Goal: Communication & Community: Share content

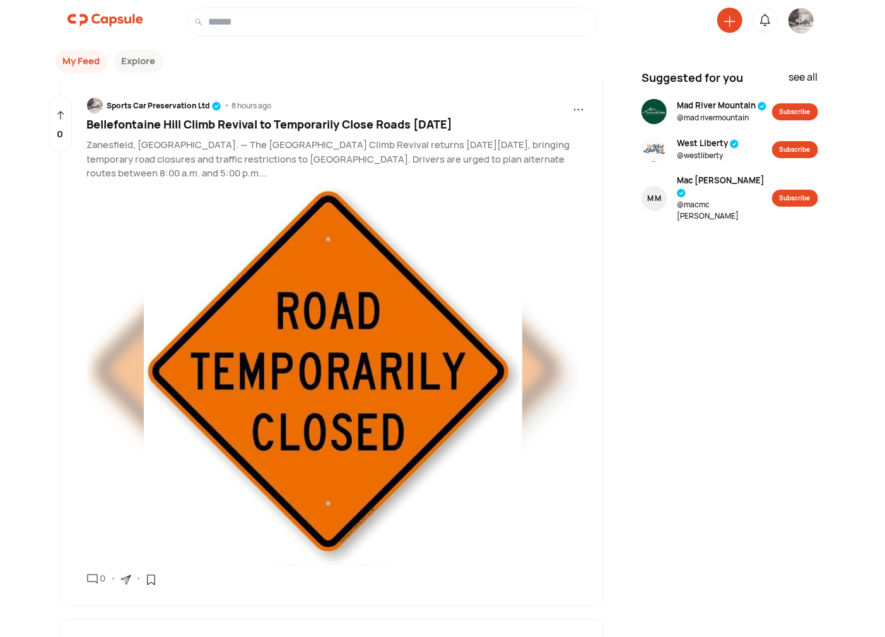
click at [801, 18] on img at bounding box center [800, 20] width 25 height 25
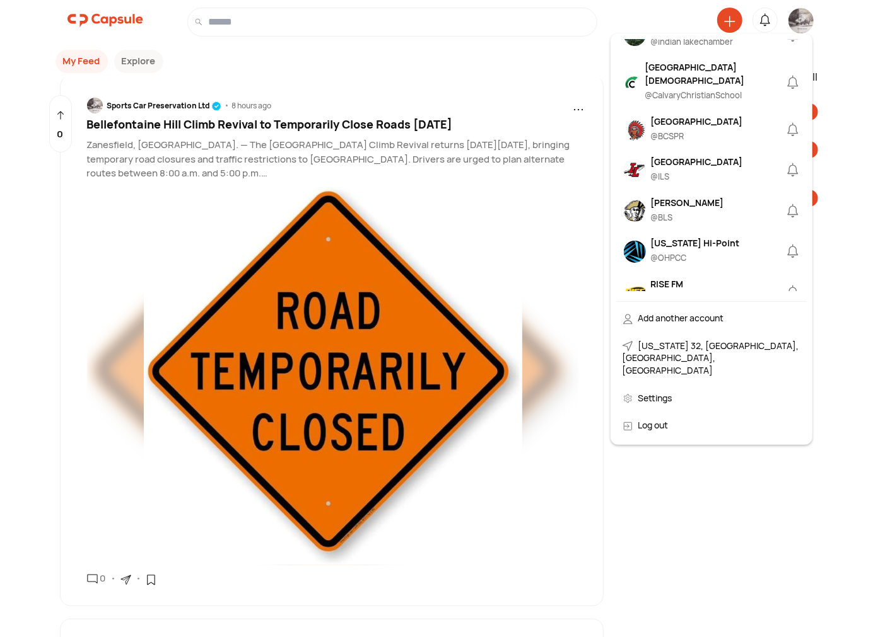
scroll to position [583, 0]
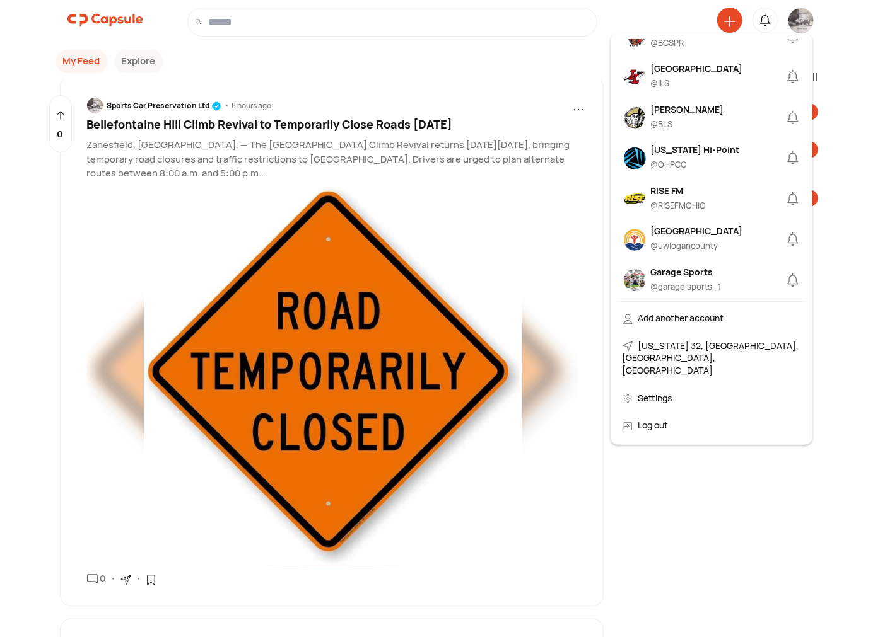
click at [687, 50] on div "@ BCSPR" at bounding box center [697, 43] width 92 height 13
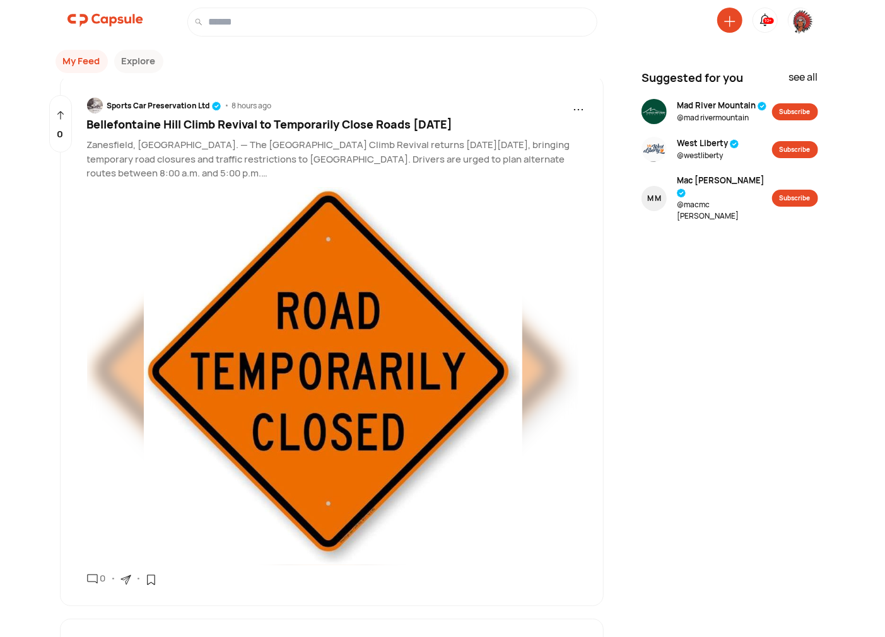
click at [726, 21] on icon at bounding box center [729, 21] width 11 height 11
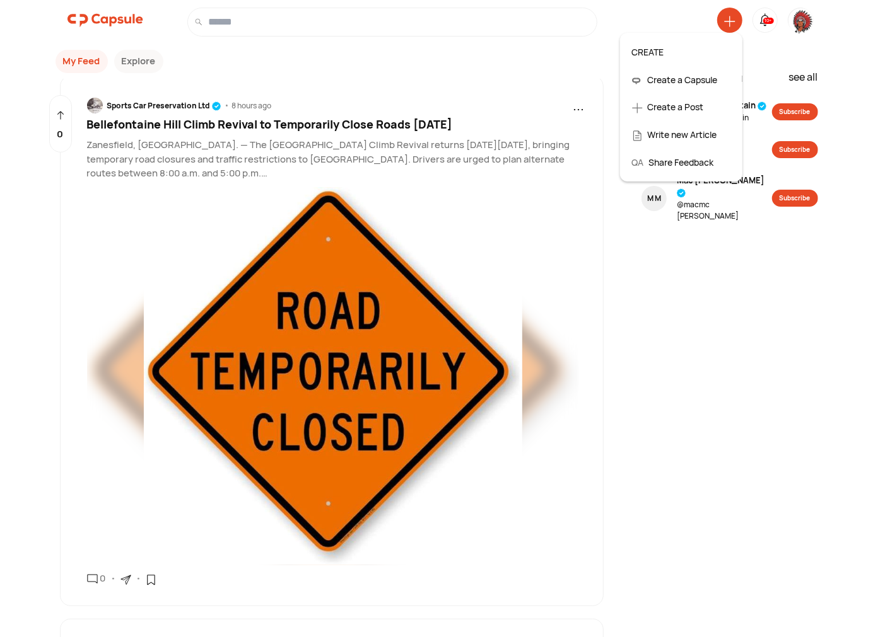
click at [807, 23] on img at bounding box center [800, 21] width 25 height 26
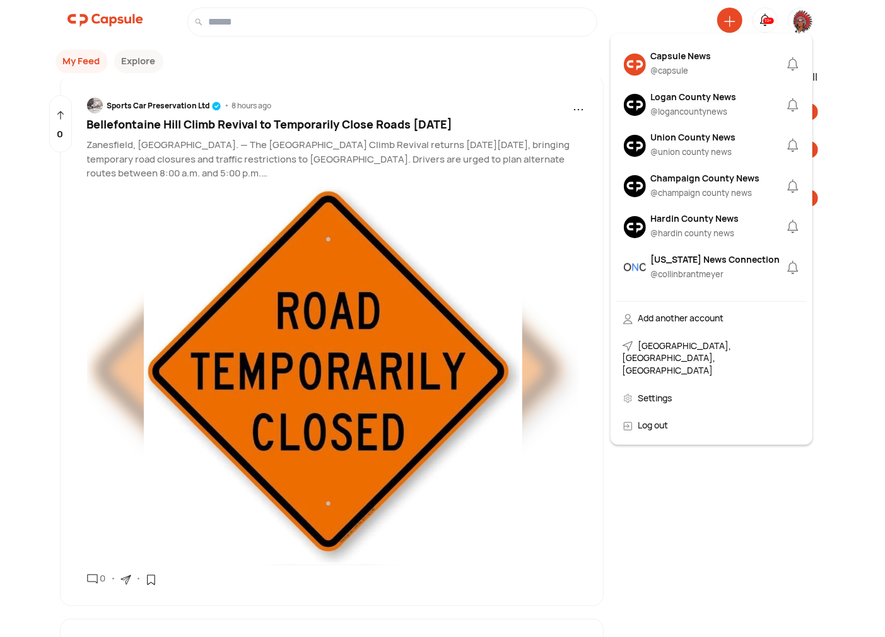
click at [795, 21] on img at bounding box center [800, 21] width 25 height 26
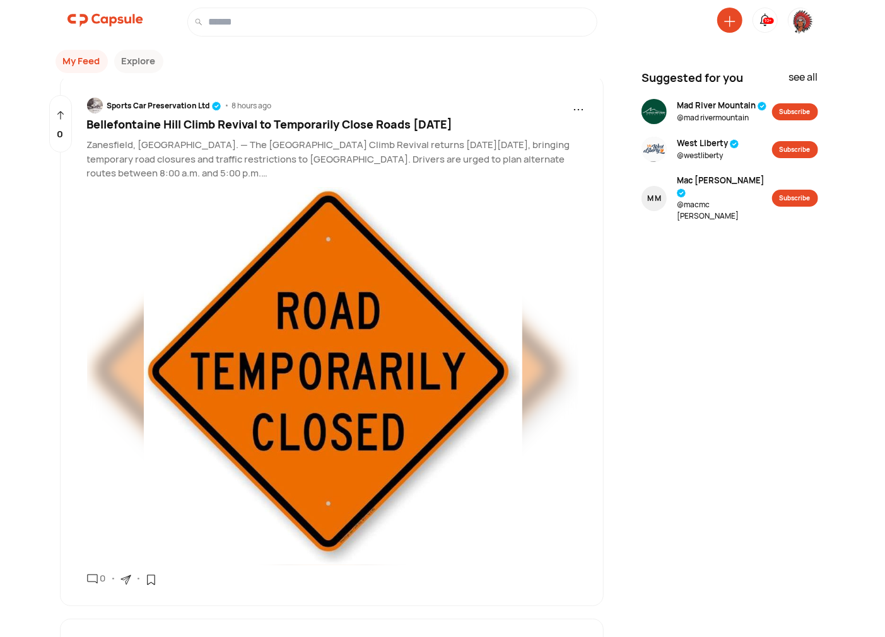
click at [798, 23] on img at bounding box center [800, 21] width 25 height 26
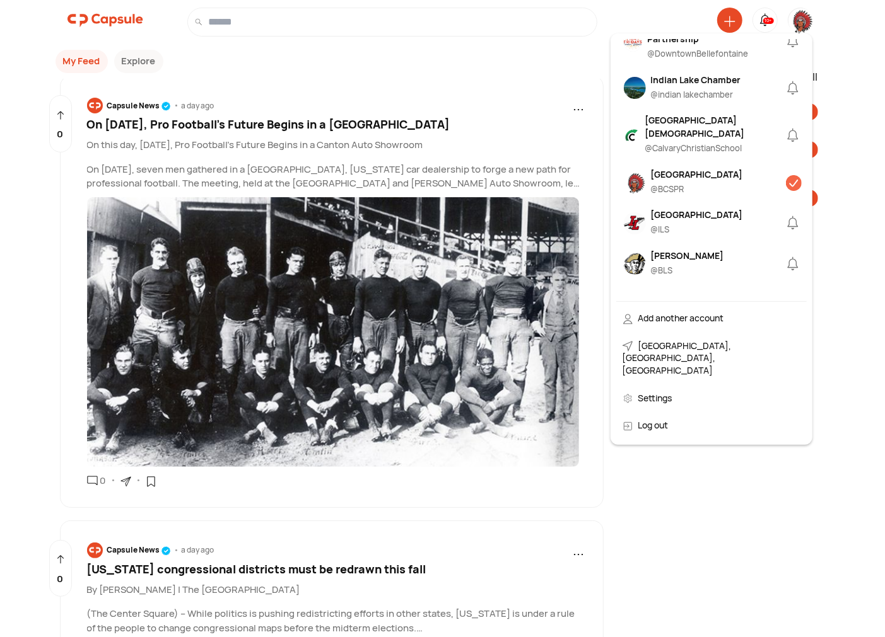
scroll to position [467, 0]
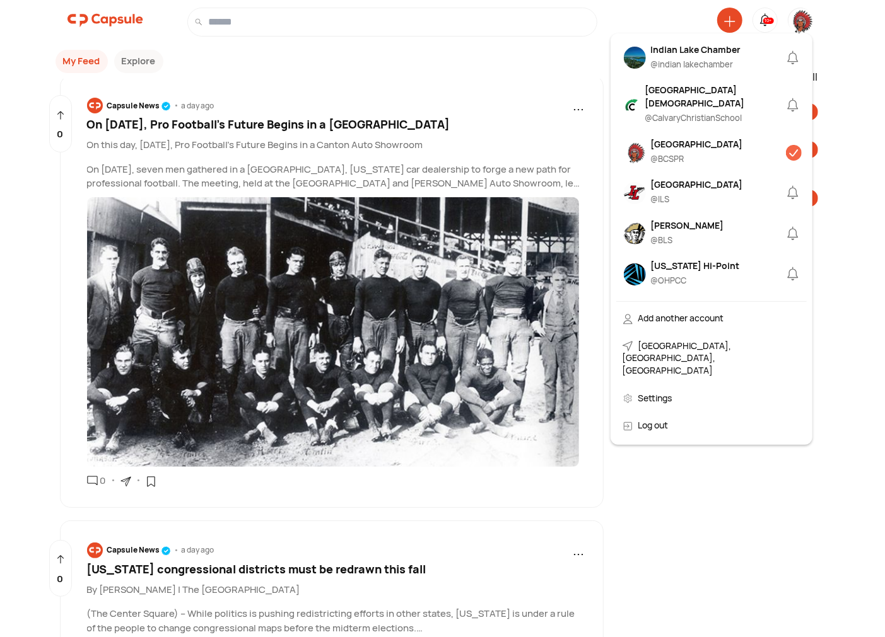
click at [660, 151] on div "[GEOGRAPHIC_DATA]" at bounding box center [697, 143] width 92 height 13
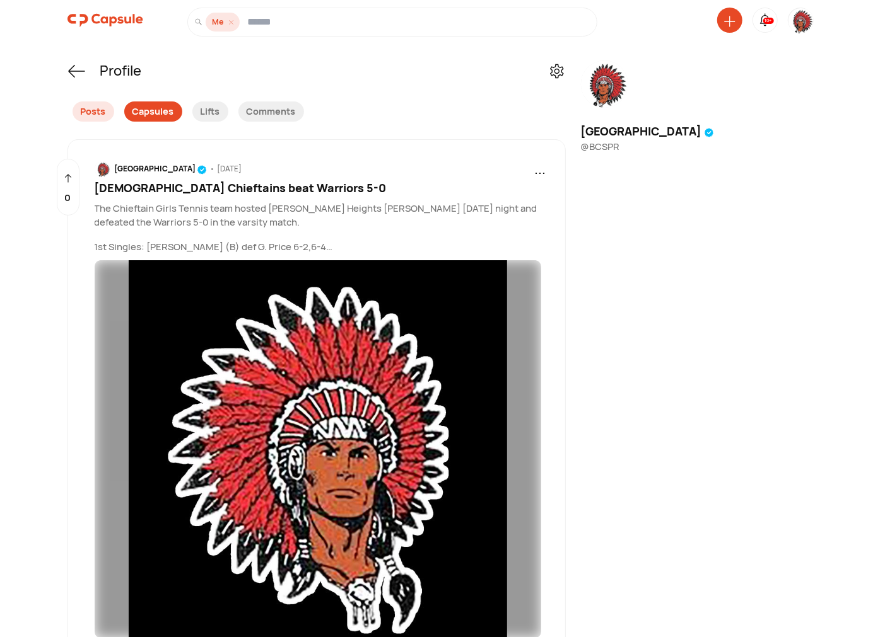
click at [164, 112] on div "Capsules" at bounding box center [153, 112] width 58 height 20
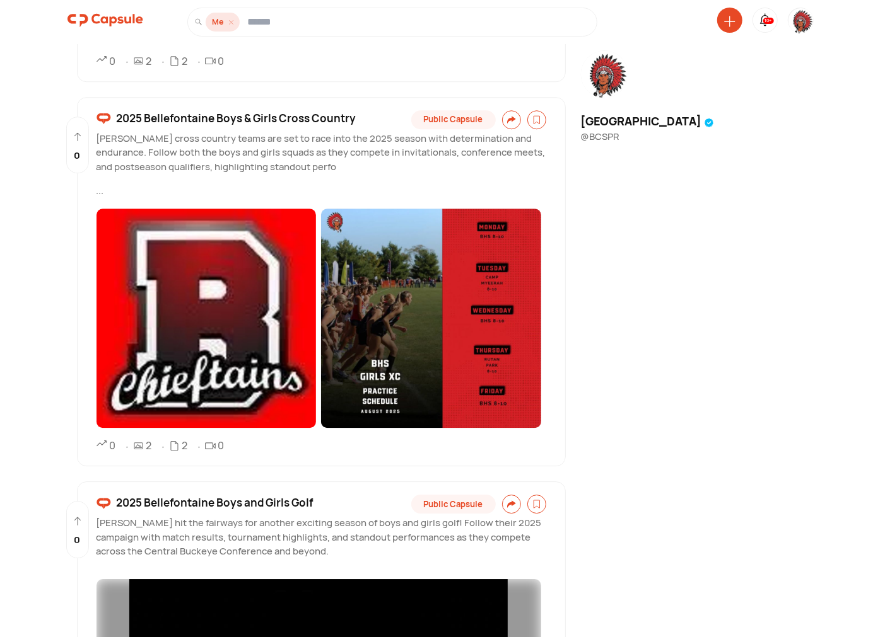
scroll to position [4519, 0]
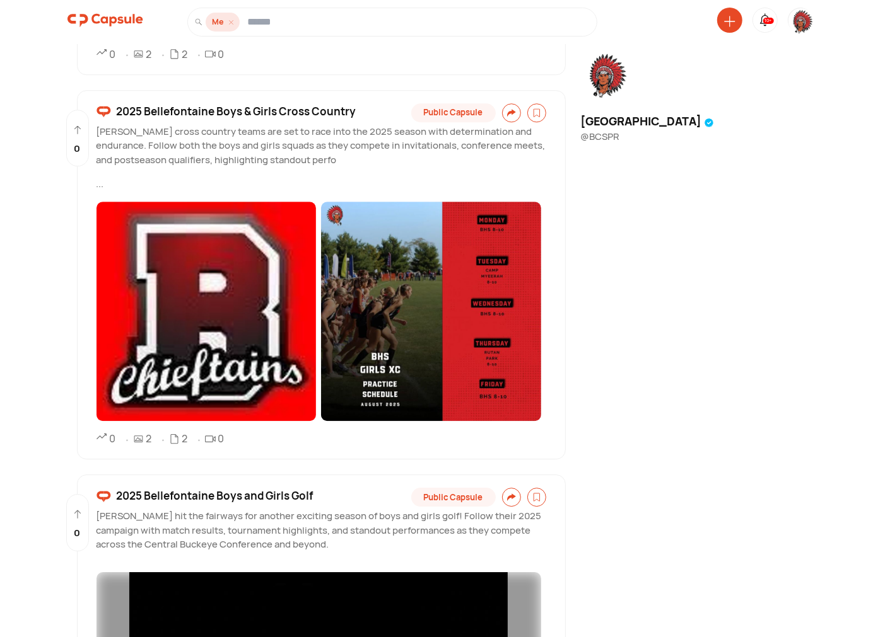
click at [248, 106] on span "2025 Bellefontaine Boys & Girls Cross Country" at bounding box center [237, 111] width 240 height 16
click at [192, 108] on span "2025 Bellefontaine Boys & Girls Cross Country" at bounding box center [237, 111] width 240 height 16
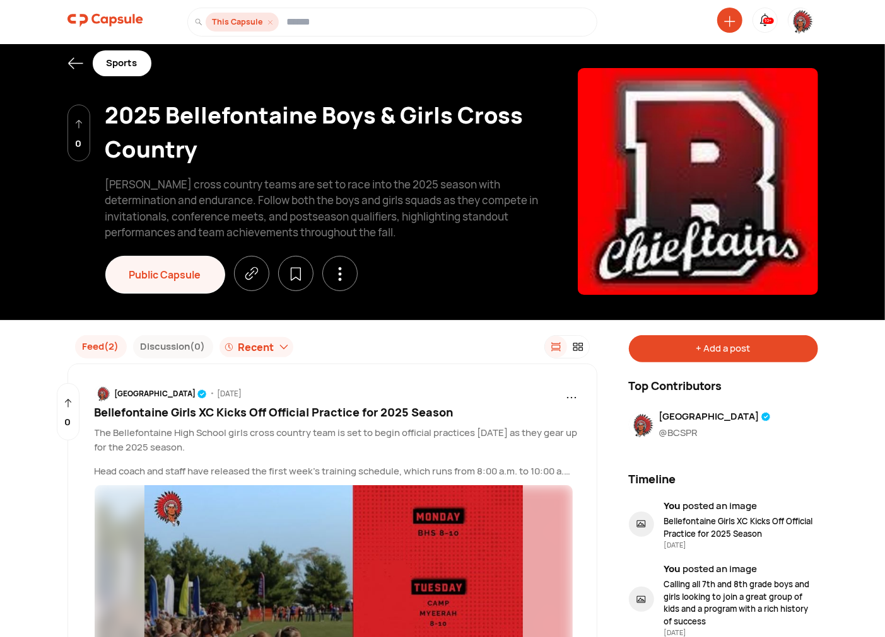
click at [689, 354] on div "+ Add a post" at bounding box center [723, 348] width 189 height 27
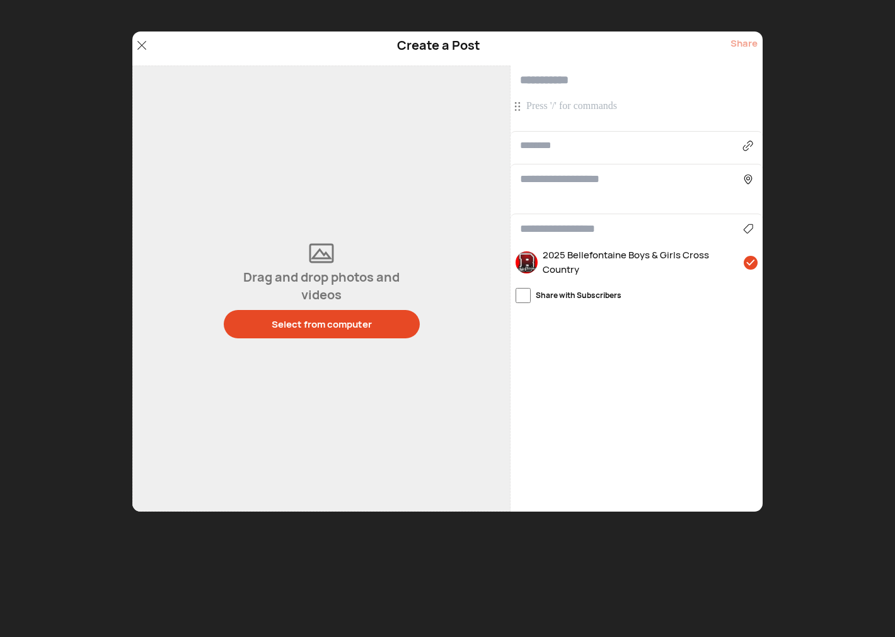
click at [581, 107] on p at bounding box center [638, 107] width 224 height 14
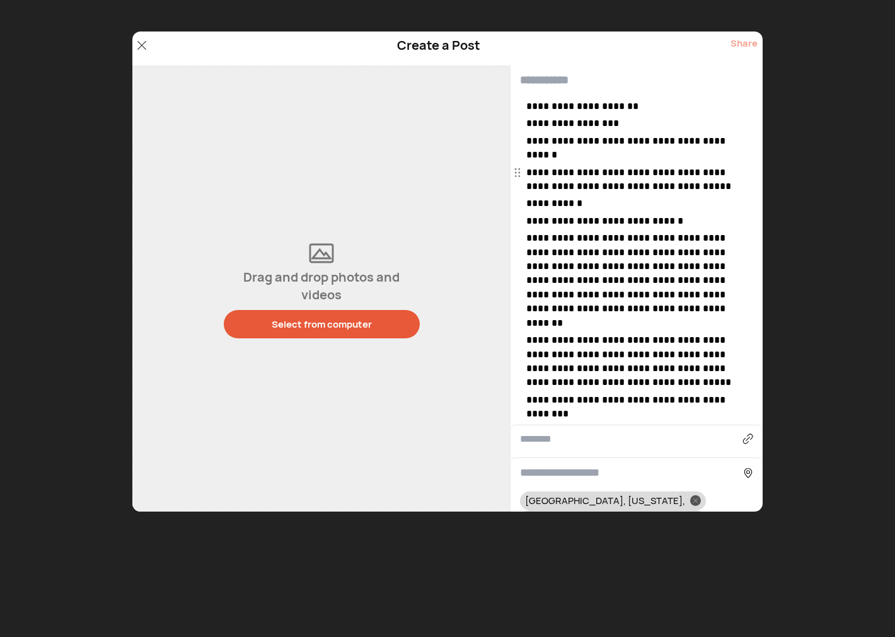
click at [353, 314] on button "Select from computer" at bounding box center [322, 324] width 196 height 28
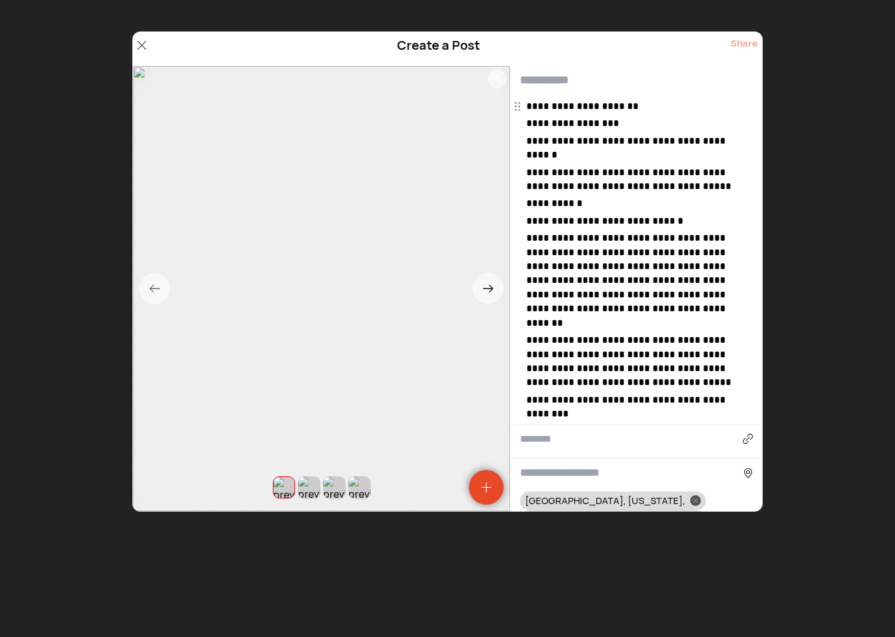
click at [543, 83] on input "text" at bounding box center [637, 81] width 252 height 30
type input "**********"
drag, startPoint x: 603, startPoint y: 86, endPoint x: 502, endPoint y: 74, distance: 101.5
click at [503, 76] on div "**********" at bounding box center [447, 289] width 631 height 446
drag, startPoint x: 527, startPoint y: 125, endPoint x: 530, endPoint y: 109, distance: 16.0
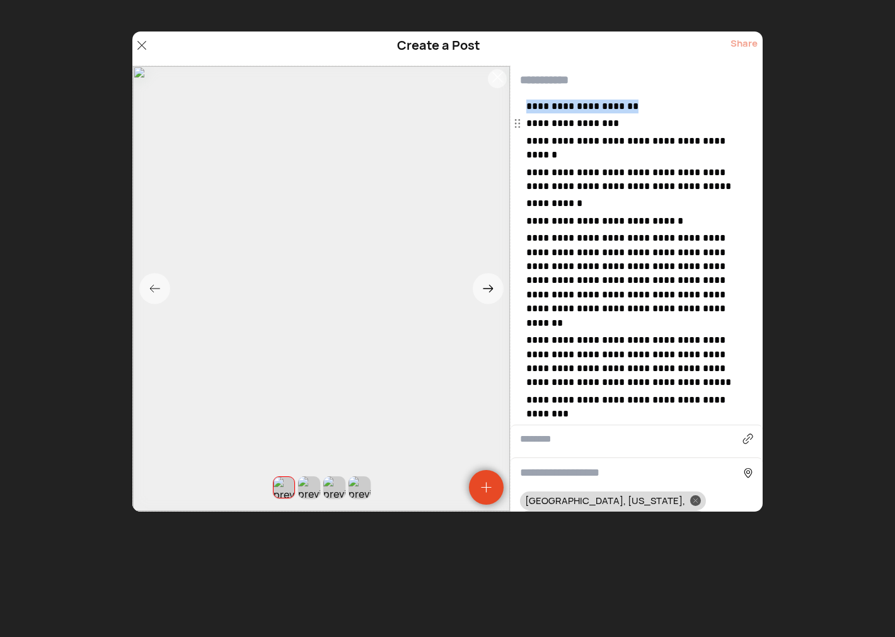
click at [523, 107] on div "**********" at bounding box center [637, 261] width 252 height 322
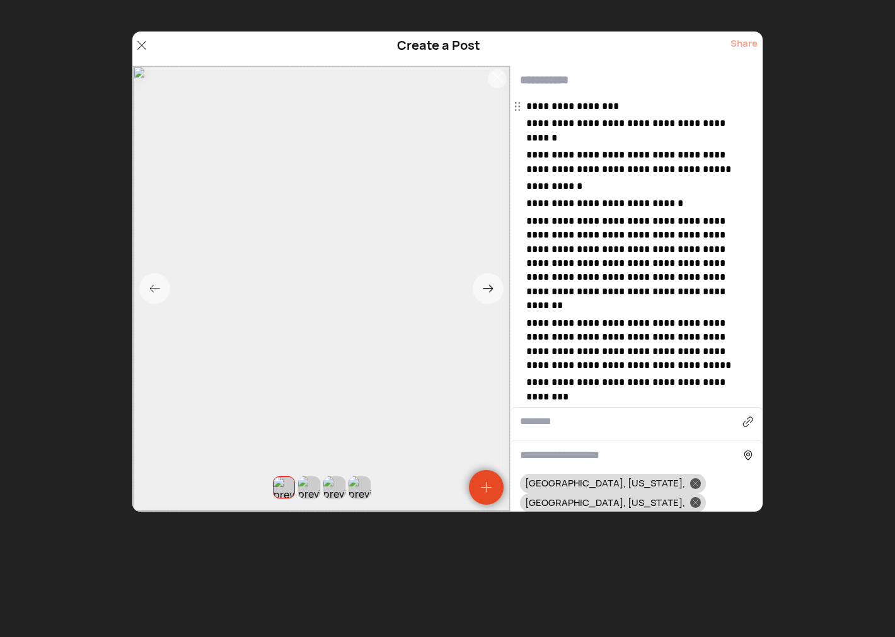
click at [528, 71] on input "text" at bounding box center [637, 81] width 252 height 30
paste input "**********"
drag, startPoint x: 528, startPoint y: 120, endPoint x: 528, endPoint y: 105, distance: 15.8
click at [528, 105] on div "**********" at bounding box center [638, 252] width 224 height 305
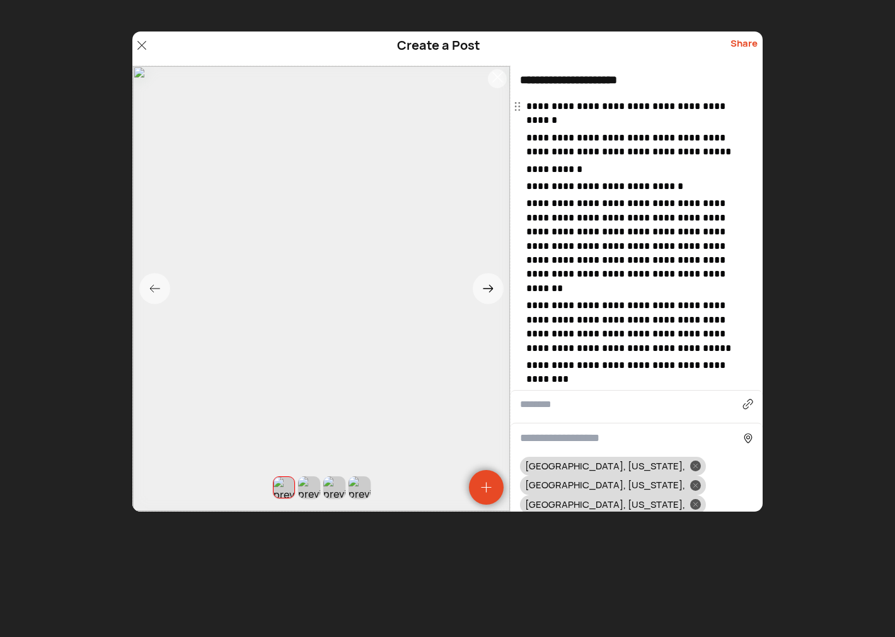
click at [672, 78] on input "**********" at bounding box center [637, 81] width 252 height 30
paste input "**********"
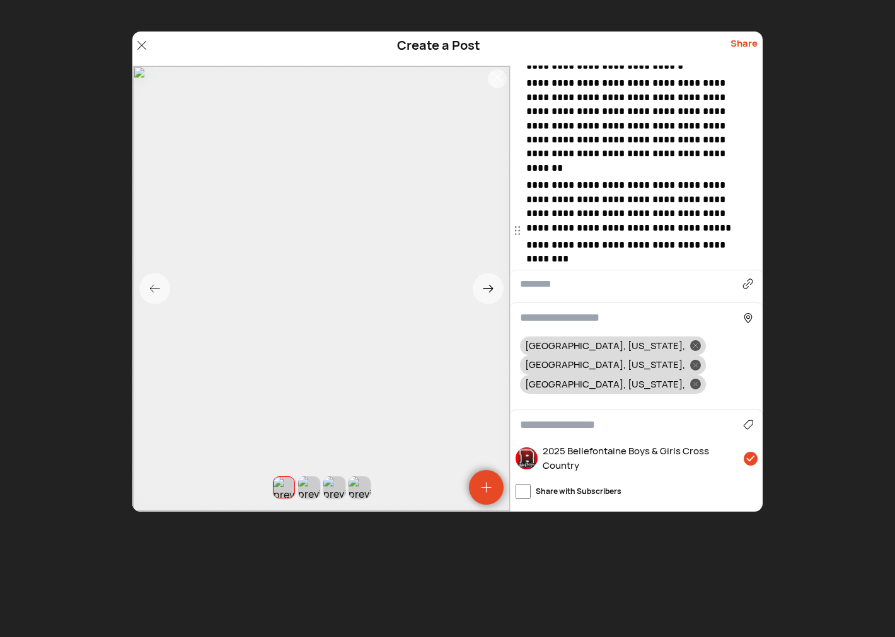
scroll to position [209, 0]
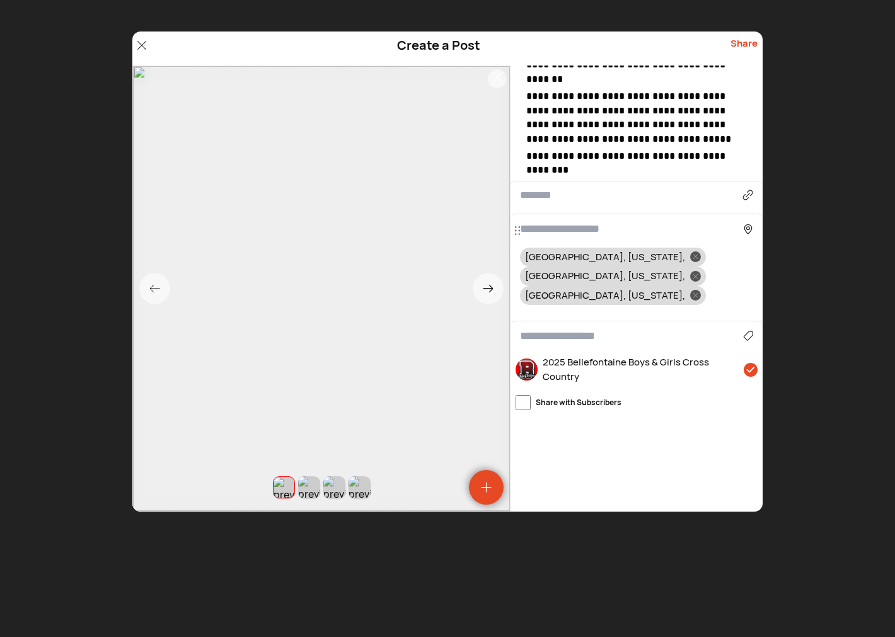
type input "**********"
drag, startPoint x: 589, startPoint y: 259, endPoint x: 619, endPoint y: 261, distance: 30.4
click at [690, 290] on div at bounding box center [695, 295] width 11 height 11
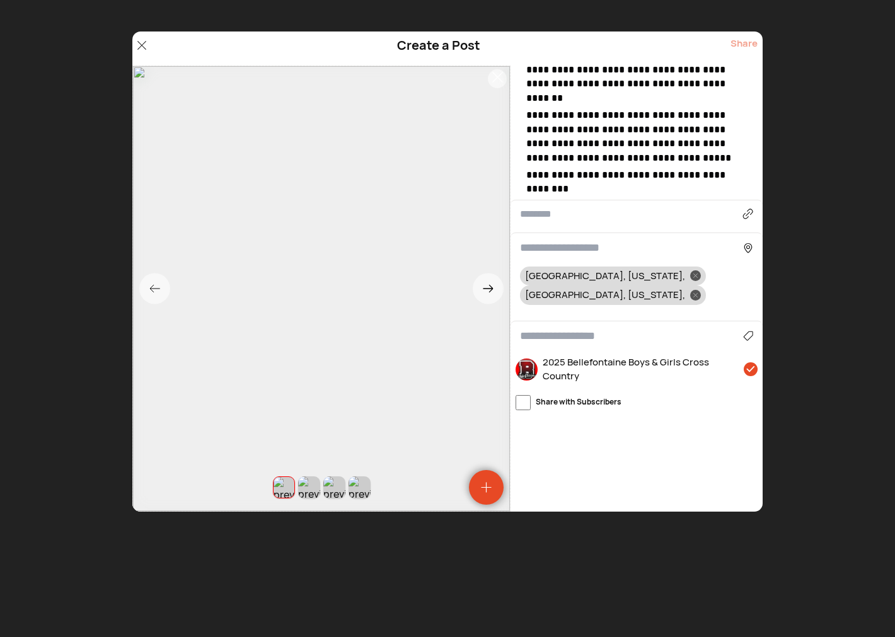
click at [550, 321] on div "Agriculture Art, Music & Events Business & Finance Cars & Motorcycles Community…" at bounding box center [637, 336] width 252 height 30
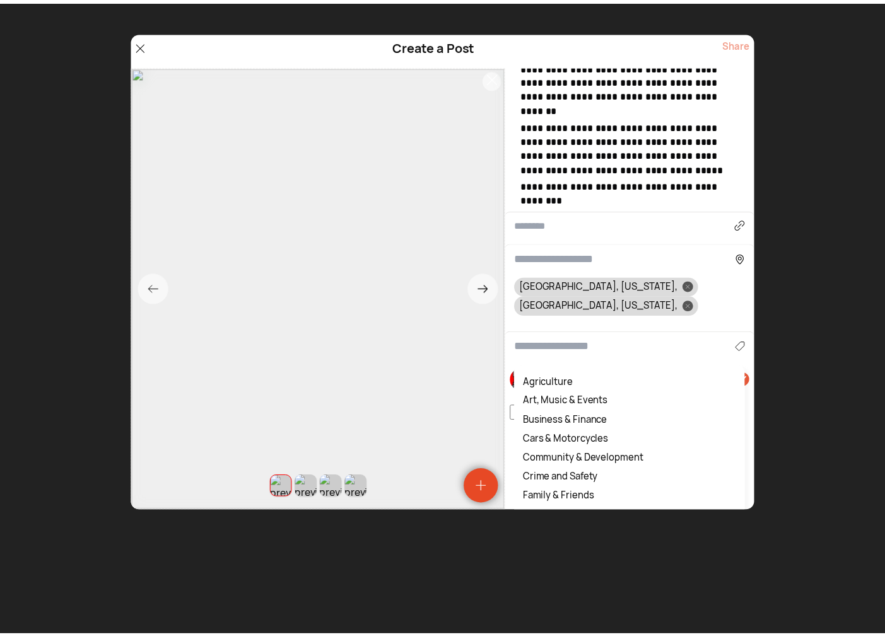
scroll to position [178, 0]
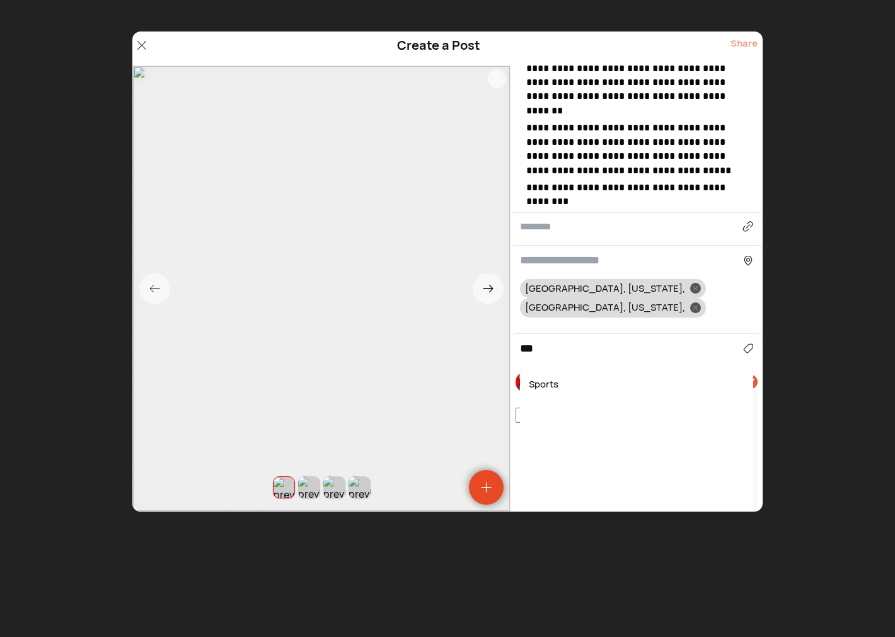
click at [550, 375] on div "Sports" at bounding box center [636, 385] width 221 height 20
type input "******"
click at [747, 43] on div "Share" at bounding box center [744, 49] width 27 height 24
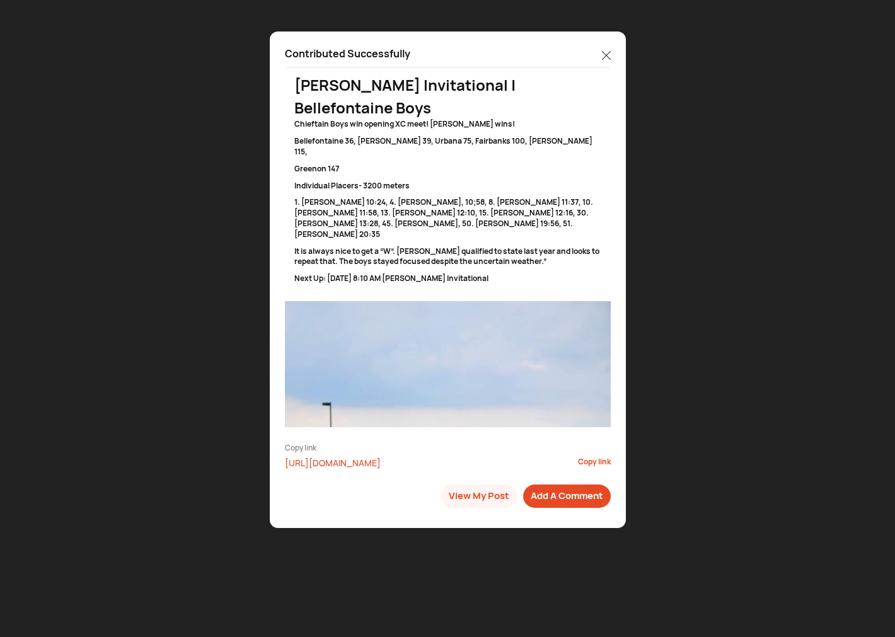
click at [603, 51] on icon at bounding box center [606, 55] width 9 height 9
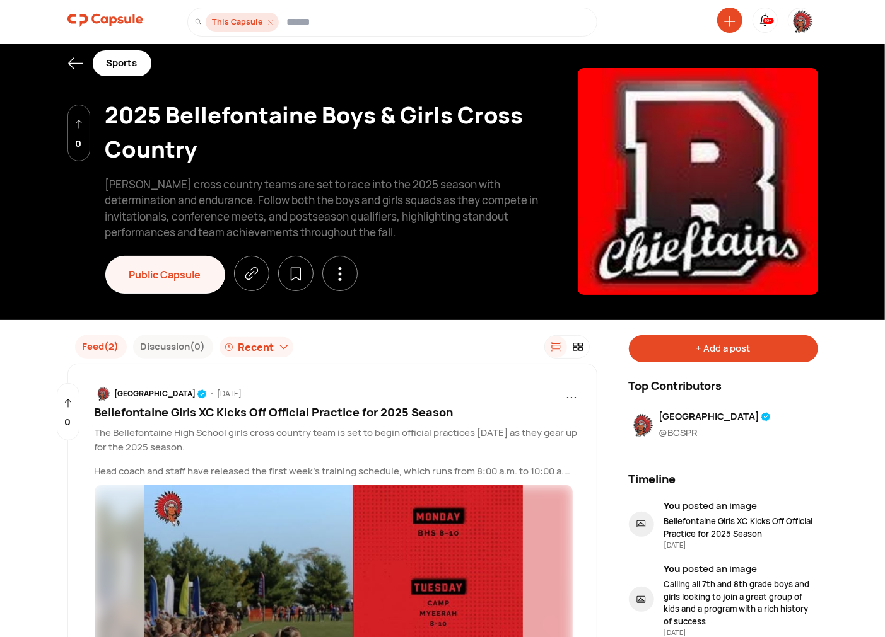
click at [76, 64] on icon at bounding box center [75, 63] width 16 height 16
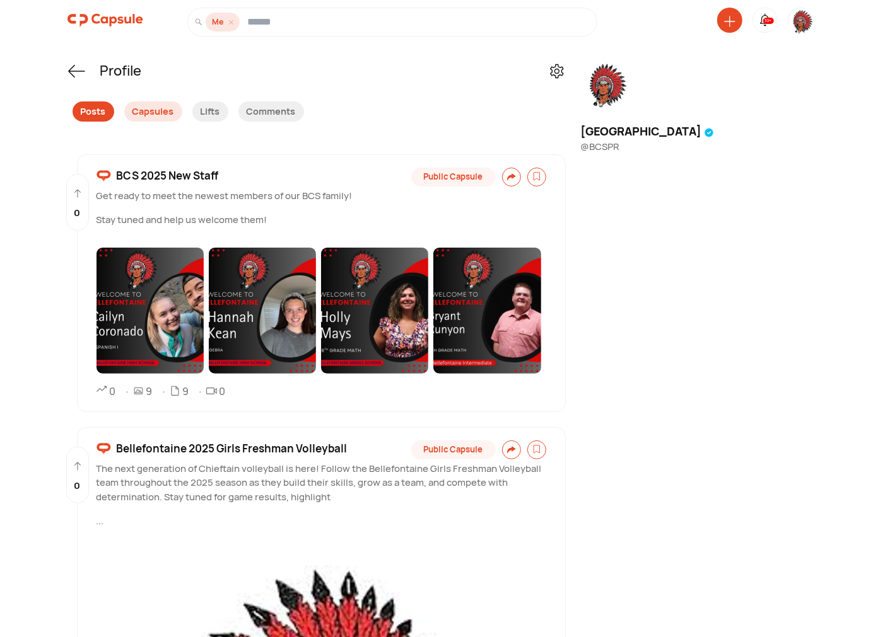
click at [89, 111] on div "Posts" at bounding box center [94, 112] width 42 height 20
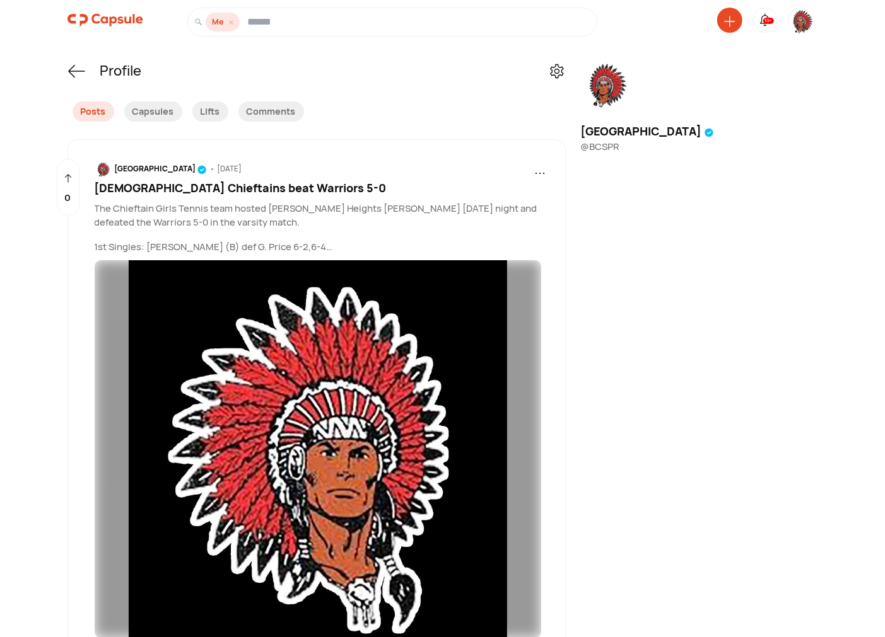
click at [184, 189] on span "Lady Chieftains beat Warriors 5-0" at bounding box center [241, 187] width 292 height 15
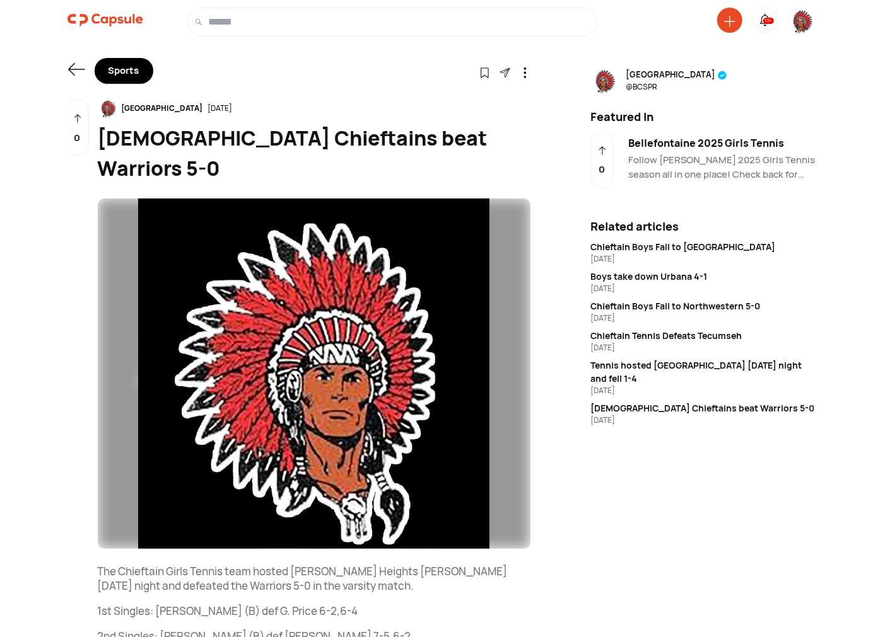
click at [73, 70] on icon at bounding box center [76, 70] width 18 height 18
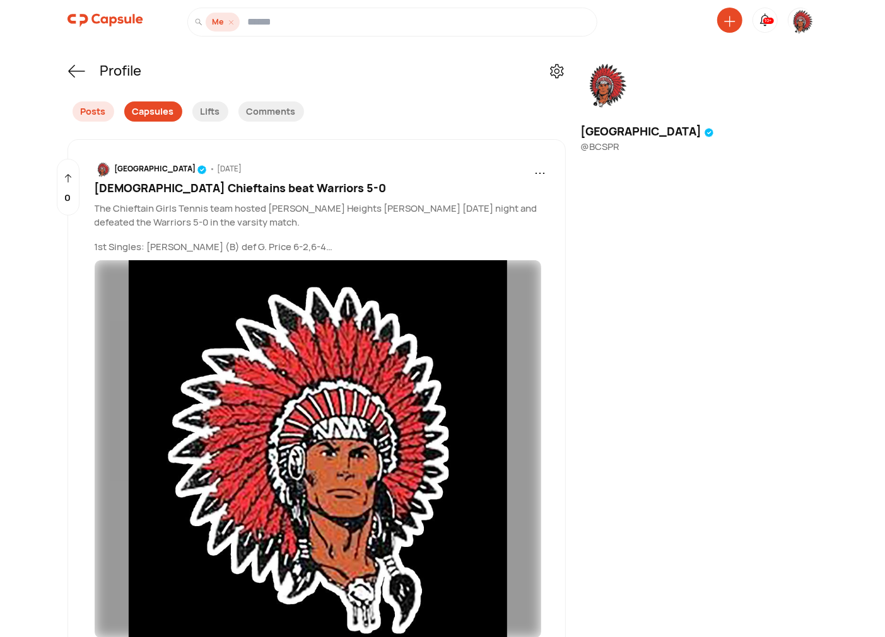
click at [158, 108] on div "Capsules" at bounding box center [153, 112] width 58 height 20
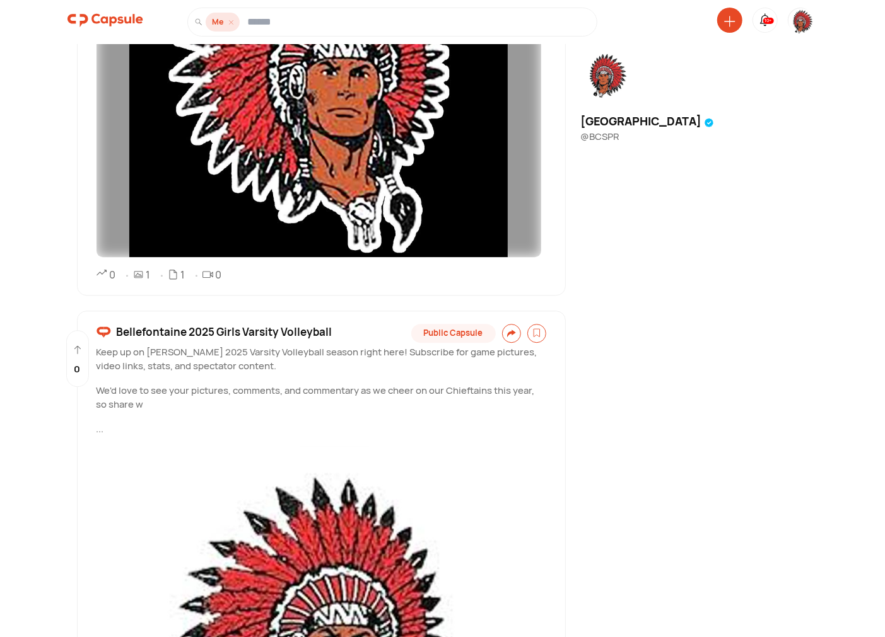
scroll to position [1868, 0]
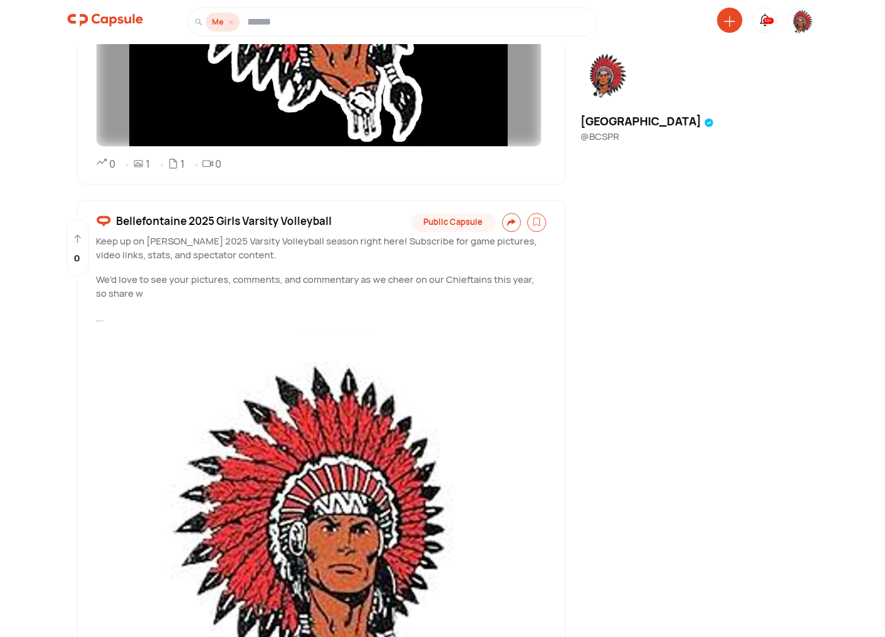
click at [190, 218] on span "Bellefontaine 2025 Girls Varsity Volleyball" at bounding box center [225, 221] width 216 height 16
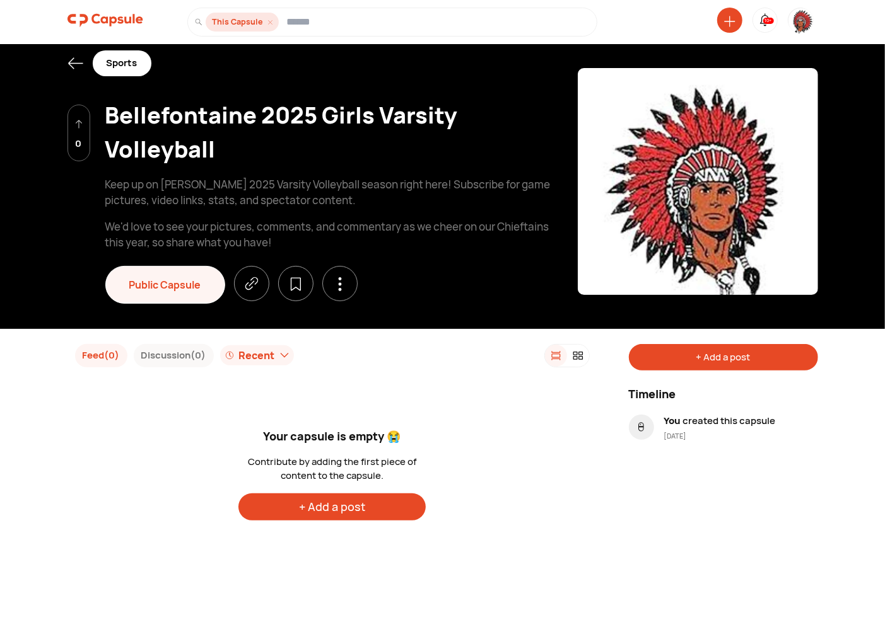
click at [733, 363] on div "+ Add a post" at bounding box center [723, 357] width 189 height 27
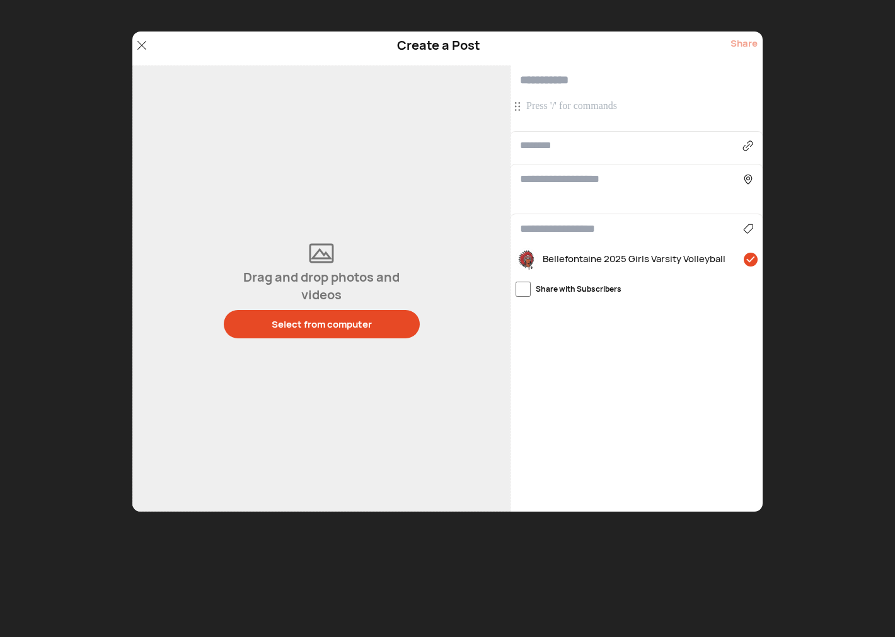
click at [578, 109] on p at bounding box center [638, 107] width 224 height 14
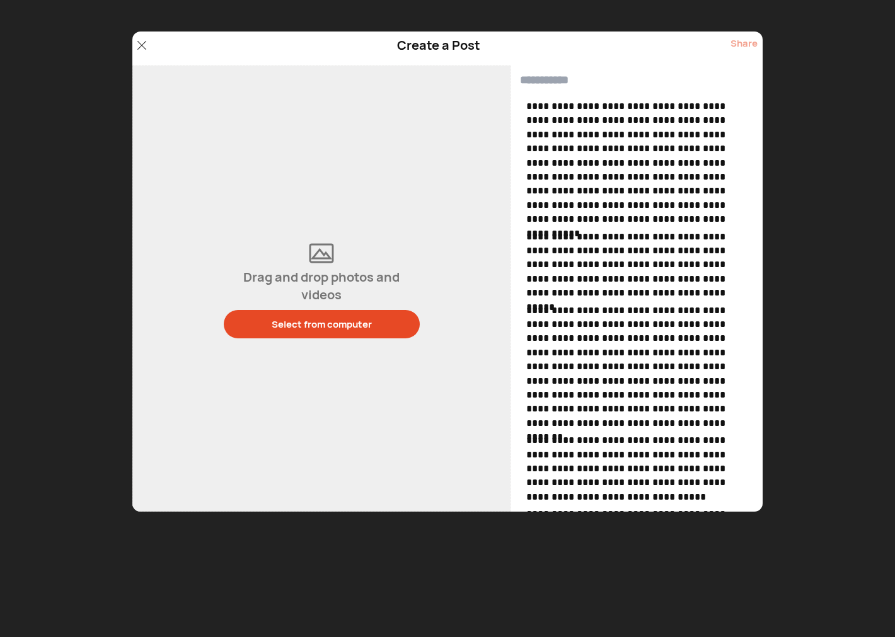
scroll to position [672, 0]
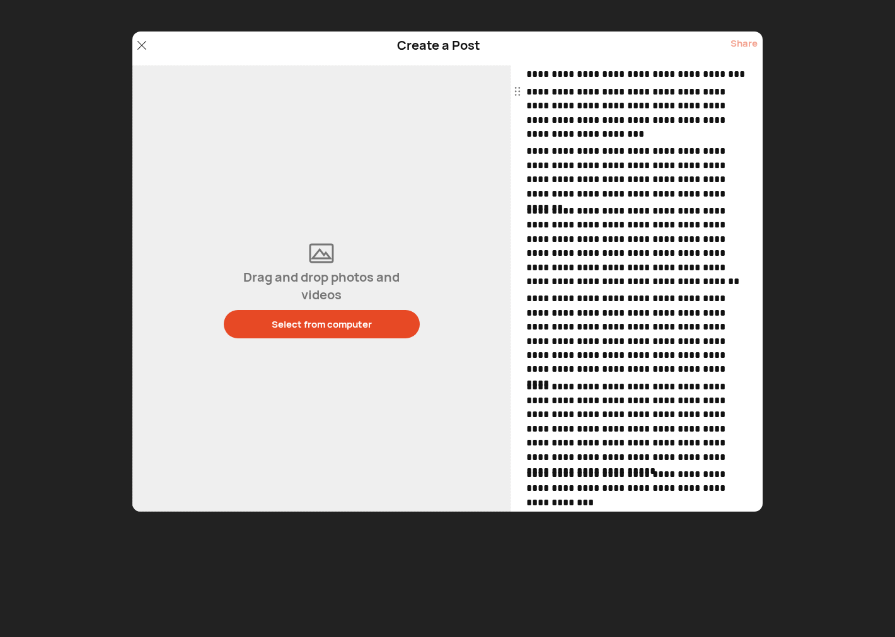
click at [298, 308] on div "Drag and drop photos and videos Select from computer" at bounding box center [322, 288] width 196 height 100
click at [303, 332] on button "Select from computer" at bounding box center [322, 324] width 196 height 28
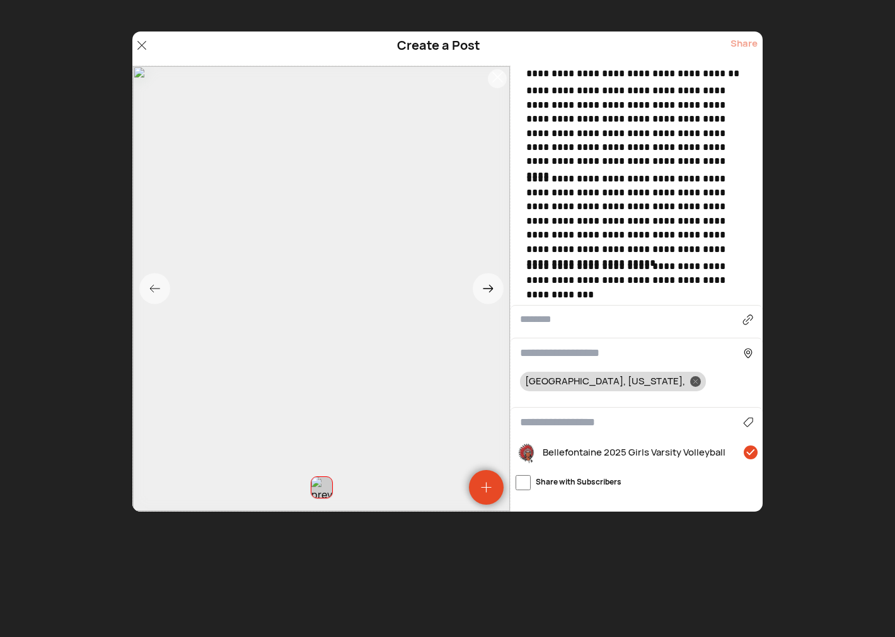
scroll to position [999, 0]
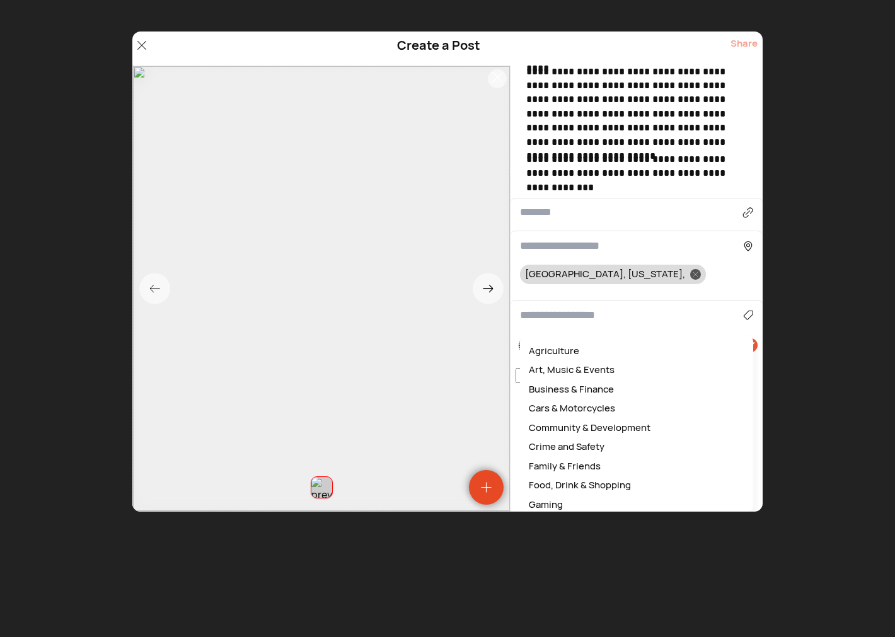
click at [552, 307] on input at bounding box center [631, 315] width 223 height 17
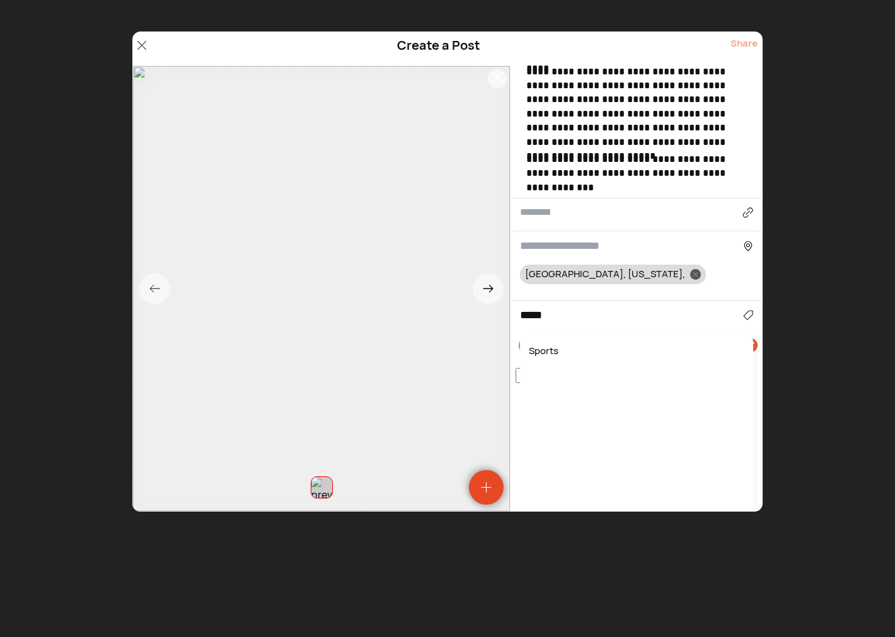
drag, startPoint x: 555, startPoint y: 349, endPoint x: 557, endPoint y: 342, distance: 7.0
click at [555, 349] on div "Sports" at bounding box center [636, 352] width 221 height 20
type input "******"
click at [694, 272] on icon at bounding box center [696, 274] width 4 height 4
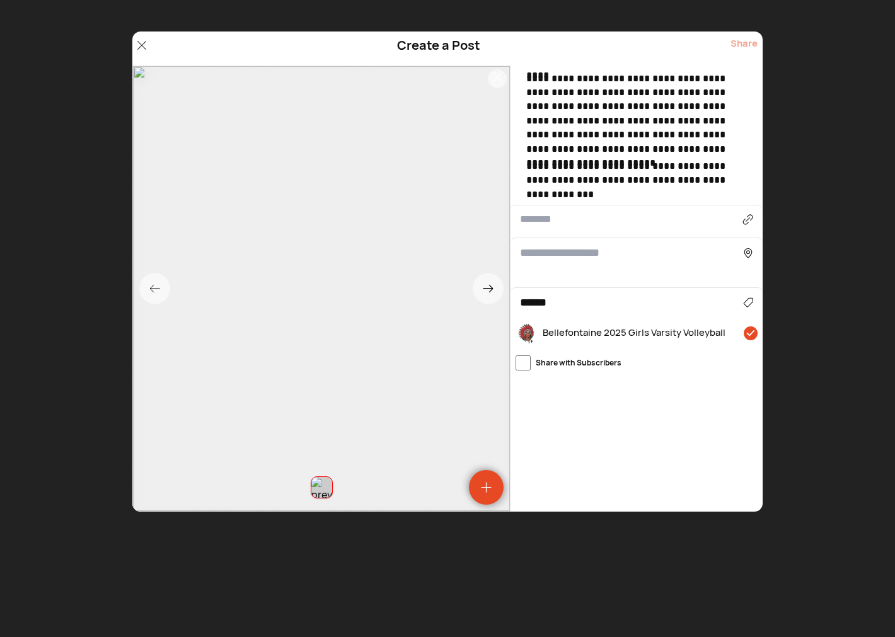
click at [579, 255] on input at bounding box center [631, 253] width 223 height 17
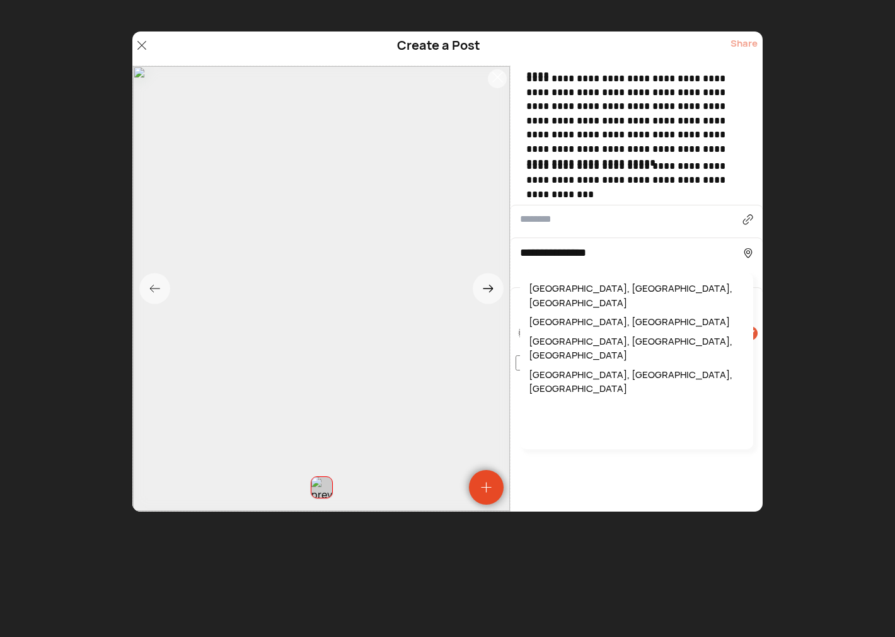
click at [575, 288] on div "[GEOGRAPHIC_DATA], [GEOGRAPHIC_DATA], [GEOGRAPHIC_DATA]" at bounding box center [636, 295] width 221 height 33
type input "**********"
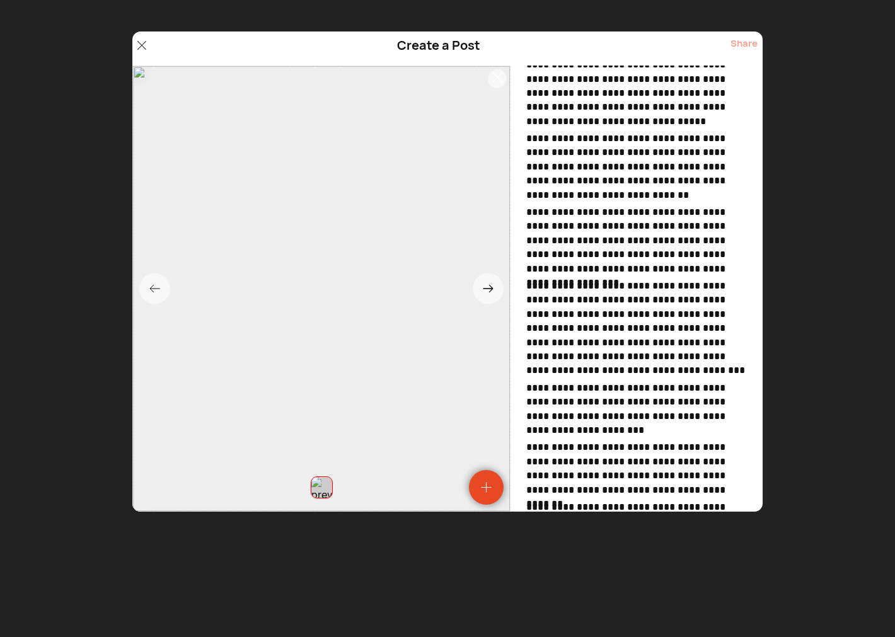
scroll to position [0, 0]
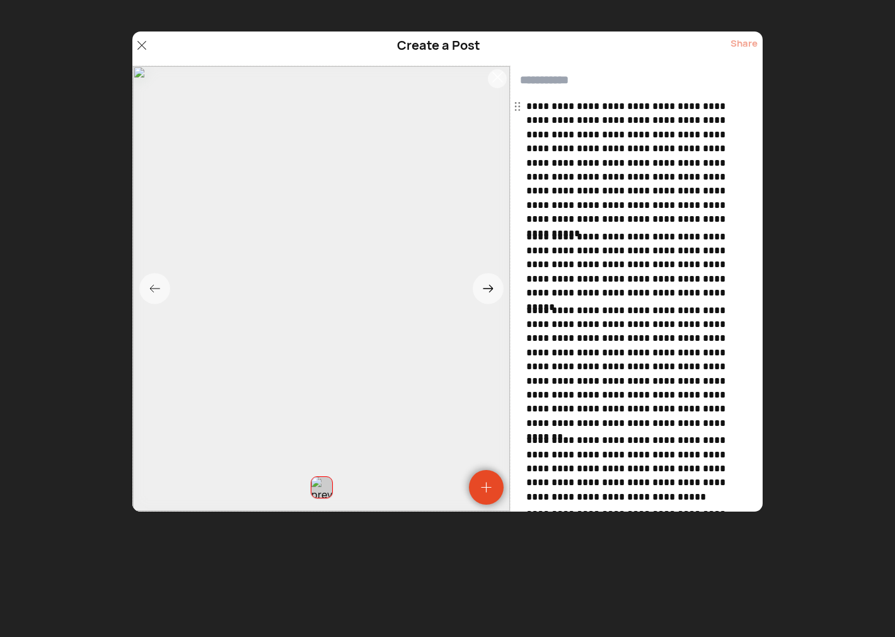
click at [572, 81] on input "text" at bounding box center [637, 81] width 252 height 30
type input "**********"
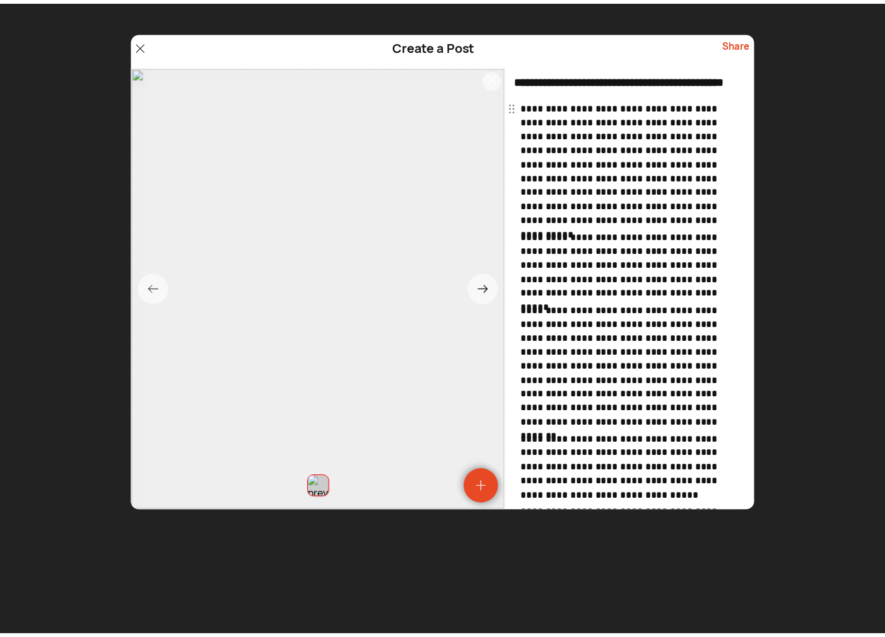
scroll to position [0, 0]
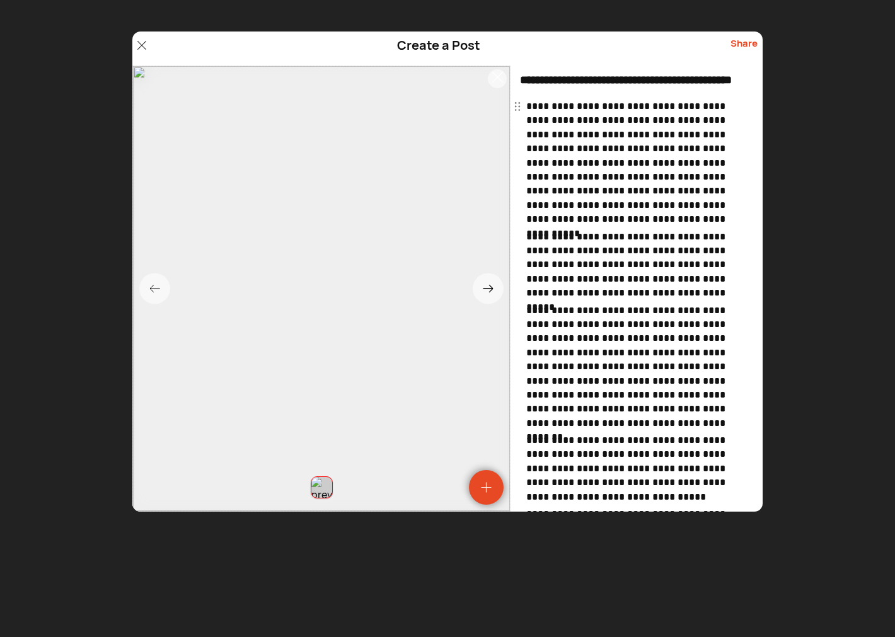
click at [738, 42] on div "Share" at bounding box center [744, 49] width 27 height 24
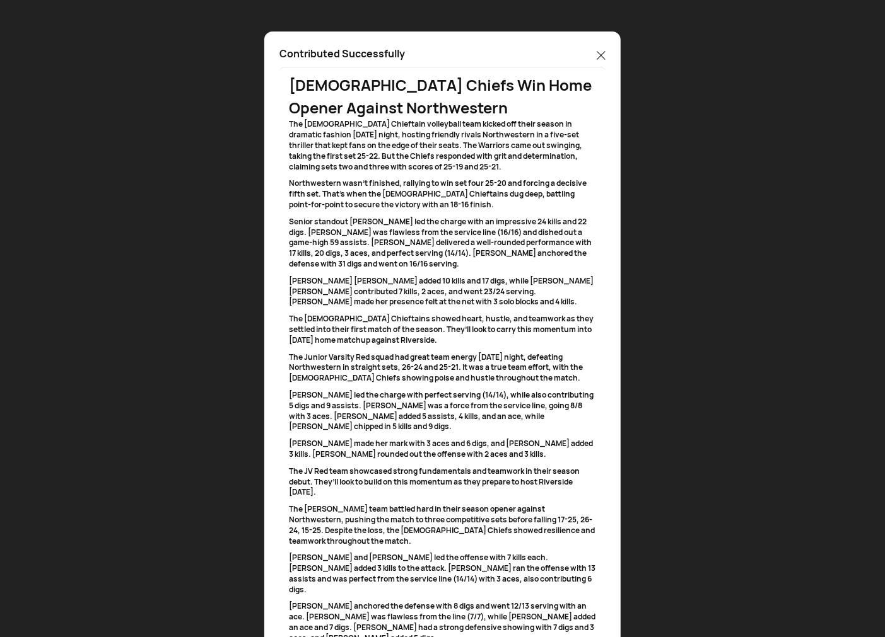
click at [601, 53] on icon at bounding box center [600, 55] width 9 height 9
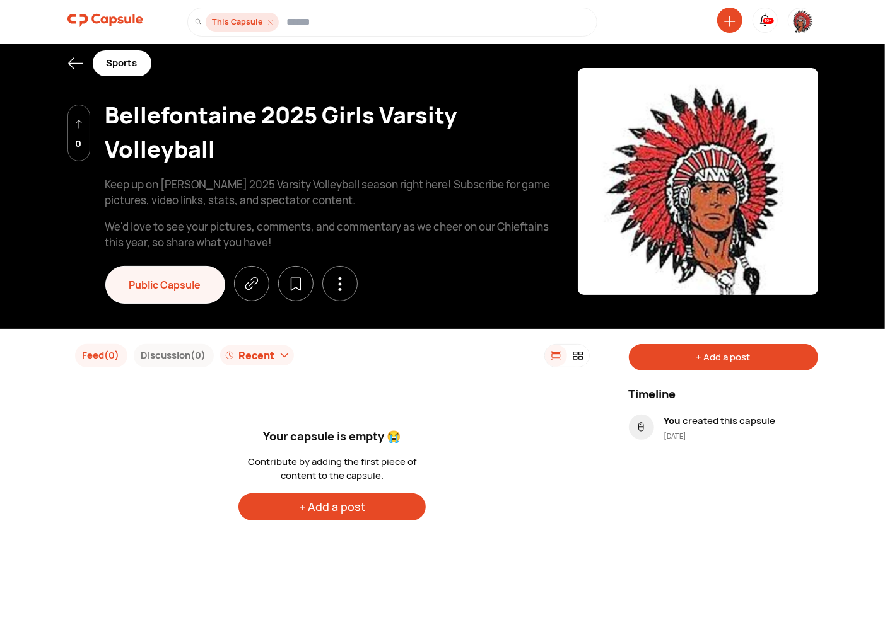
click at [73, 59] on icon at bounding box center [75, 63] width 15 height 11
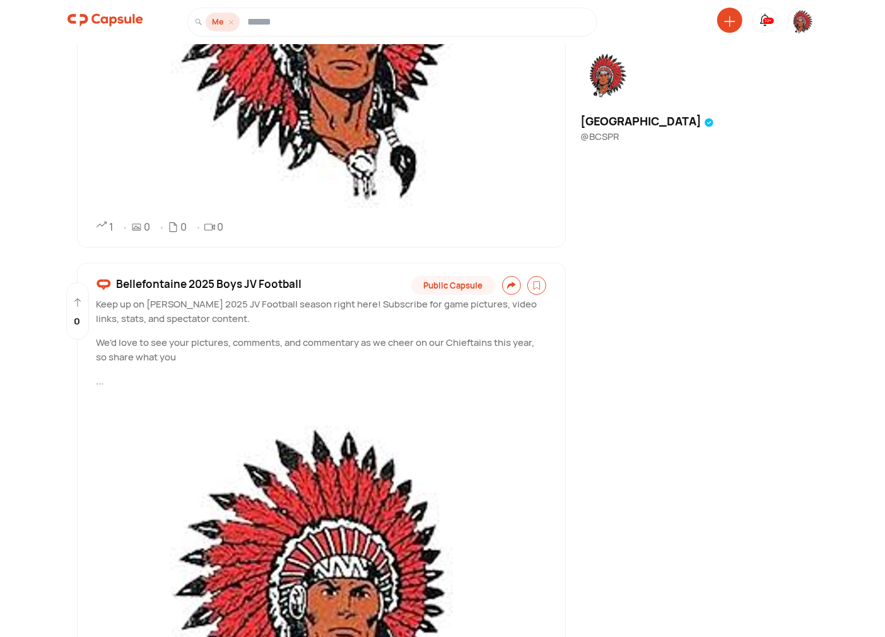
scroll to position [2625, 0]
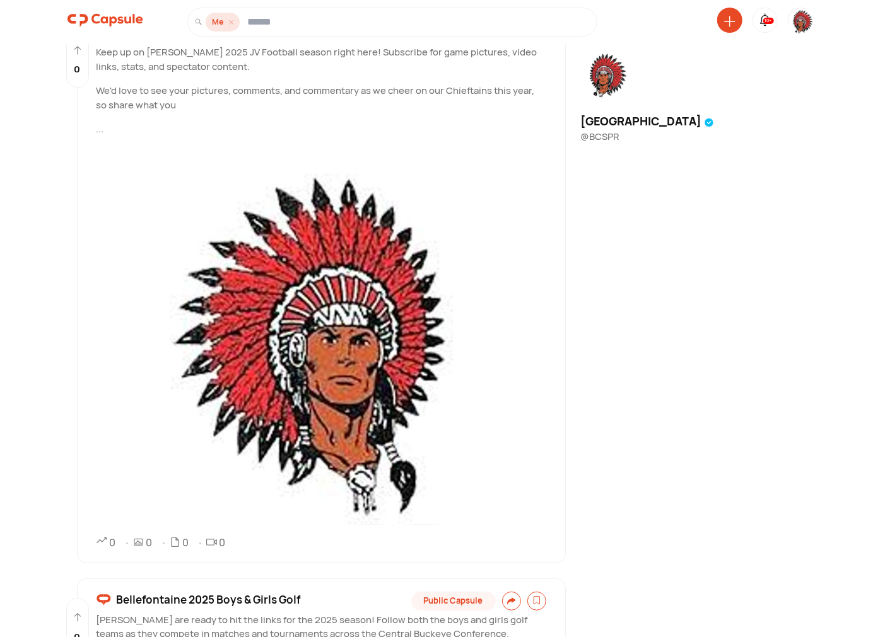
click at [801, 20] on img at bounding box center [800, 21] width 25 height 26
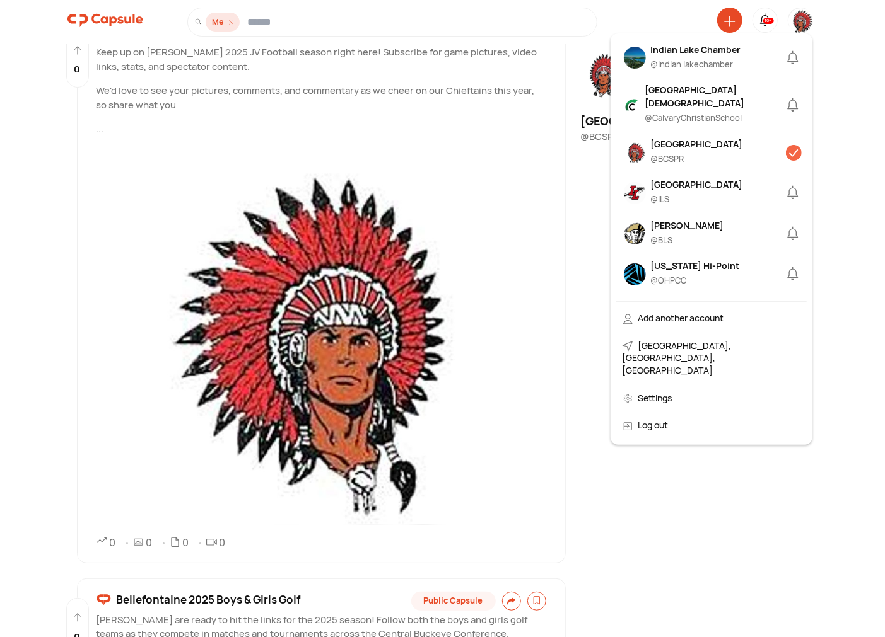
scroll to position [350, 0]
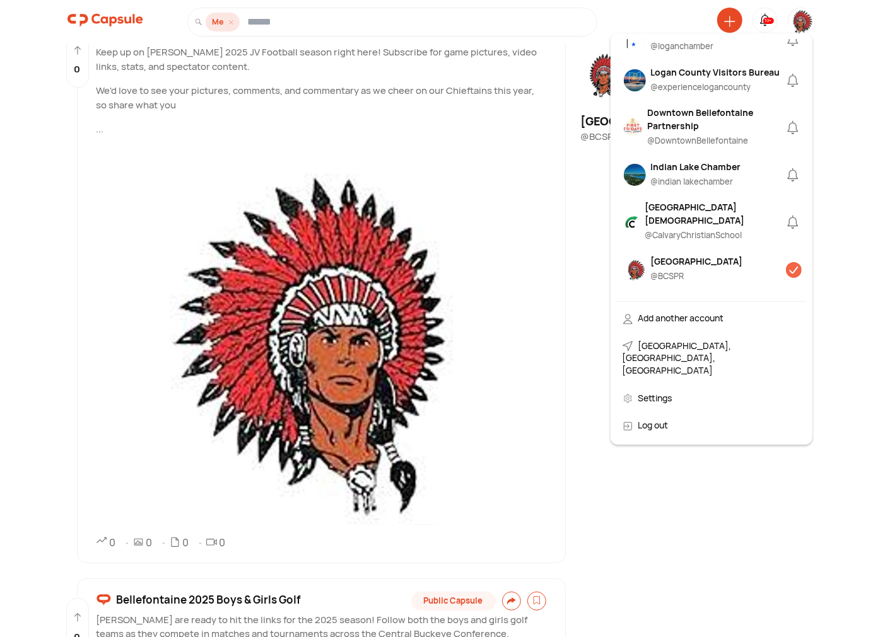
click at [677, 132] on div "Downtown Bellefontaine Partnership" at bounding box center [715, 119] width 136 height 26
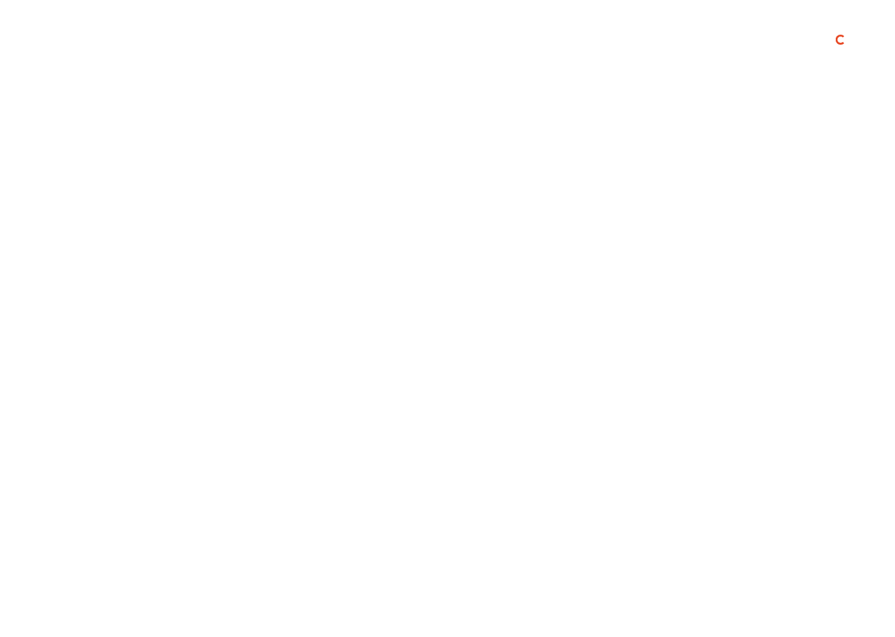
scroll to position [0, 0]
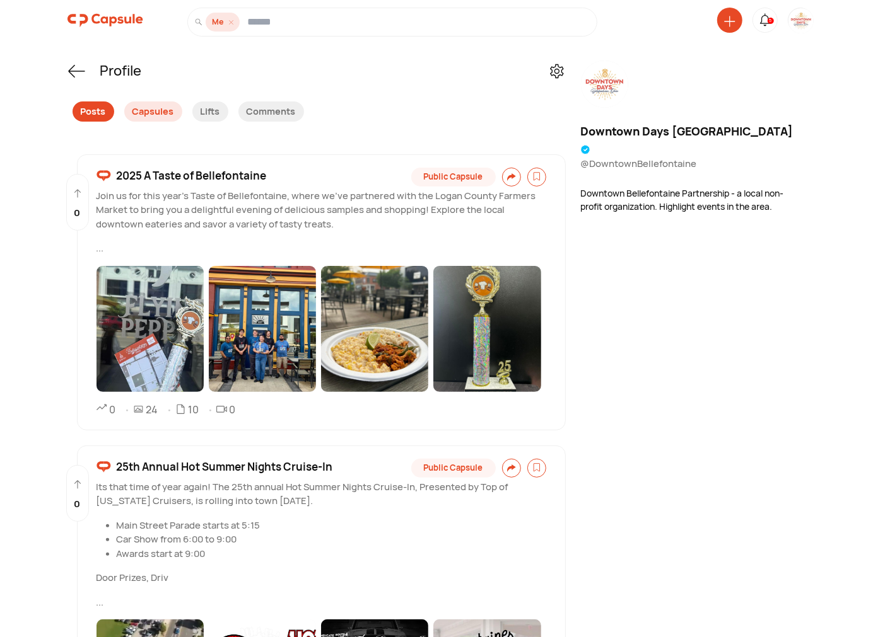
click at [78, 115] on div "Posts" at bounding box center [94, 112] width 42 height 20
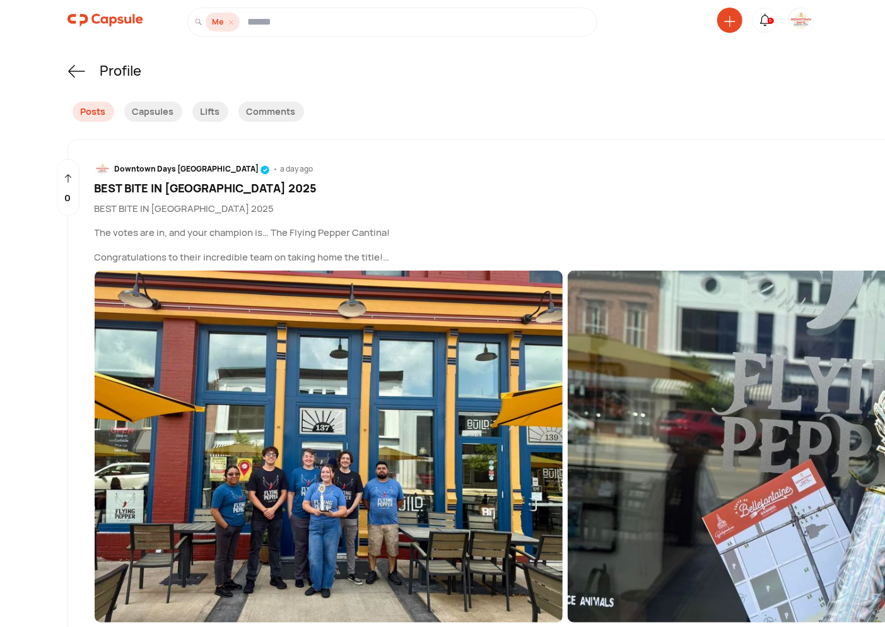
click at [727, 19] on icon at bounding box center [729, 21] width 11 height 11
click at [673, 107] on div "Create a Post" at bounding box center [680, 107] width 111 height 28
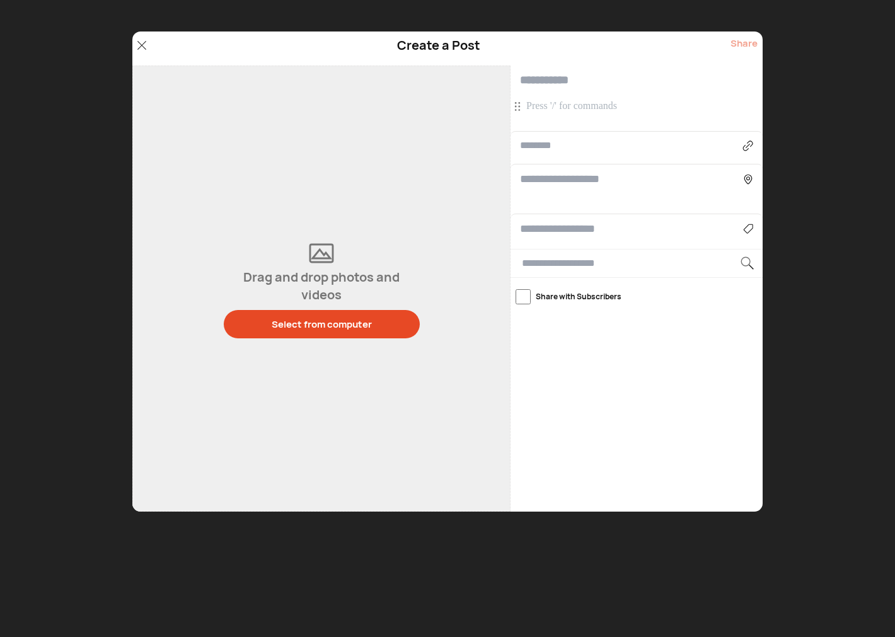
click at [570, 102] on p at bounding box center [638, 107] width 224 height 14
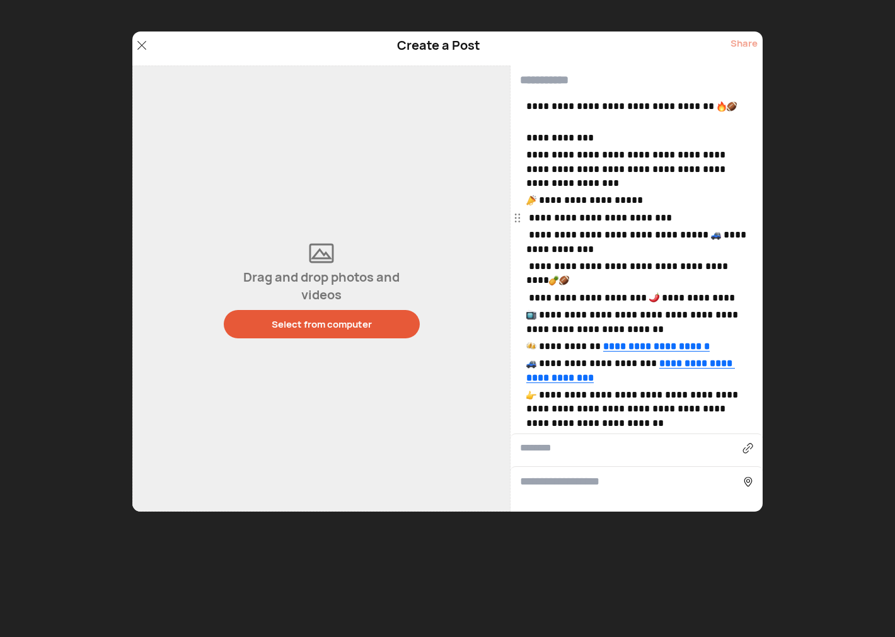
click at [363, 318] on div "Select from computer" at bounding box center [322, 324] width 100 height 13
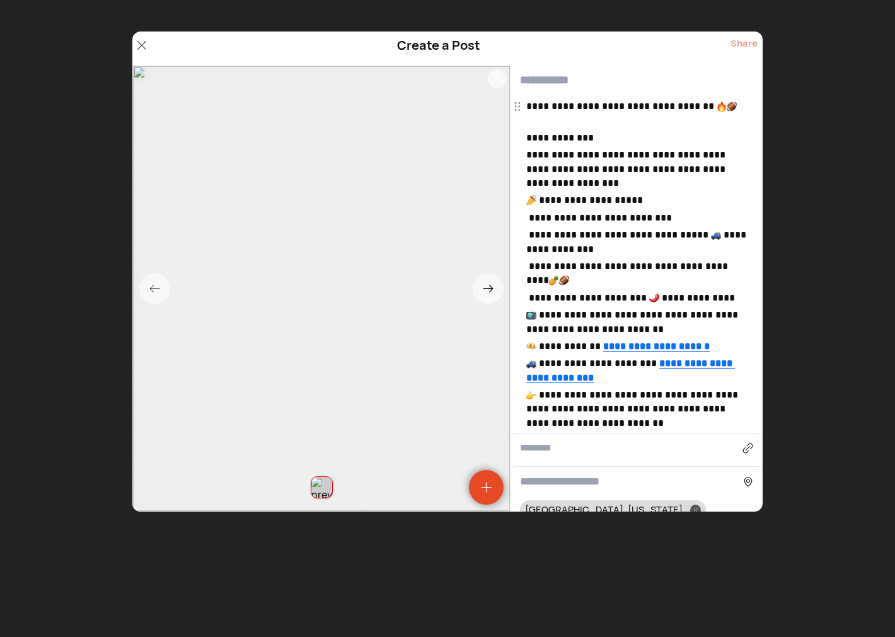
click at [554, 120] on p "**********" at bounding box center [638, 114] width 224 height 28
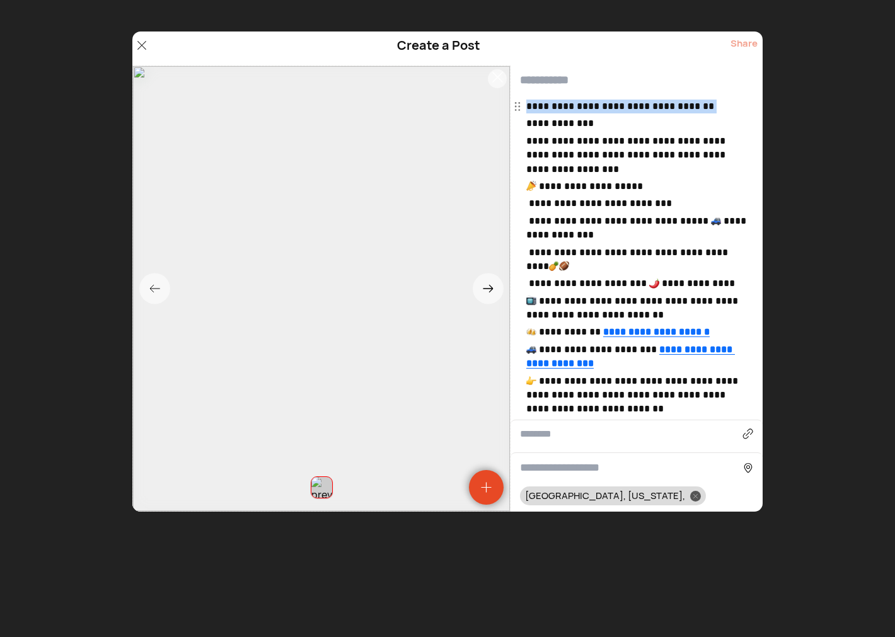
drag, startPoint x: 526, startPoint y: 122, endPoint x: 527, endPoint y: 107, distance: 15.2
click at [527, 107] on div "**********" at bounding box center [638, 258] width 224 height 317
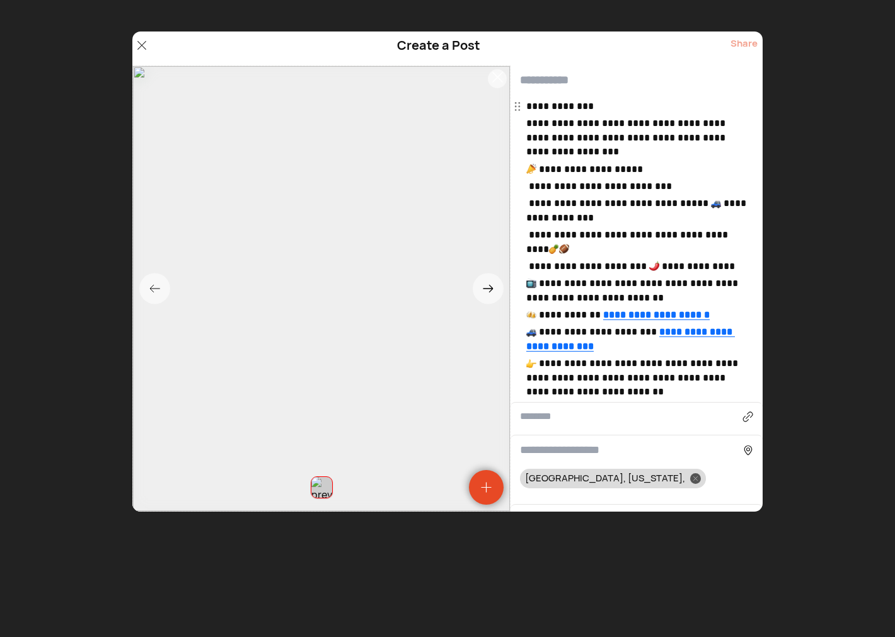
click at [538, 73] on input "text" at bounding box center [637, 81] width 252 height 30
paste input "**********"
type input "**********"
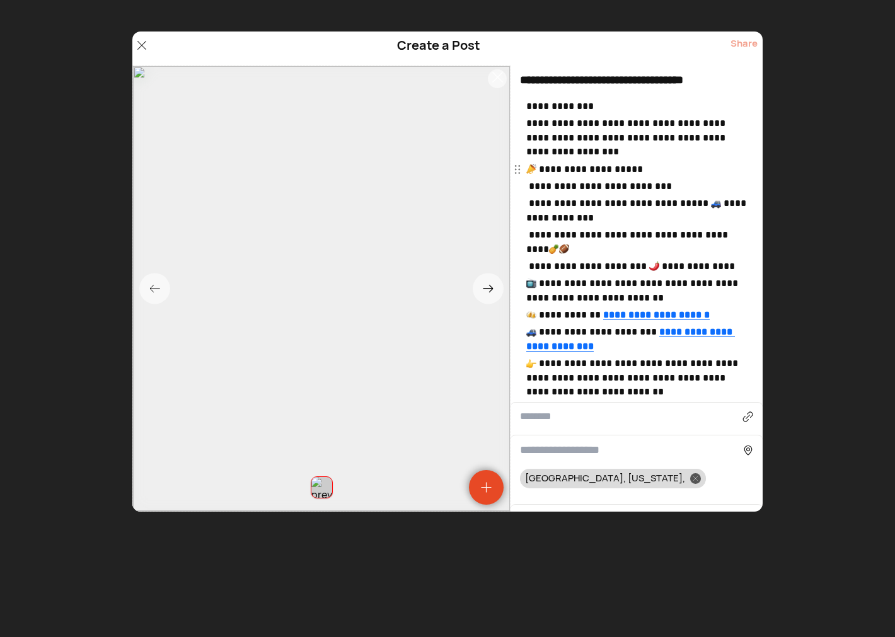
click at [539, 170] on p "**********" at bounding box center [638, 170] width 224 height 14
click at [711, 206] on p "**********" at bounding box center [638, 211] width 224 height 28
click at [544, 245] on p "**********" at bounding box center [638, 242] width 224 height 28
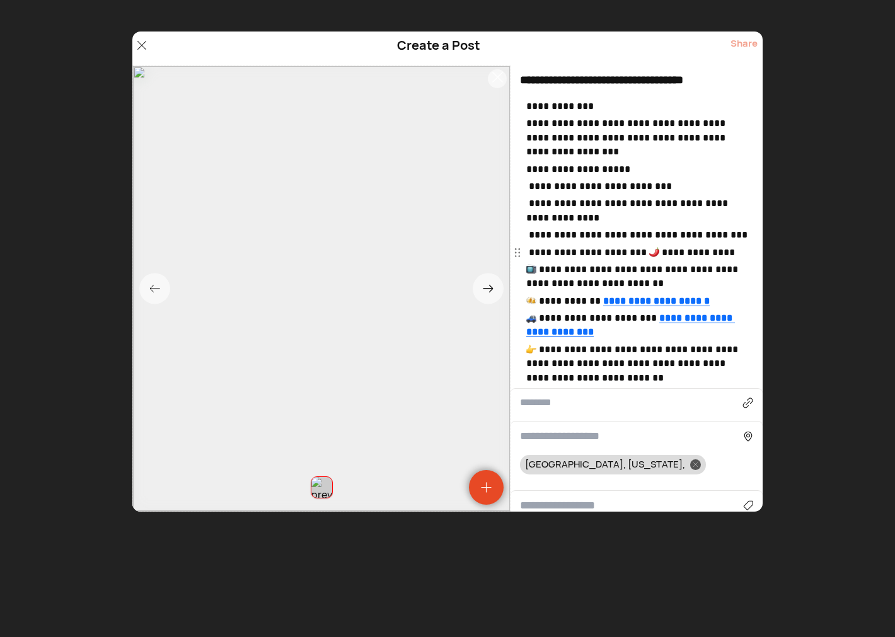
click at [649, 252] on p "**********" at bounding box center [638, 253] width 224 height 14
click at [539, 269] on p "**********" at bounding box center [638, 277] width 224 height 28
click at [538, 303] on p "**********" at bounding box center [638, 301] width 224 height 14
click at [538, 323] on p "**********" at bounding box center [638, 325] width 224 height 28
click at [539, 350] on p "**********" at bounding box center [638, 364] width 224 height 42
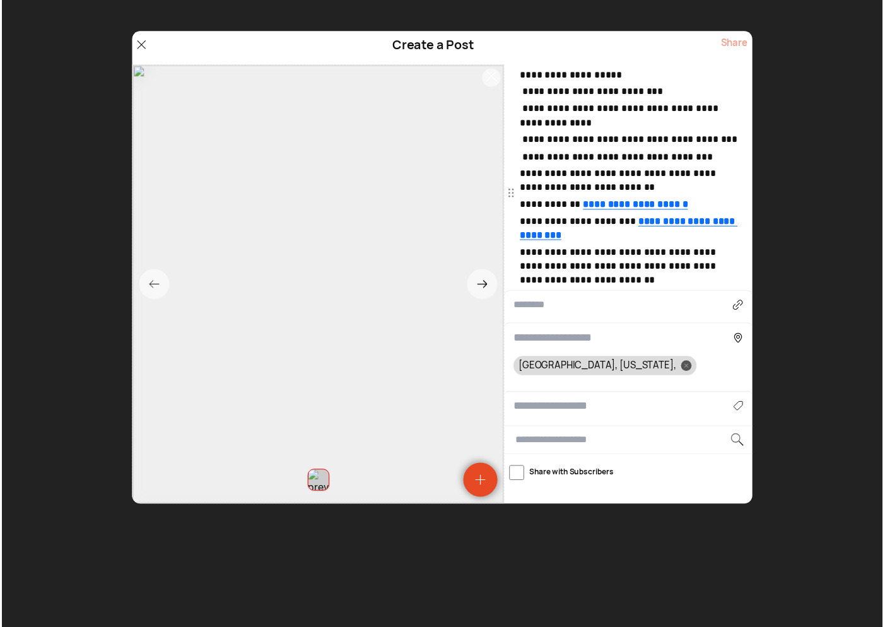
scroll to position [117, 0]
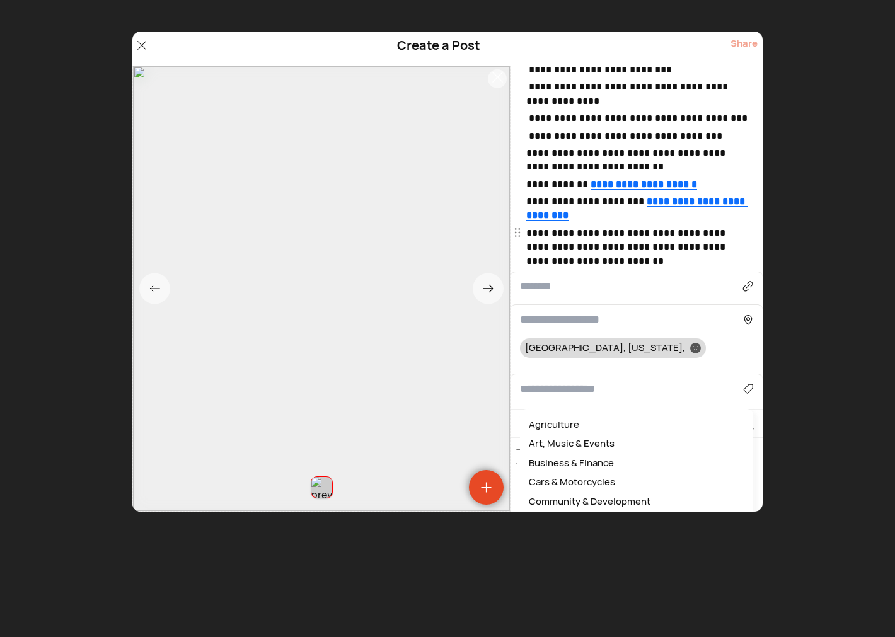
click at [545, 395] on input at bounding box center [631, 389] width 223 height 17
click at [588, 424] on div "Art, Music & Events" at bounding box center [636, 426] width 221 height 20
type input "**********"
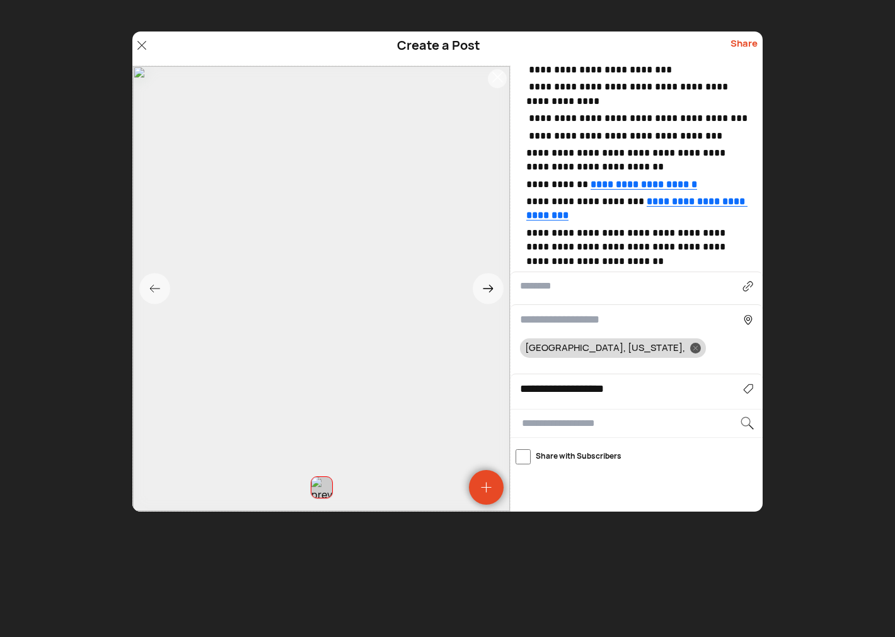
click at [747, 40] on div "Share" at bounding box center [744, 49] width 27 height 24
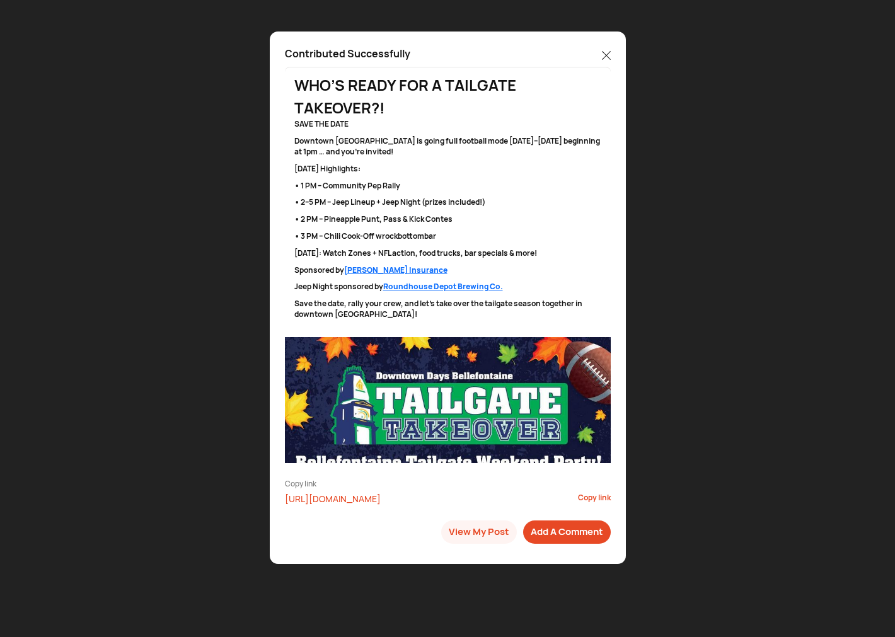
click at [605, 54] on icon at bounding box center [606, 55] width 8 height 8
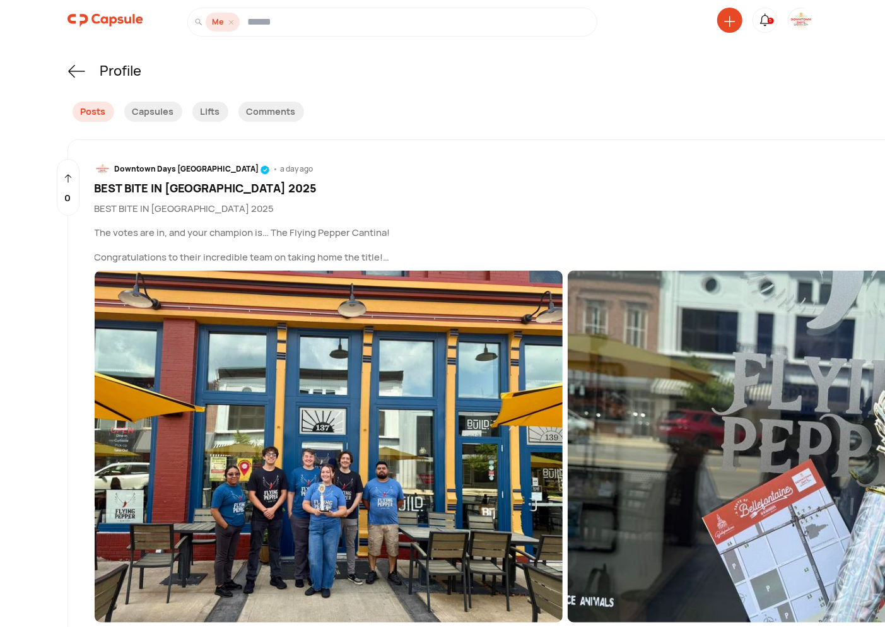
drag, startPoint x: 803, startPoint y: 19, endPoint x: 799, endPoint y: 25, distance: 7.4
click at [803, 18] on img at bounding box center [800, 20] width 25 height 25
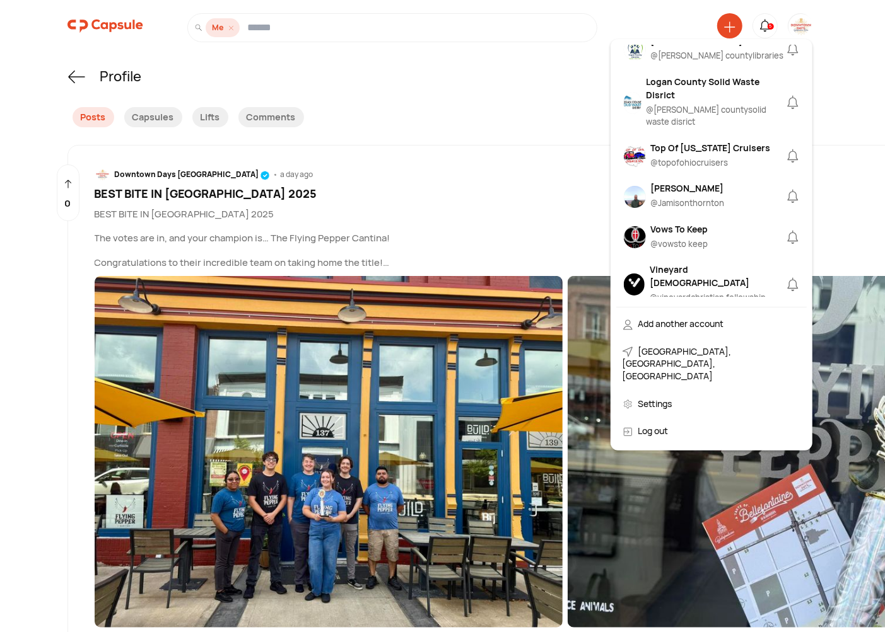
scroll to position [1050, 0]
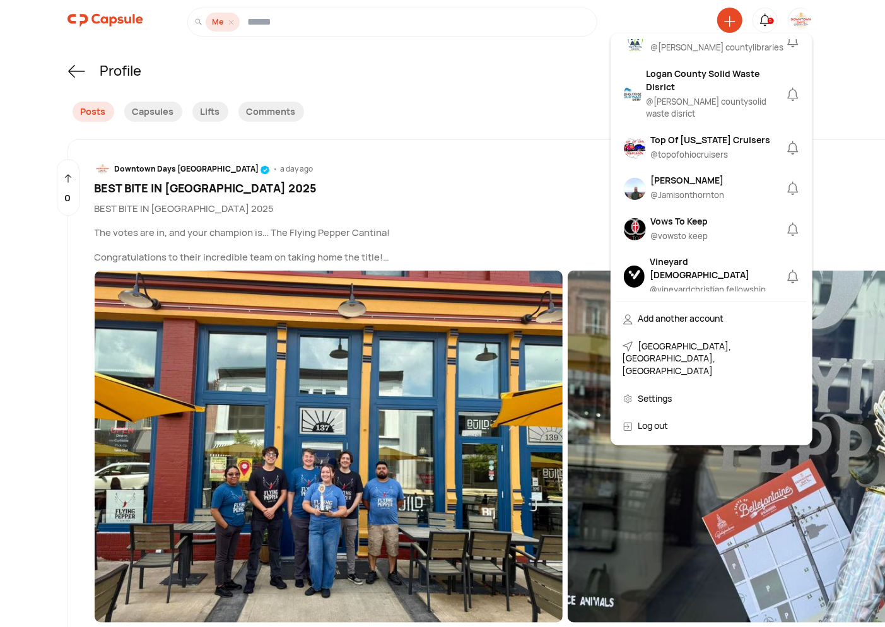
click at [689, 189] on div "@ Jamisonthornton" at bounding box center [688, 195] width 74 height 13
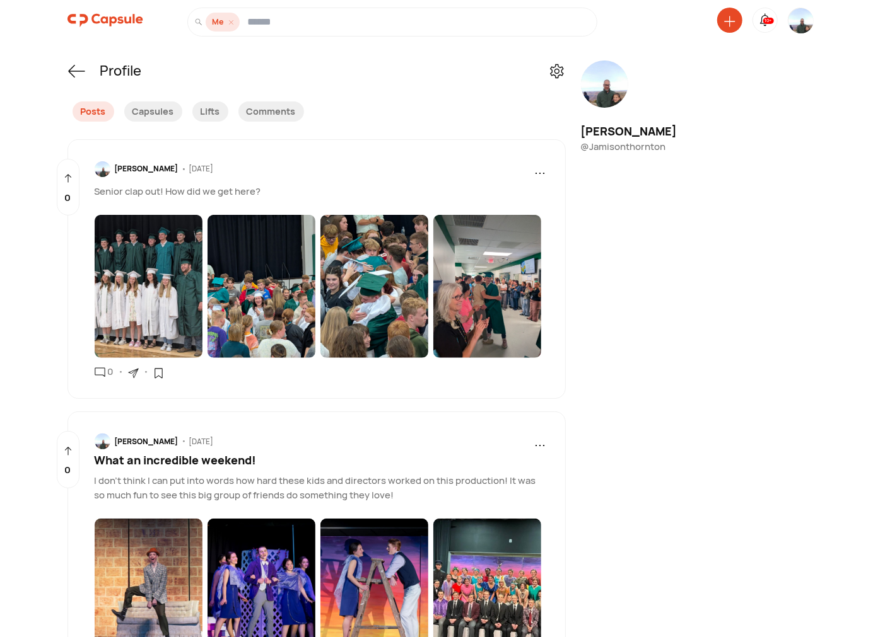
click at [96, 15] on img at bounding box center [105, 20] width 76 height 25
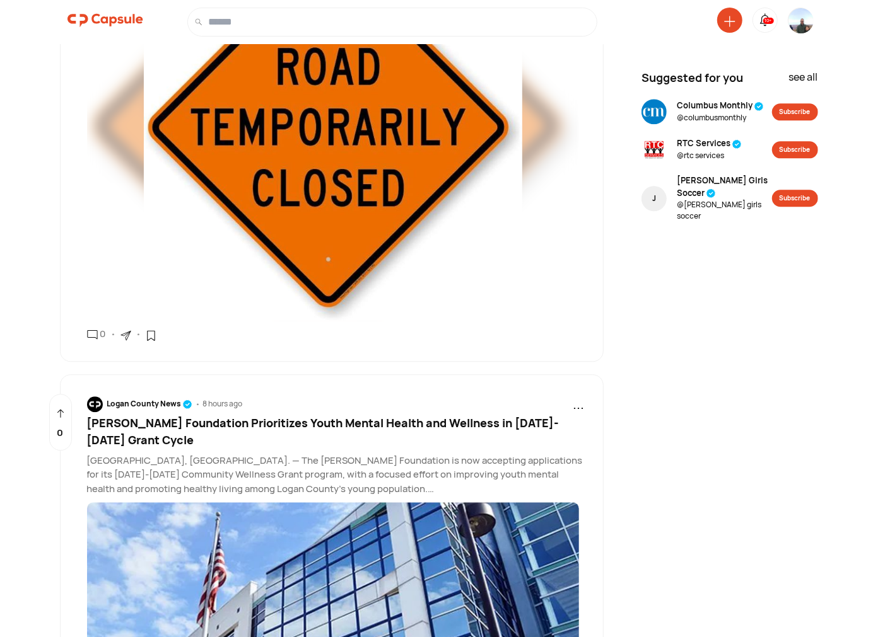
scroll to position [1401, 0]
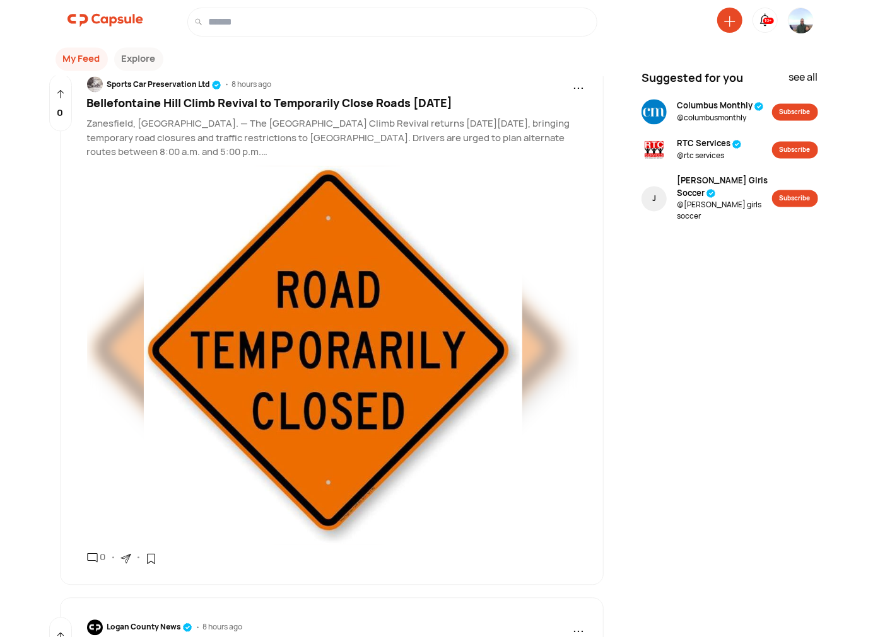
click at [212, 110] on span "Bellefontaine Hill Climb Revival to Temporarily Close Roads [DATE]" at bounding box center [270, 102] width 366 height 15
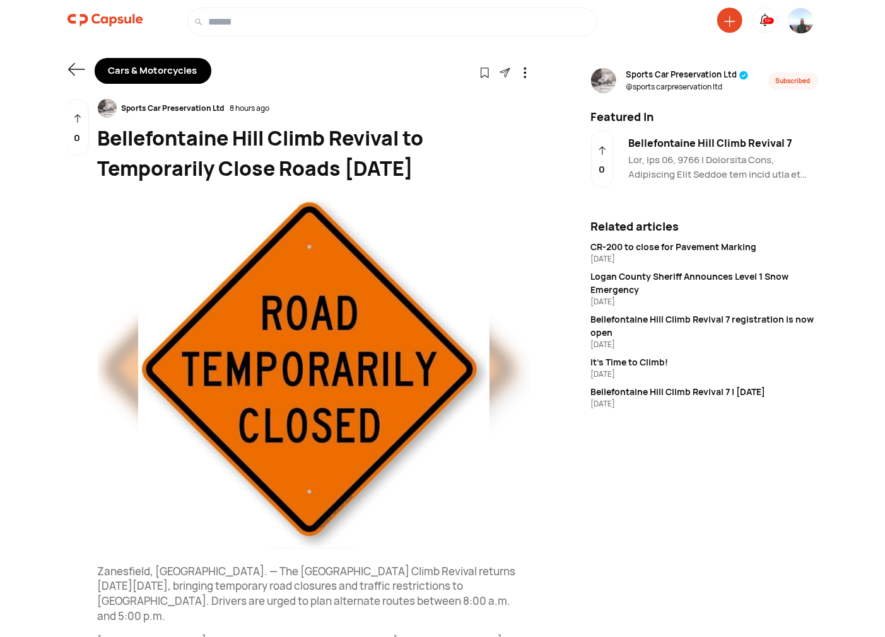
click at [801, 26] on img at bounding box center [800, 31] width 25 height 46
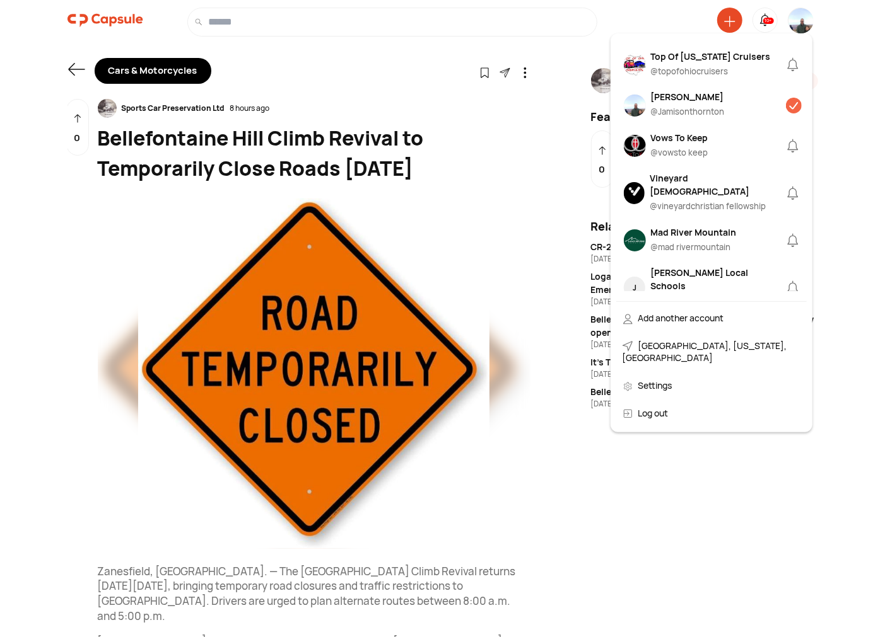
scroll to position [1168, 0]
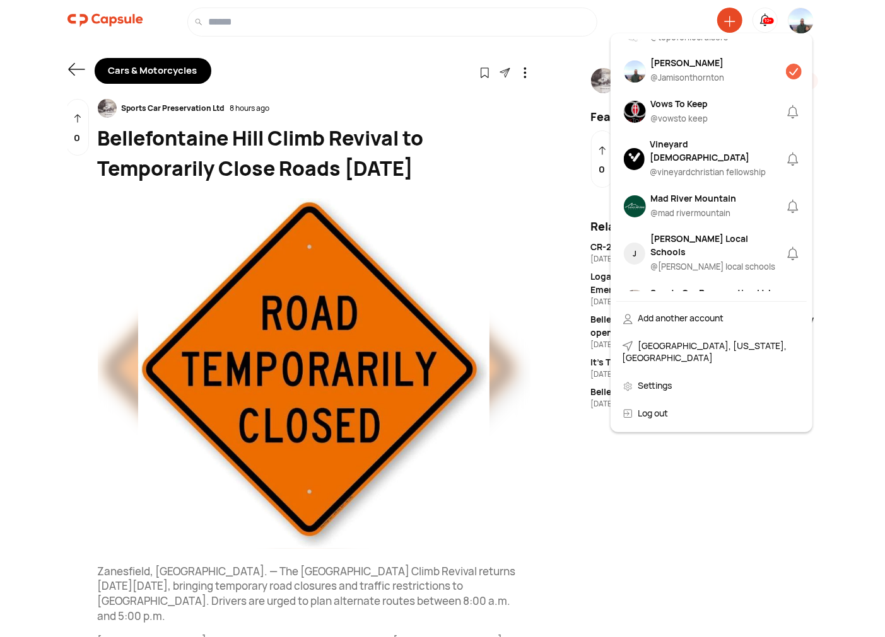
click at [690, 286] on div "Sports Car Preservation Ltd @ sports carpreservation ltd" at bounding box center [711, 301] width 120 height 31
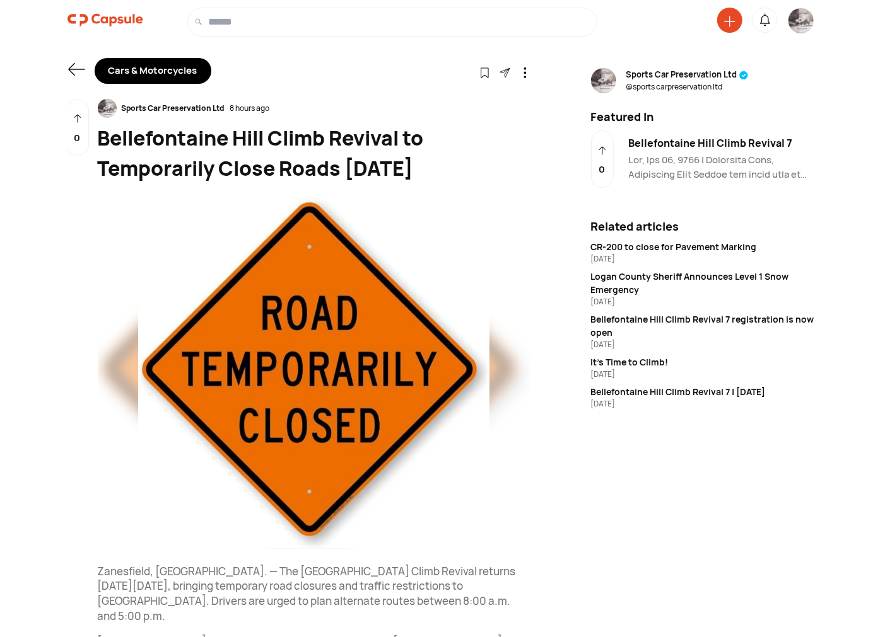
click at [521, 72] on icon at bounding box center [525, 72] width 11 height 11
click at [436, 132] on div "Delete" at bounding box center [469, 133] width 107 height 28
click at [522, 71] on icon at bounding box center [525, 72] width 11 height 11
click at [429, 129] on div "Delete" at bounding box center [469, 133] width 107 height 28
click at [675, 146] on div "Bellefontaine Hill Climb Revival 7" at bounding box center [723, 143] width 189 height 15
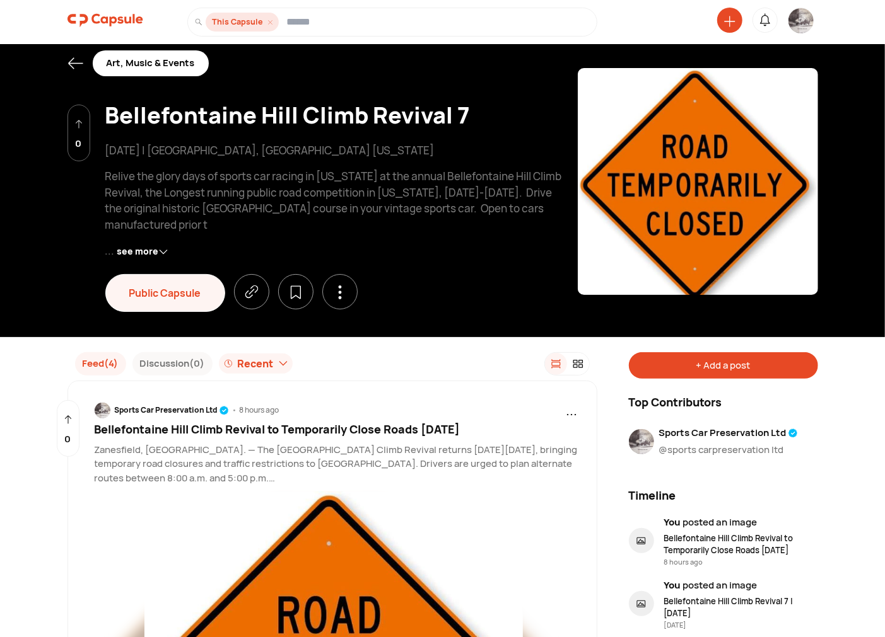
click at [678, 362] on div "+ Add a post" at bounding box center [723, 365] width 189 height 27
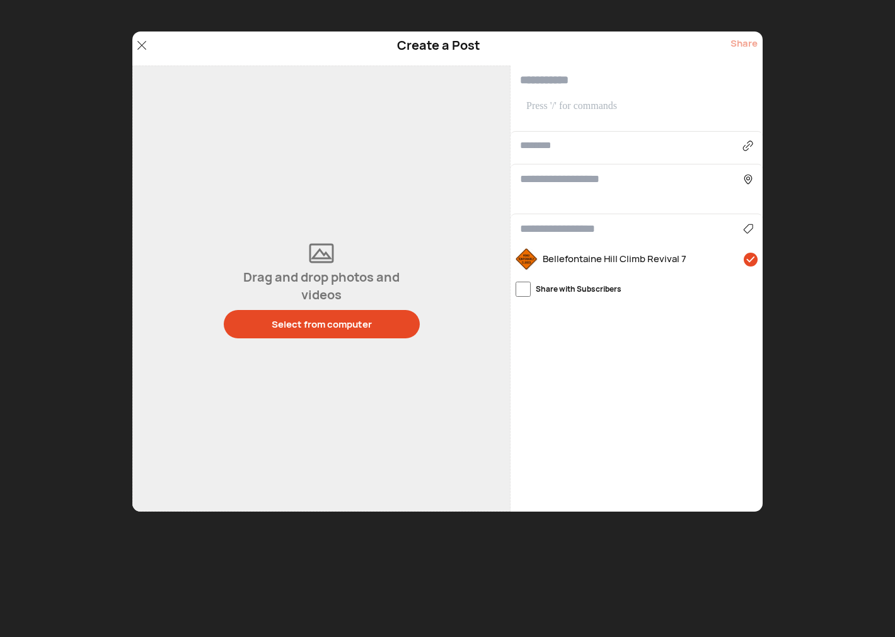
click at [141, 47] on icon at bounding box center [141, 45] width 9 height 9
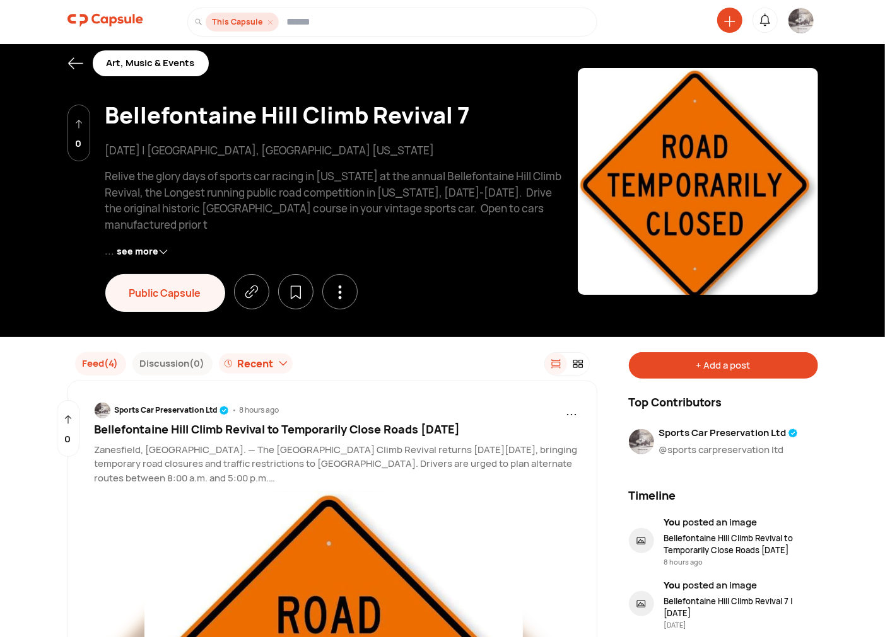
click at [798, 23] on img at bounding box center [800, 20] width 25 height 25
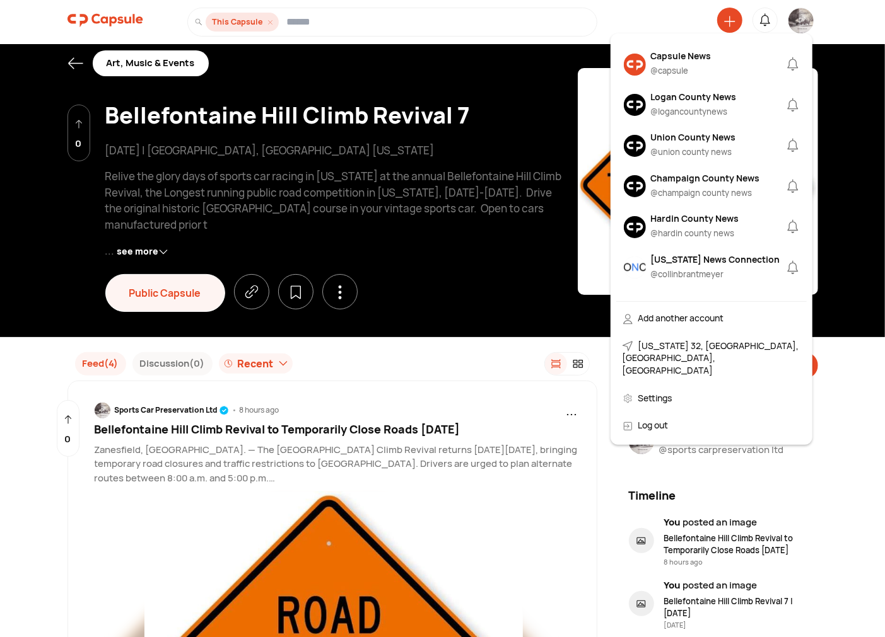
click at [702, 98] on div "Logan County News" at bounding box center [694, 96] width 86 height 13
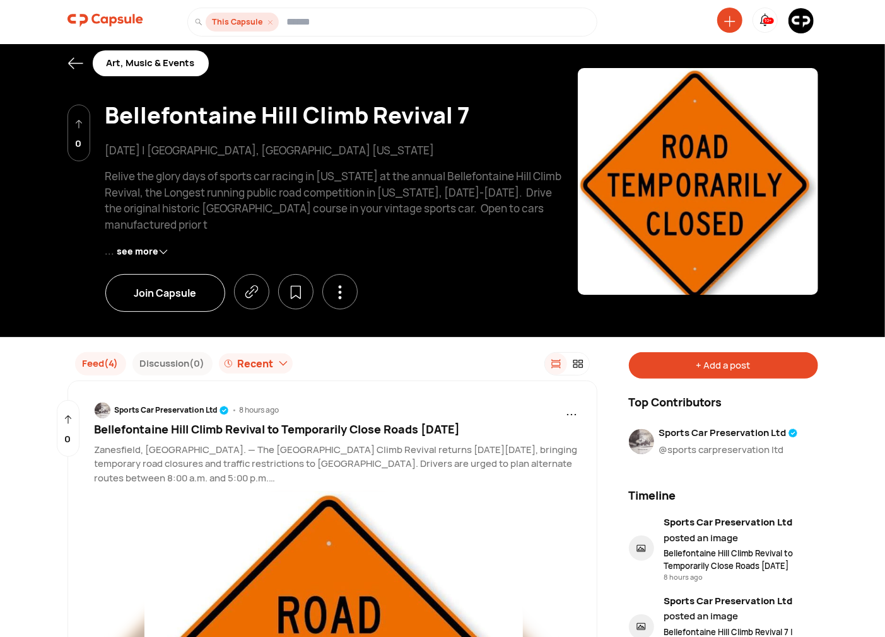
click at [799, 21] on img at bounding box center [800, 20] width 25 height 25
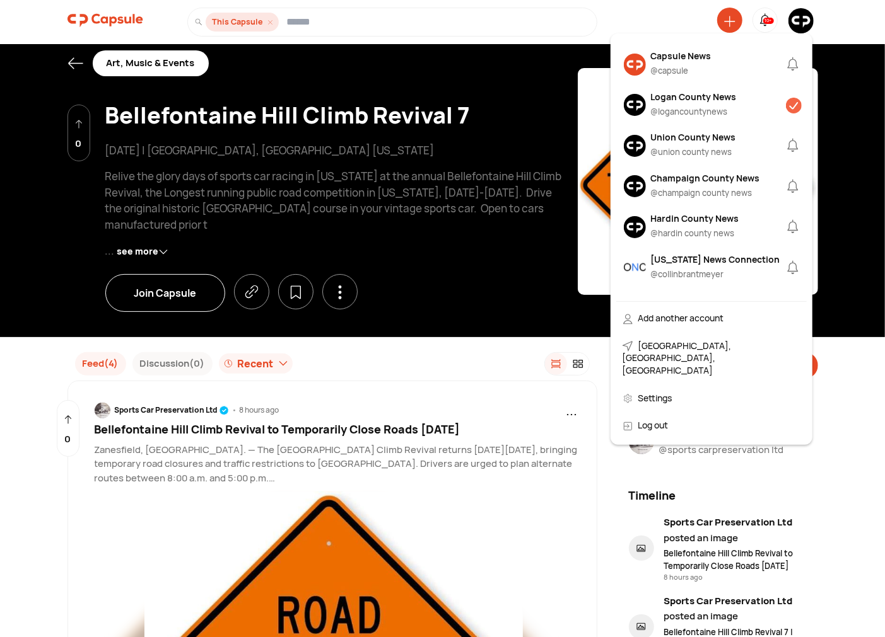
click at [682, 103] on div "Logan County News @ logancountynews" at bounding box center [694, 105] width 86 height 31
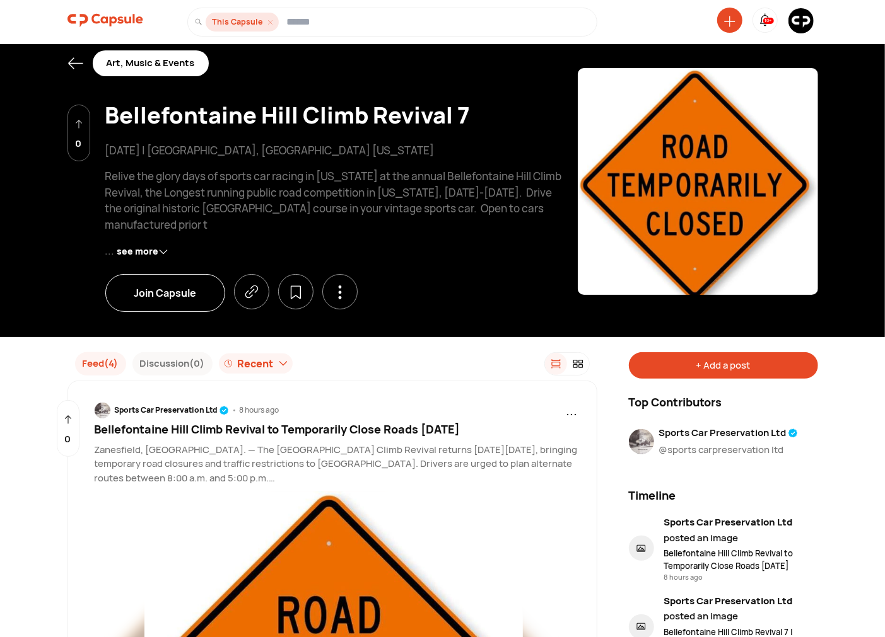
click at [719, 381] on div "+ Add a post Top Contributors Sports Car Preservation Ltd @sports carpreservati…" at bounding box center [707, 639] width 221 height 574
click at [728, 370] on div "+ Add a post" at bounding box center [723, 365] width 189 height 27
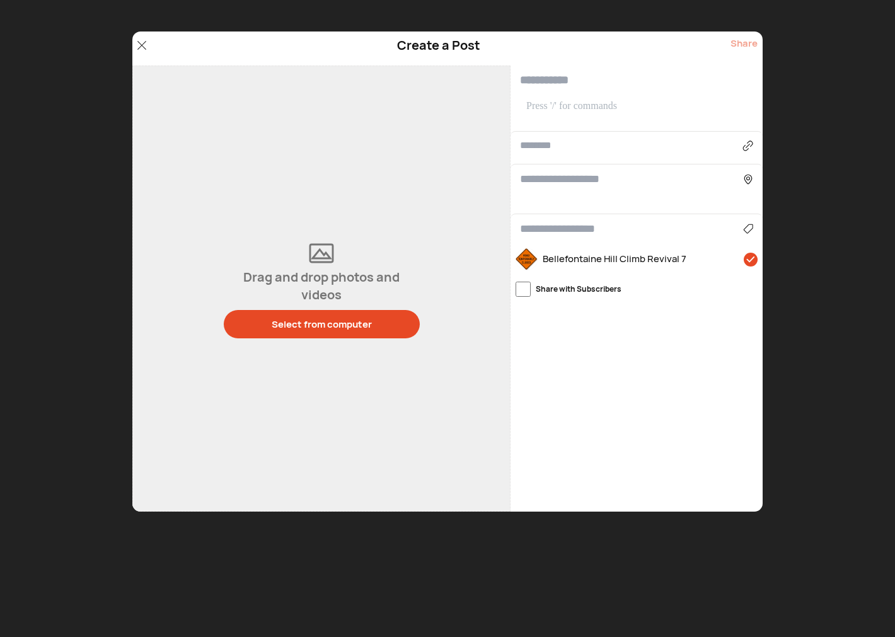
click at [564, 84] on input "text" at bounding box center [637, 81] width 252 height 30
paste input "**********"
type input "**********"
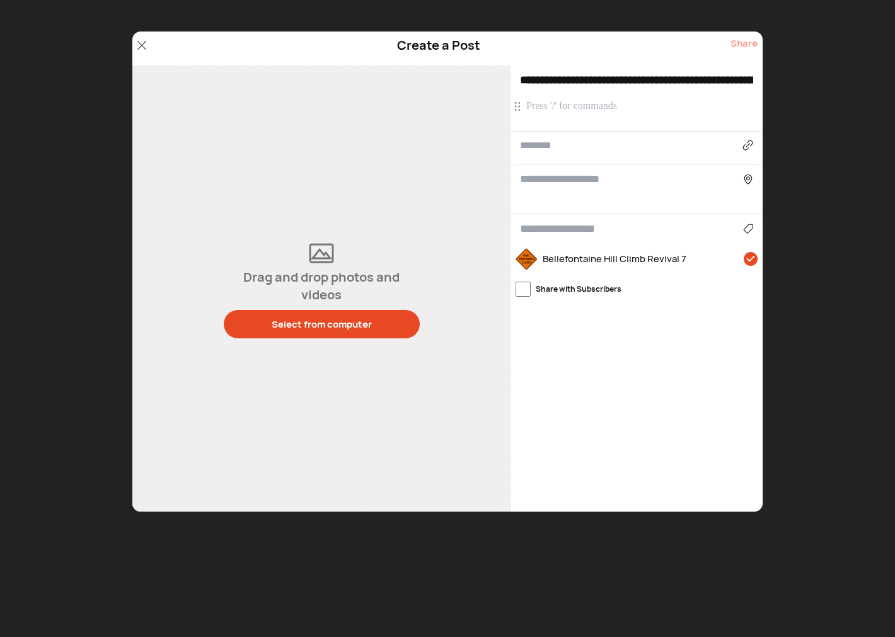
click at [584, 105] on p at bounding box center [638, 107] width 224 height 14
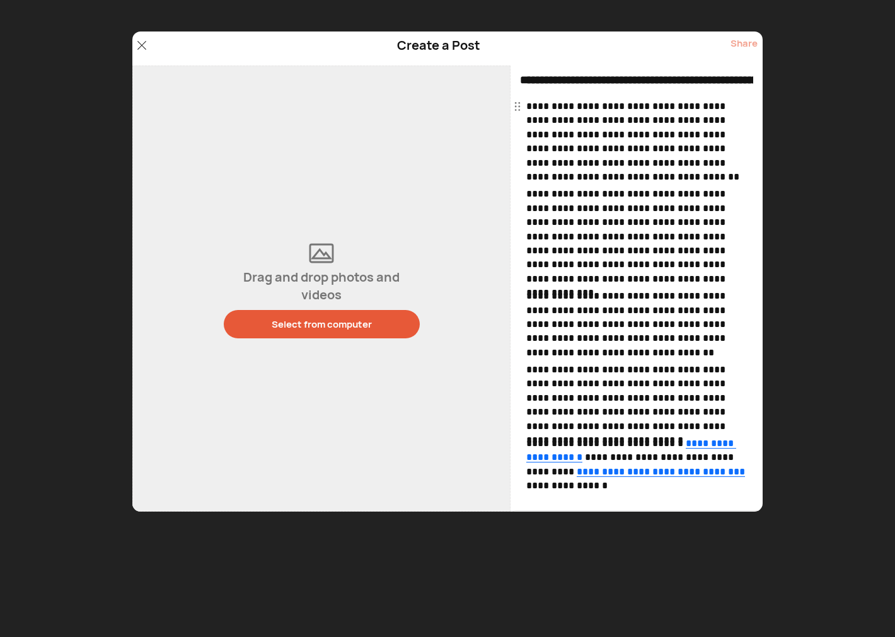
click at [293, 322] on div "Select from computer" at bounding box center [322, 324] width 100 height 13
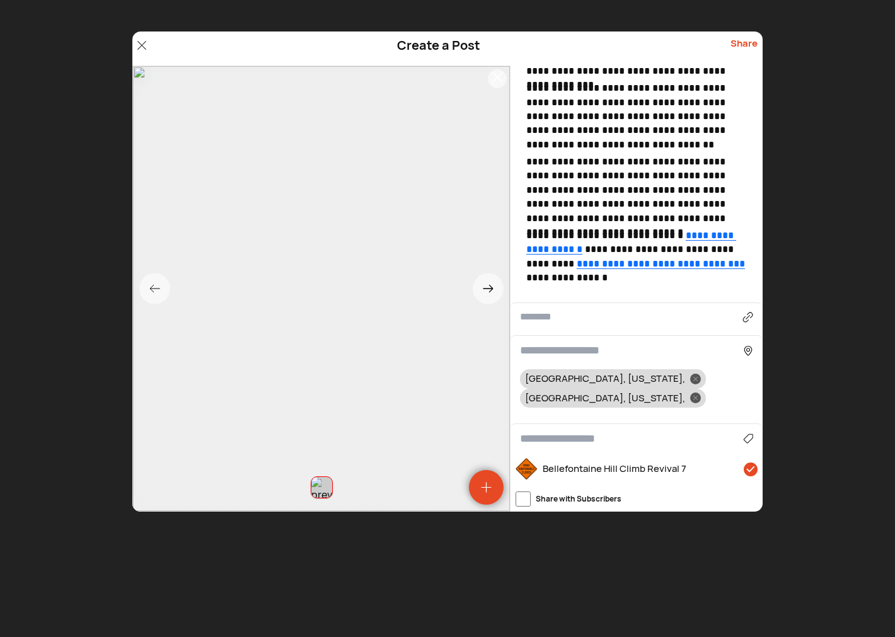
scroll to position [325, 0]
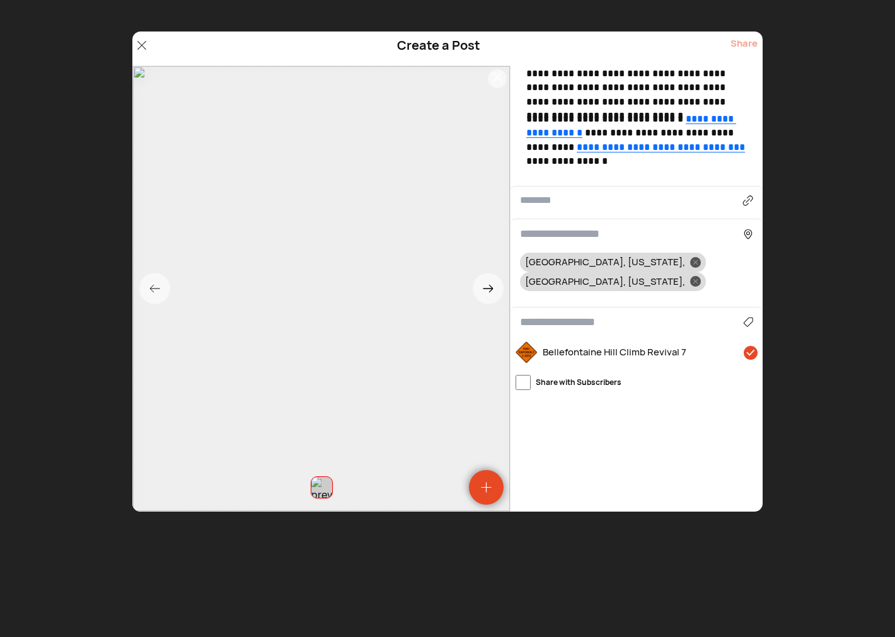
click at [560, 314] on input at bounding box center [631, 322] width 223 height 17
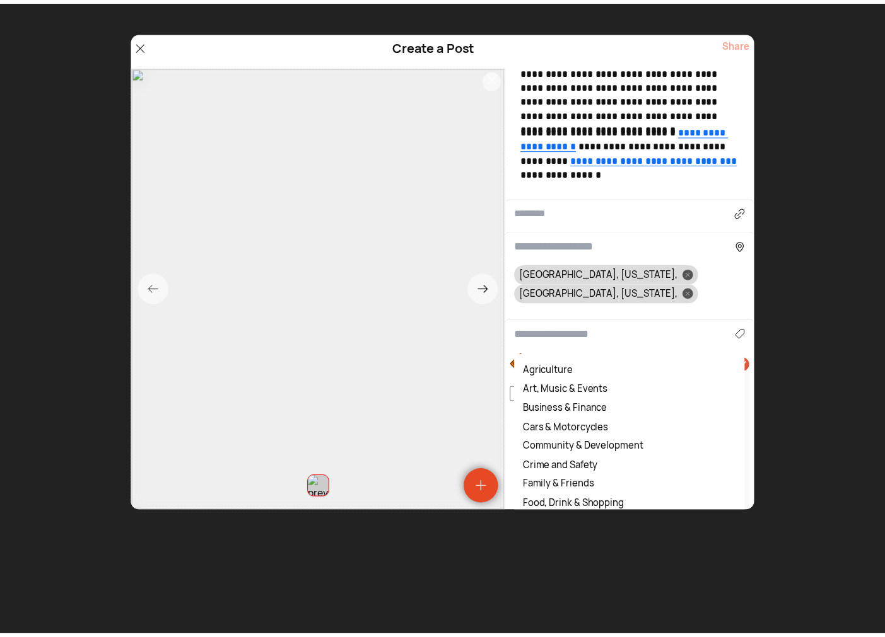
scroll to position [312, 0]
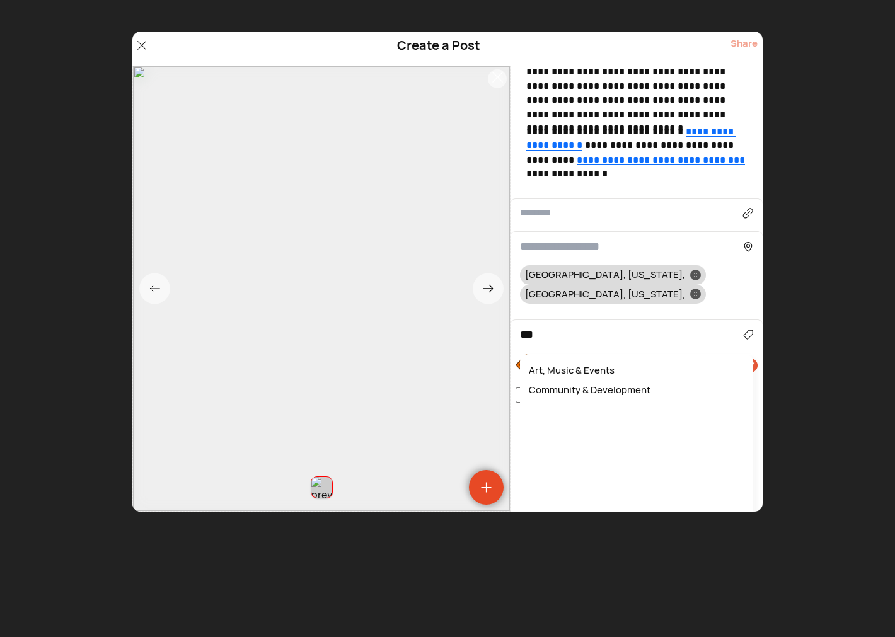
click at [574, 361] on div "Art, Music & Events" at bounding box center [636, 371] width 221 height 20
type input "**********"
click at [743, 39] on div "Share" at bounding box center [744, 49] width 27 height 24
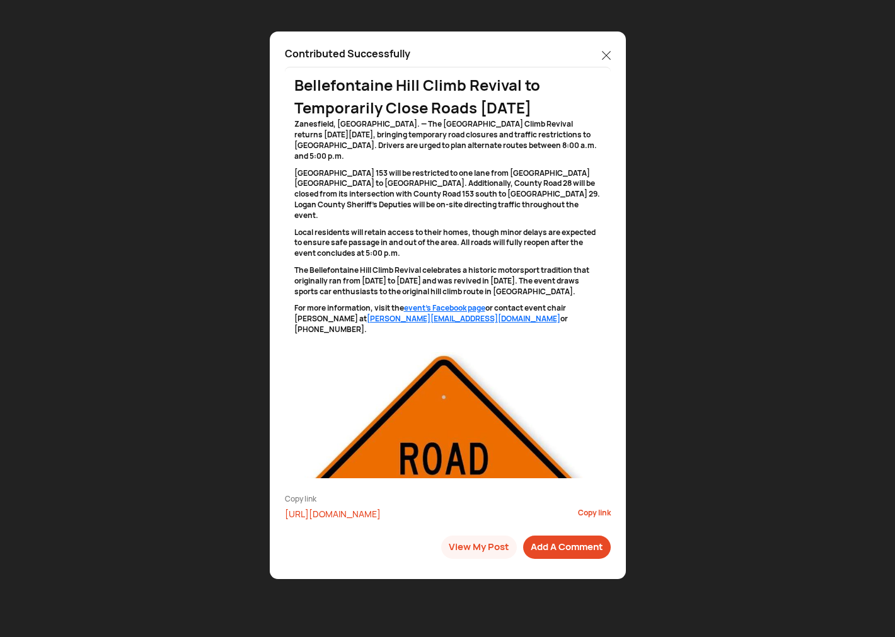
click at [608, 55] on icon at bounding box center [606, 55] width 9 height 9
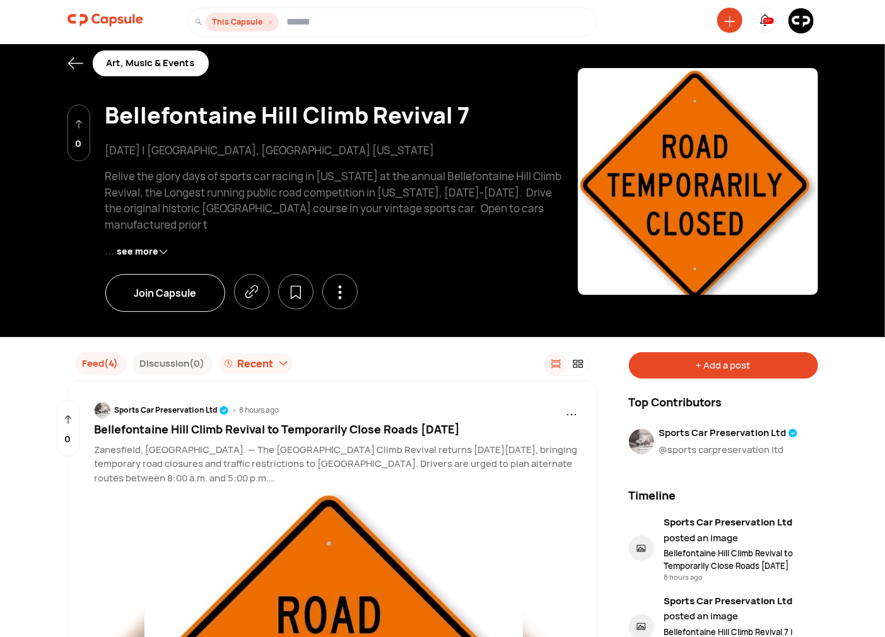
click at [83, 60] on div "Art, Music & Events" at bounding box center [137, 63] width 141 height 26
click at [810, 26] on img at bounding box center [800, 20] width 25 height 25
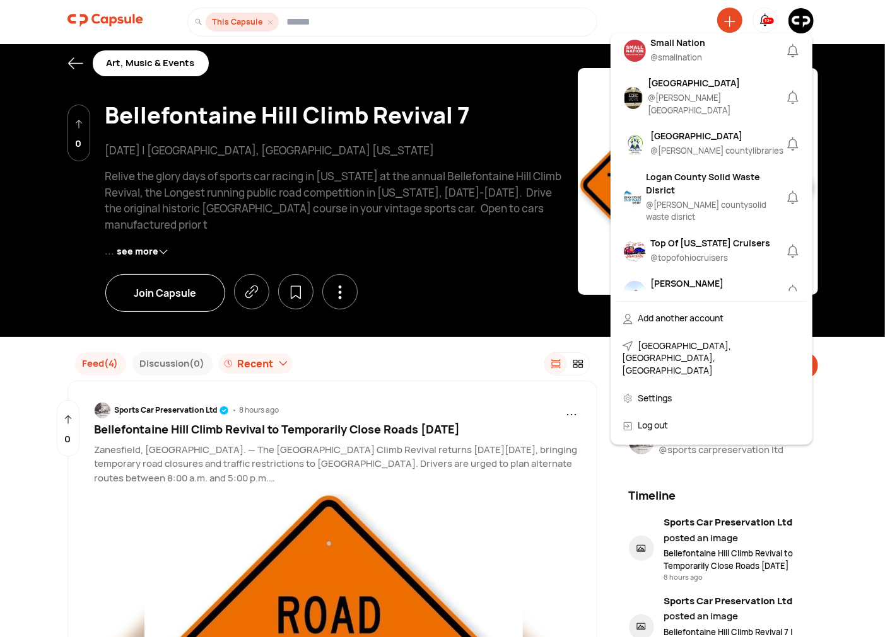
scroll to position [1050, 0]
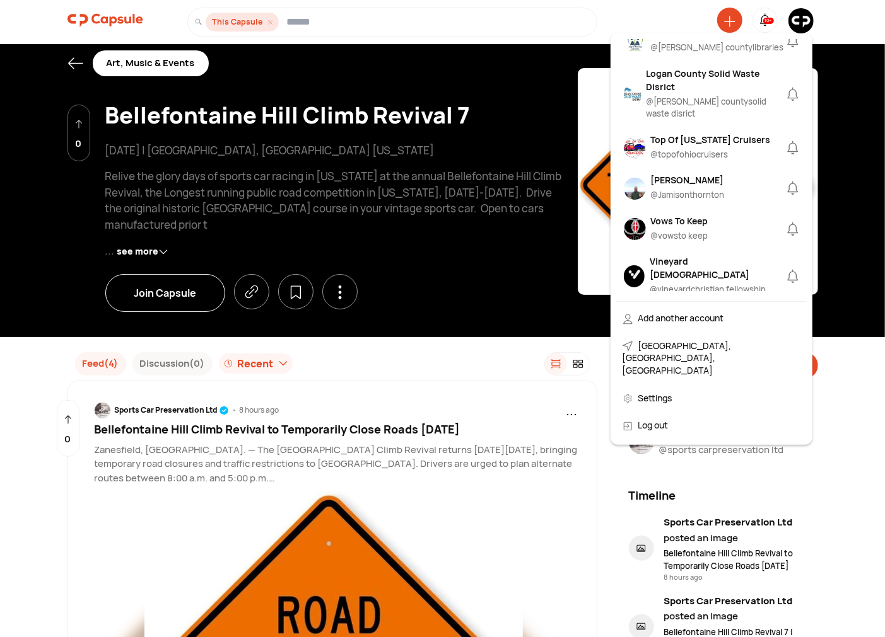
click at [665, 173] on div "[PERSON_NAME]" at bounding box center [688, 179] width 74 height 13
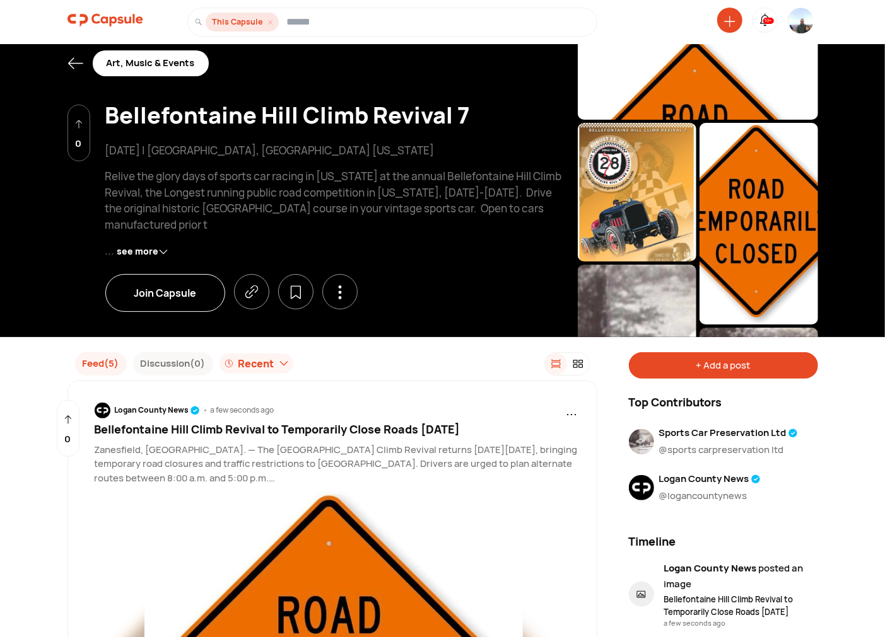
click at [801, 19] on img at bounding box center [800, 31] width 25 height 46
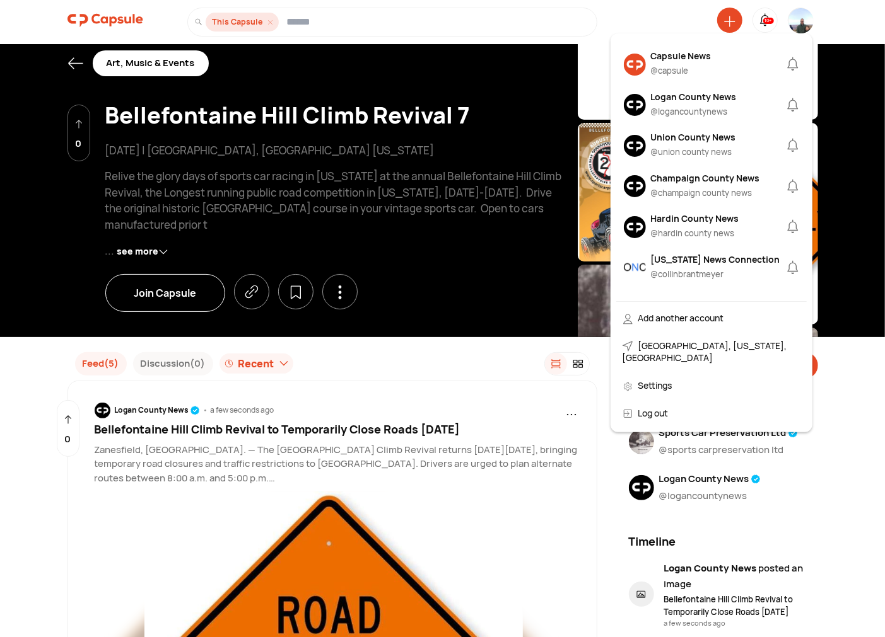
click at [99, 17] on img at bounding box center [105, 20] width 76 height 25
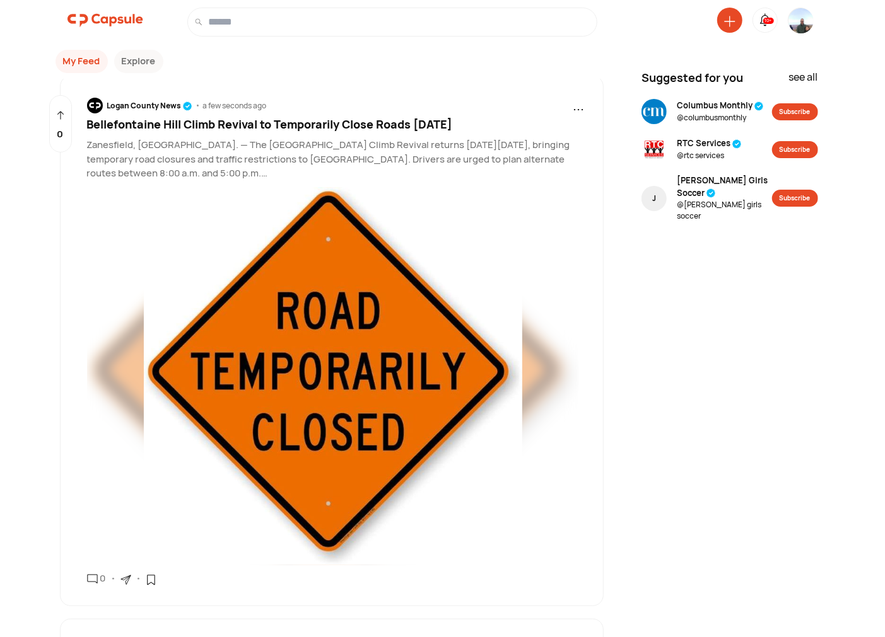
click at [803, 21] on img at bounding box center [800, 31] width 25 height 46
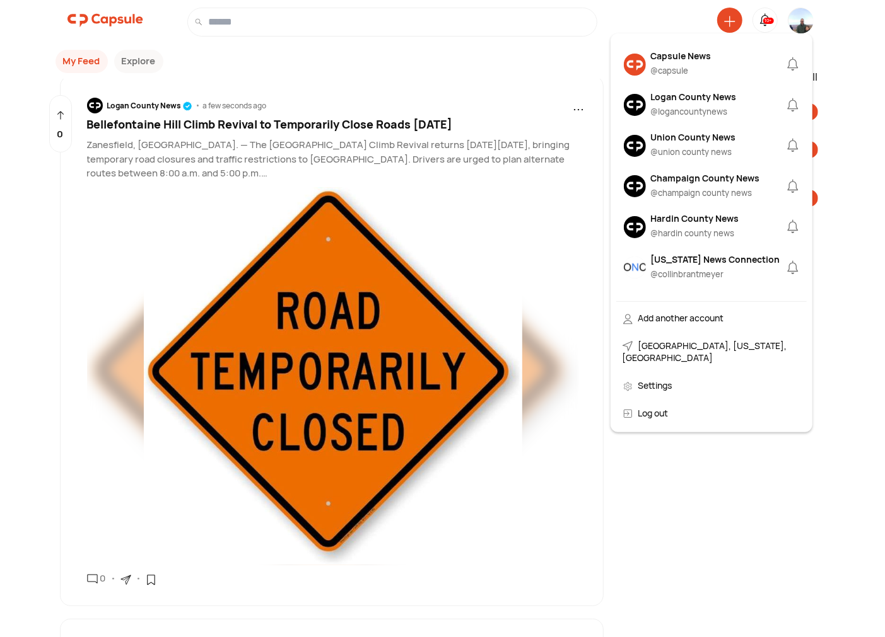
click at [676, 102] on div "Logan County News" at bounding box center [694, 96] width 86 height 13
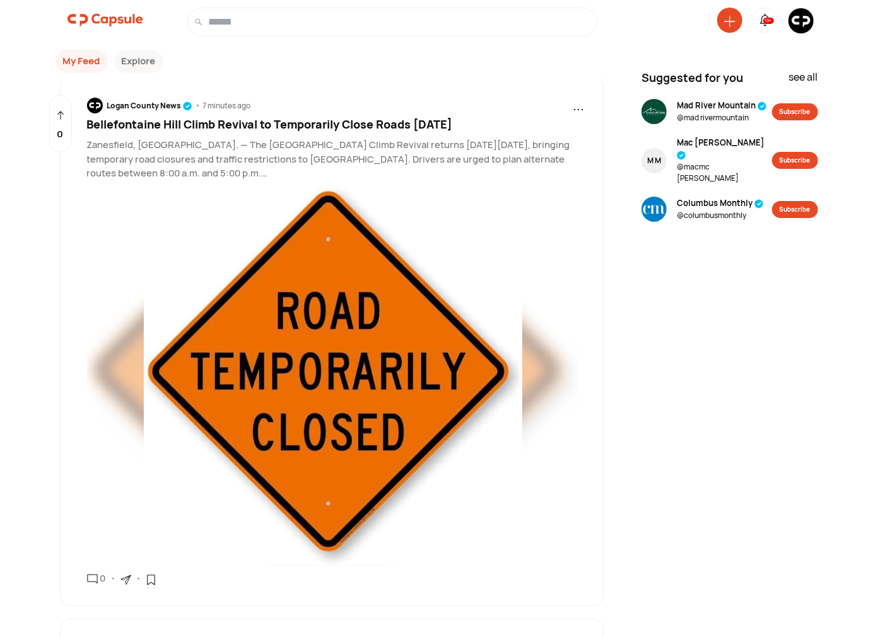
click at [803, 18] on img at bounding box center [800, 20] width 25 height 25
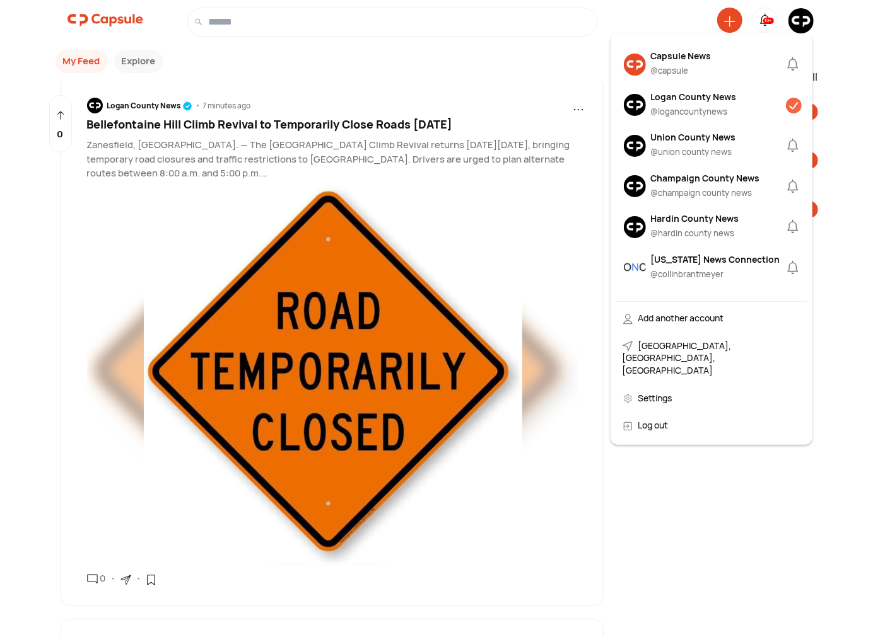
click at [671, 96] on div "Logan County News" at bounding box center [694, 96] width 86 height 13
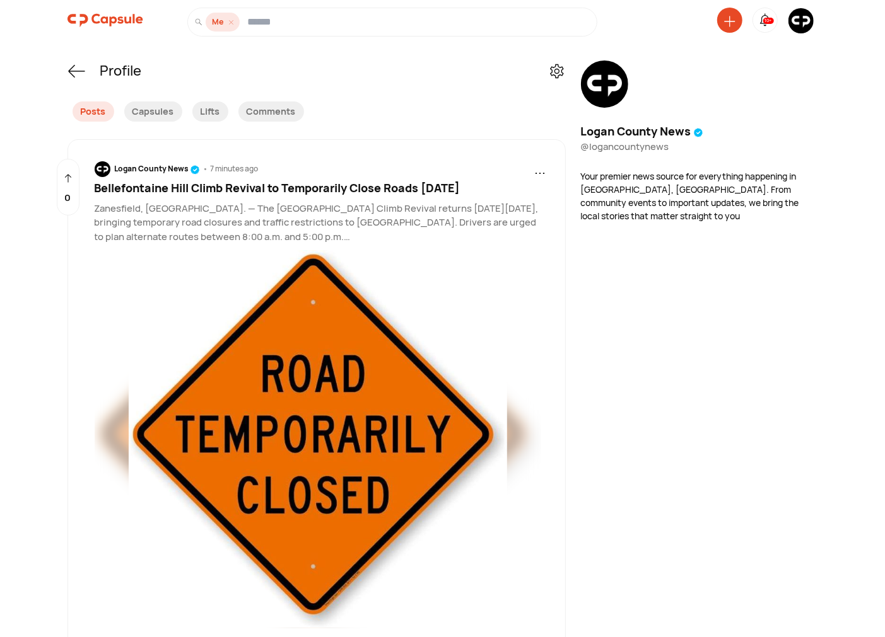
click at [728, 17] on icon at bounding box center [729, 21] width 11 height 11
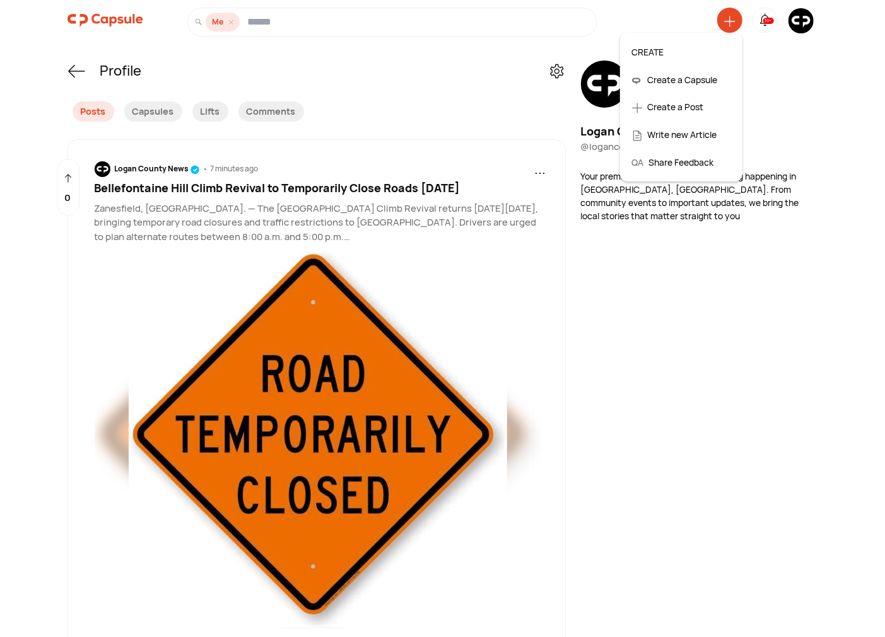
click at [679, 108] on div "Create a Post" at bounding box center [680, 107] width 111 height 28
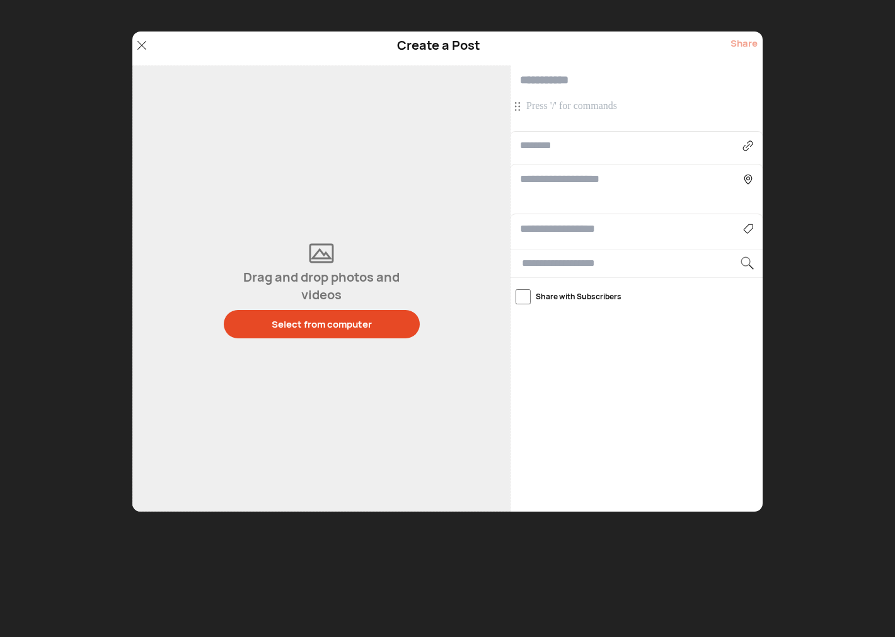
click at [555, 76] on input "text" at bounding box center [637, 81] width 252 height 30
paste input "**********"
type input "**********"
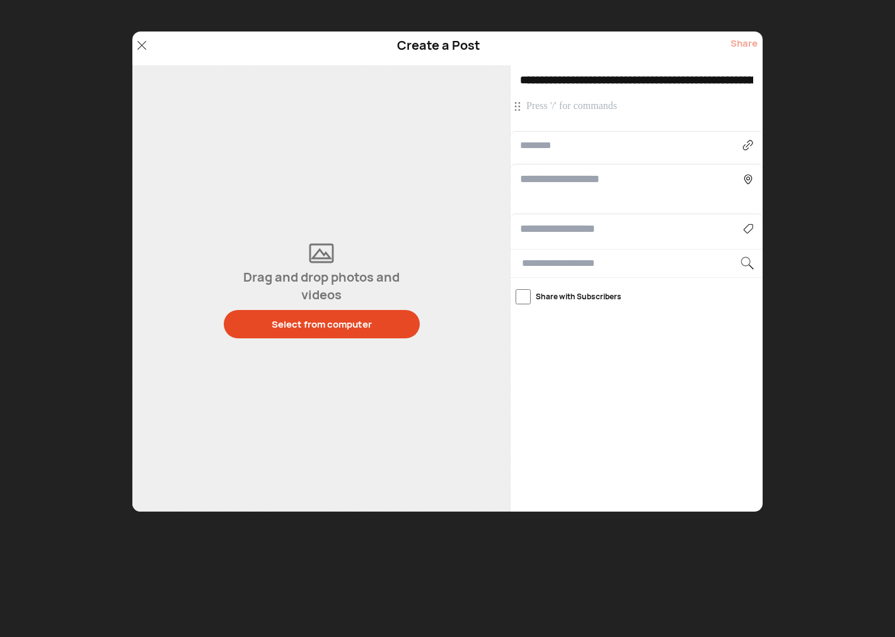
click at [553, 102] on p at bounding box center [638, 107] width 224 height 14
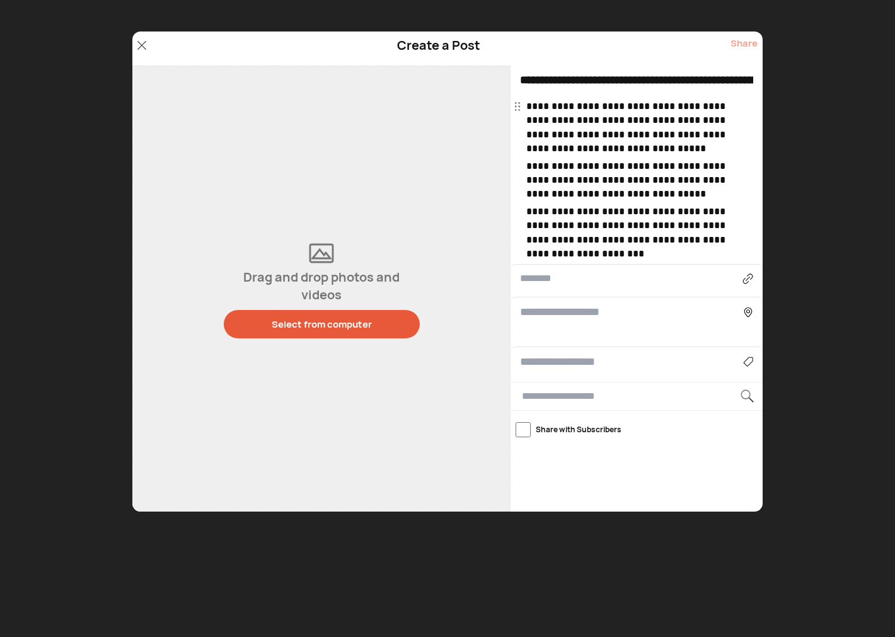
click at [298, 323] on div "Select from computer" at bounding box center [322, 324] width 100 height 13
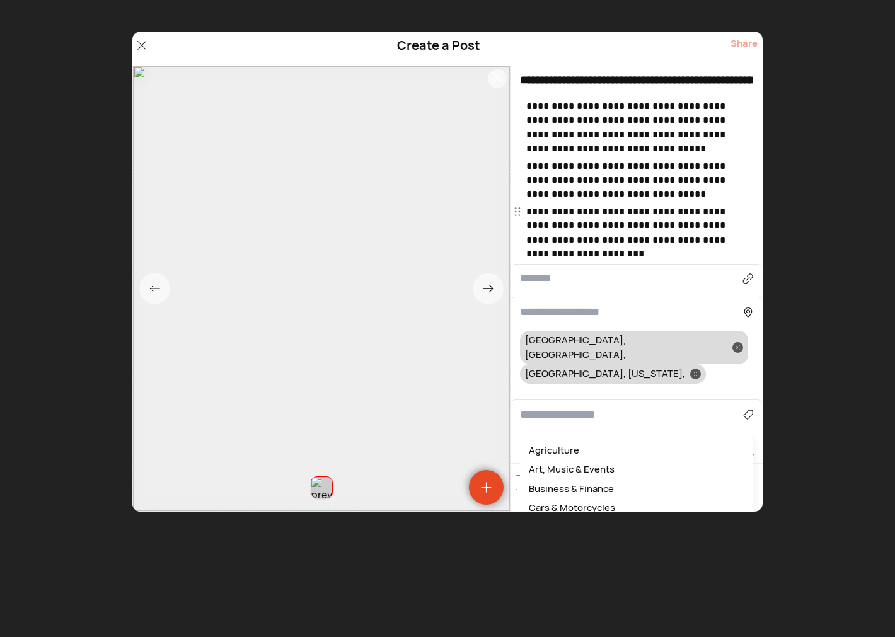
click at [554, 407] on input at bounding box center [631, 415] width 223 height 17
click at [576, 441] on div "Crime and Safety" at bounding box center [636, 451] width 221 height 20
type input "**********"
click at [733, 342] on div at bounding box center [738, 347] width 11 height 11
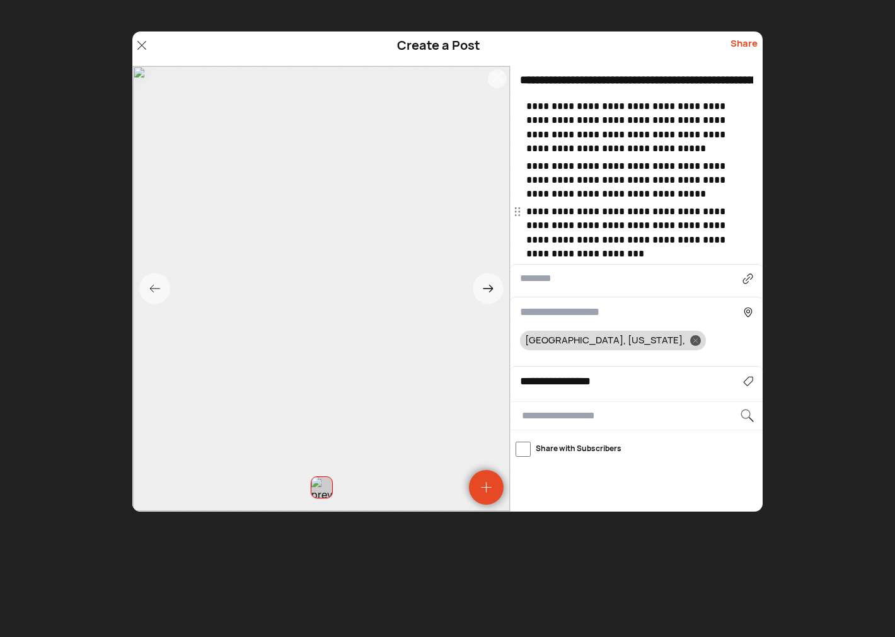
click at [690, 337] on div at bounding box center [695, 340] width 11 height 11
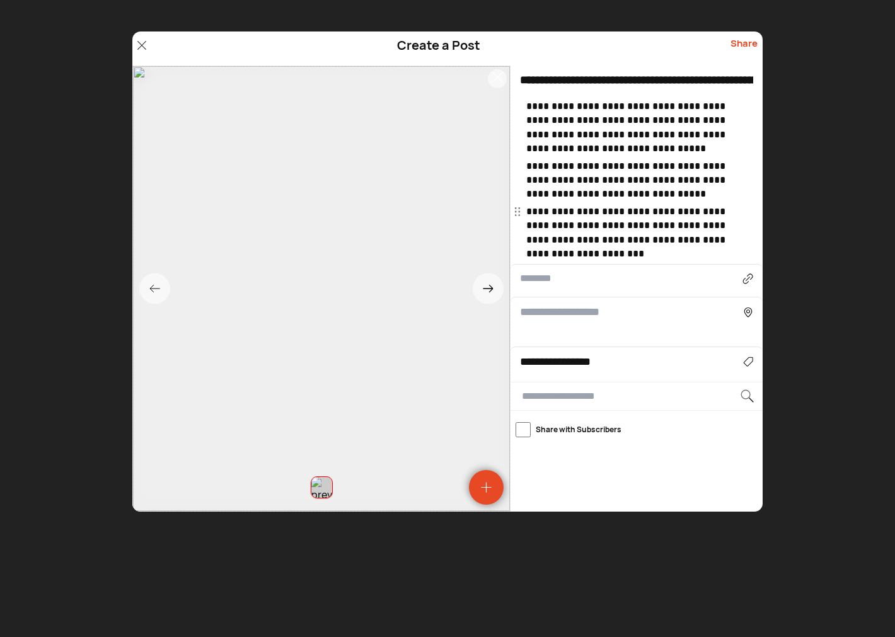
click at [572, 312] on input at bounding box center [631, 312] width 223 height 17
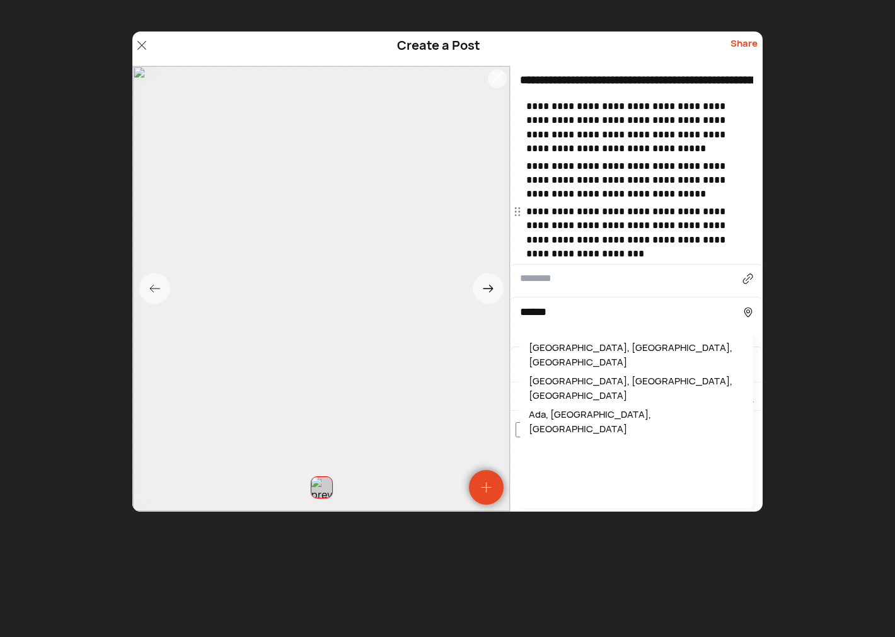
click at [554, 347] on div "Ada, OH, USA" at bounding box center [636, 355] width 221 height 33
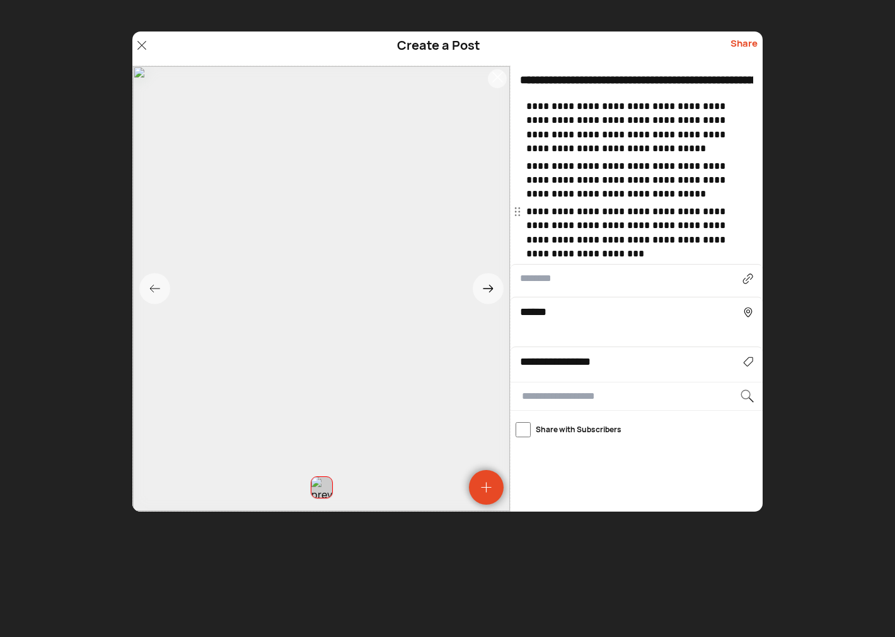
type input "**********"
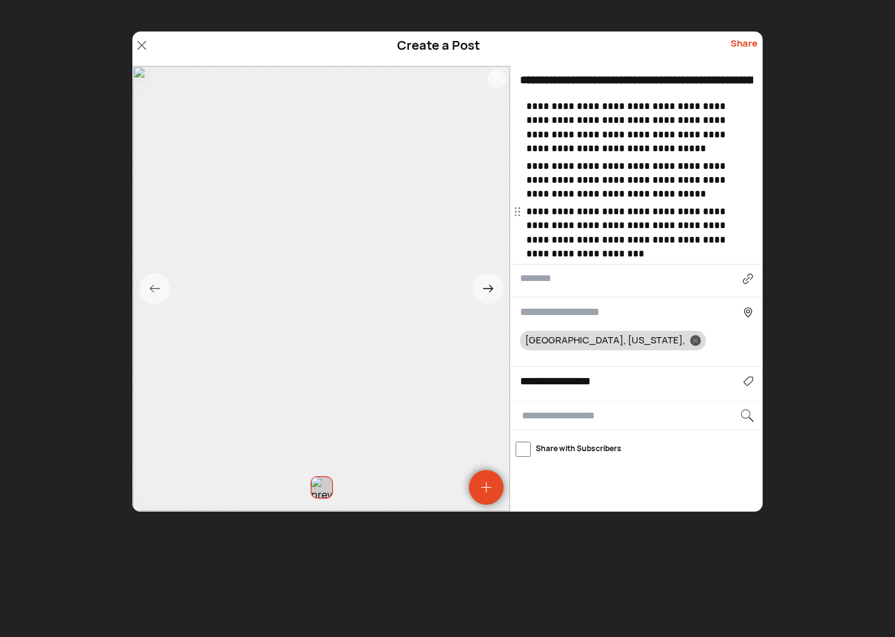
click at [550, 310] on input at bounding box center [631, 312] width 223 height 17
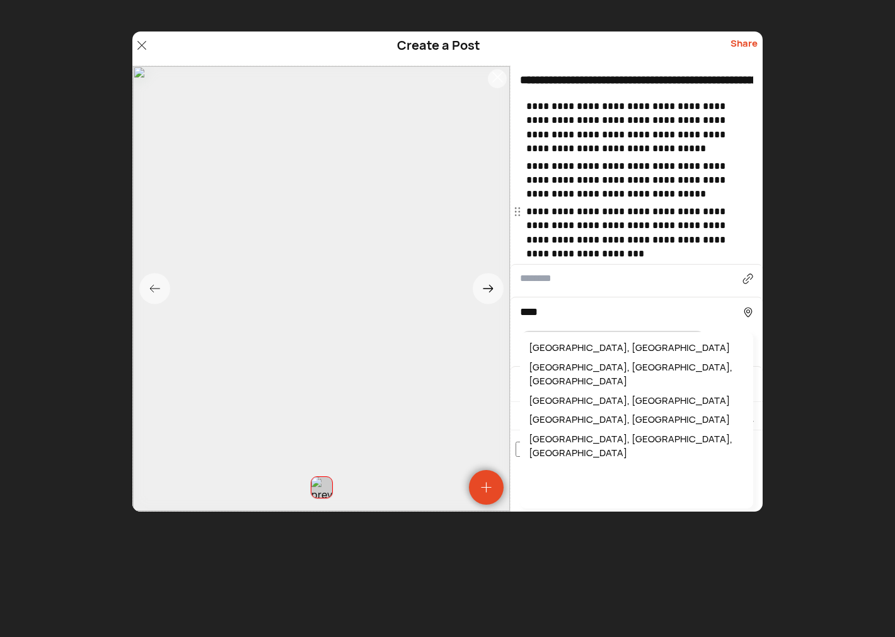
click at [558, 370] on div "Lima, OH, USA" at bounding box center [636, 374] width 221 height 33
type input "**********"
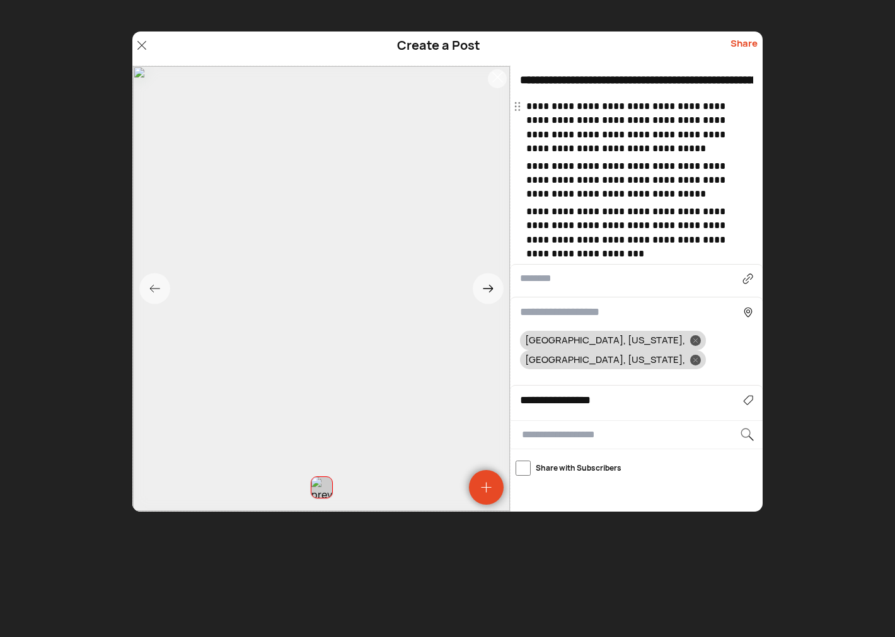
click at [526, 108] on p "**********" at bounding box center [638, 128] width 224 height 57
click at [694, 349] on div "Ada, Ohio, Lima, Ohio," at bounding box center [636, 350] width 233 height 38
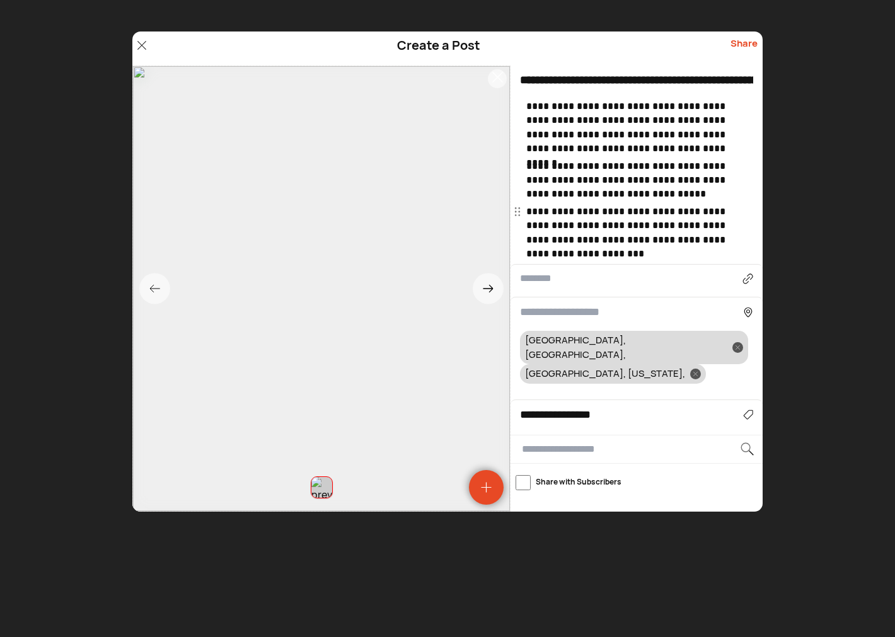
click at [736, 346] on icon at bounding box center [738, 348] width 4 height 4
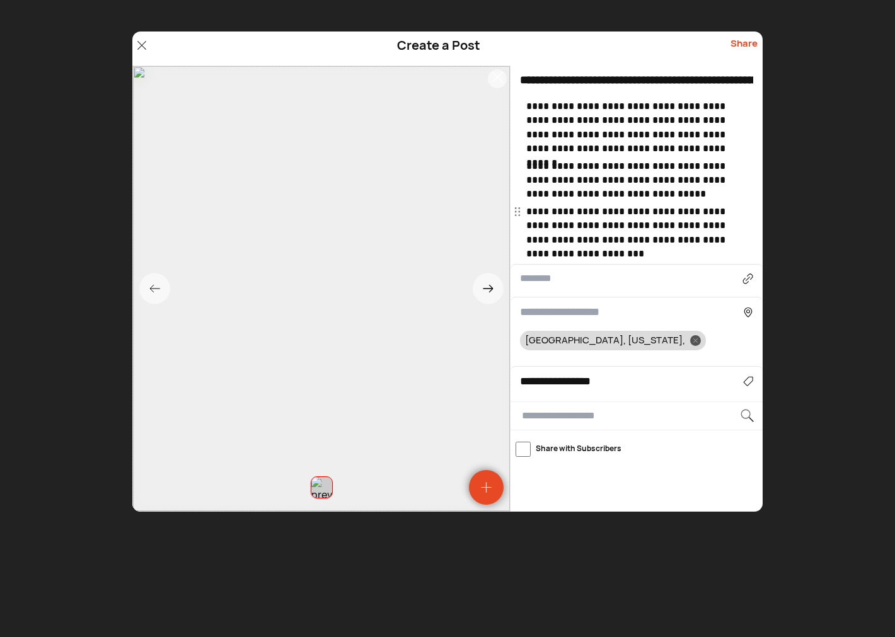
drag, startPoint x: 595, startPoint y: 337, endPoint x: 588, endPoint y: 334, distance: 7.6
click at [690, 337] on div at bounding box center [695, 340] width 11 height 11
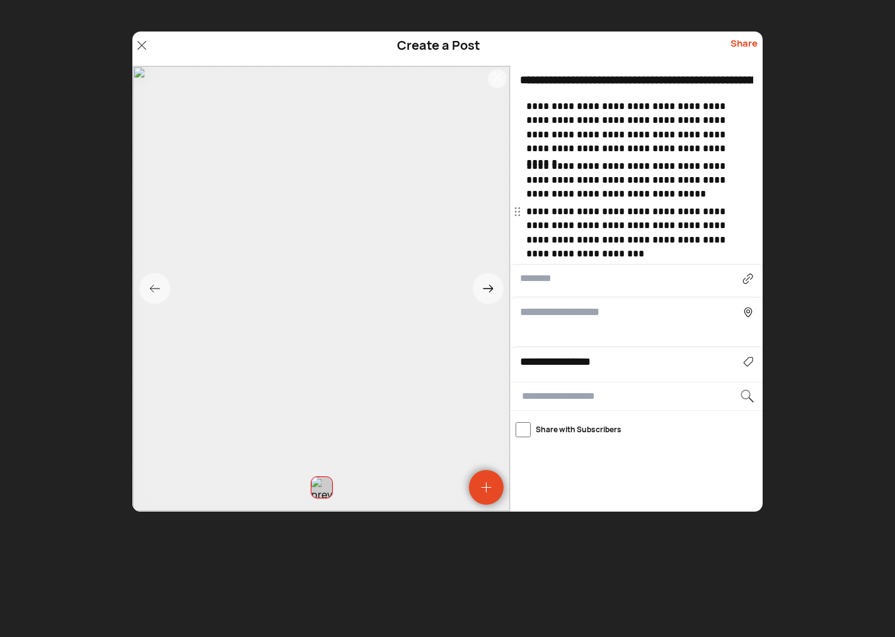
click at [571, 317] on input at bounding box center [631, 312] width 223 height 17
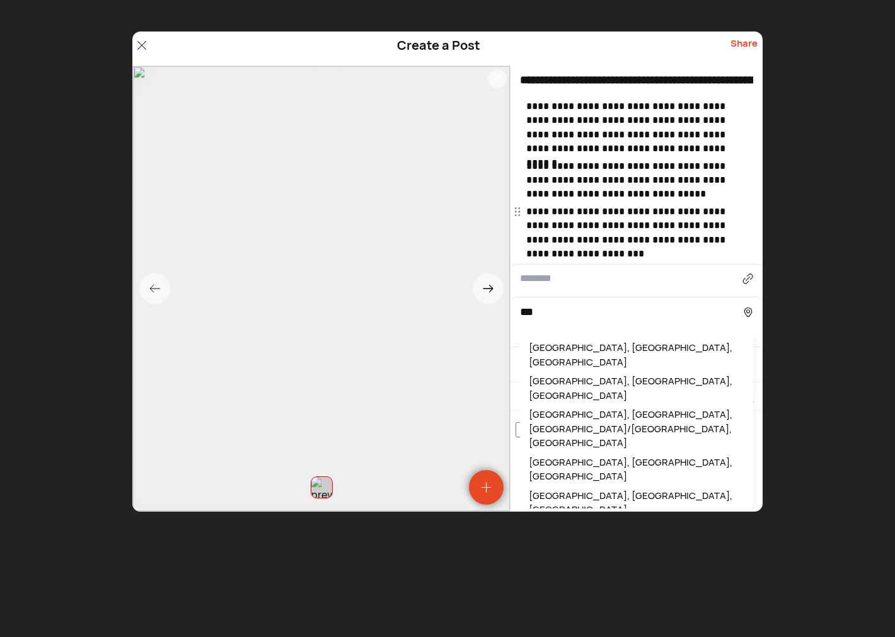
click at [557, 453] on div "Ada, OH, USA" at bounding box center [636, 469] width 221 height 33
type input "**********"
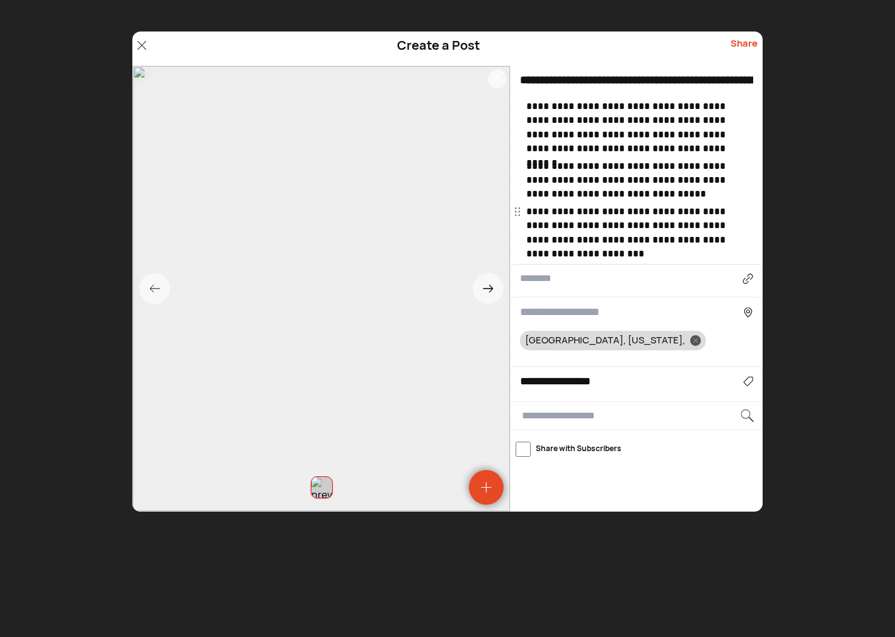
click at [589, 311] on input at bounding box center [631, 312] width 223 height 17
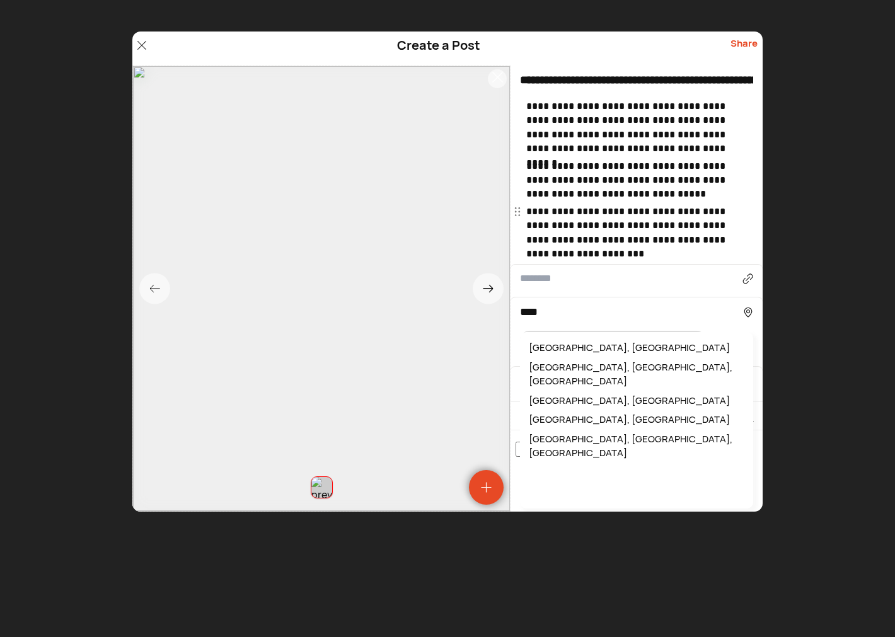
click at [585, 367] on div "Lima, OH, USA" at bounding box center [636, 374] width 221 height 33
type input "**********"
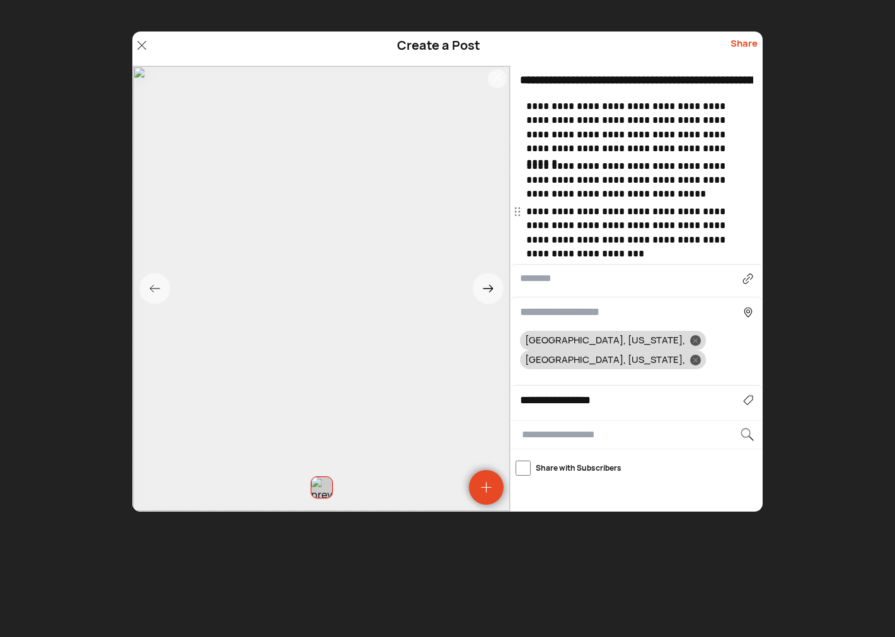
click at [0, 0] on span "*******" at bounding box center [0, 0] width 0 height 0
click at [661, 392] on input "**********" at bounding box center [631, 400] width 223 height 17
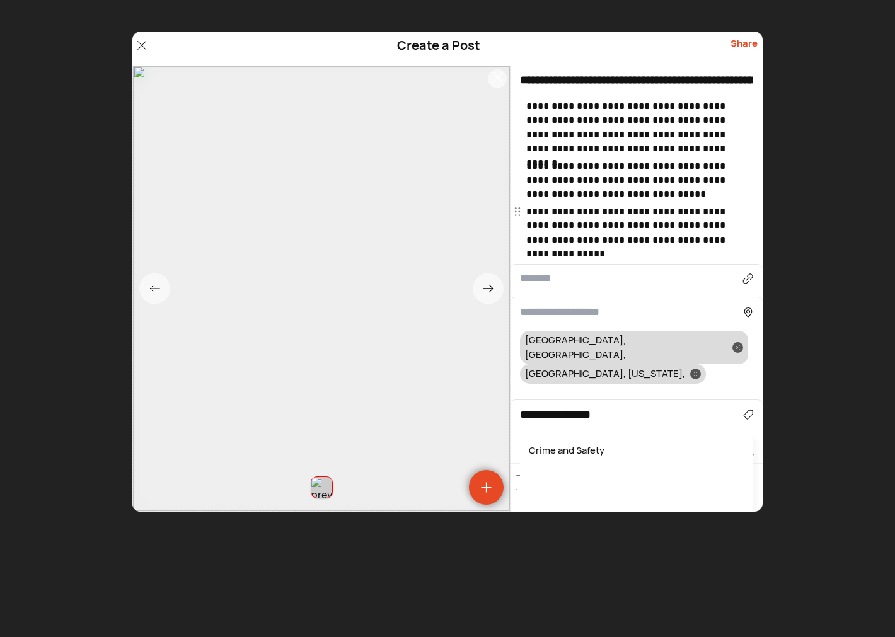
click at [733, 342] on div at bounding box center [738, 347] width 11 height 11
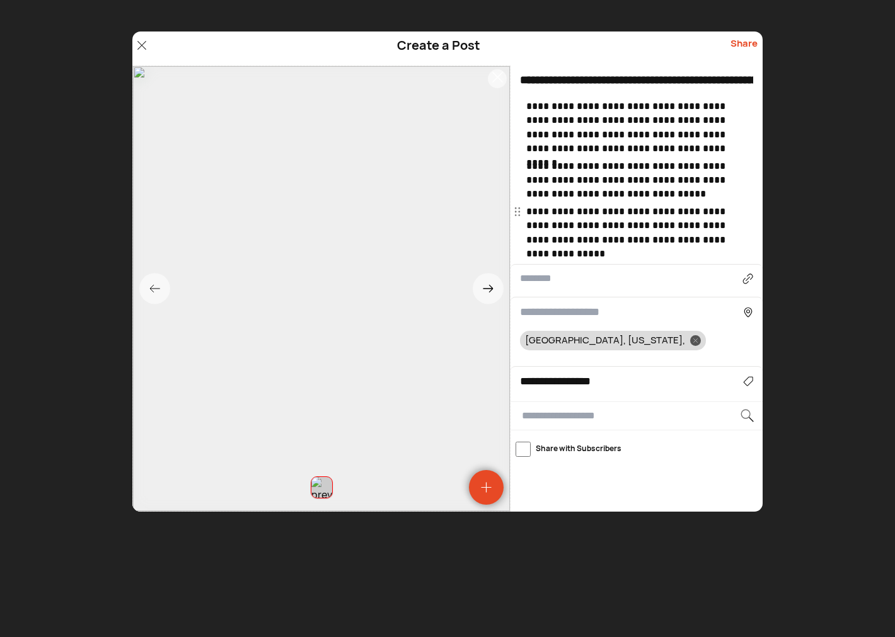
click at [694, 339] on icon at bounding box center [696, 341] width 4 height 4
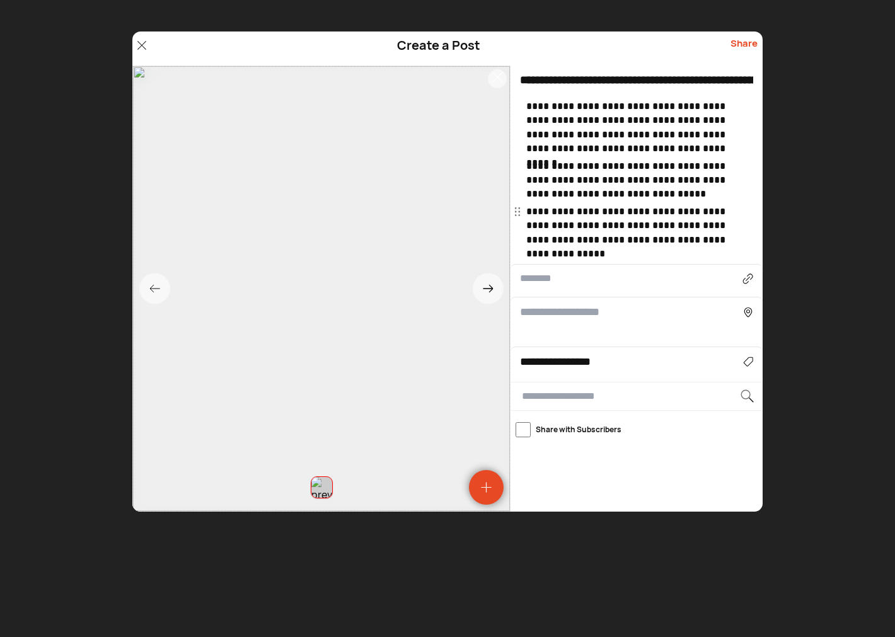
click at [568, 317] on input at bounding box center [631, 312] width 223 height 17
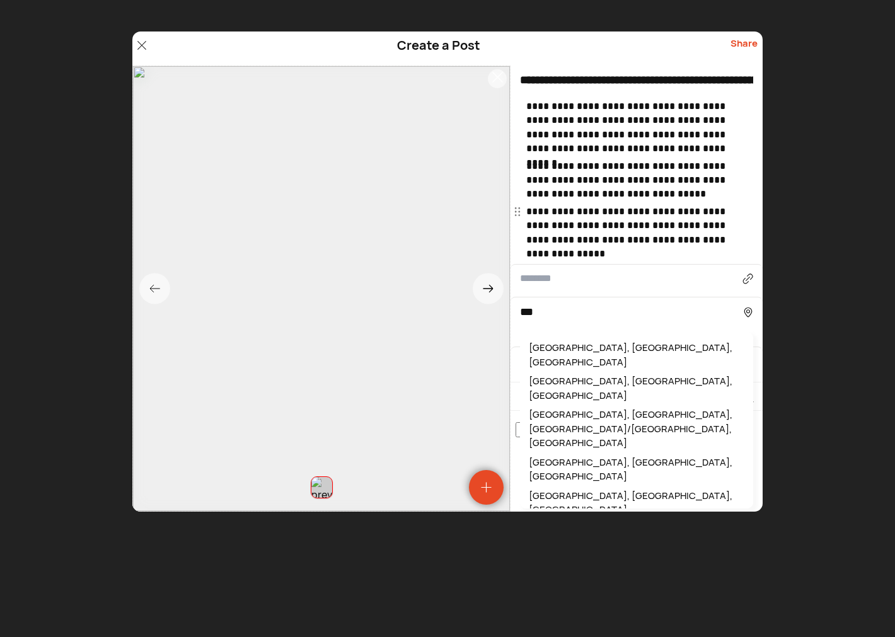
drag, startPoint x: 572, startPoint y: 405, endPoint x: 562, endPoint y: 371, distance: 35.7
click at [572, 453] on div "Ada, OH, USA" at bounding box center [636, 469] width 221 height 33
type input "**********"
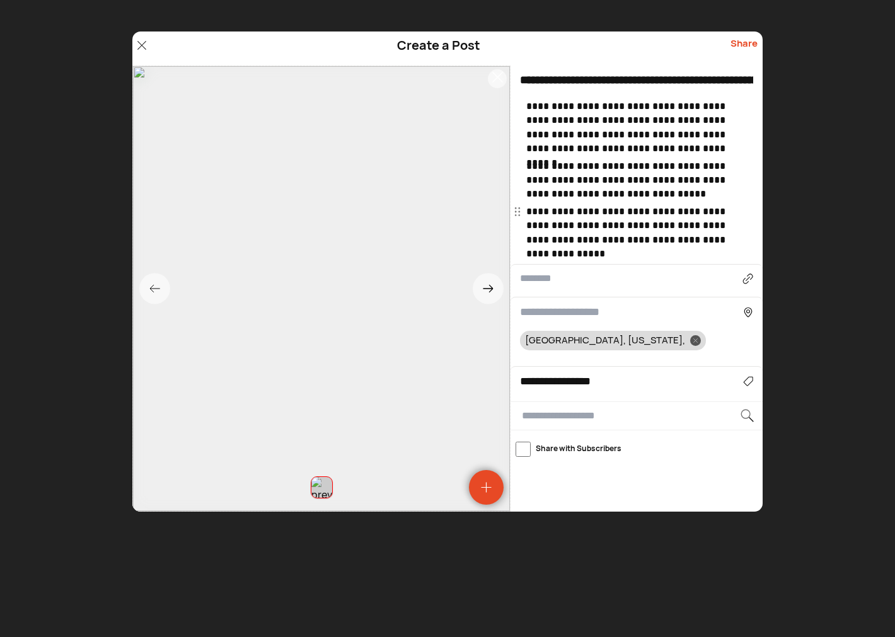
click at [558, 315] on input at bounding box center [631, 312] width 223 height 17
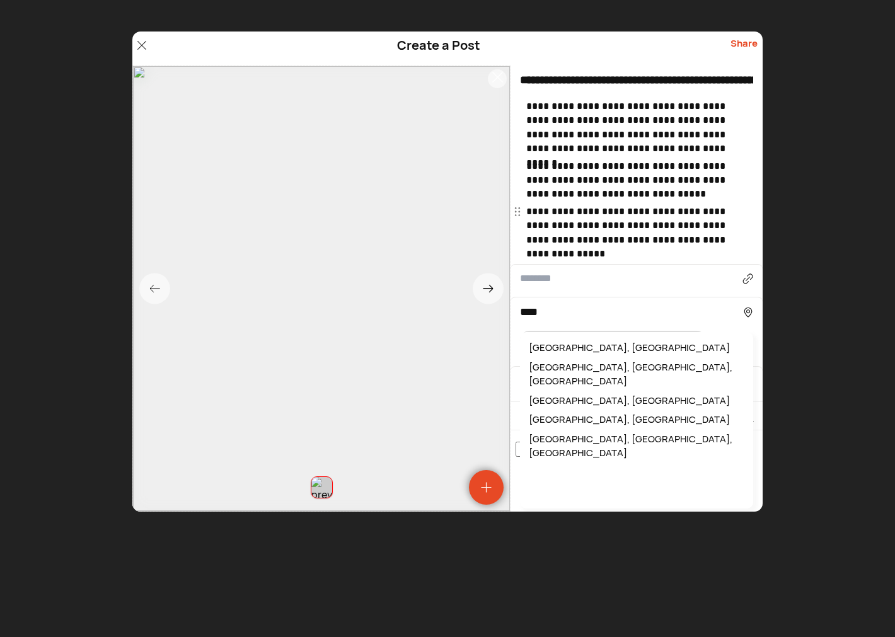
click at [559, 371] on div "Lima, OH, USA" at bounding box center [636, 374] width 221 height 33
type input "**********"
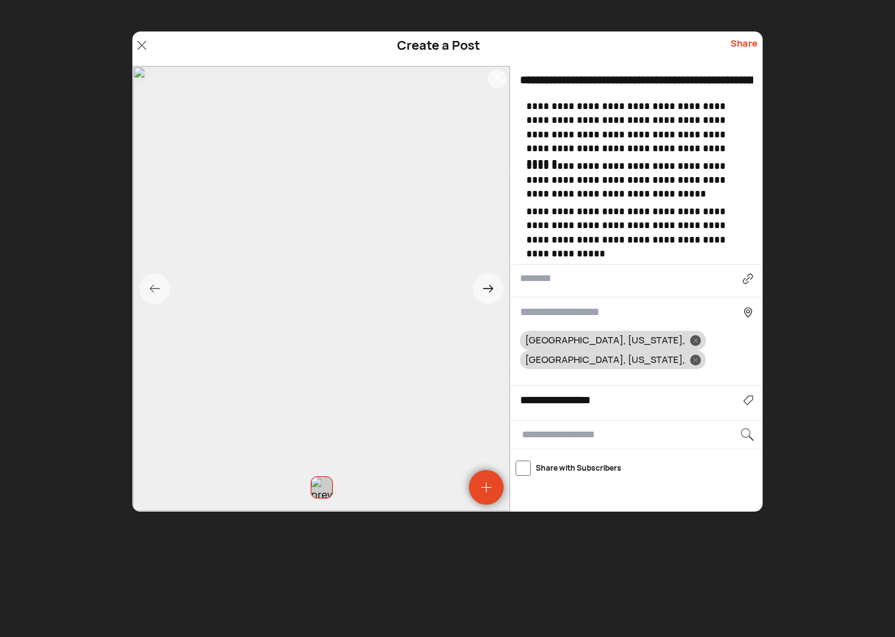
click at [746, 38] on div "Share" at bounding box center [744, 49] width 27 height 24
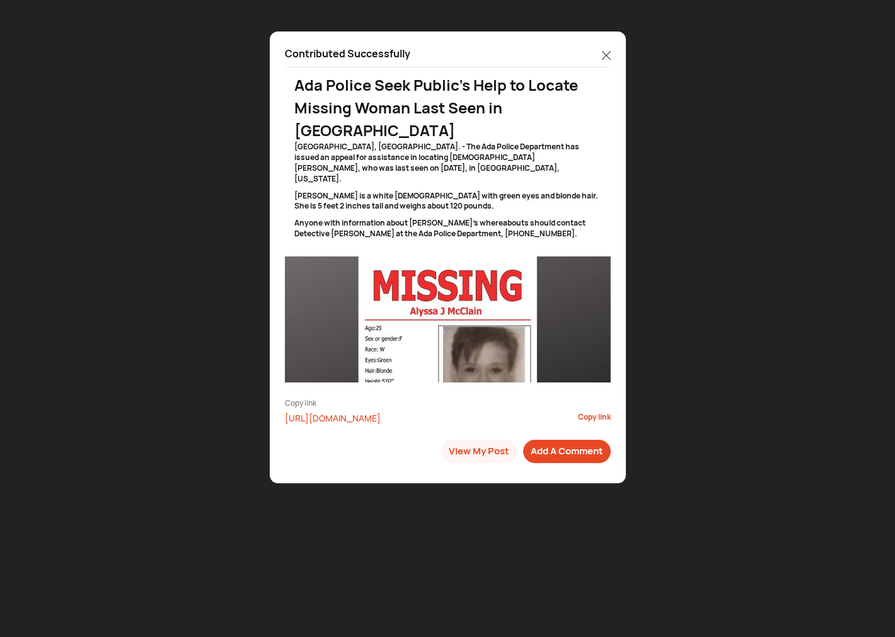
click at [607, 52] on icon at bounding box center [606, 55] width 9 height 9
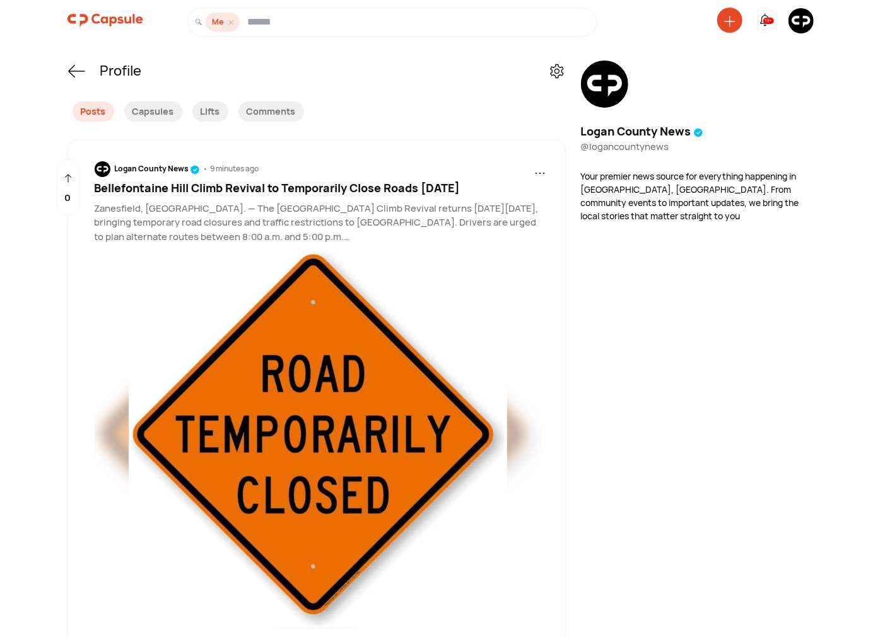
click at [726, 17] on icon at bounding box center [729, 21] width 11 height 11
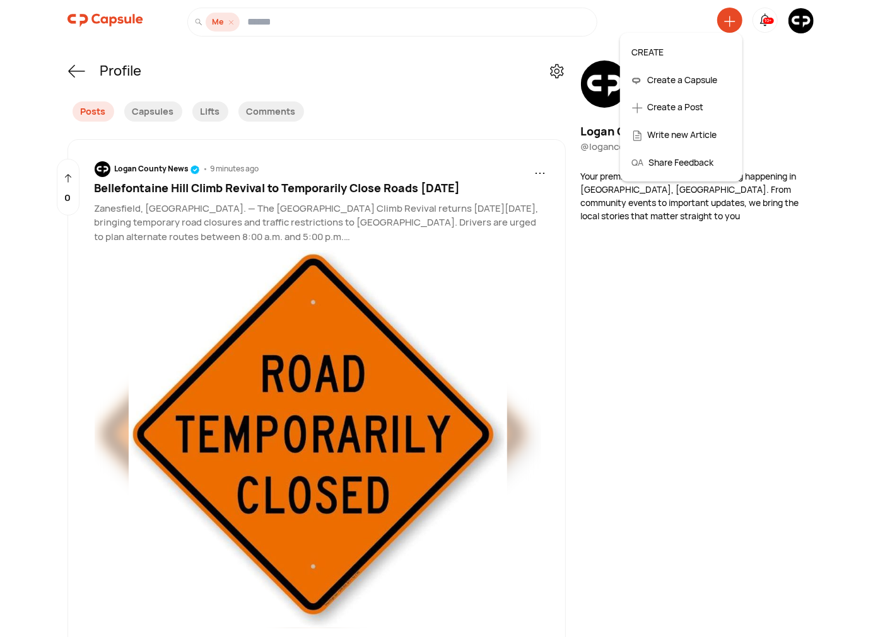
click at [678, 112] on div "Create a Post" at bounding box center [680, 107] width 111 height 28
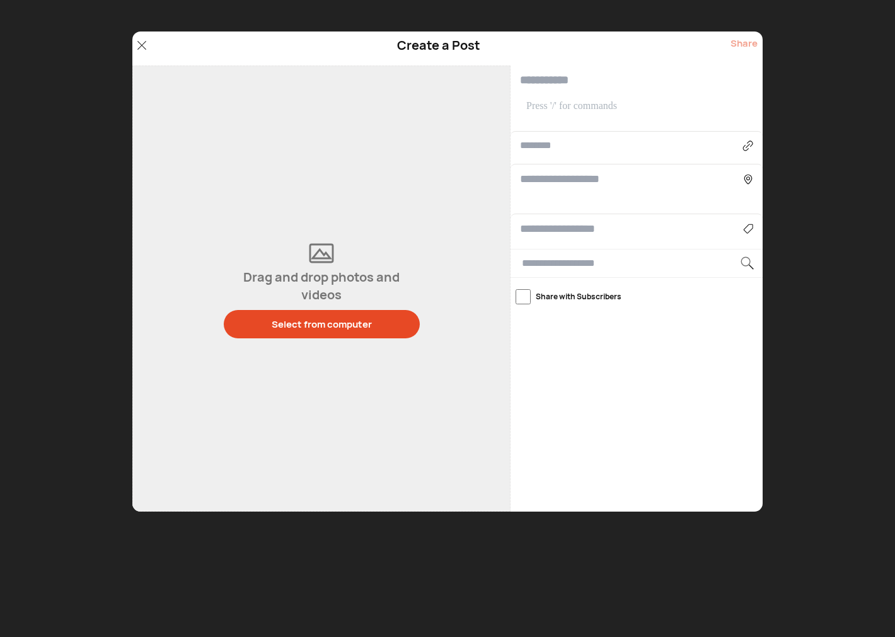
click at [572, 79] on input "text" at bounding box center [637, 81] width 252 height 30
paste input "**********"
type input "**********"
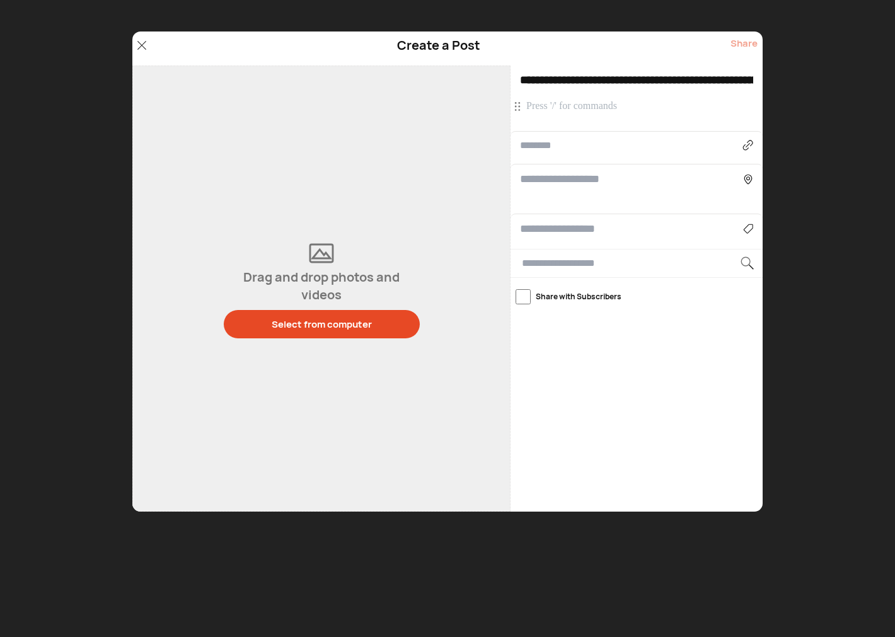
click at [578, 98] on div "**********" at bounding box center [637, 99] width 252 height 66
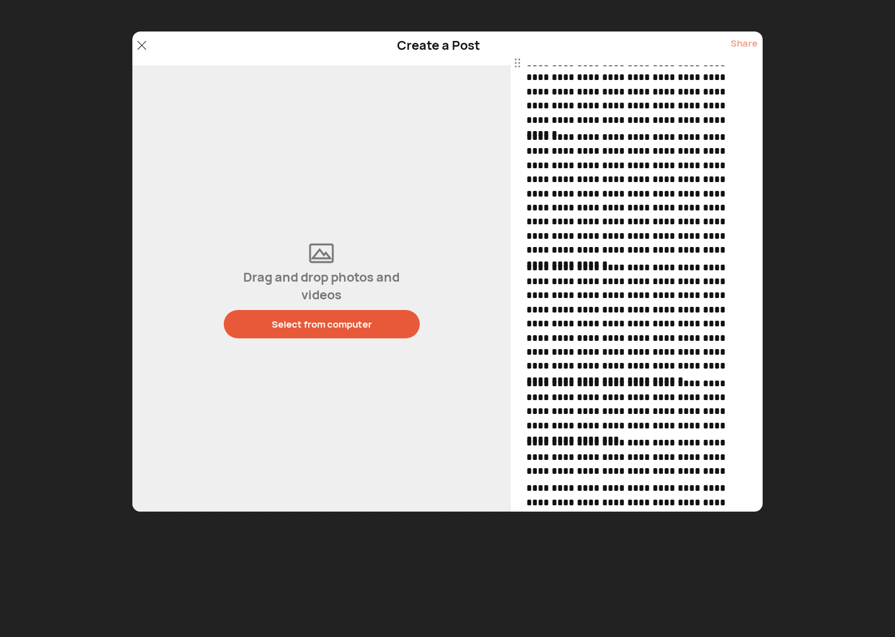
click at [311, 329] on div "Select from computer" at bounding box center [322, 324] width 100 height 13
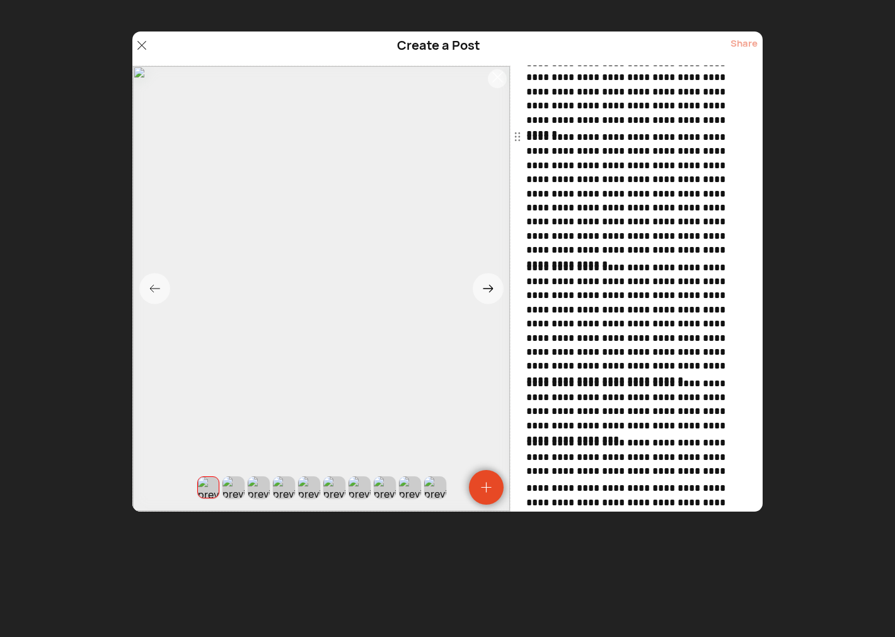
scroll to position [0, 0]
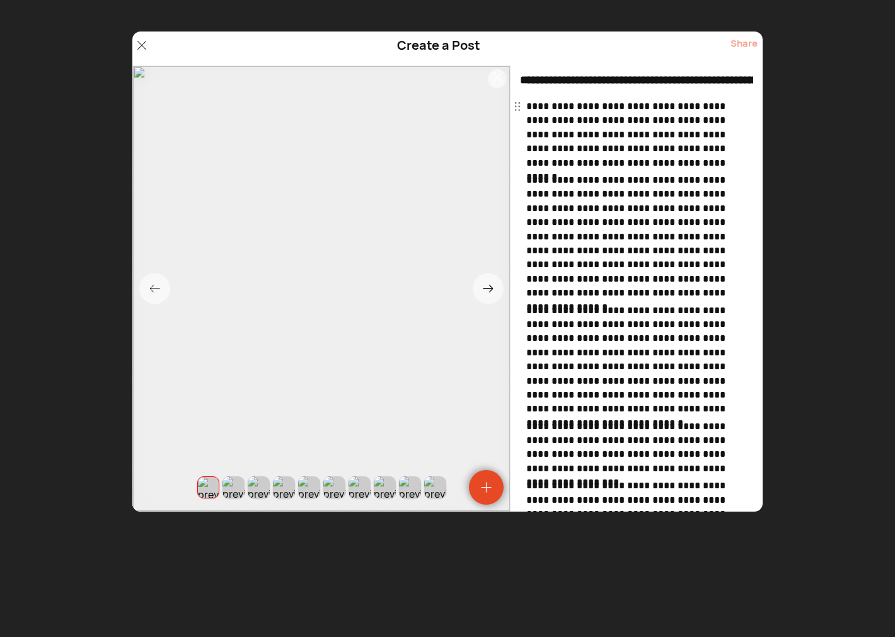
click at [0, 0] on span "********" at bounding box center [0, 0] width 0 height 0
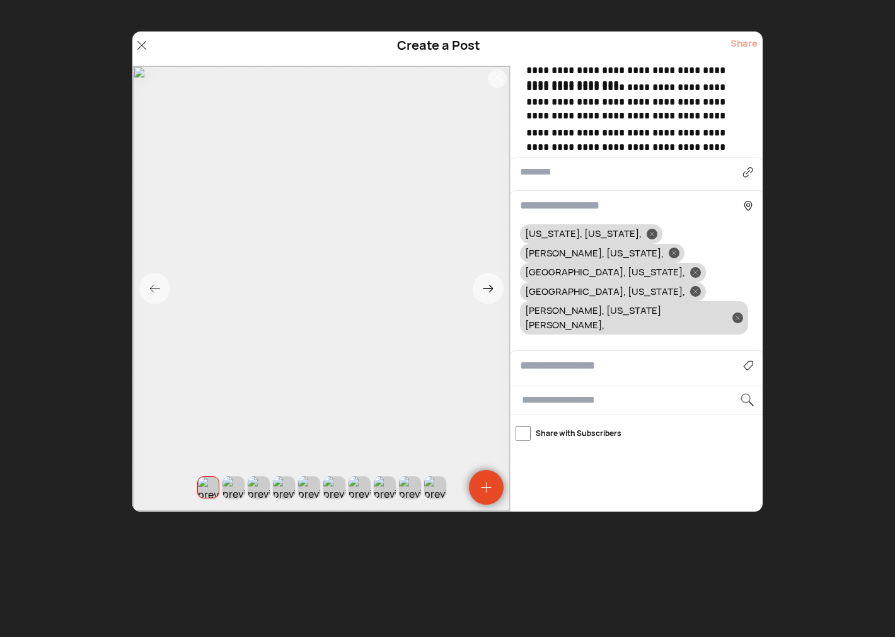
scroll to position [409, 0]
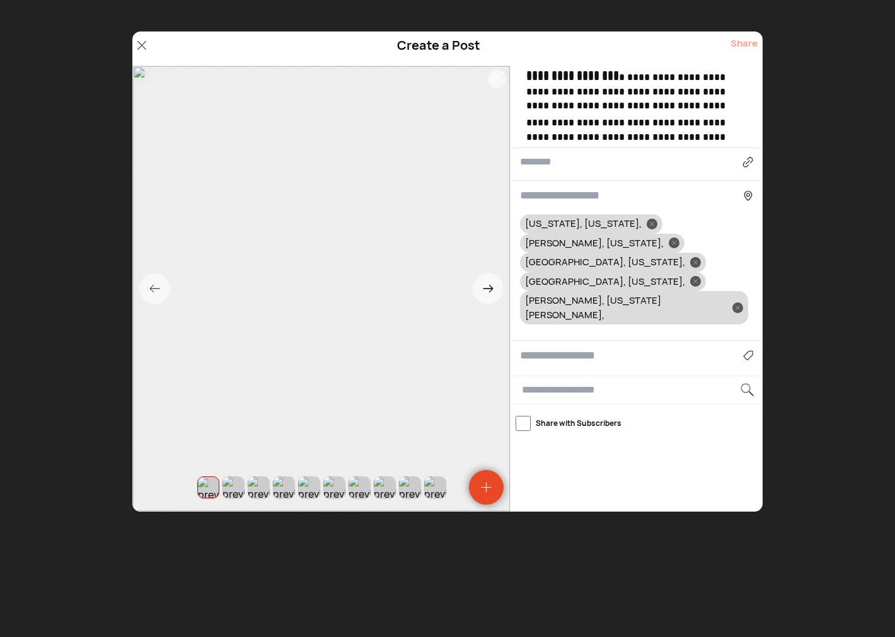
click at [546, 340] on div "Agriculture Art, Music & Events Business & Finance Cars & Motorcycles Community…" at bounding box center [637, 355] width 252 height 30
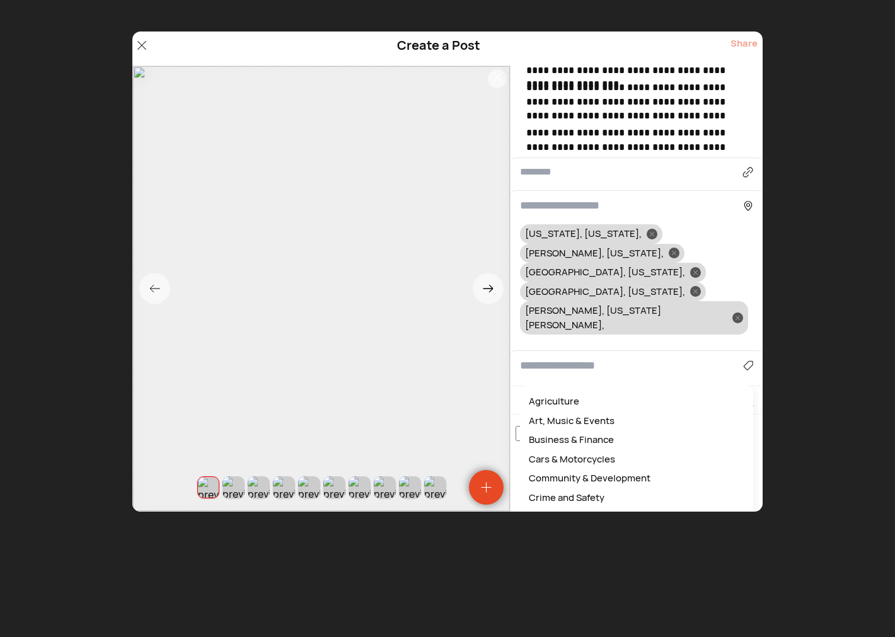
scroll to position [396, 0]
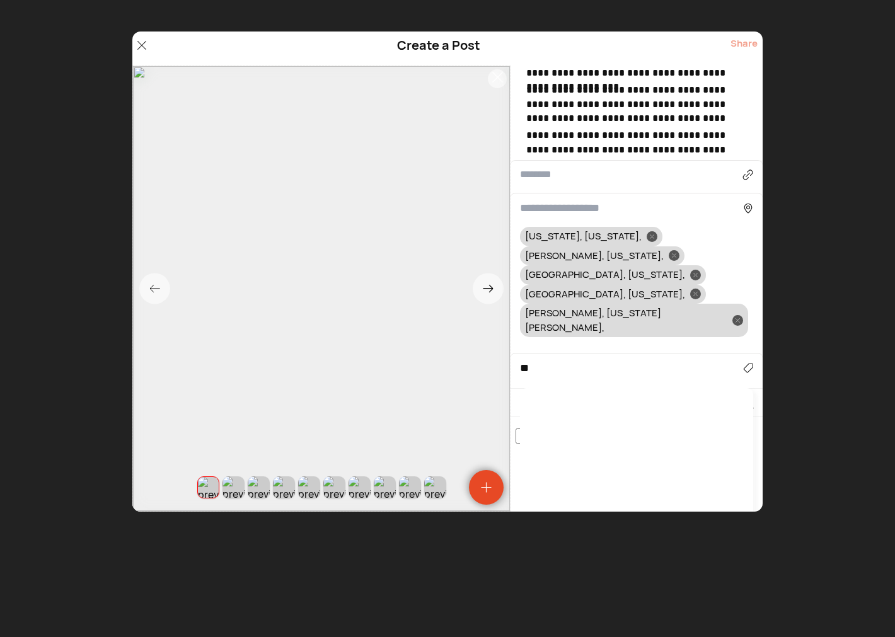
type input "*"
click at [549, 395] on div "Sports" at bounding box center [636, 405] width 221 height 20
type input "******"
click at [650, 236] on icon at bounding box center [652, 237] width 4 height 4
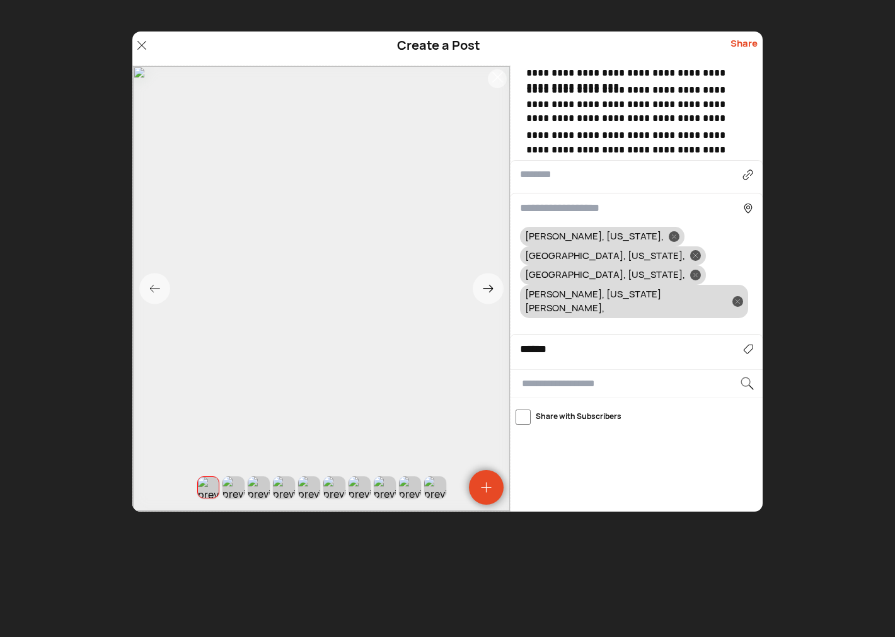
scroll to position [390, 0]
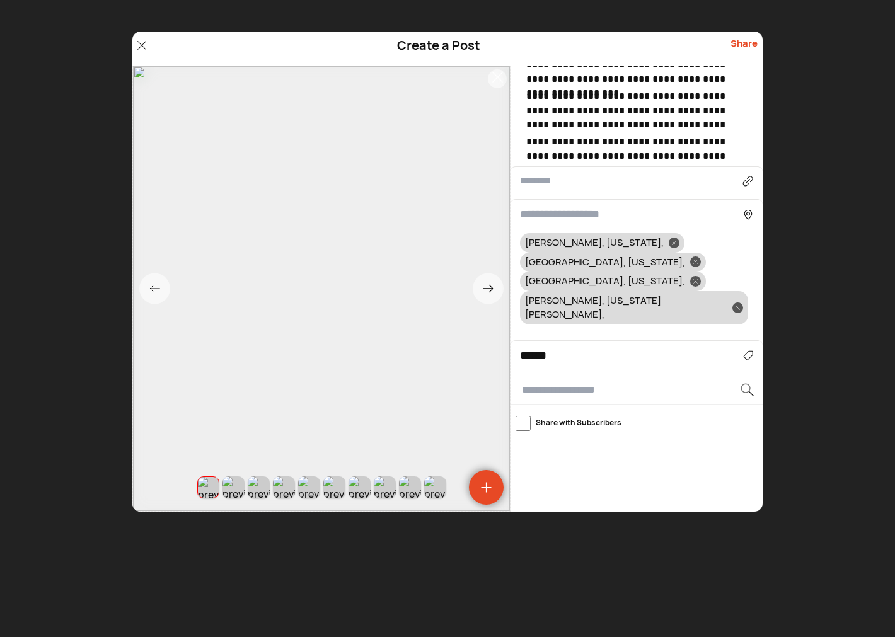
click at [669, 238] on div at bounding box center [674, 243] width 11 height 11
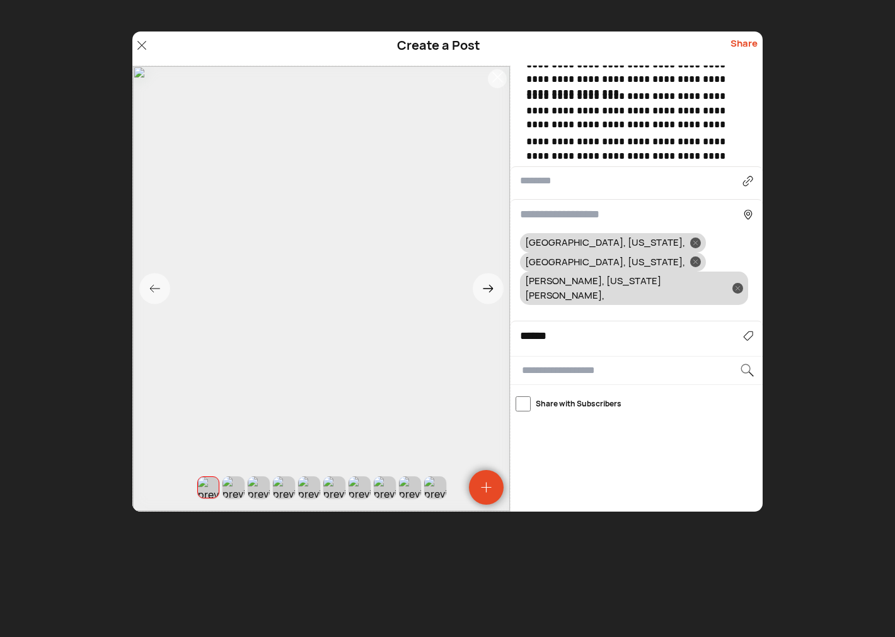
click at [698, 260] on icon at bounding box center [696, 262] width 4 height 4
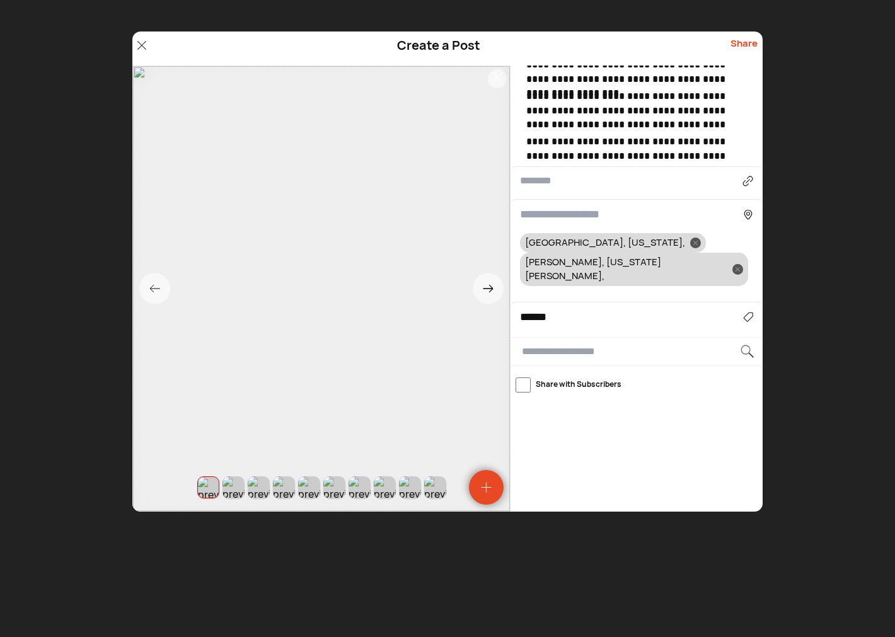
click at [733, 264] on div at bounding box center [738, 269] width 11 height 11
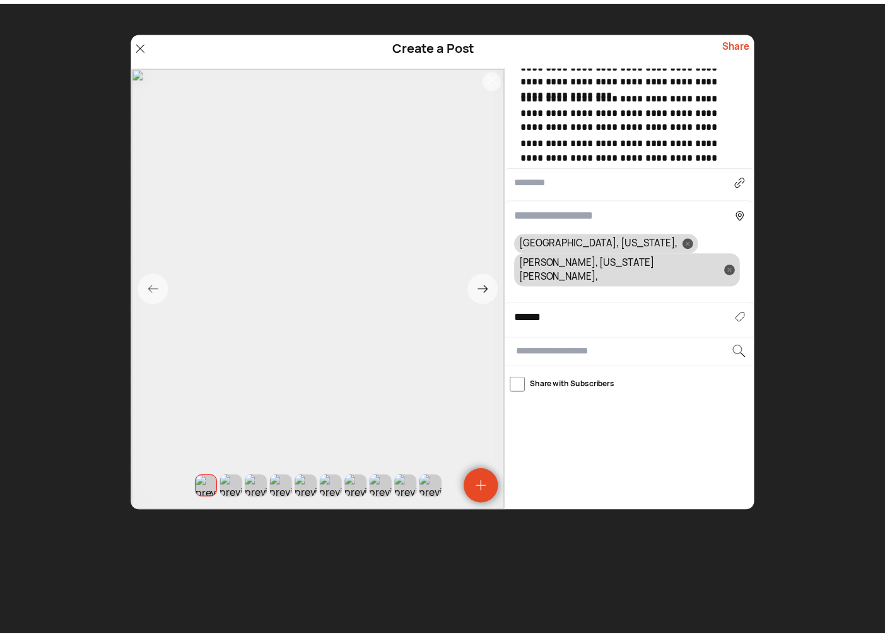
scroll to position [370, 0]
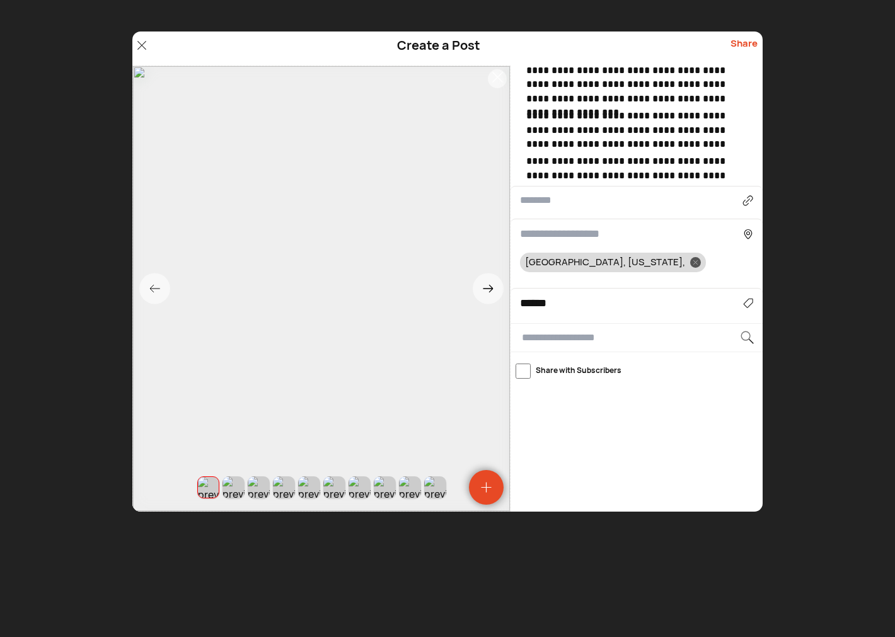
click at [571, 236] on input at bounding box center [631, 234] width 223 height 17
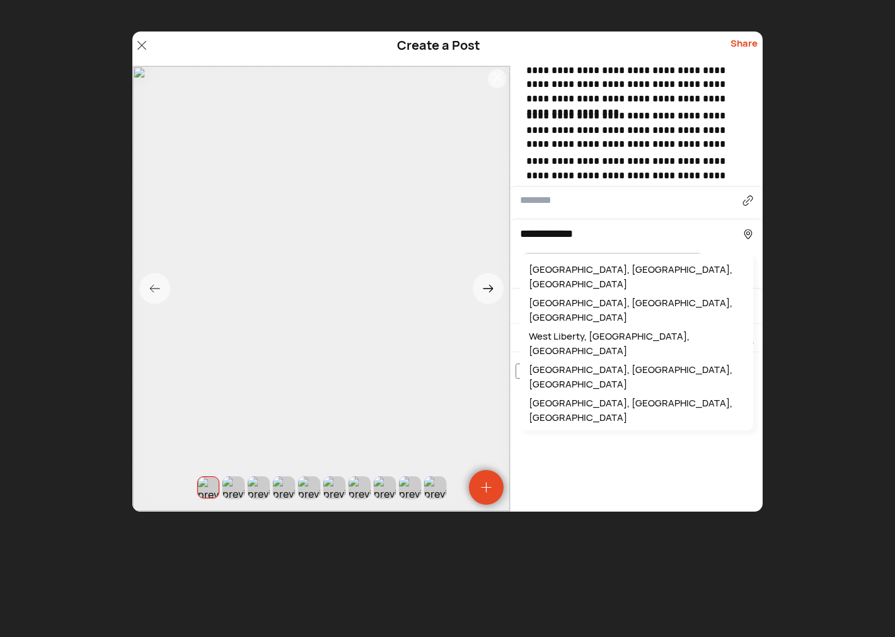
click at [584, 294] on div "West Liberty, OH, USA" at bounding box center [636, 310] width 221 height 33
type input "**********"
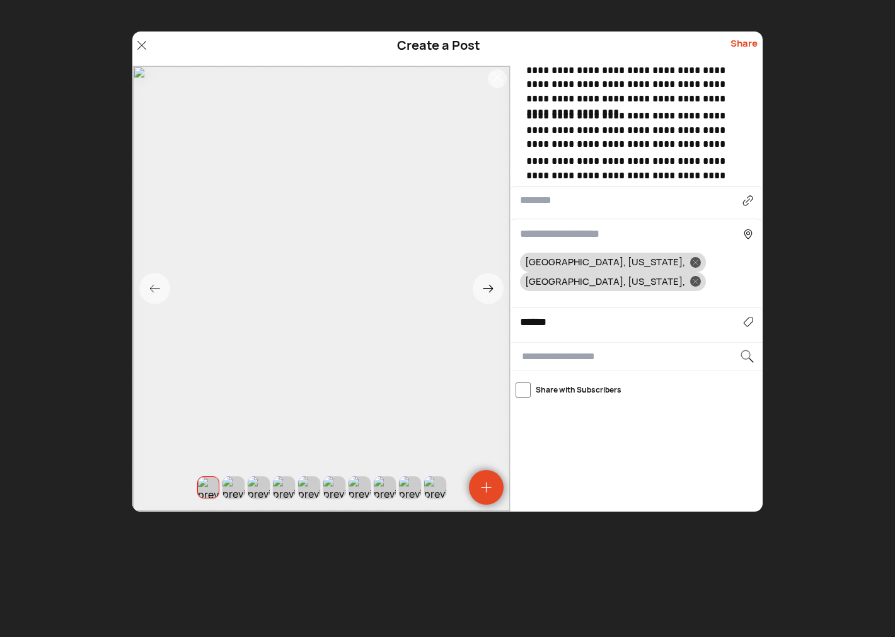
click at [750, 40] on div "Share" at bounding box center [744, 49] width 27 height 24
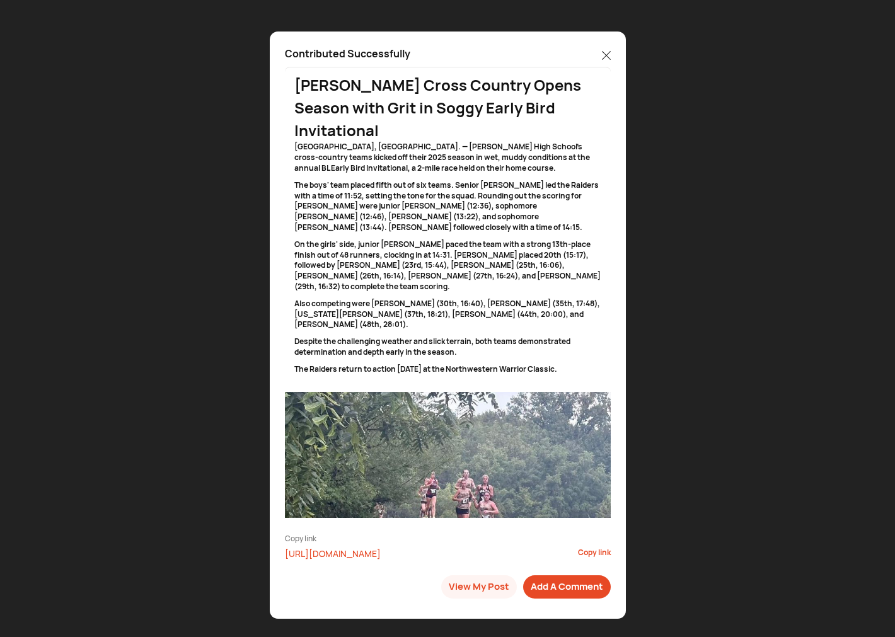
click at [606, 53] on icon at bounding box center [606, 55] width 9 height 9
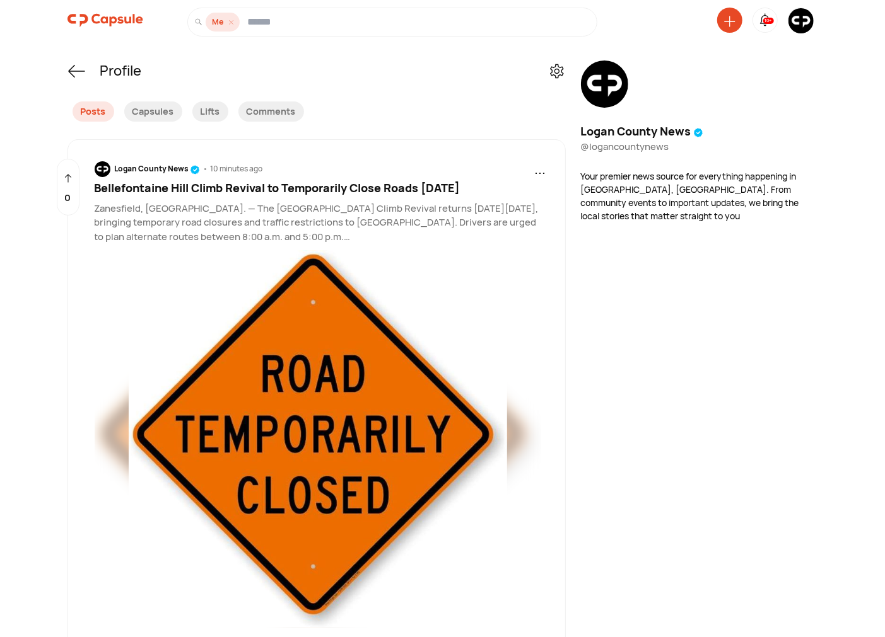
click at [76, 16] on img at bounding box center [105, 20] width 76 height 25
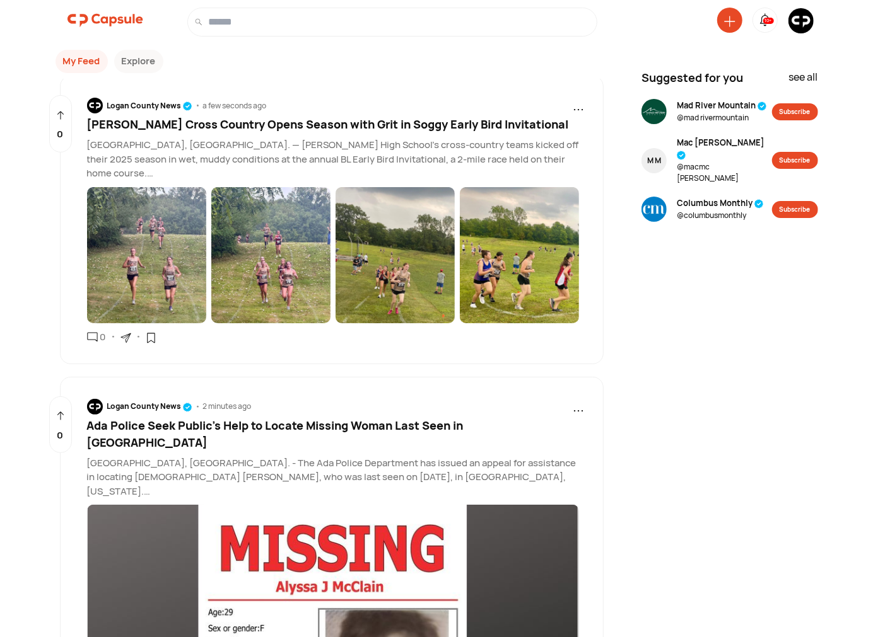
click at [792, 23] on img at bounding box center [800, 20] width 25 height 25
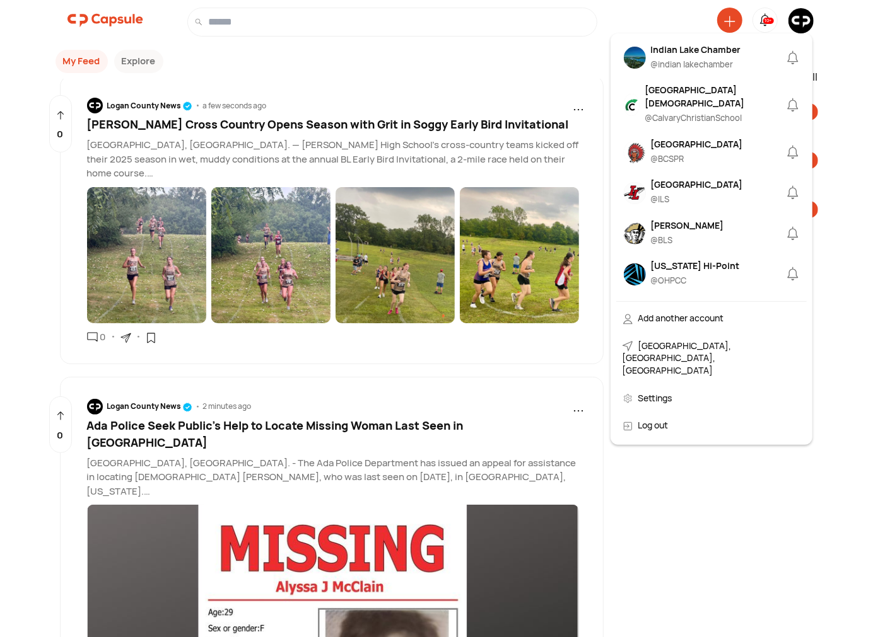
scroll to position [583, 0]
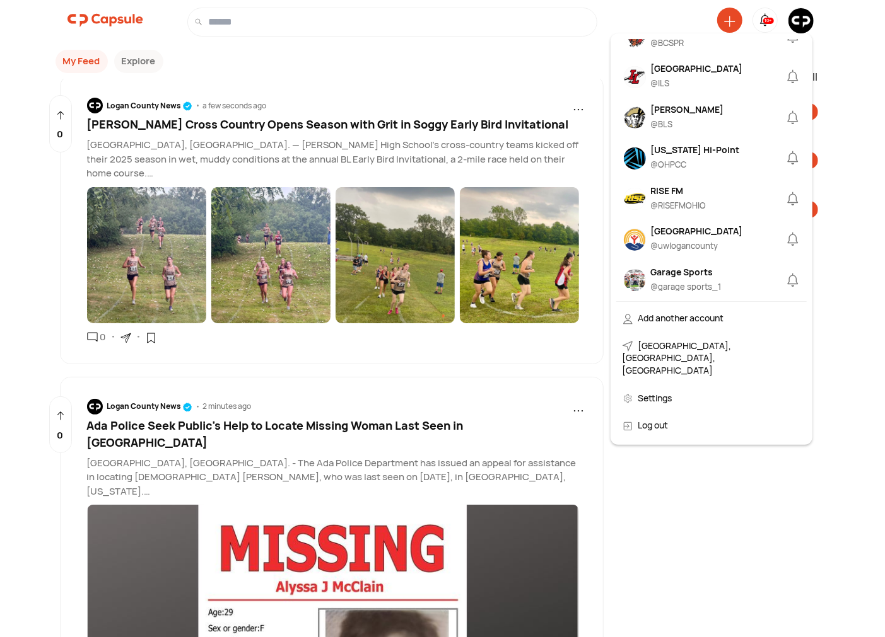
click at [675, 75] on div "[GEOGRAPHIC_DATA]" at bounding box center [697, 68] width 92 height 13
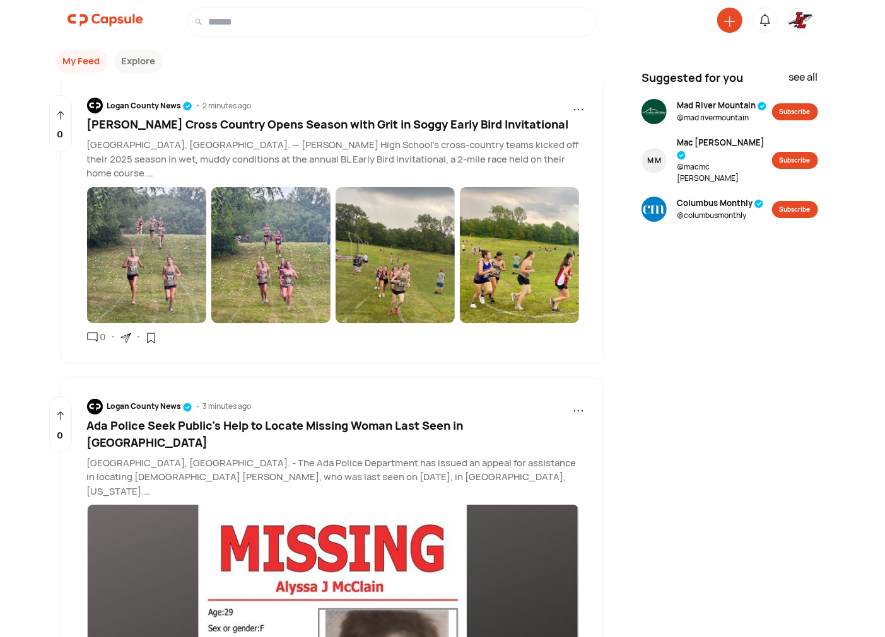
click at [796, 16] on img at bounding box center [800, 20] width 25 height 25
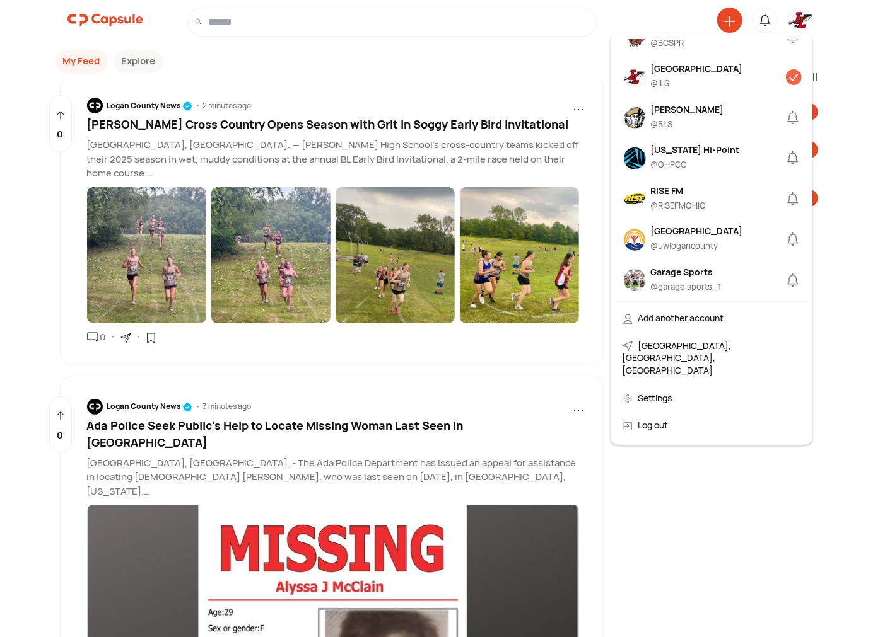
click at [678, 75] on div "[GEOGRAPHIC_DATA]" at bounding box center [697, 68] width 92 height 13
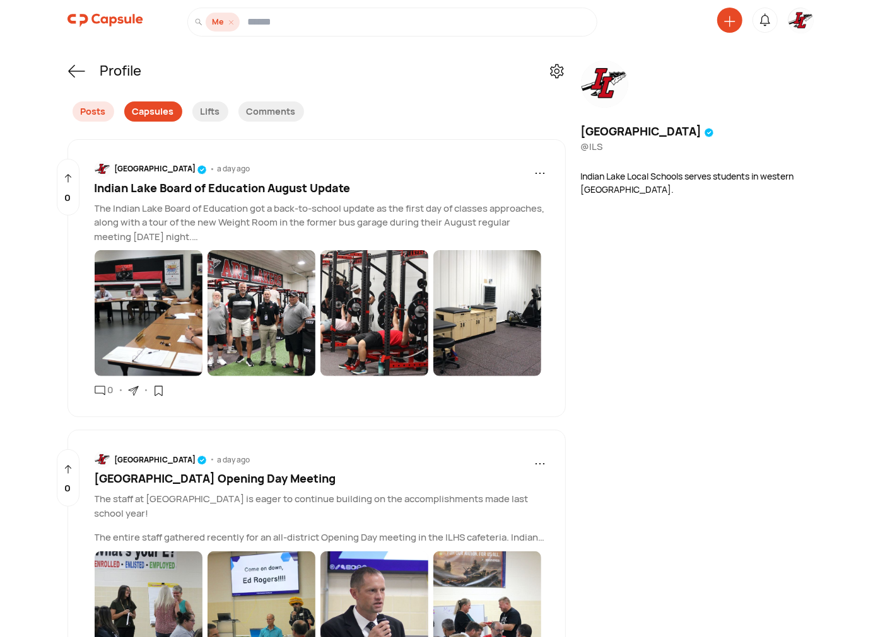
click at [168, 110] on div "Capsules" at bounding box center [153, 112] width 58 height 20
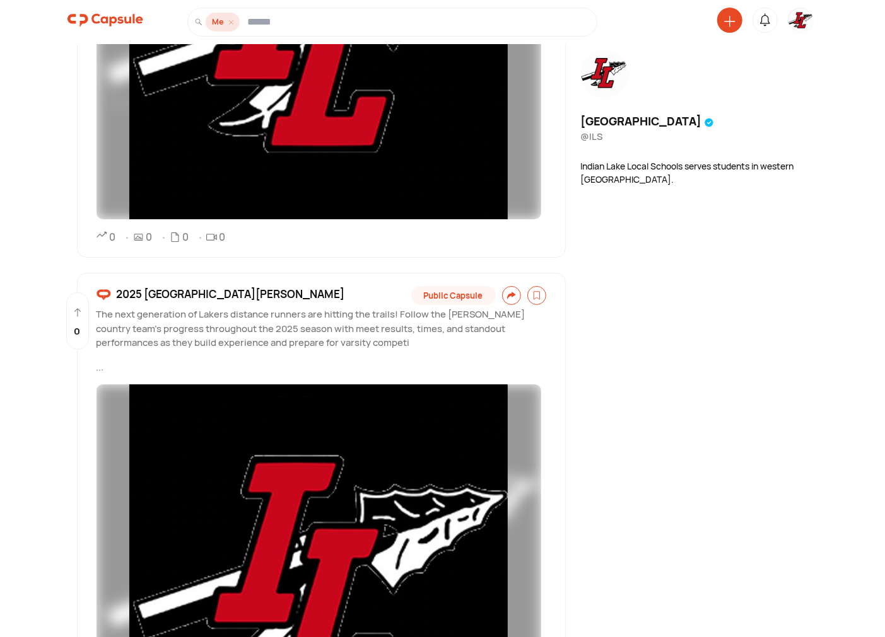
scroll to position [2569, 0]
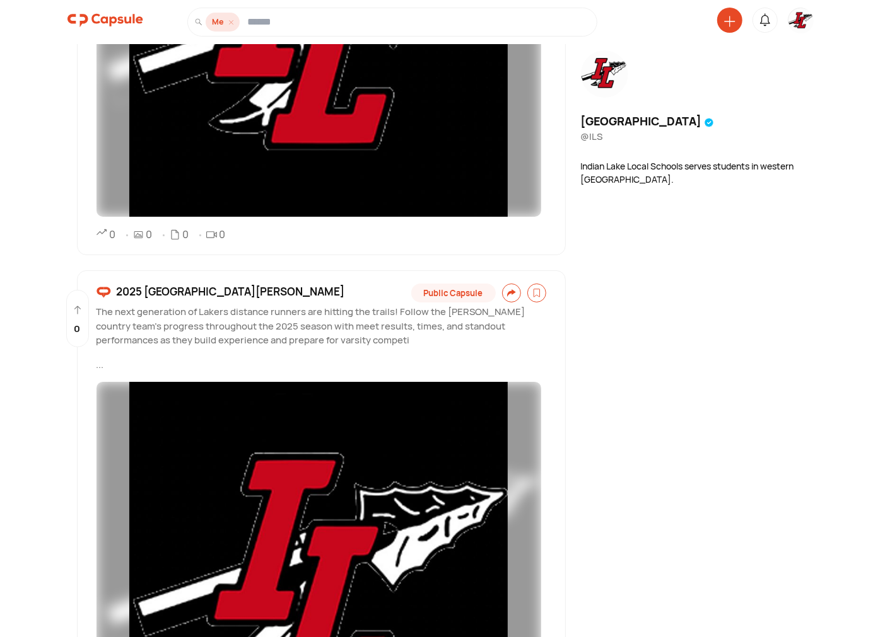
click at [206, 297] on span "2025 Indian Lake JV Cross Country" at bounding box center [231, 292] width 228 height 16
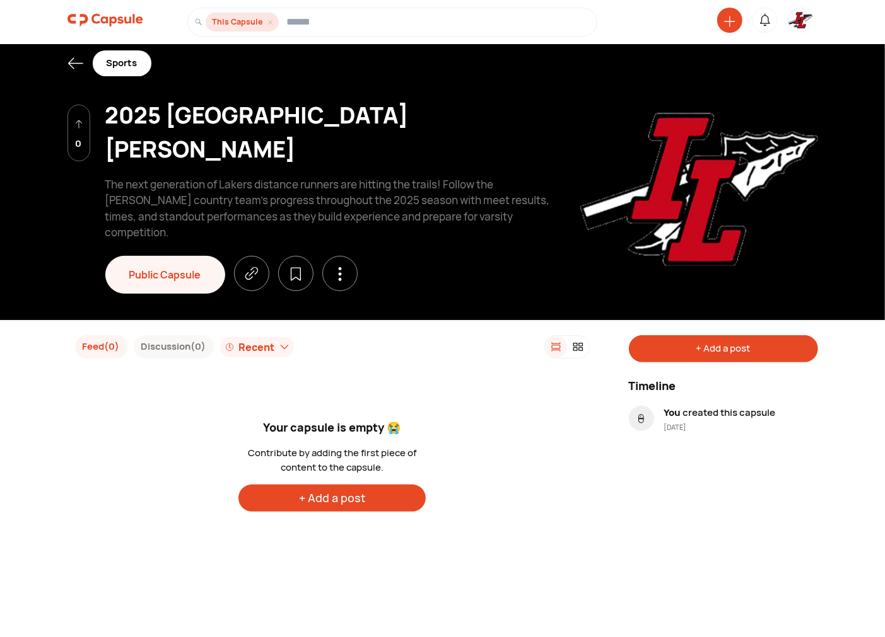
click at [337, 267] on icon at bounding box center [340, 274] width 14 height 14
click at [257, 283] on div "Edit" at bounding box center [295, 297] width 107 height 28
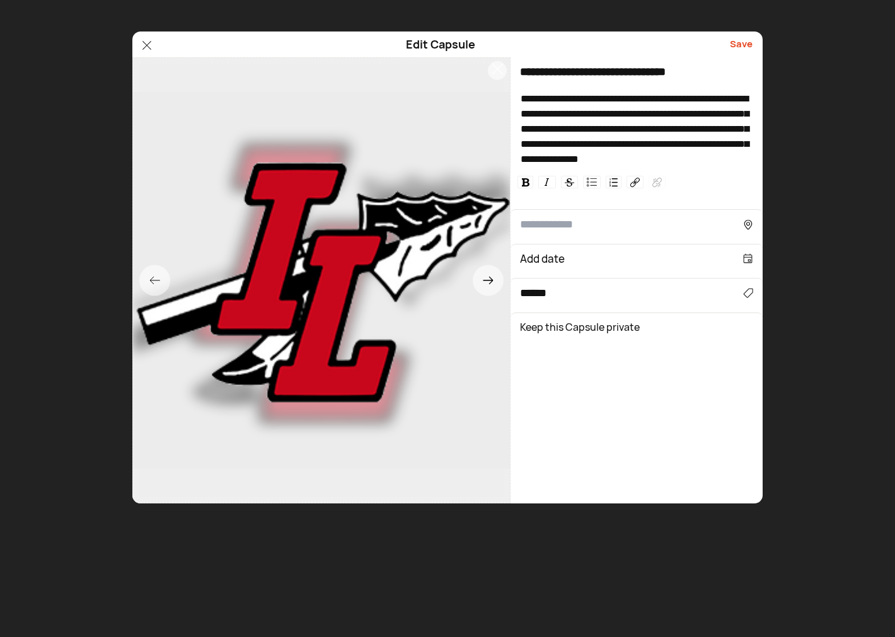
click at [626, 71] on input "**********" at bounding box center [637, 72] width 252 height 30
type input "**********"
click at [750, 49] on div "Save" at bounding box center [741, 44] width 23 height 15
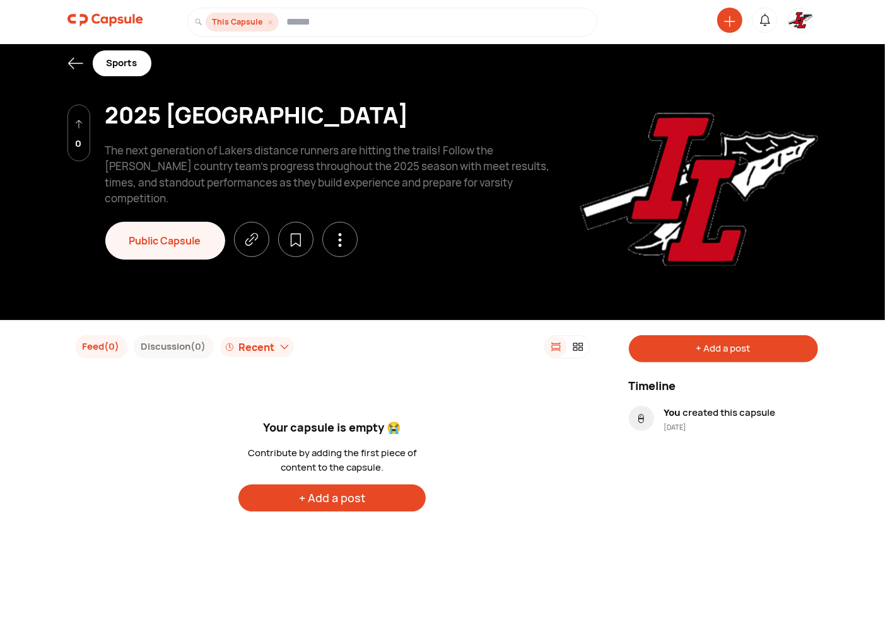
click at [356, 499] on div "+ Add a post" at bounding box center [331, 498] width 187 height 27
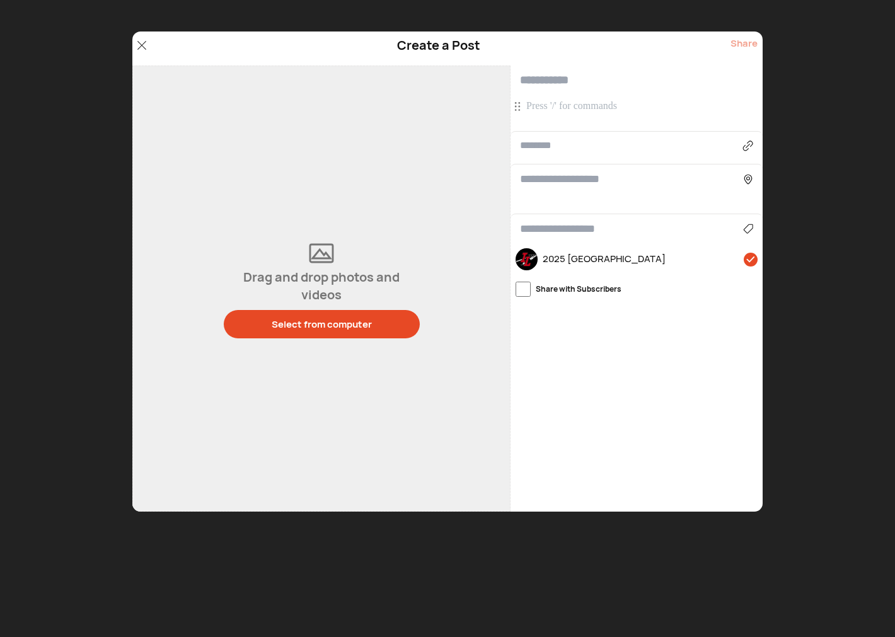
click at [568, 109] on p at bounding box center [638, 107] width 224 height 14
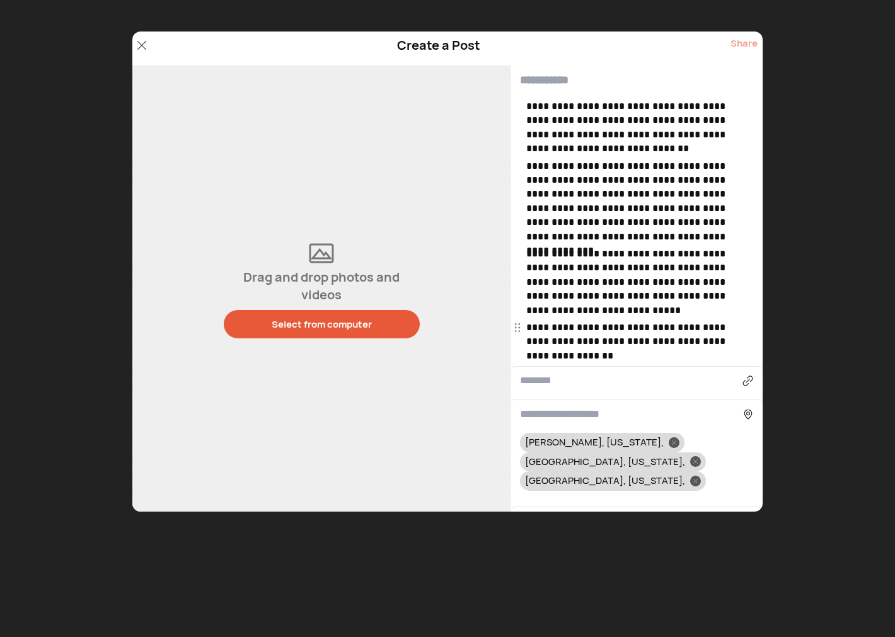
click at [361, 333] on button "Select from computer" at bounding box center [322, 324] width 196 height 28
click at [309, 328] on div "Select from computer" at bounding box center [322, 324] width 100 height 13
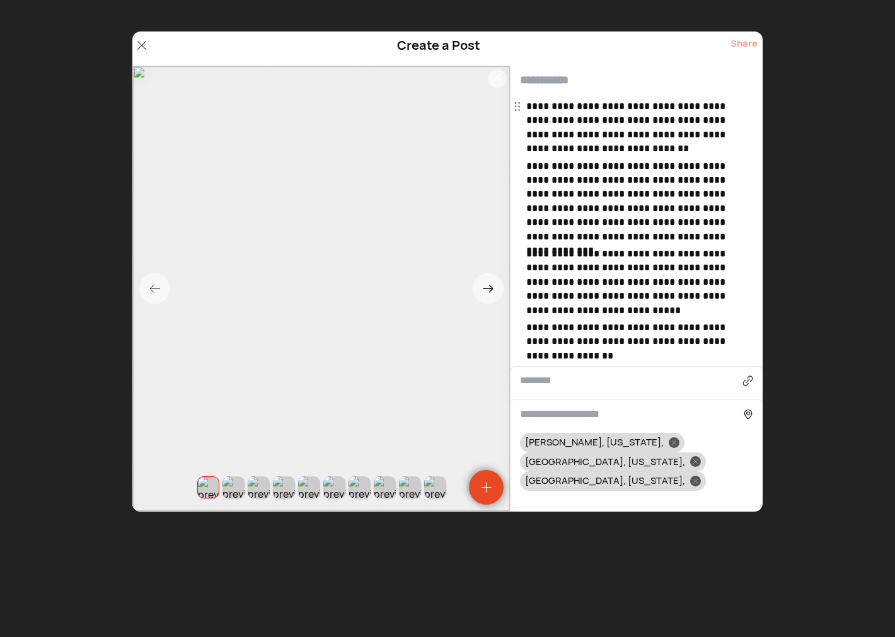
click at [550, 86] on input "text" at bounding box center [637, 81] width 252 height 30
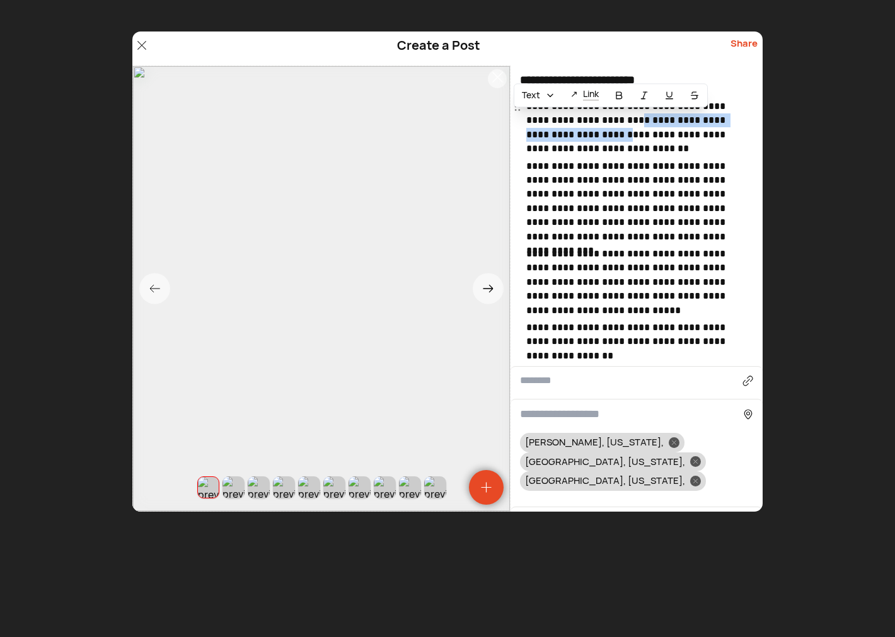
drag, startPoint x: 619, startPoint y: 122, endPoint x: 579, endPoint y: 137, distance: 43.3
click at [579, 137] on p "**********" at bounding box center [638, 128] width 224 height 57
copy p "**********"
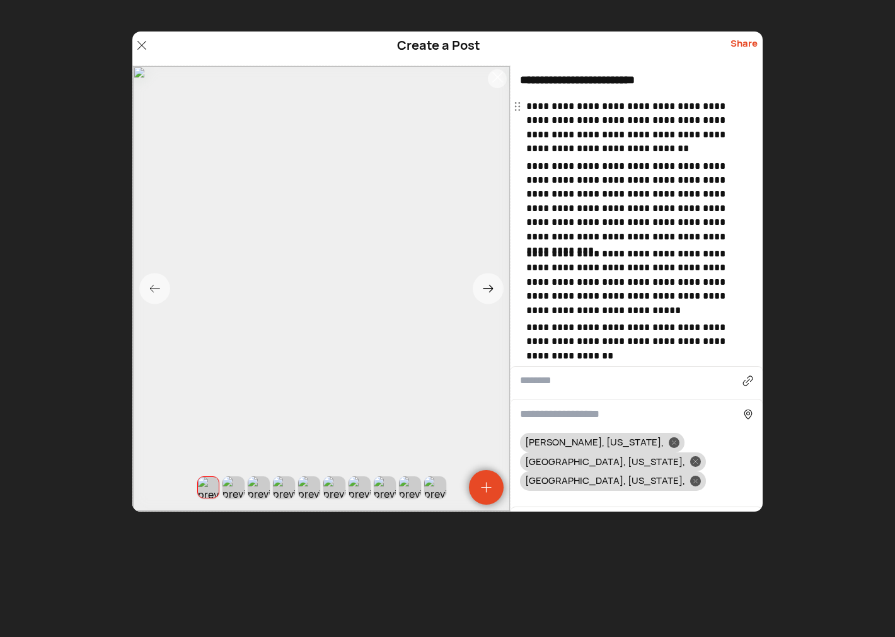
click at [686, 79] on input "**********" at bounding box center [637, 81] width 252 height 30
paste input "**********"
type input "**********"
click at [669, 438] on div at bounding box center [674, 443] width 11 height 11
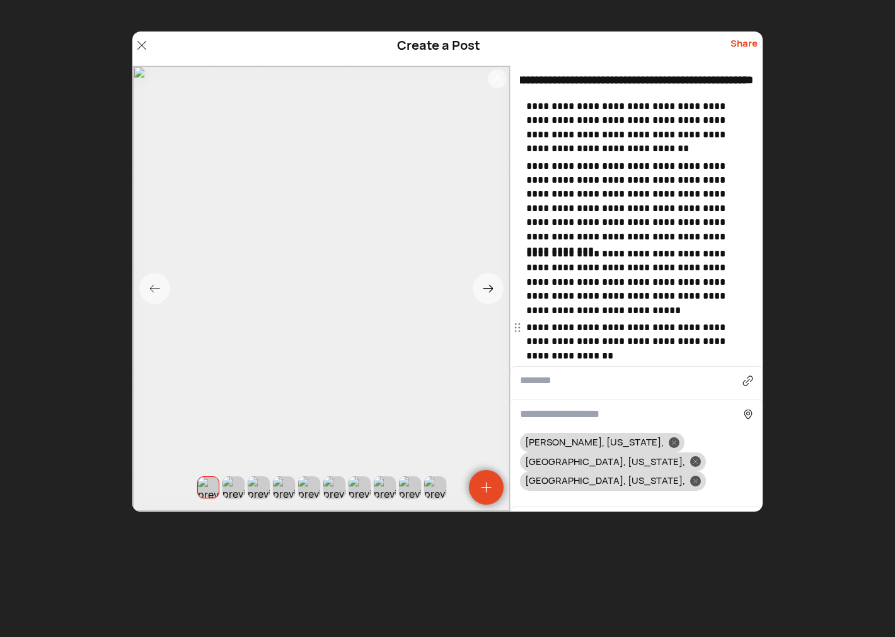
scroll to position [0, 0]
click at [698, 460] on icon at bounding box center [696, 462] width 4 height 4
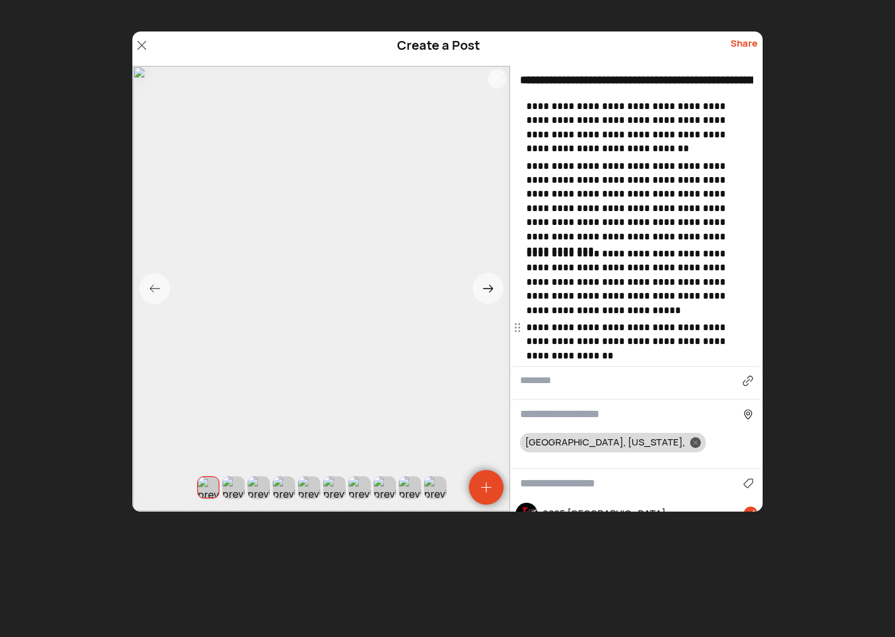
click at [593, 414] on input at bounding box center [631, 414] width 223 height 17
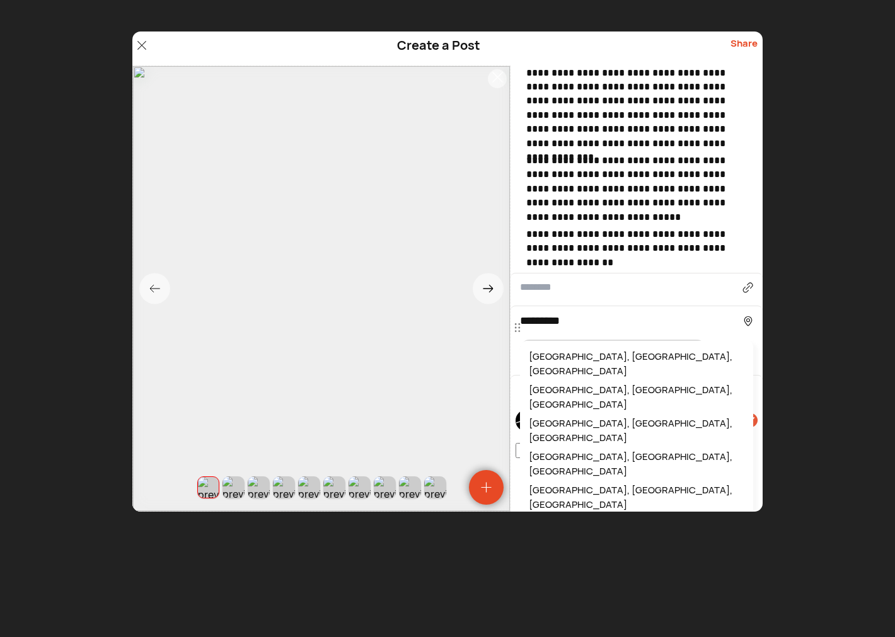
scroll to position [180, 0]
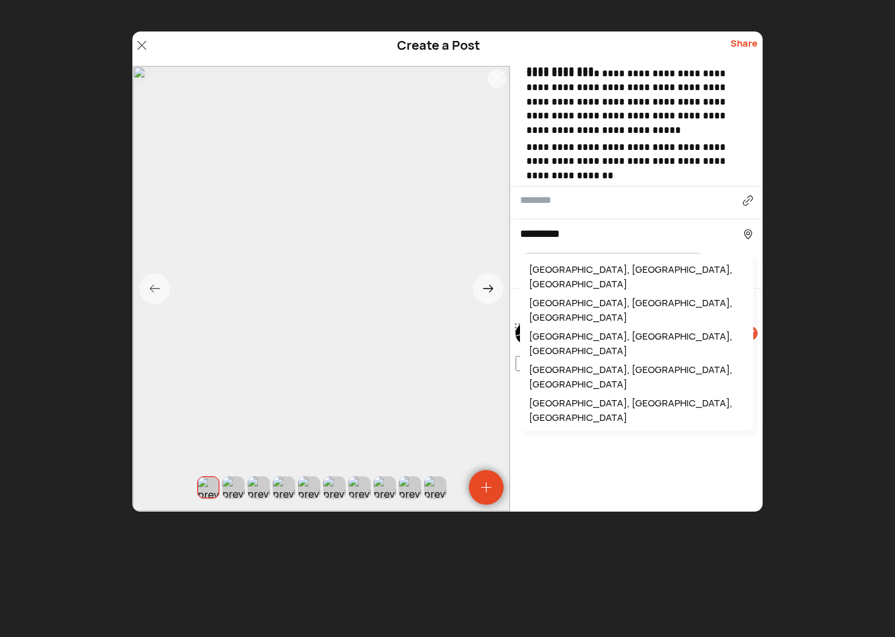
click at [558, 394] on div "Lewistown, OH, USA" at bounding box center [636, 410] width 221 height 33
type input "**********"
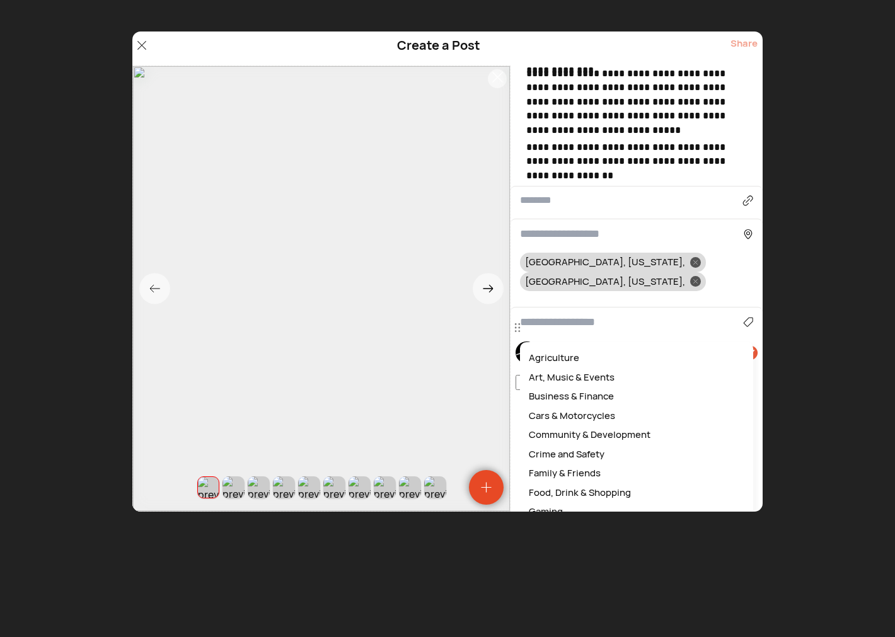
click at [571, 314] on input at bounding box center [631, 322] width 223 height 17
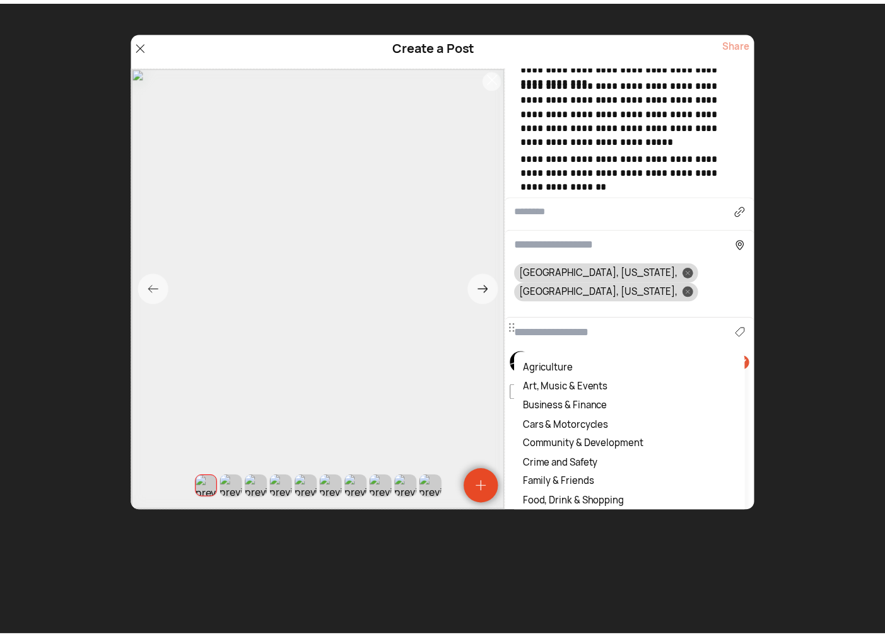
scroll to position [168, 0]
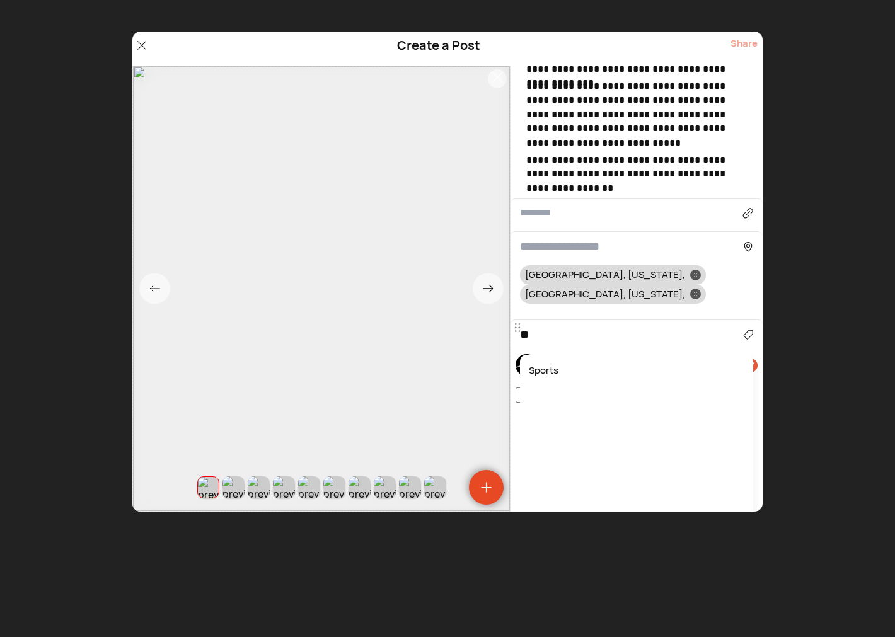
click at [556, 361] on div "Sports" at bounding box center [636, 371] width 221 height 20
type input "******"
click at [740, 39] on div "Share" at bounding box center [744, 49] width 27 height 24
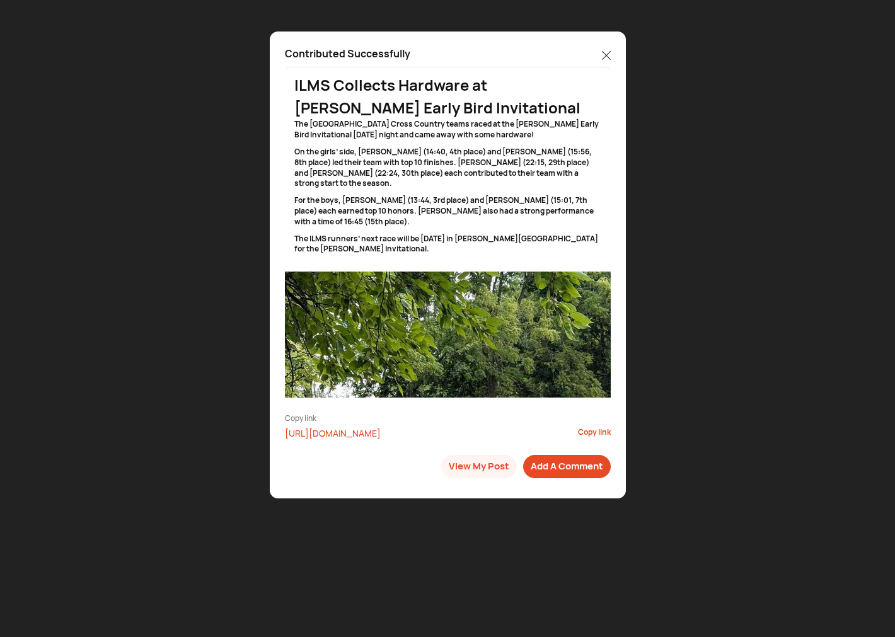
click at [605, 53] on icon at bounding box center [606, 55] width 9 height 9
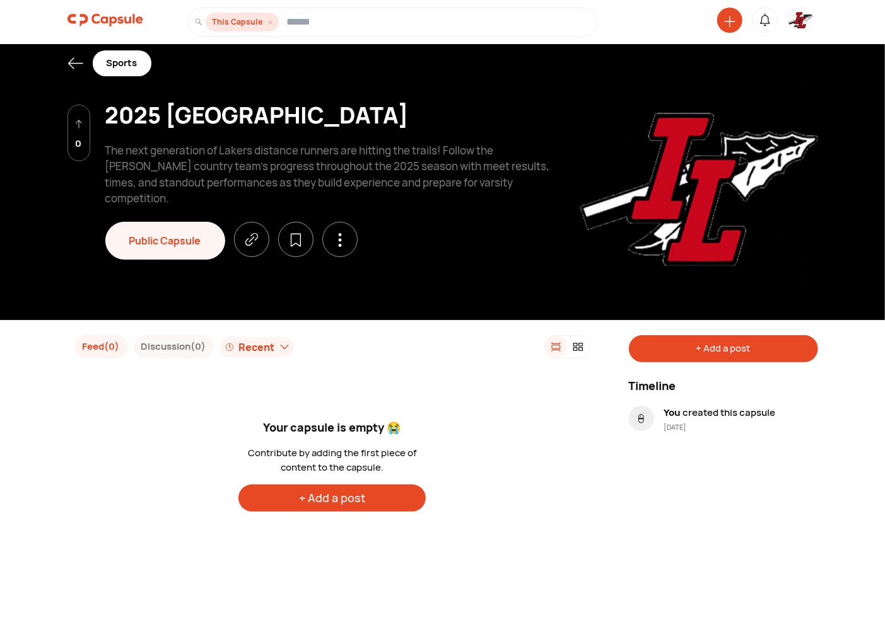
click at [69, 58] on icon at bounding box center [75, 63] width 16 height 16
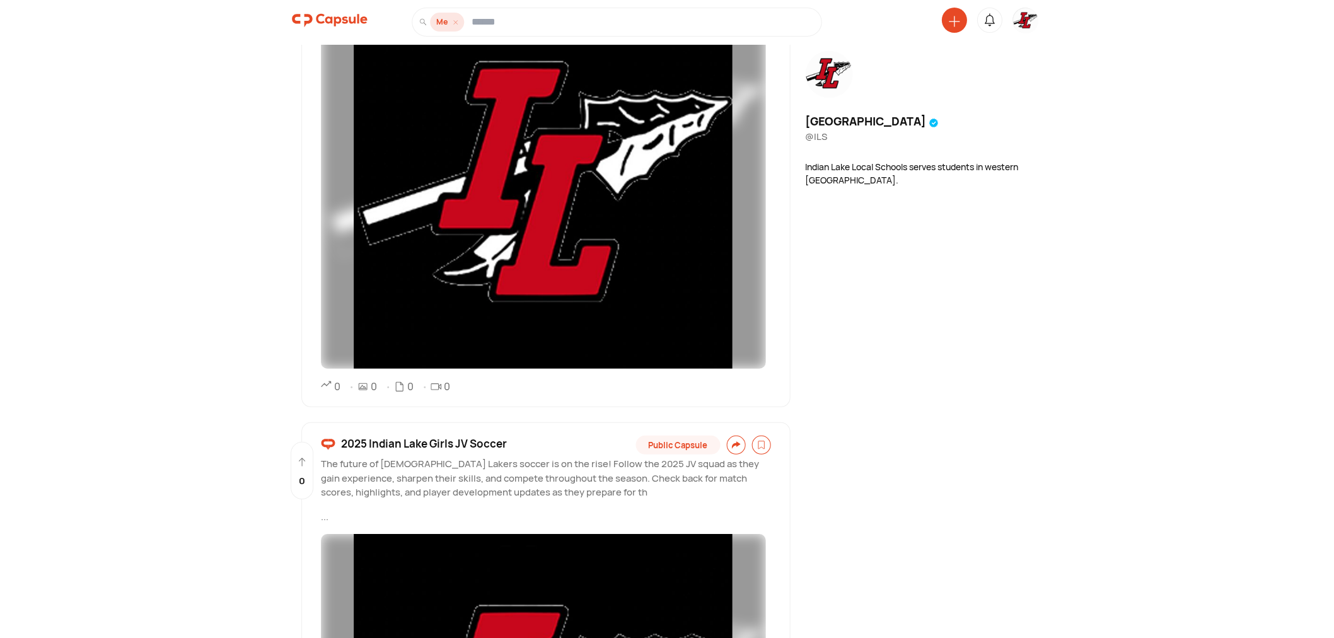
scroll to position [3868, 0]
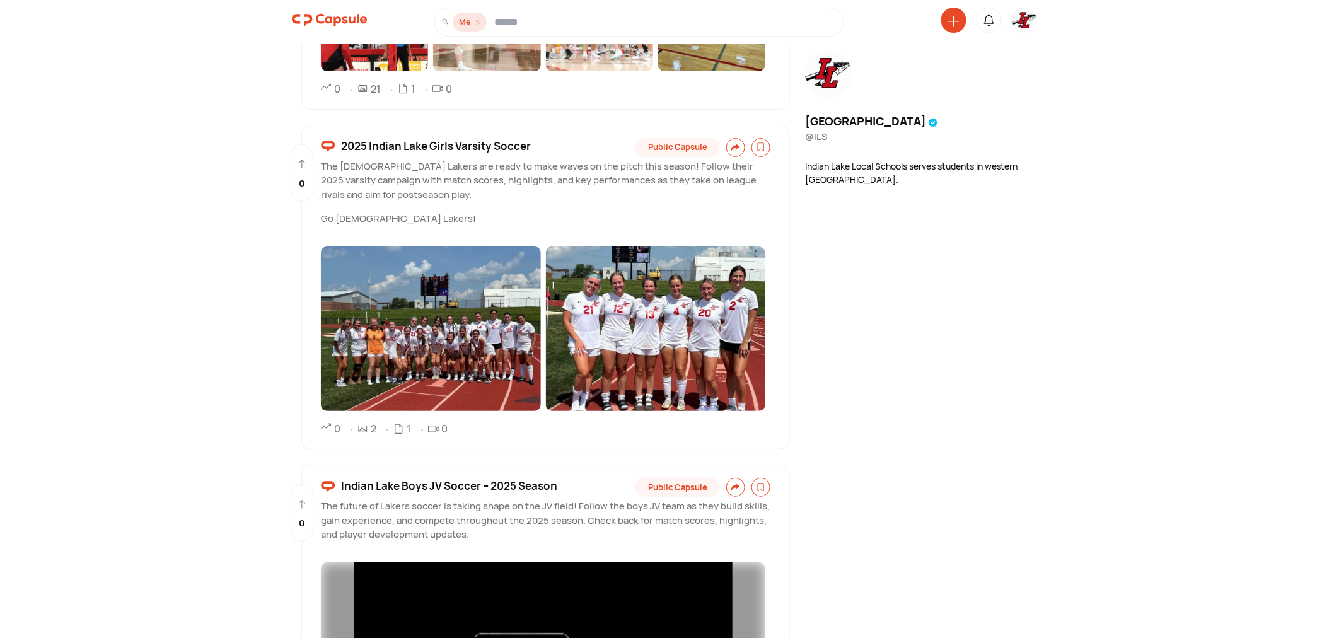
click at [884, 20] on img at bounding box center [1025, 20] width 25 height 25
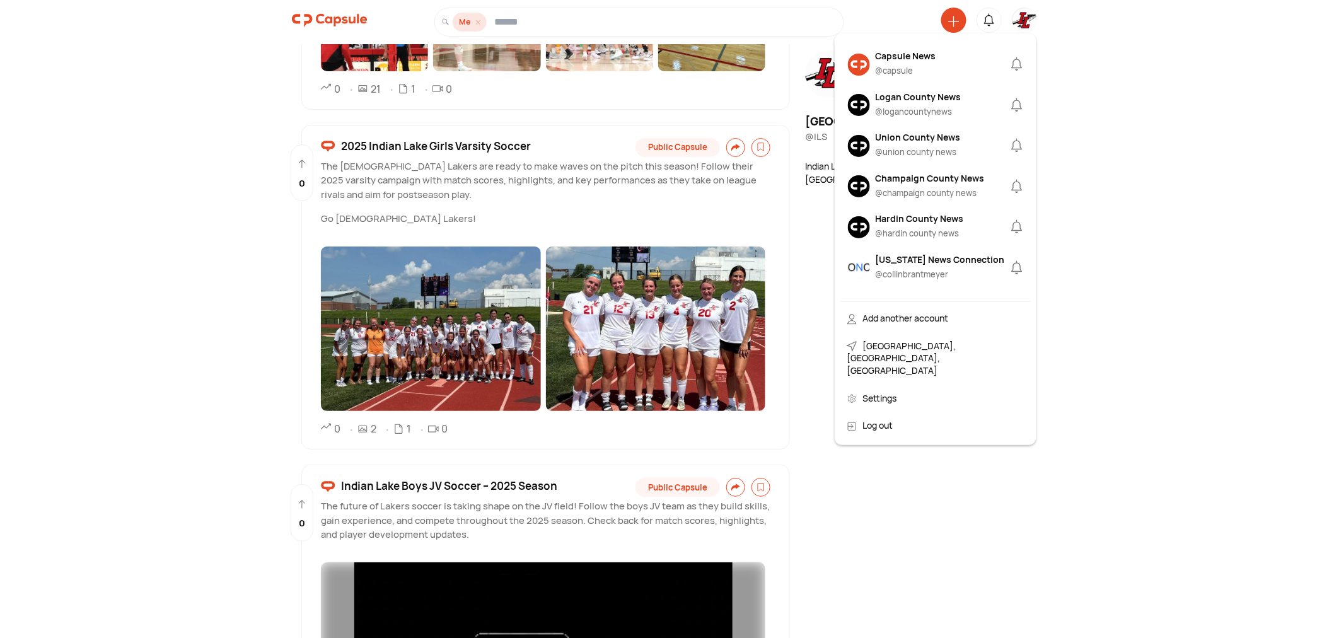
click at [881, 63] on div "Capsule News @ capsule" at bounding box center [905, 64] width 61 height 31
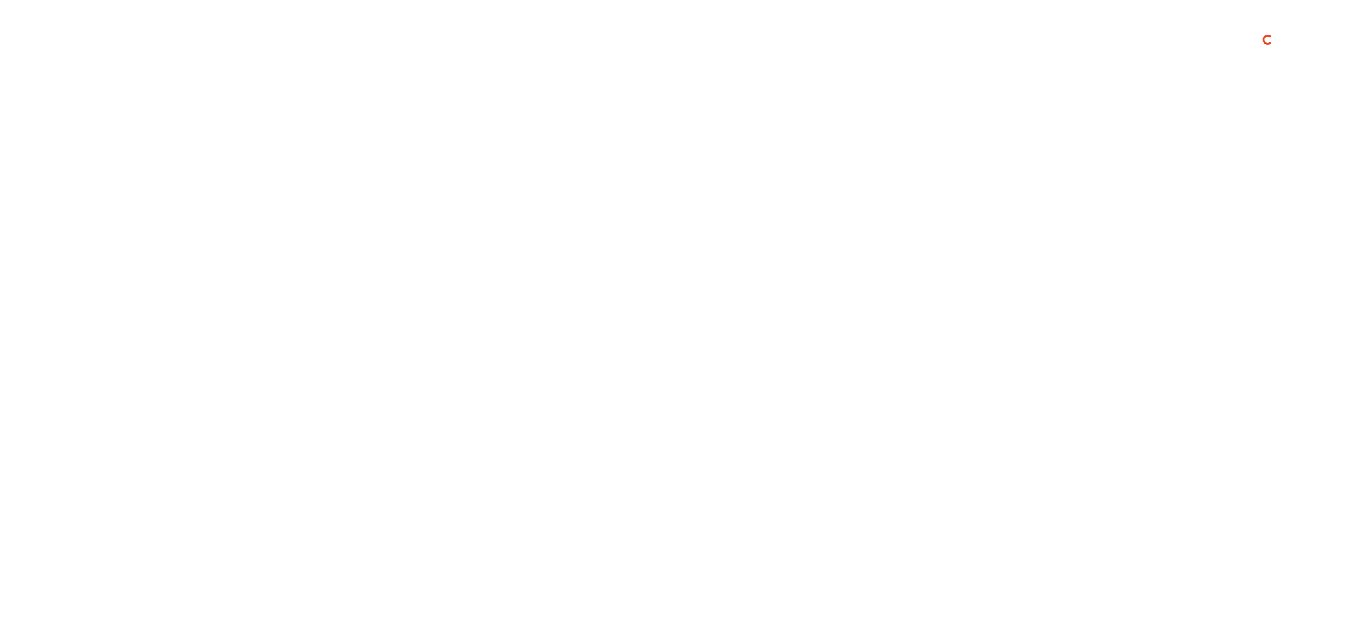
scroll to position [0, 0]
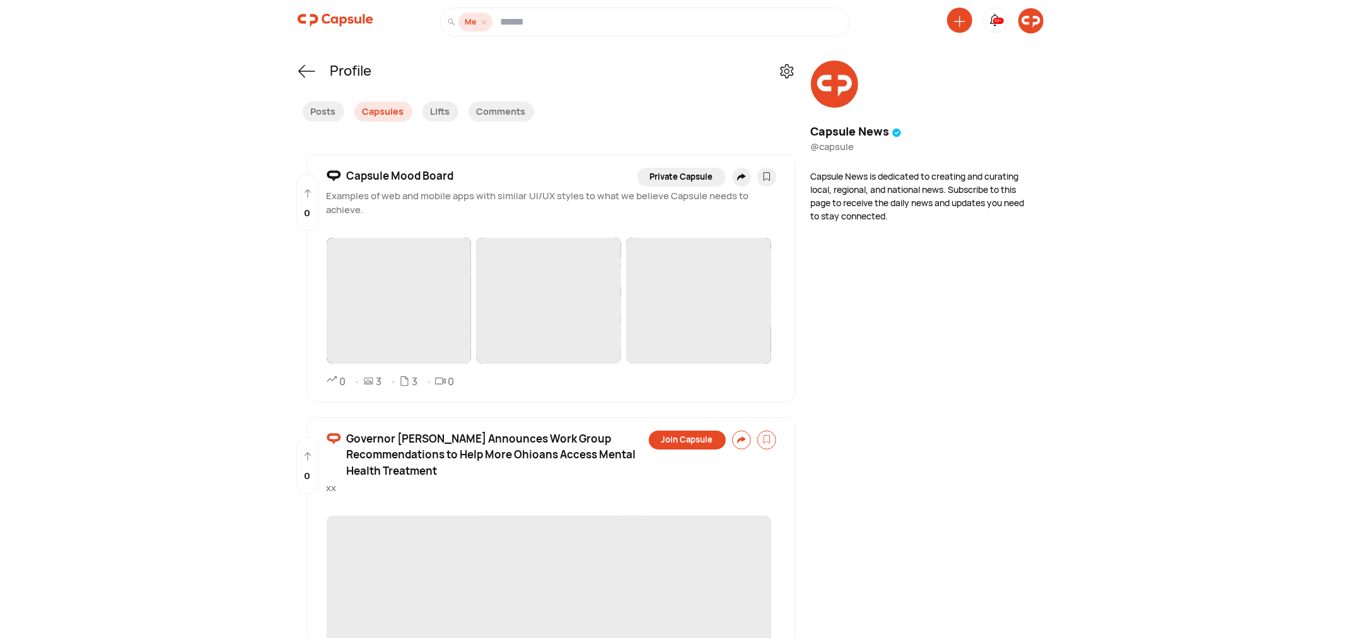
click at [884, 18] on img at bounding box center [1030, 20] width 25 height 25
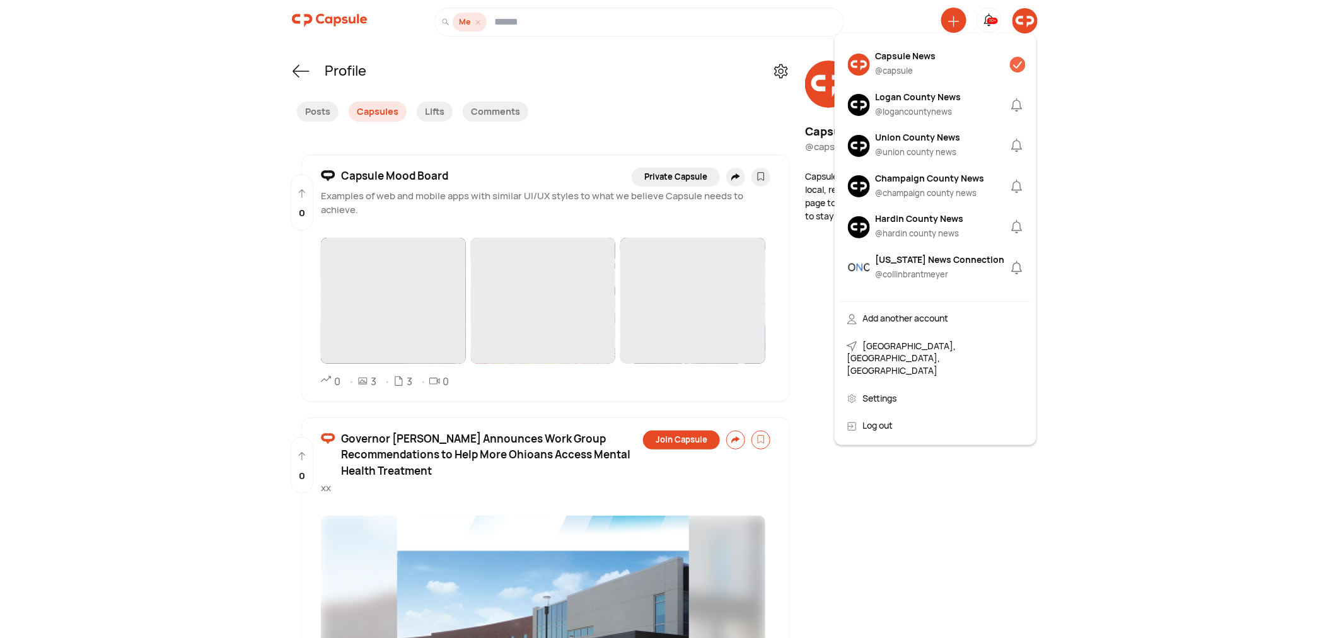
click at [883, 61] on div "Capsule News" at bounding box center [905, 55] width 61 height 13
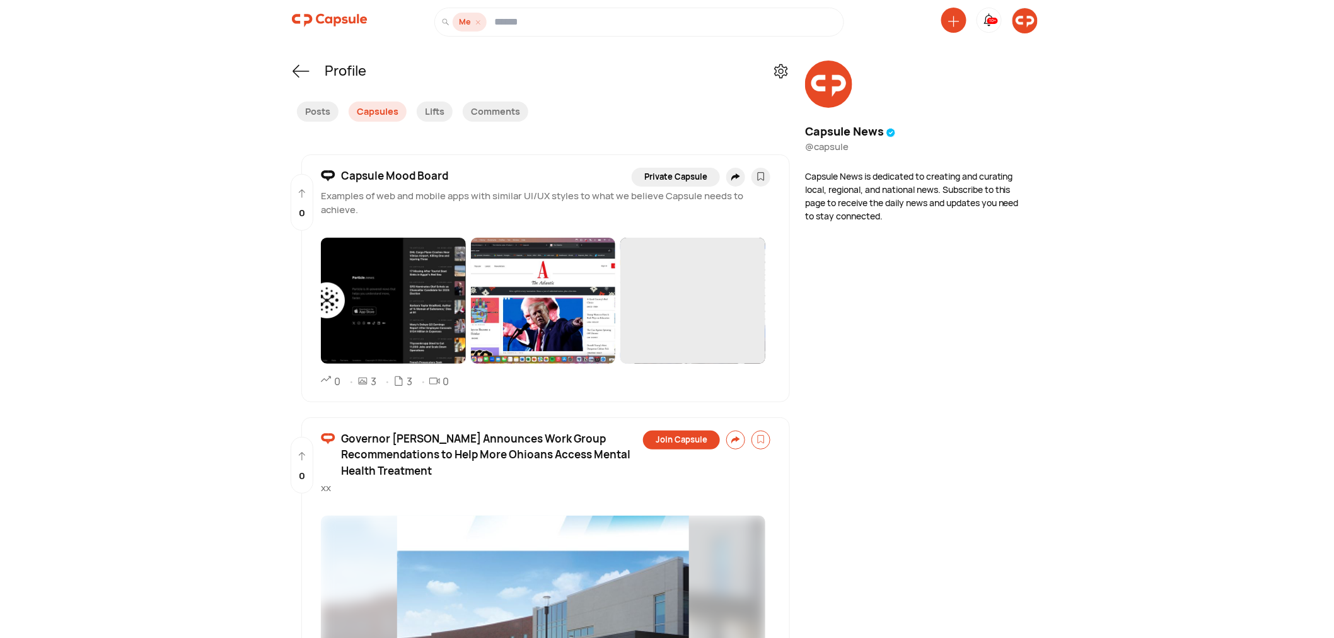
drag, startPoint x: 318, startPoint y: 108, endPoint x: 14, endPoint y: 136, distance: 305.2
click at [317, 108] on div "Posts" at bounding box center [318, 112] width 42 height 20
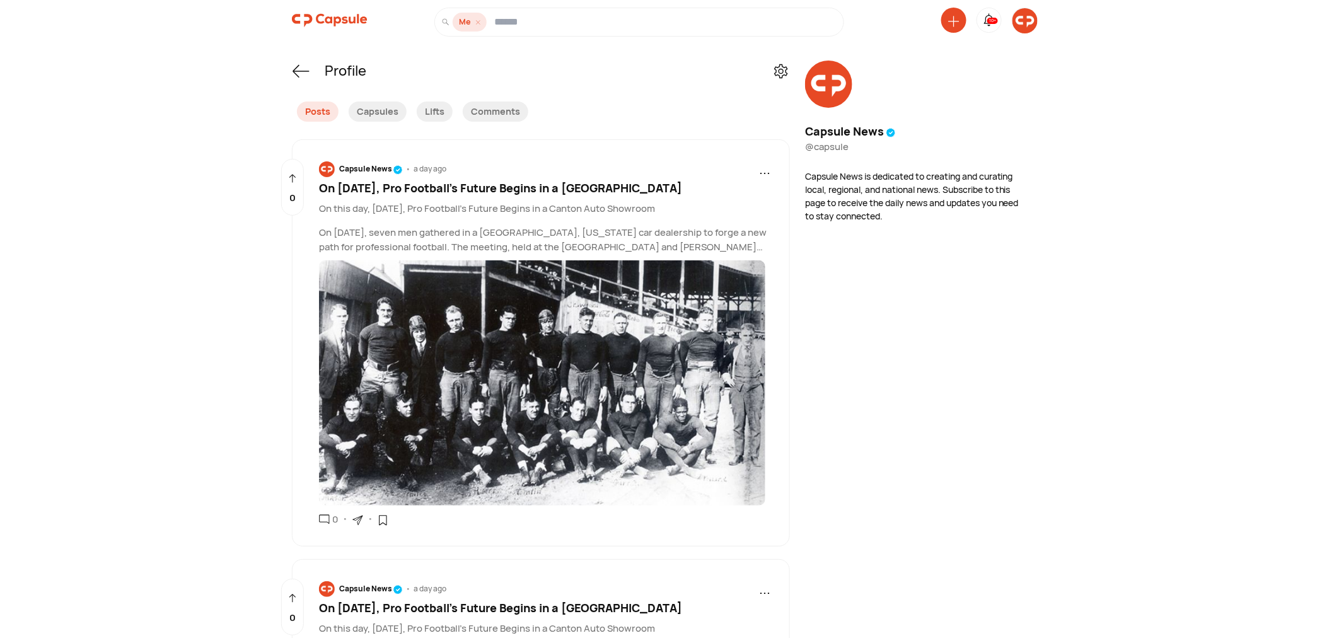
drag, startPoint x: 955, startPoint y: 19, endPoint x: 954, endPoint y: 29, distance: 10.2
click at [884, 20] on icon at bounding box center [953, 21] width 11 height 11
click at [884, 110] on div "Create a Post" at bounding box center [905, 107] width 111 height 28
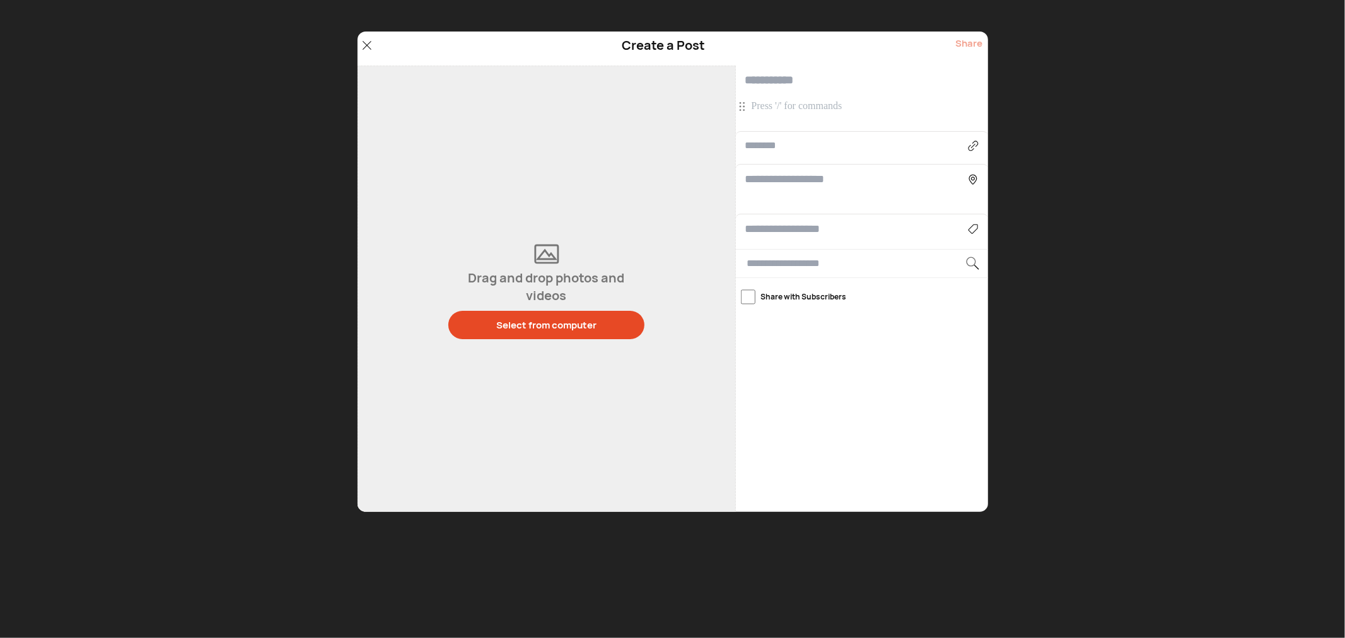
click at [805, 148] on input "text" at bounding box center [856, 145] width 223 height 15
paste input "**********"
type input "**********"
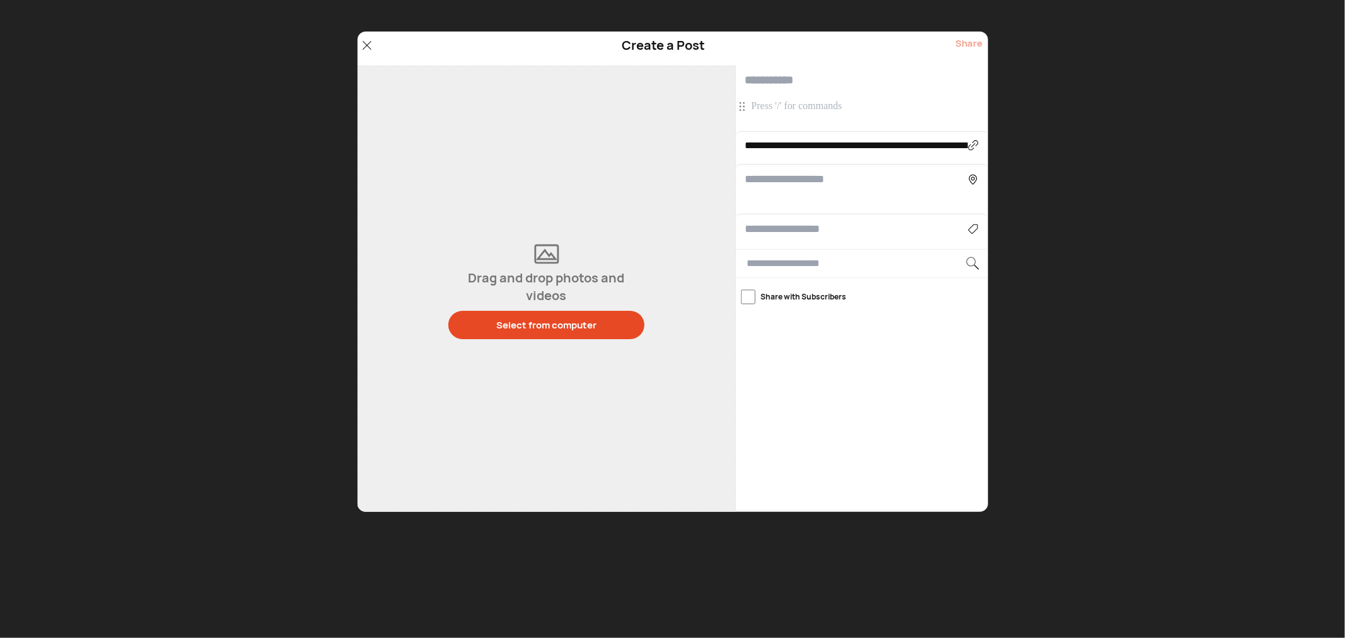
type input "**********"
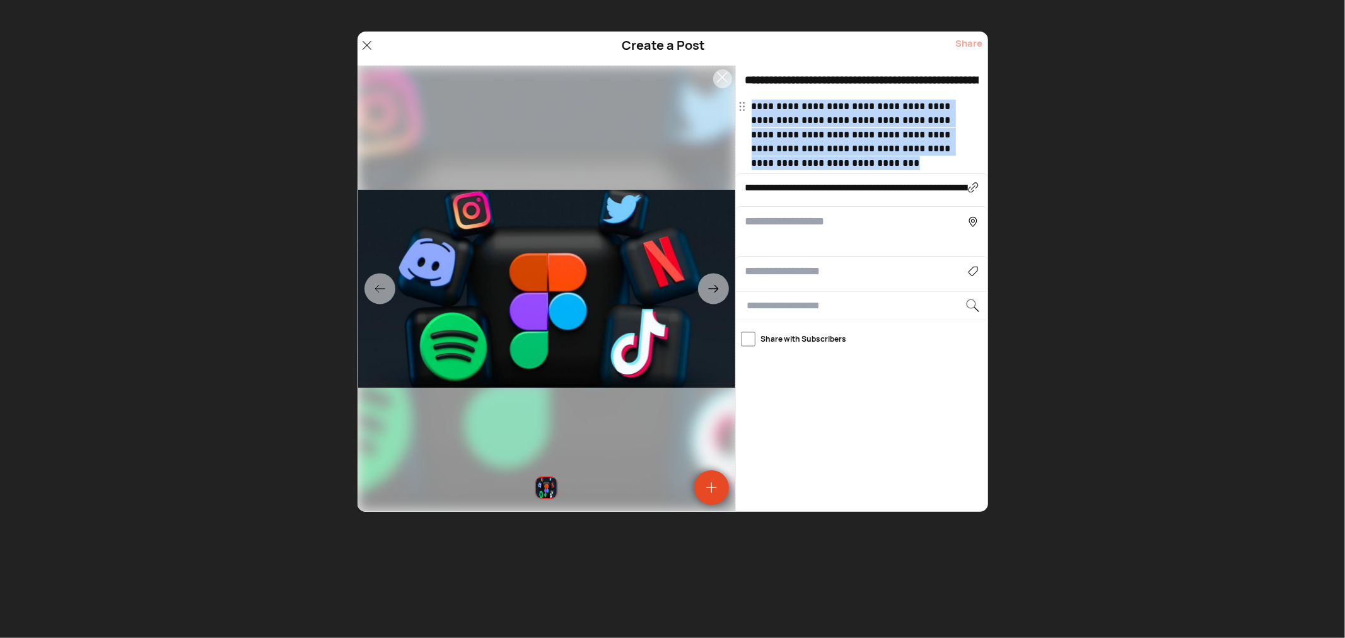
drag, startPoint x: 751, startPoint y: 103, endPoint x: 893, endPoint y: 166, distance: 156.1
click at [884, 164] on p "**********" at bounding box center [864, 135] width 224 height 71
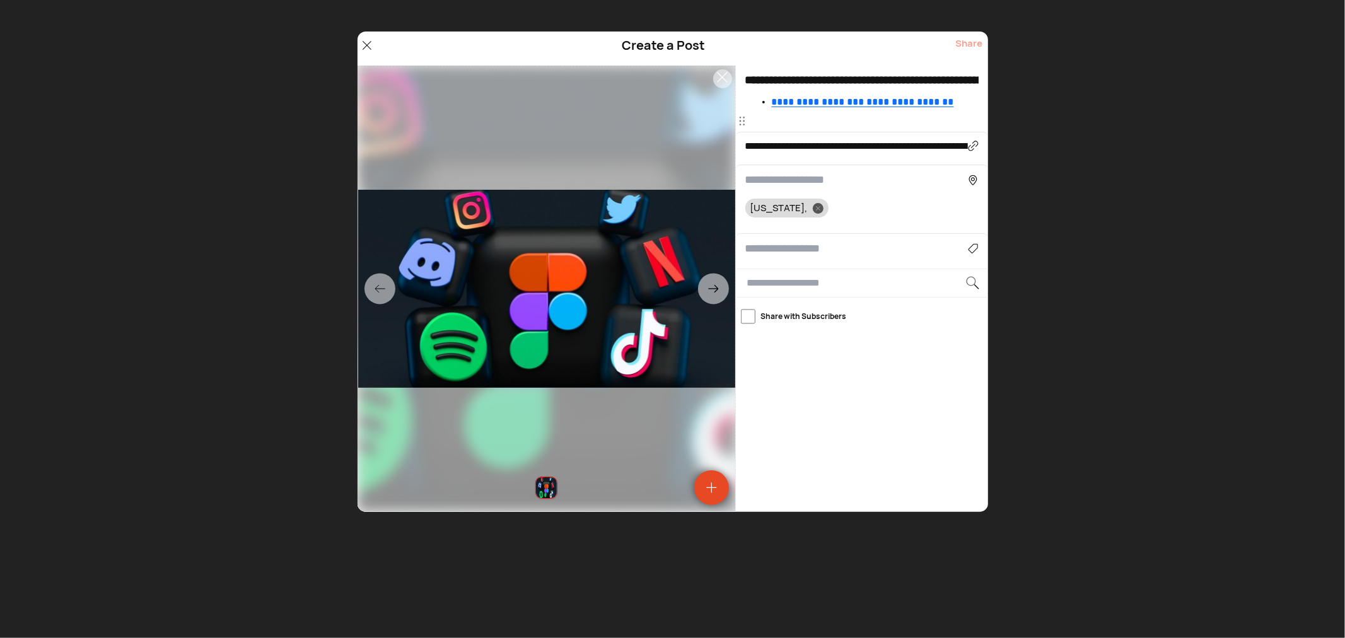
click at [773, 124] on p at bounding box center [864, 121] width 224 height 14
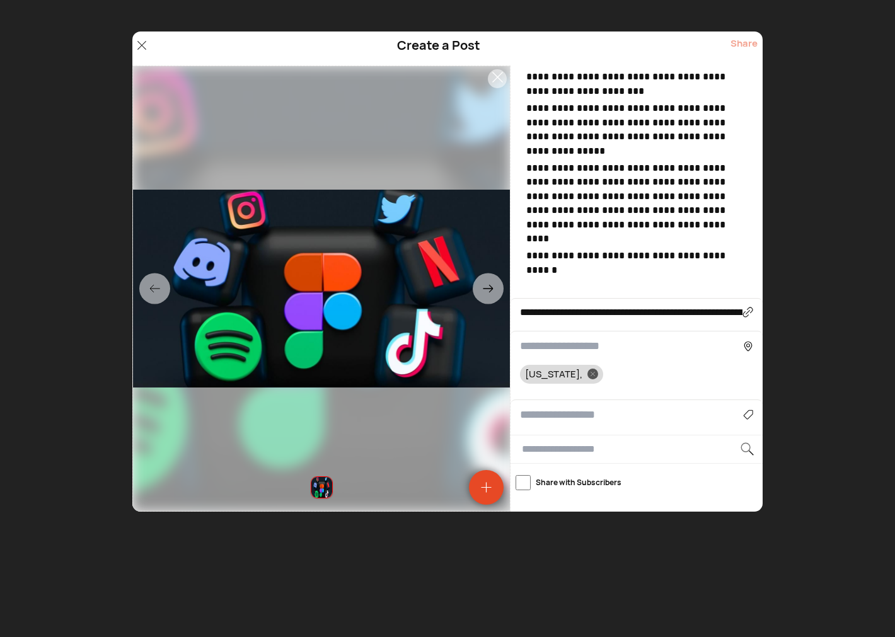
scroll to position [676, 0]
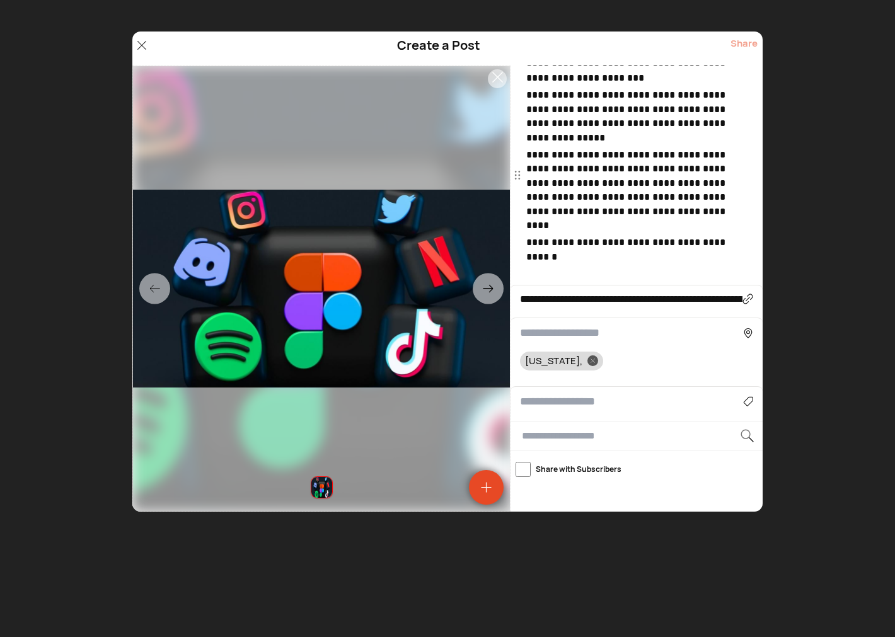
click at [625, 267] on p at bounding box center [638, 274] width 224 height 14
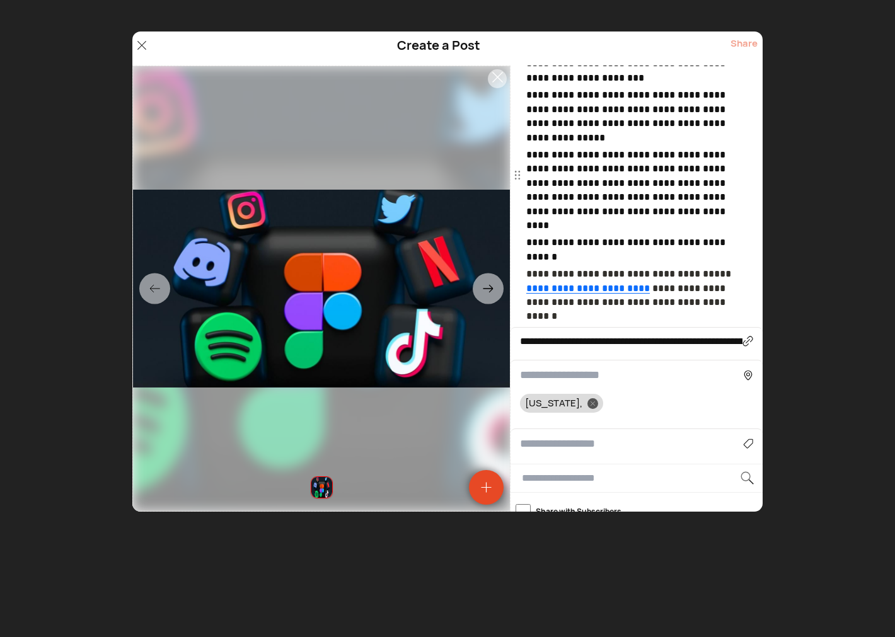
click at [595, 436] on input at bounding box center [631, 444] width 223 height 17
click at [542, 470] on div "News & Politics" at bounding box center [636, 480] width 221 height 20
type input "**********"
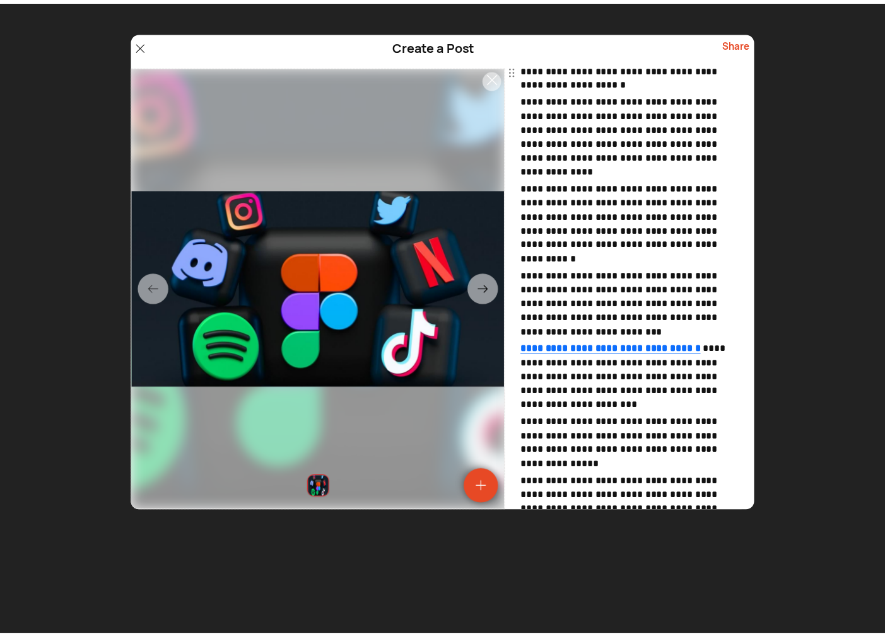
scroll to position [0, 0]
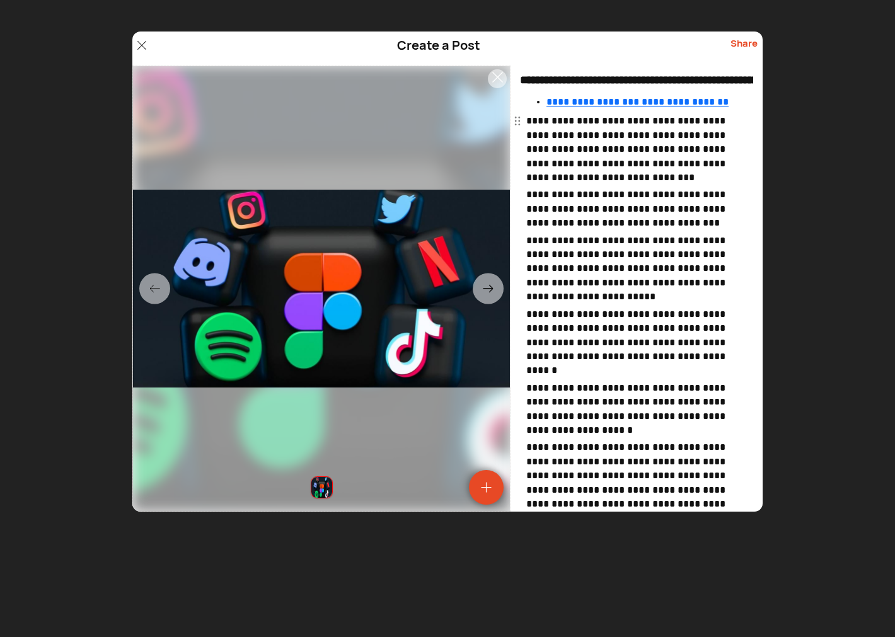
click at [545, 121] on span "**********" at bounding box center [627, 149] width 202 height 66
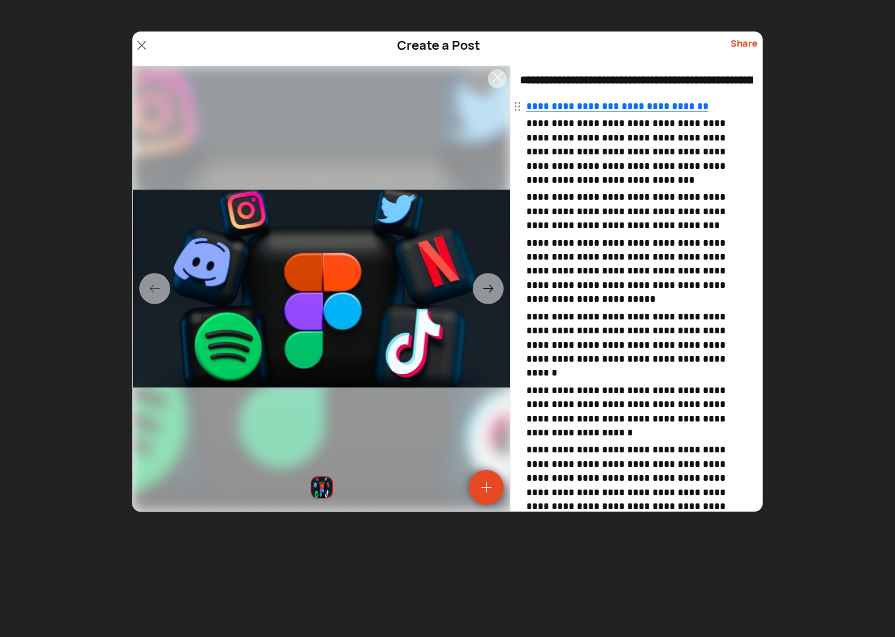
click at [745, 38] on div "Share" at bounding box center [744, 49] width 27 height 24
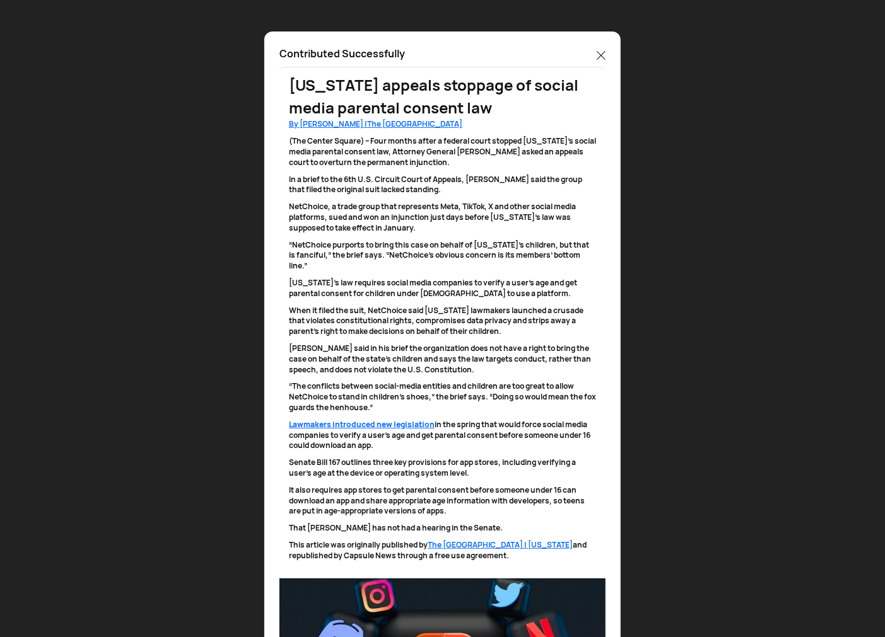
click at [600, 54] on icon at bounding box center [600, 55] width 9 height 9
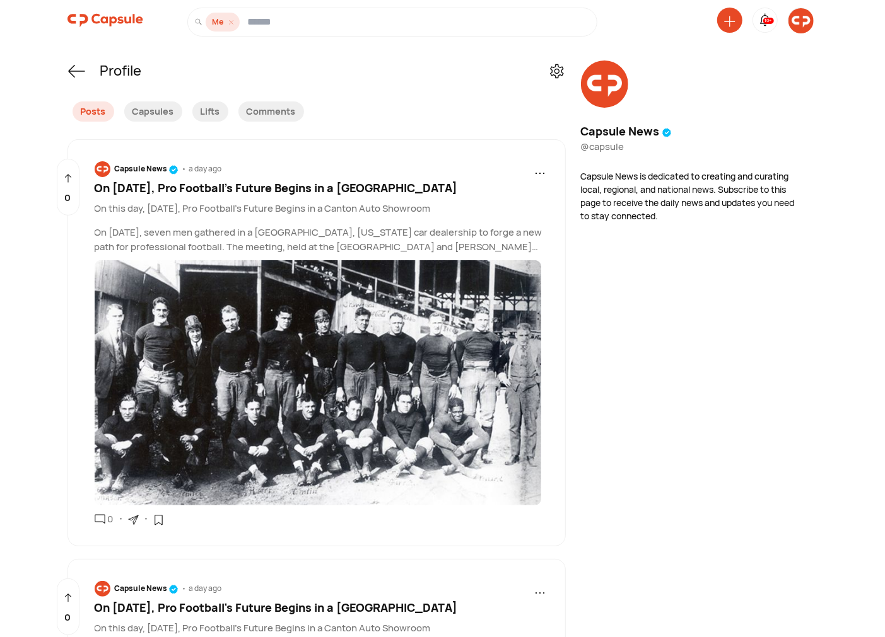
click at [731, 20] on icon at bounding box center [729, 21] width 11 height 11
click at [697, 108] on div "Create a Post" at bounding box center [680, 107] width 111 height 28
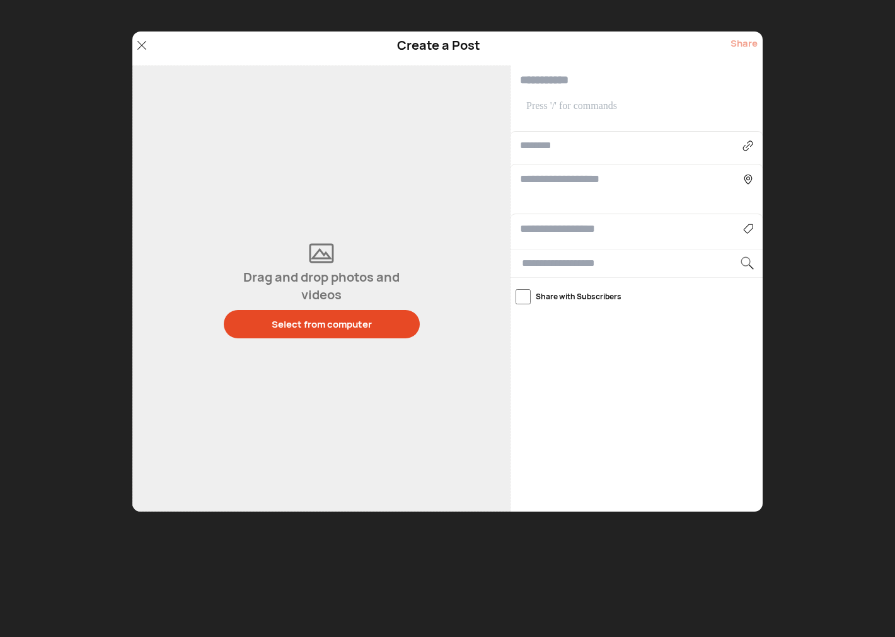
click at [559, 144] on input "text" at bounding box center [631, 145] width 223 height 15
paste input "**********"
type input "**********"
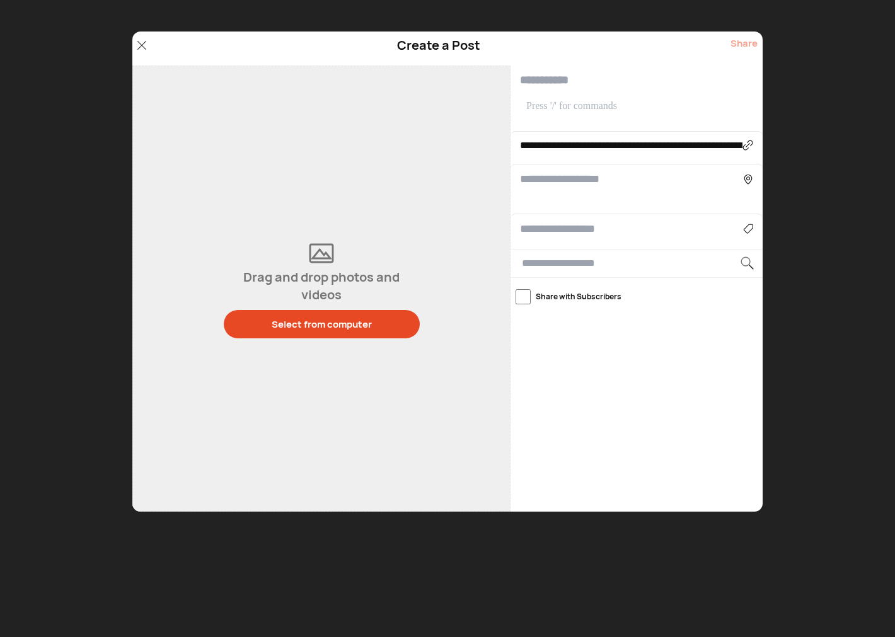
type input "**********"
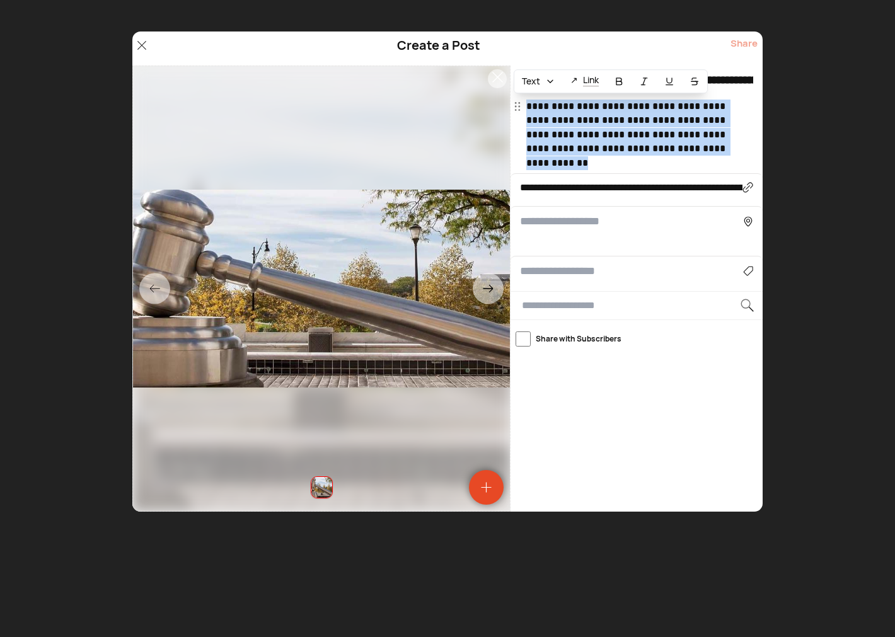
drag, startPoint x: 595, startPoint y: 146, endPoint x: 525, endPoint y: 102, distance: 82.7
click at [525, 102] on div "**********" at bounding box center [637, 135] width 252 height 71
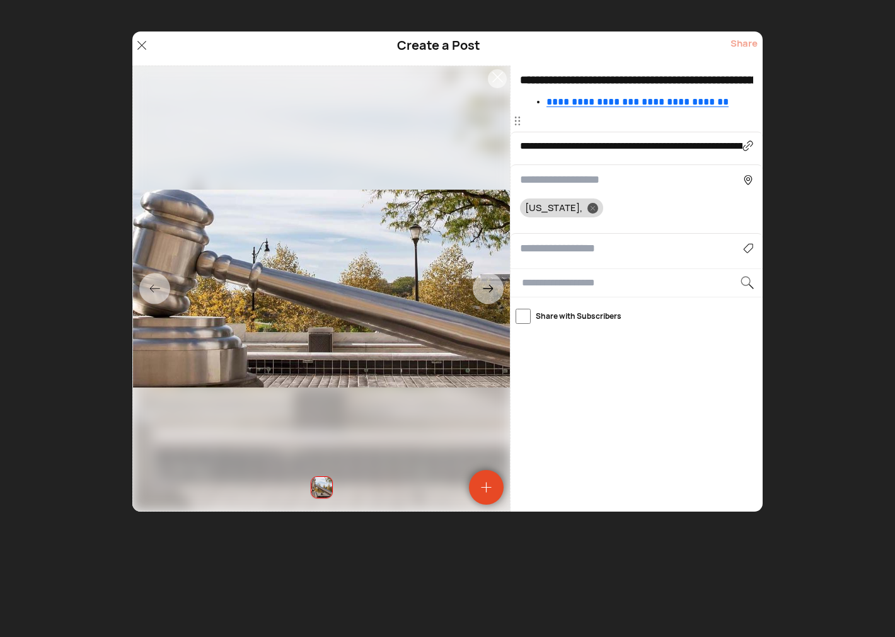
click at [556, 125] on p at bounding box center [638, 121] width 224 height 14
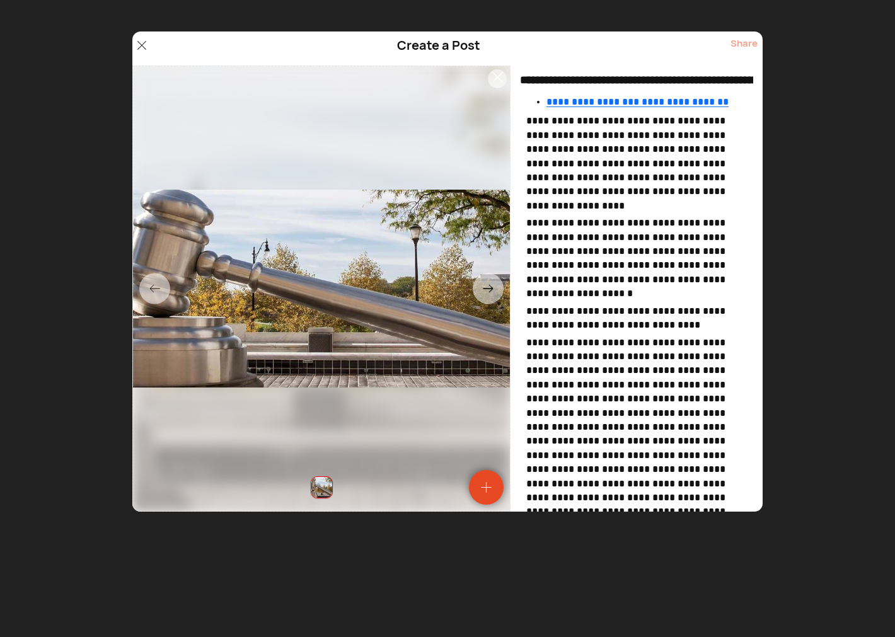
scroll to position [279, 0]
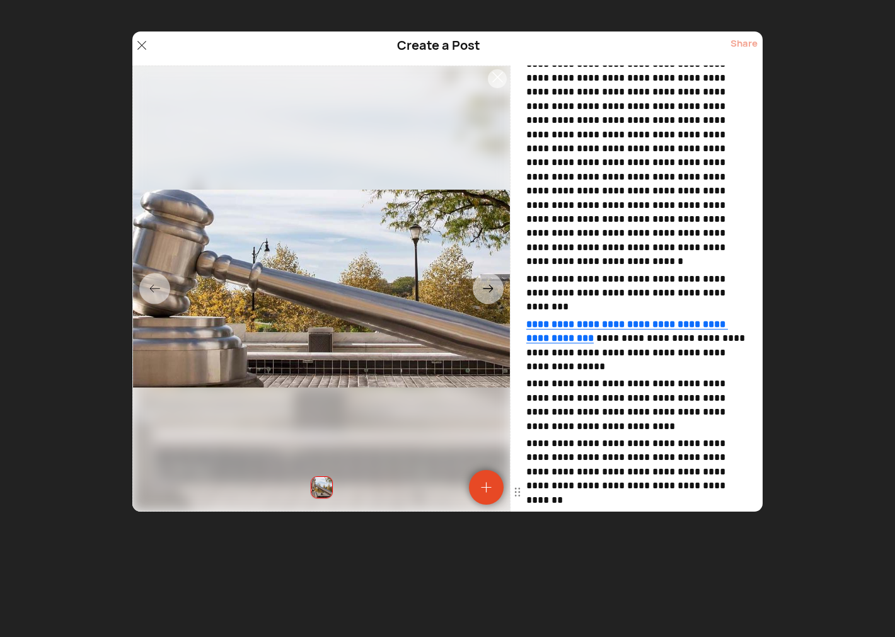
click at [572, 556] on p at bounding box center [638, 563] width 224 height 14
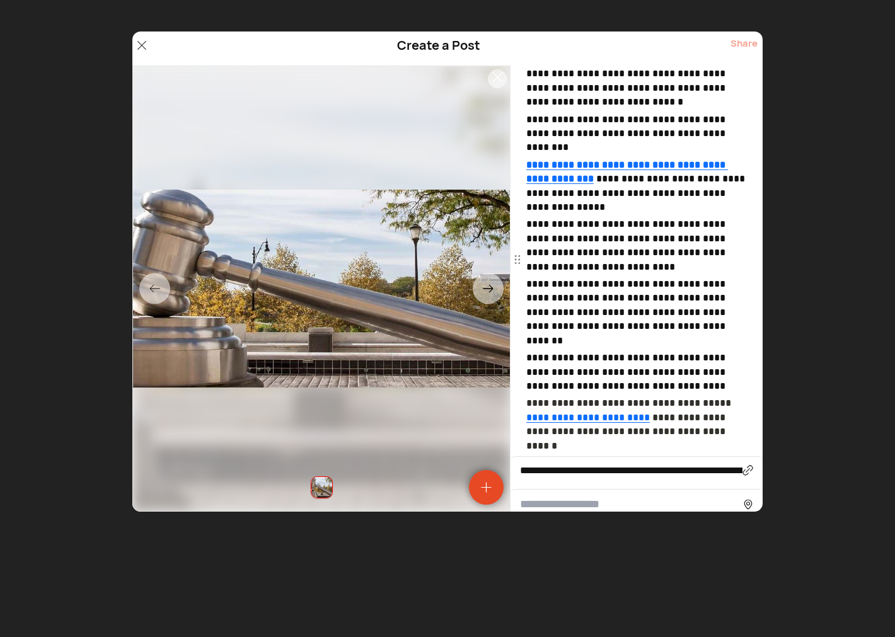
scroll to position [643, 0]
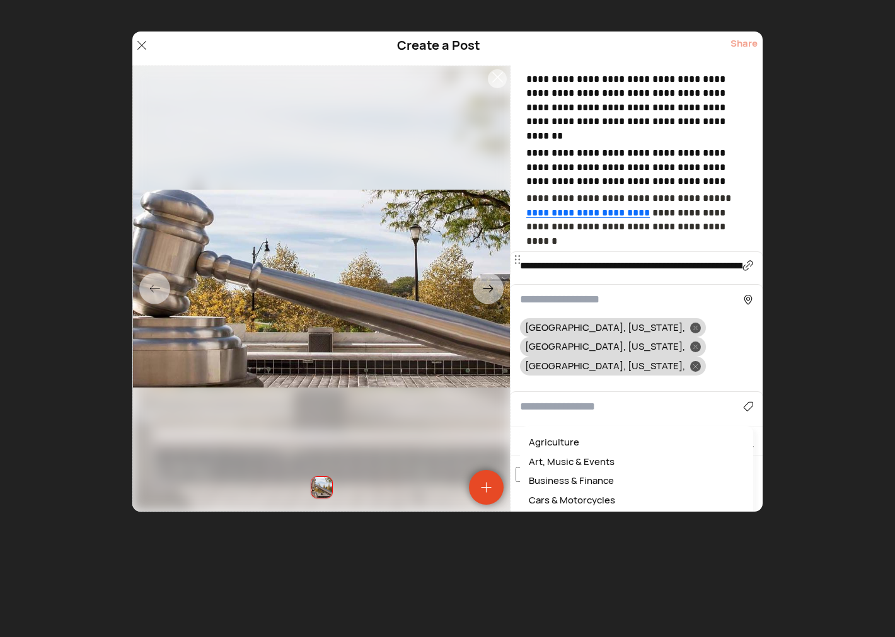
click at [562, 392] on div "Agriculture Art, Music & Events Business & Finance Cars & Motorcycles Community…" at bounding box center [637, 407] width 252 height 30
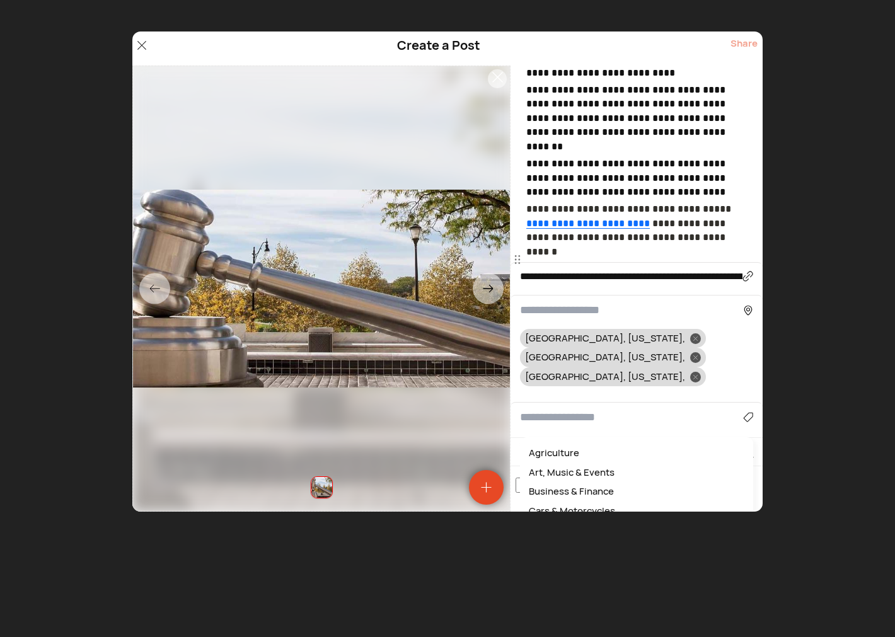
scroll to position [631, 0]
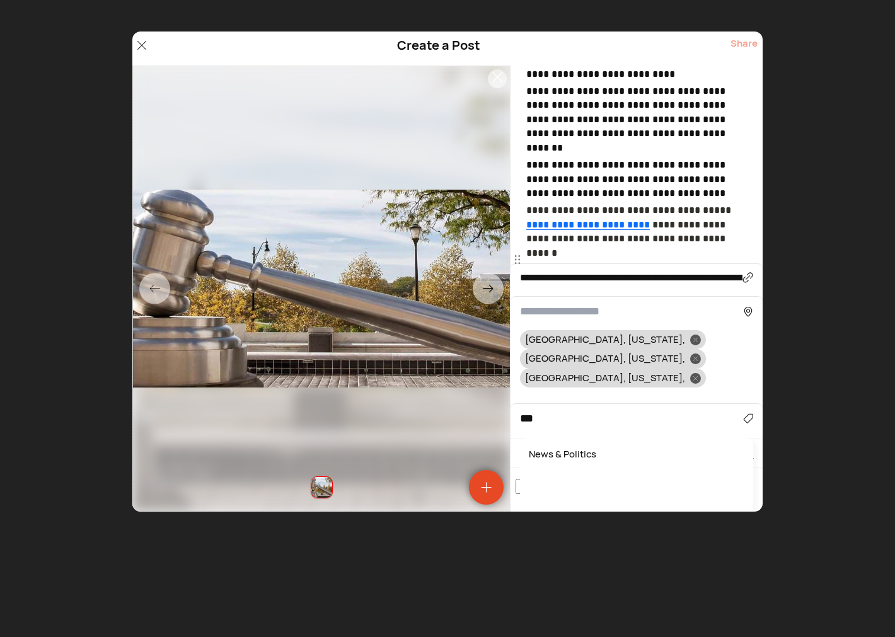
click at [560, 445] on div "News & Politics" at bounding box center [636, 455] width 221 height 20
type input "**********"
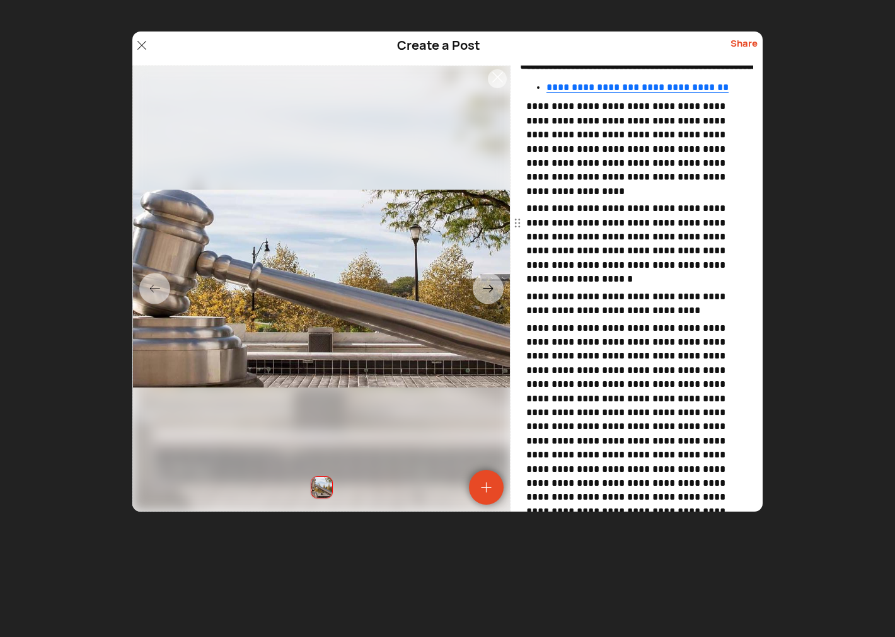
scroll to position [0, 0]
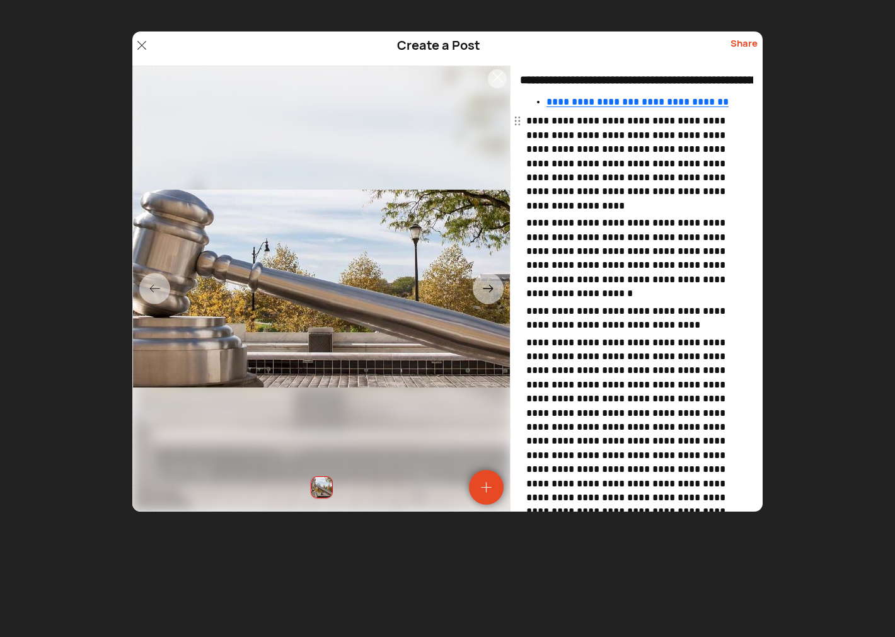
click at [540, 119] on span "**********" at bounding box center [627, 163] width 202 height 94
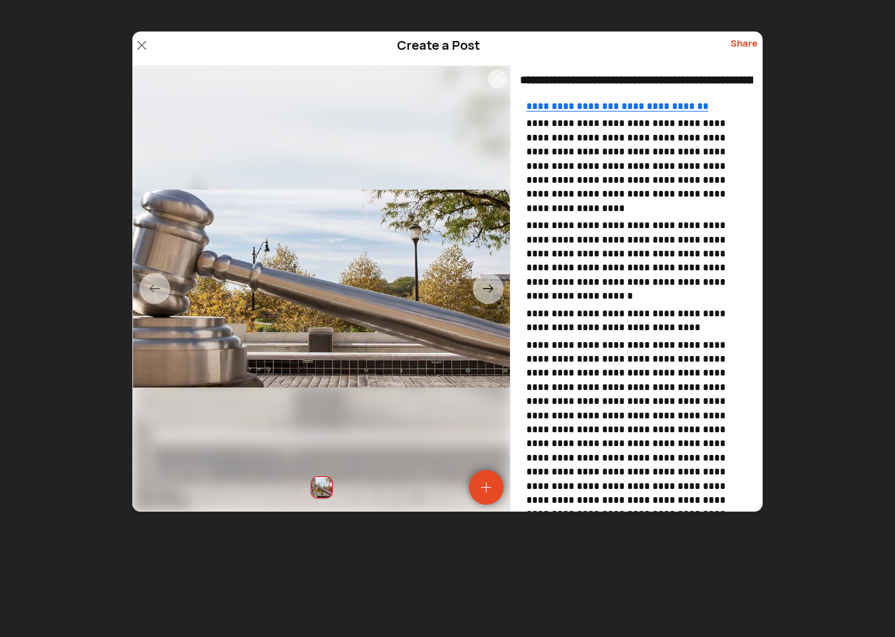
click at [741, 46] on div "Share" at bounding box center [744, 49] width 27 height 24
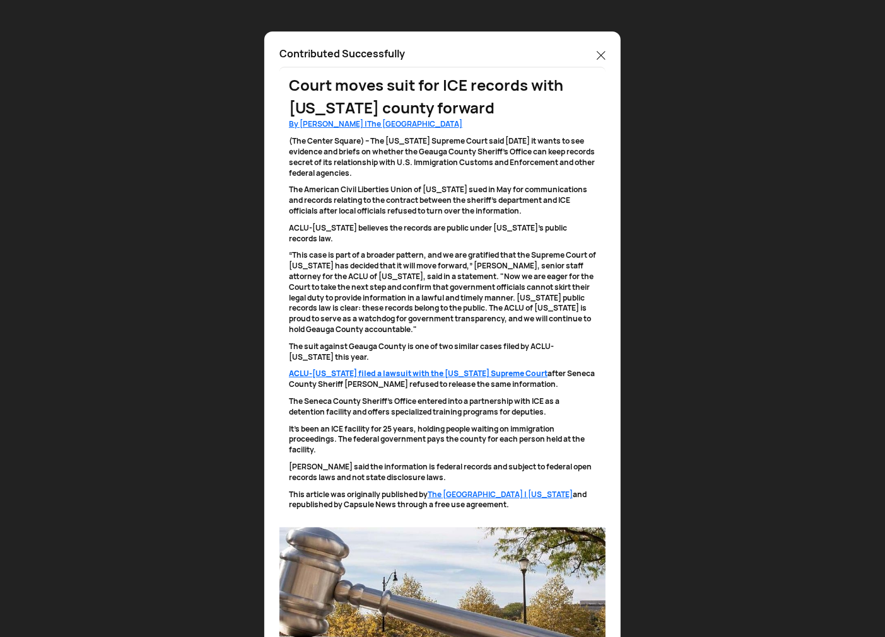
click at [597, 49] on div at bounding box center [600, 57] width 9 height 20
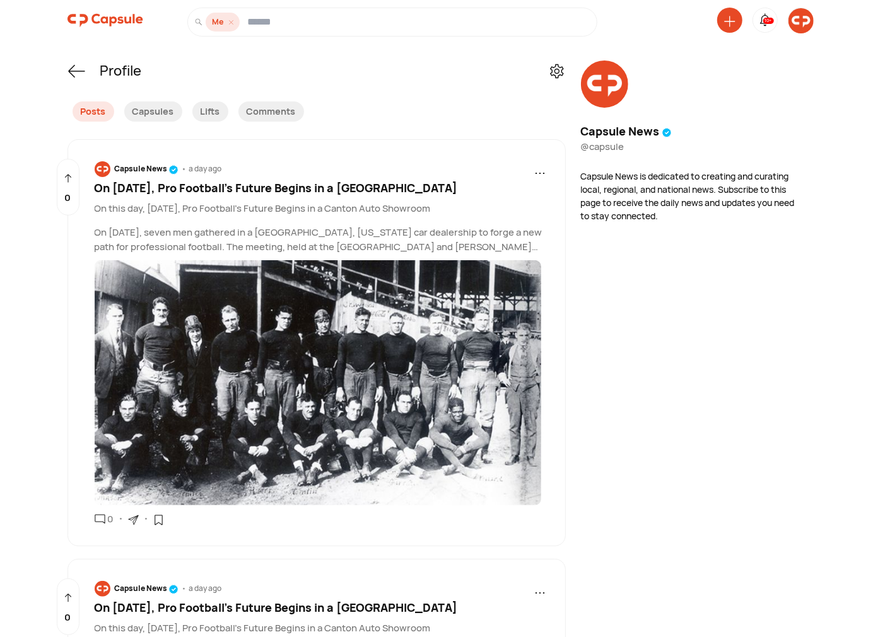
click at [271, 187] on span "On August 20th, 1920, Pro Football’s Future Begins in a Canton Showroom" at bounding box center [276, 187] width 363 height 15
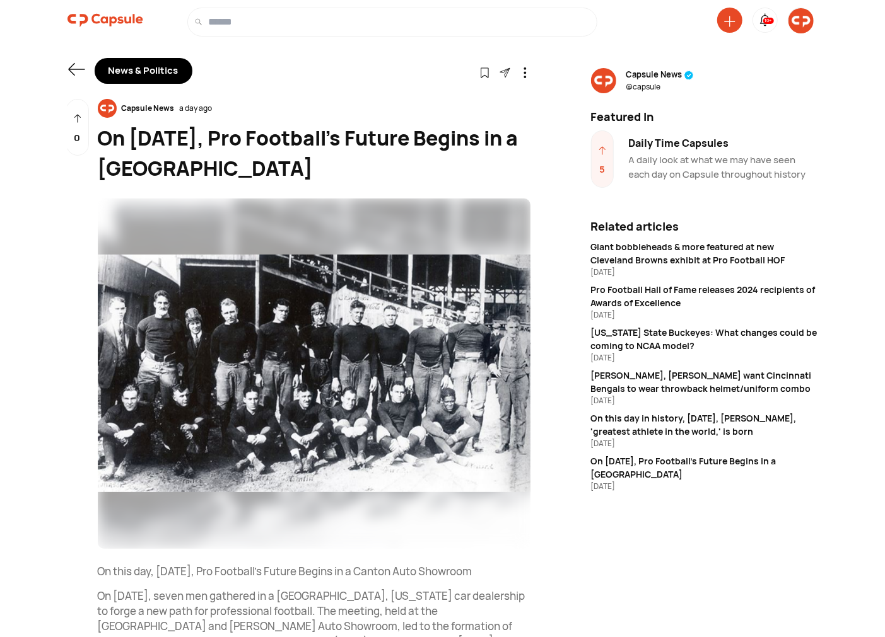
click at [687, 136] on div "Daily Time Capsules" at bounding box center [723, 143] width 189 height 15
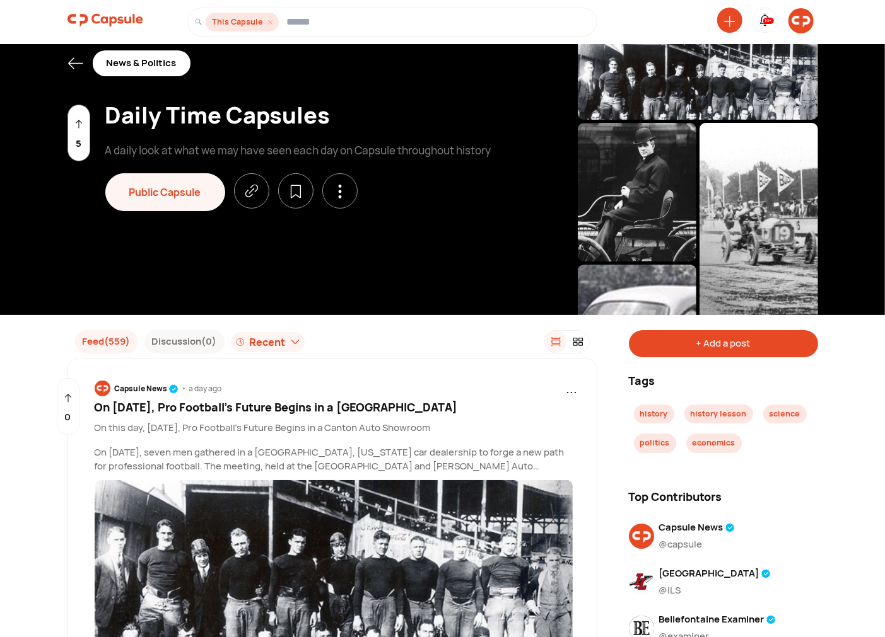
click at [719, 351] on div "+ Add a post" at bounding box center [723, 343] width 189 height 27
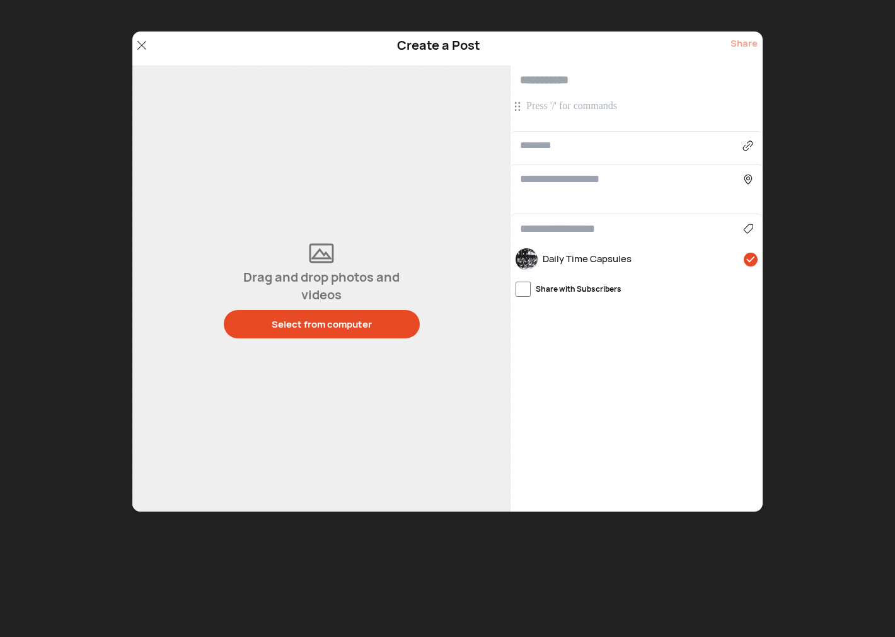
click at [555, 92] on input "text" at bounding box center [637, 81] width 252 height 30
paste input "**********"
type input "**********"
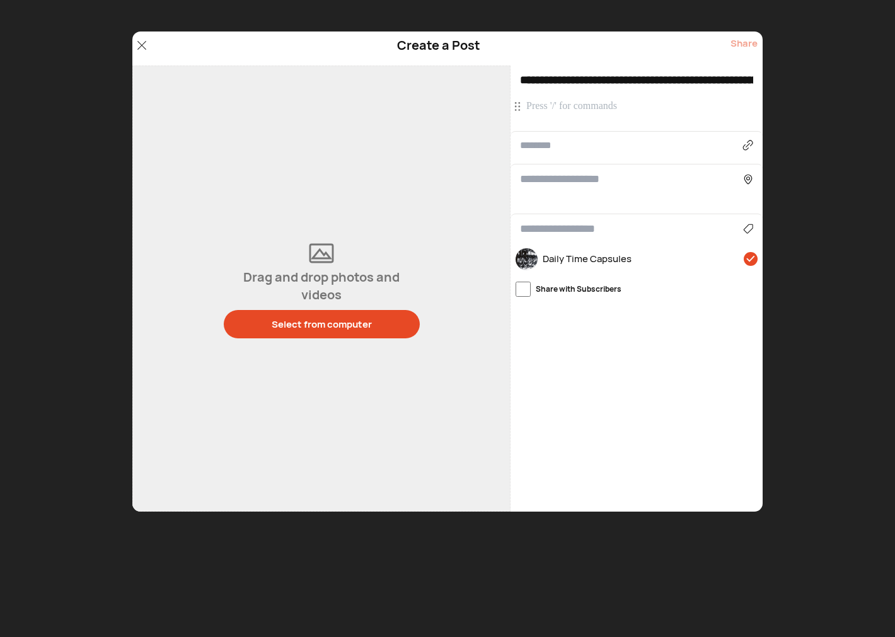
click at [549, 109] on p at bounding box center [638, 107] width 224 height 14
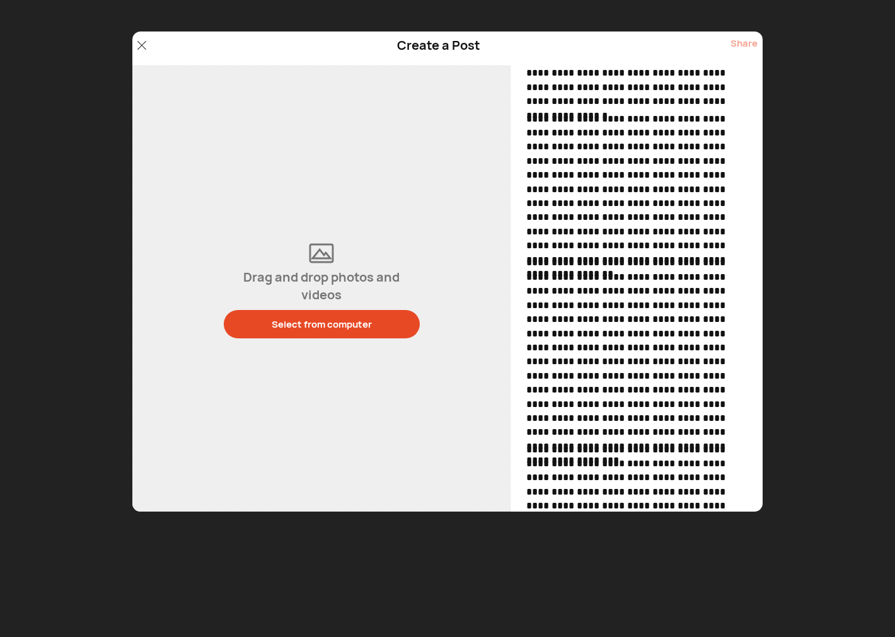
scroll to position [86, 0]
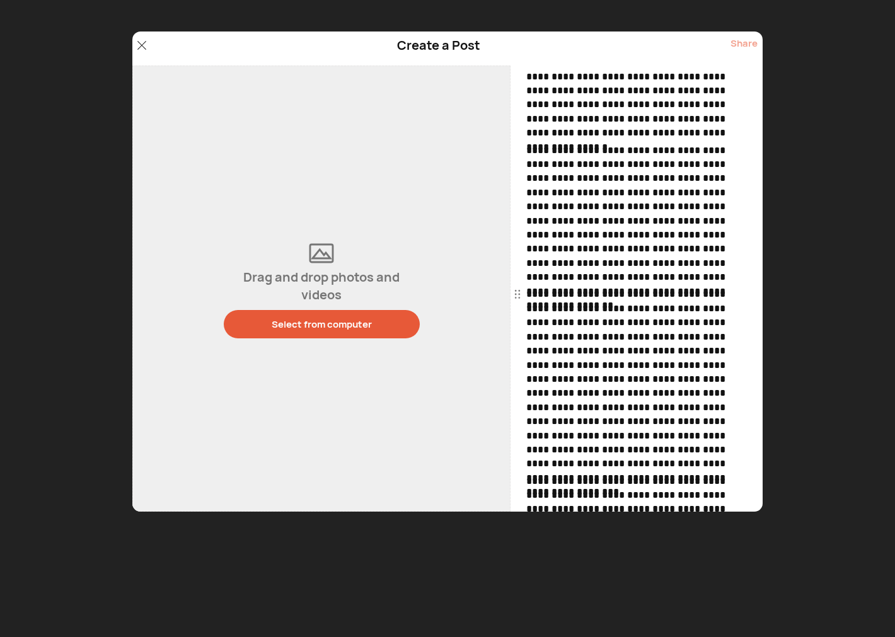
click at [293, 326] on div "Select from computer" at bounding box center [322, 324] width 100 height 13
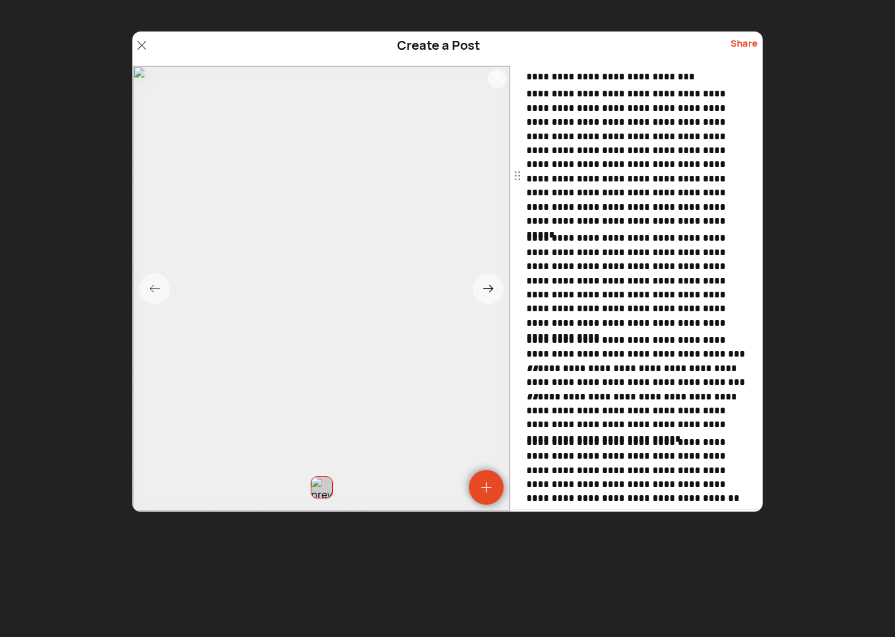
scroll to position [817, 0]
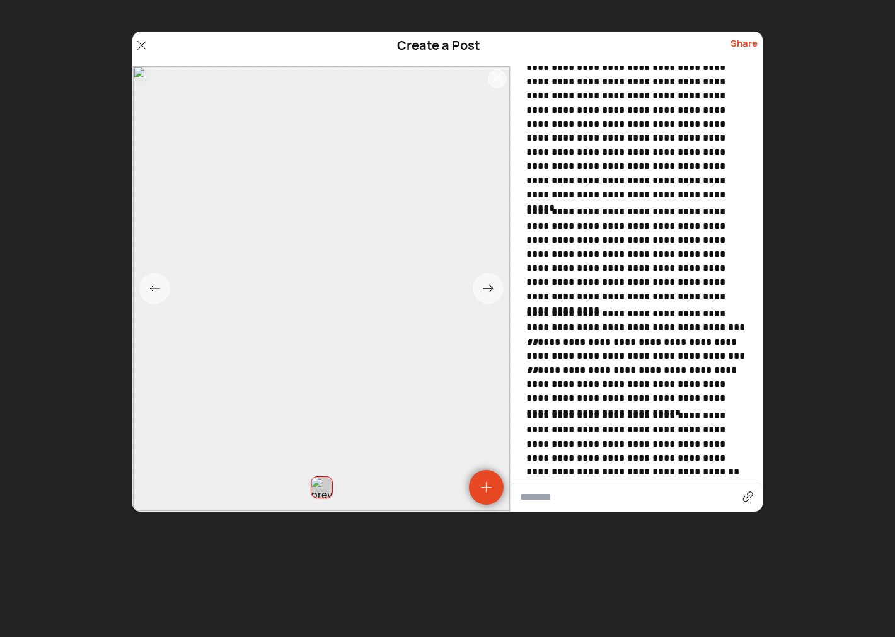
click at [719, 455] on p "**********" at bounding box center [638, 444] width 224 height 71
click at [536, 471] on p "**********" at bounding box center [638, 444] width 224 height 71
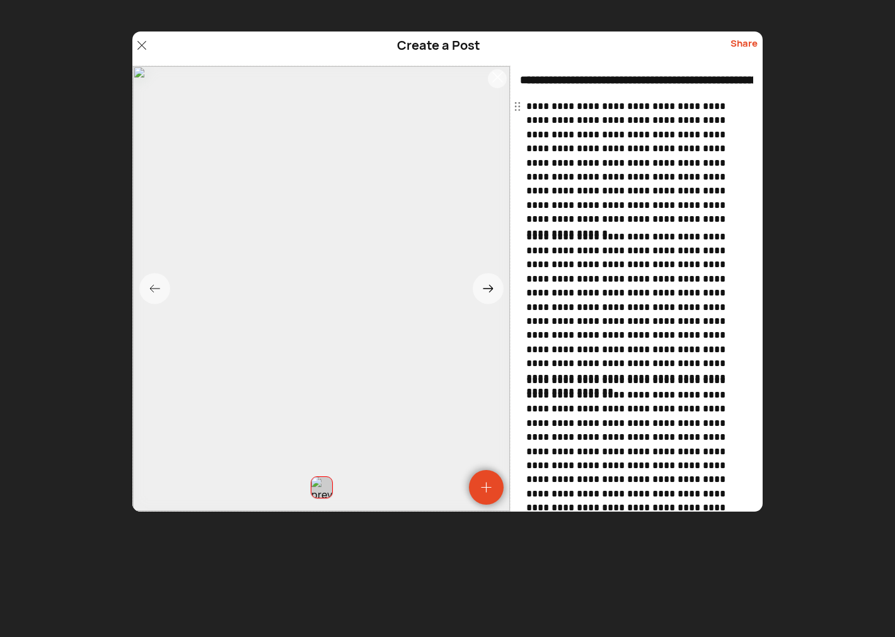
scroll to position [117, 0]
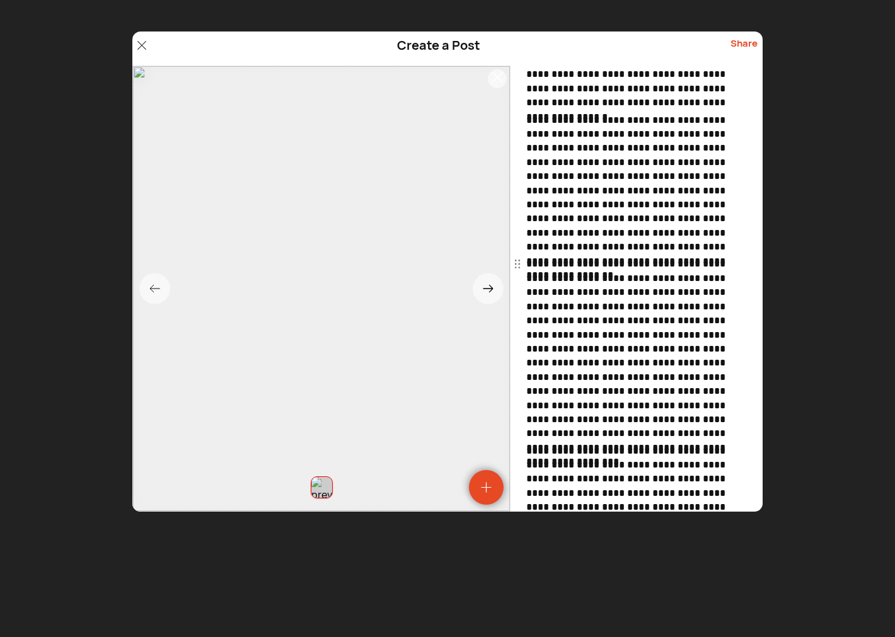
click at [652, 305] on p "**********" at bounding box center [638, 348] width 224 height 183
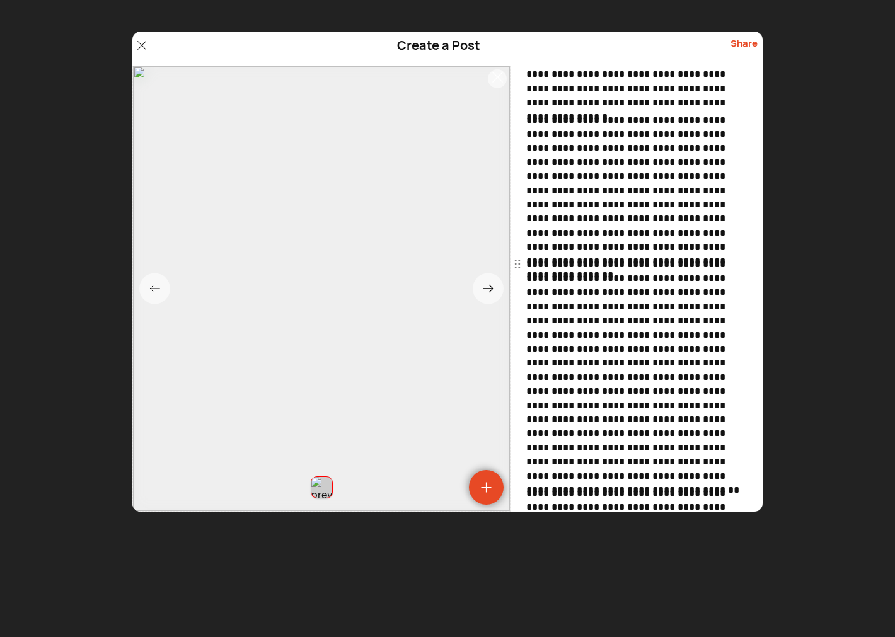
click at [0, 0] on span "*******" at bounding box center [0, 0] width 0 height 0
click at [734, 336] on p "**********" at bounding box center [638, 370] width 224 height 226
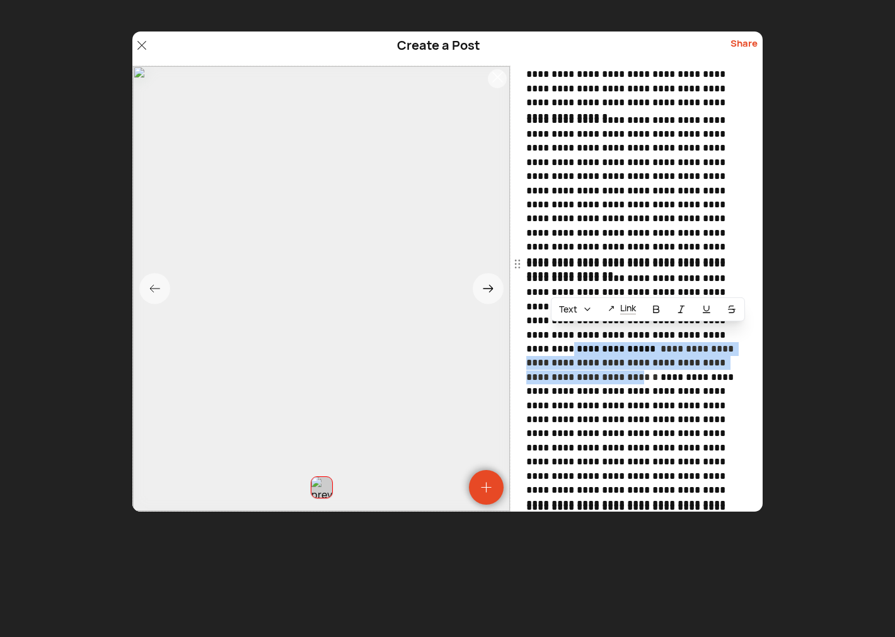
drag, startPoint x: 653, startPoint y: 360, endPoint x: 639, endPoint y: 335, distance: 27.9
click at [639, 335] on p "**********" at bounding box center [638, 377] width 224 height 240
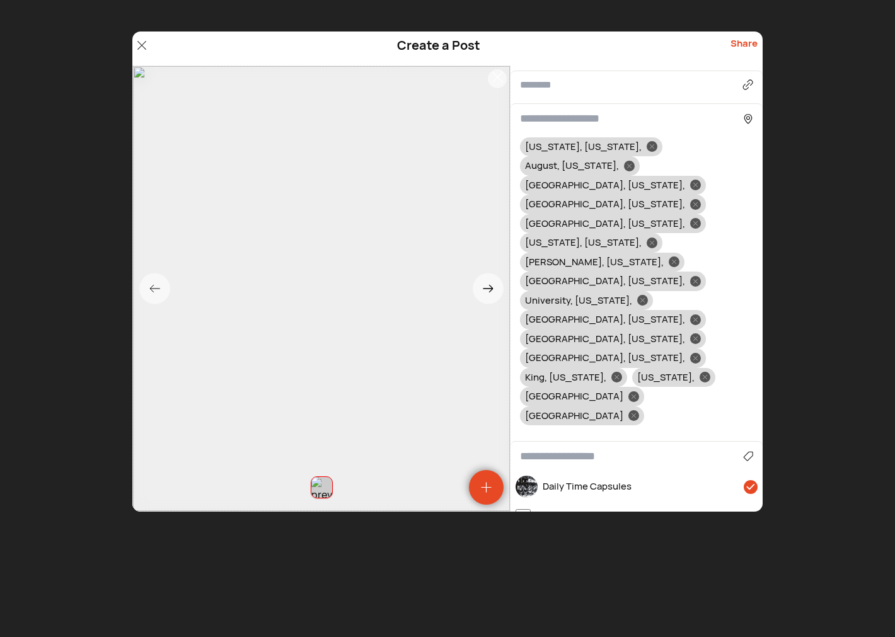
scroll to position [1284, 0]
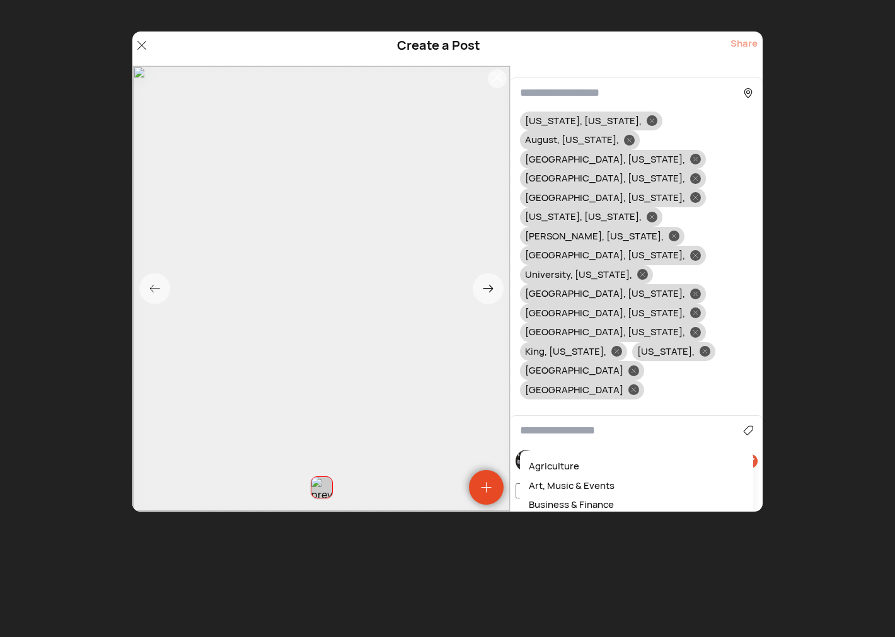
click at [552, 422] on input at bounding box center [631, 430] width 223 height 17
type input "*"
click at [574, 457] on div "News & Politics" at bounding box center [636, 467] width 221 height 20
type input "**********"
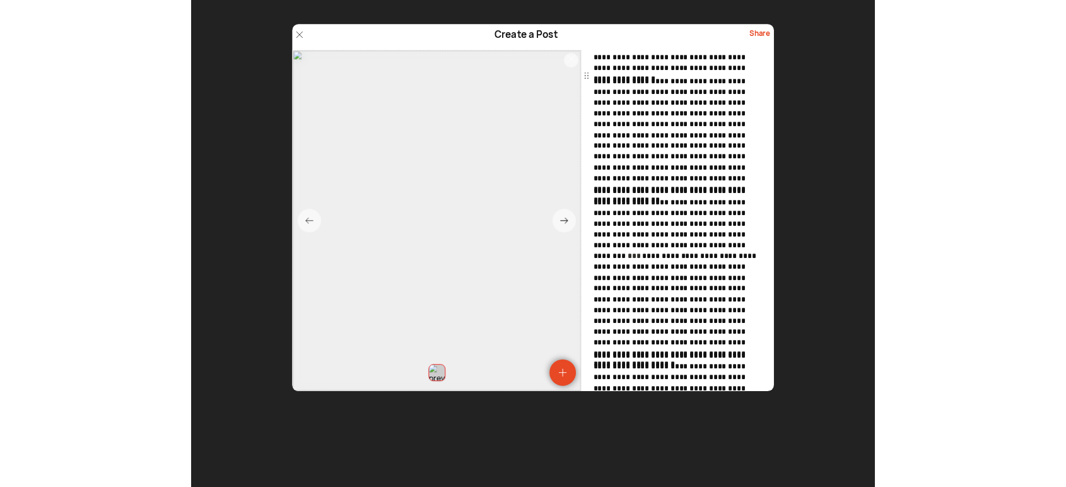
scroll to position [0, 0]
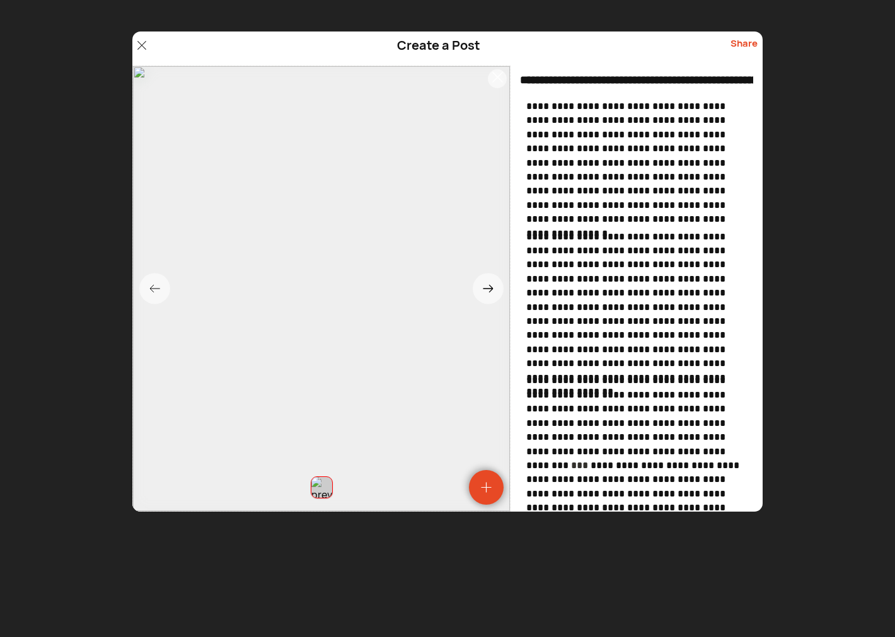
click at [740, 43] on div "Share" at bounding box center [744, 49] width 27 height 24
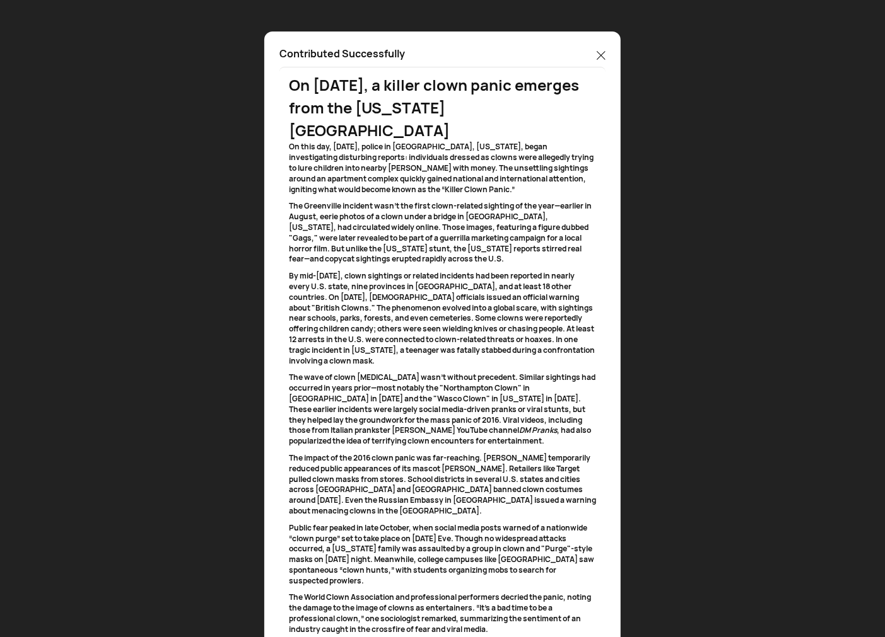
click at [603, 54] on icon at bounding box center [600, 55] width 9 height 9
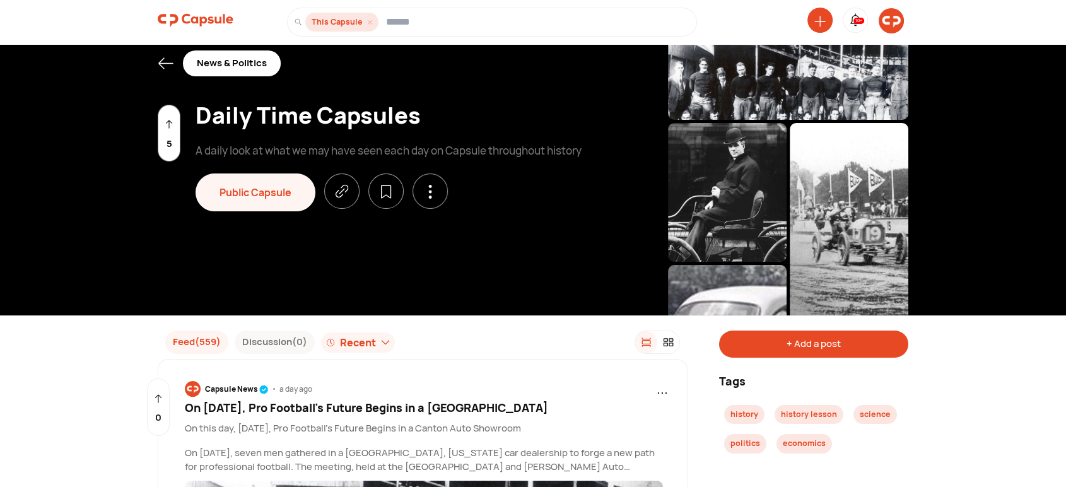
click at [884, 19] on img at bounding box center [890, 20] width 25 height 25
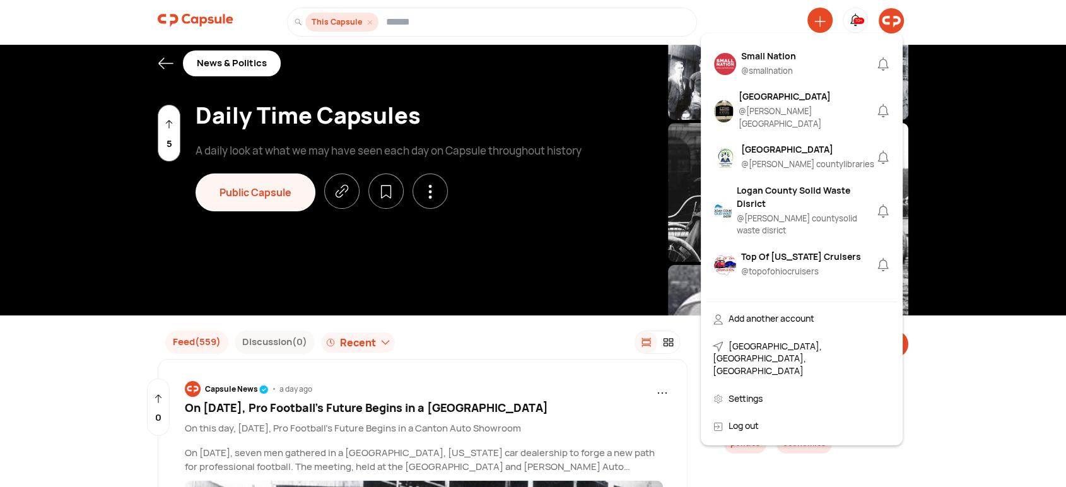
scroll to position [1050, 0]
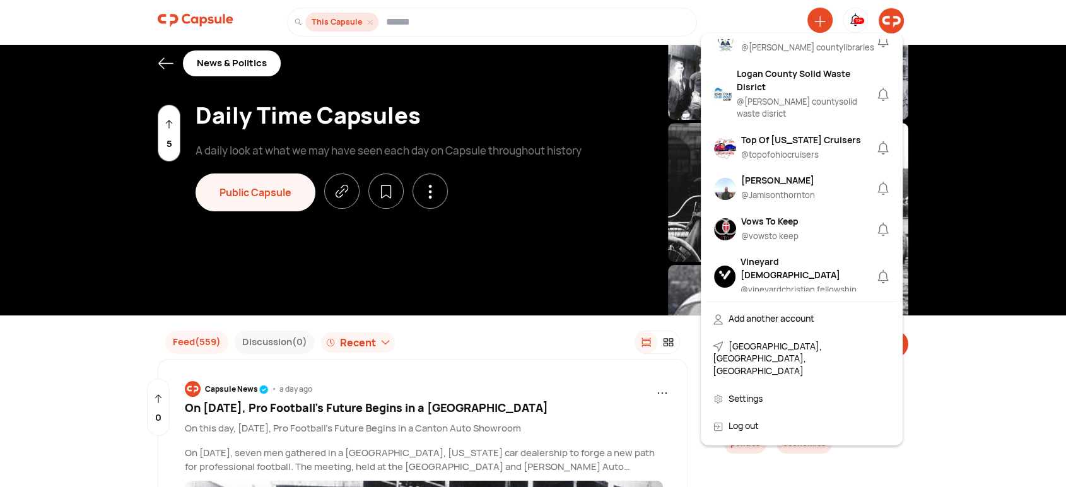
click at [797, 173] on div "Jamison Thornton" at bounding box center [778, 179] width 74 height 13
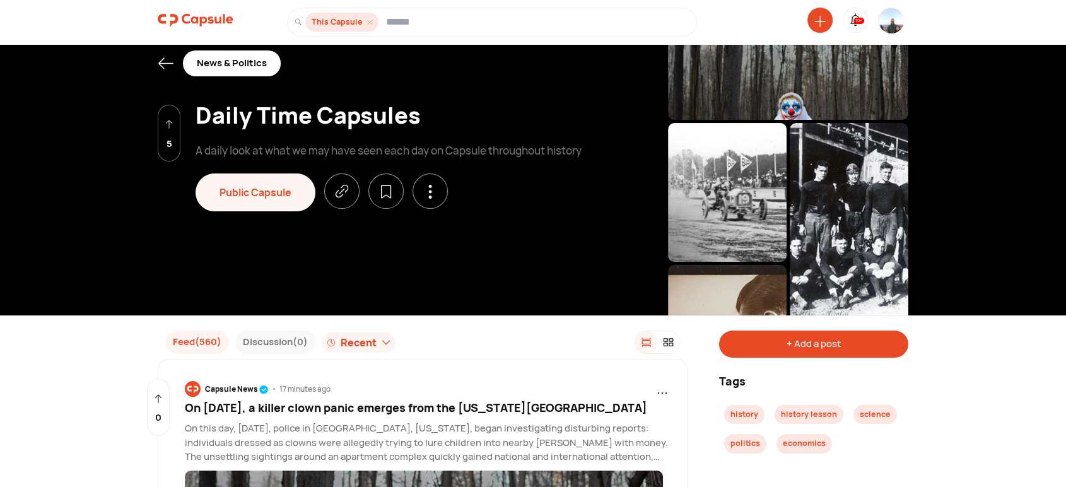
click at [213, 17] on img at bounding box center [196, 20] width 76 height 25
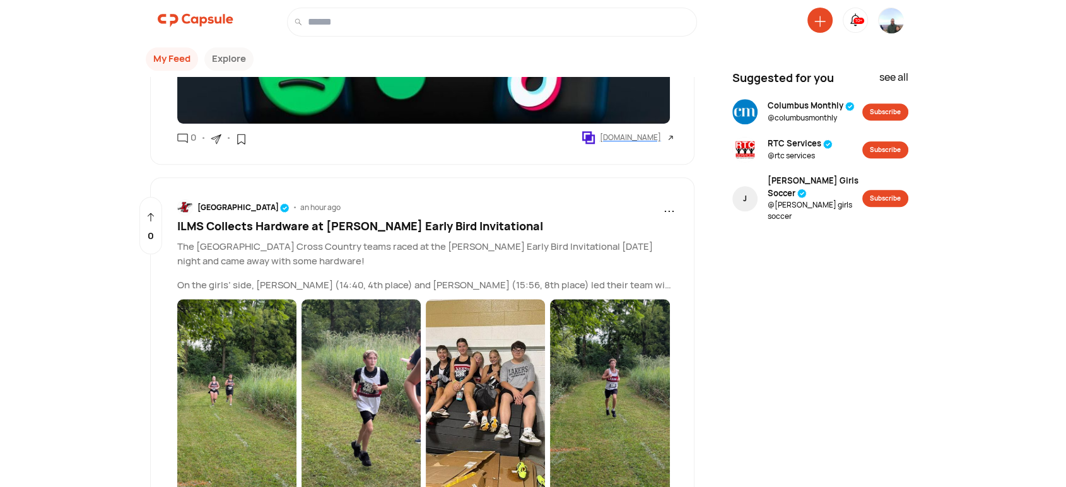
scroll to position [1284, 0]
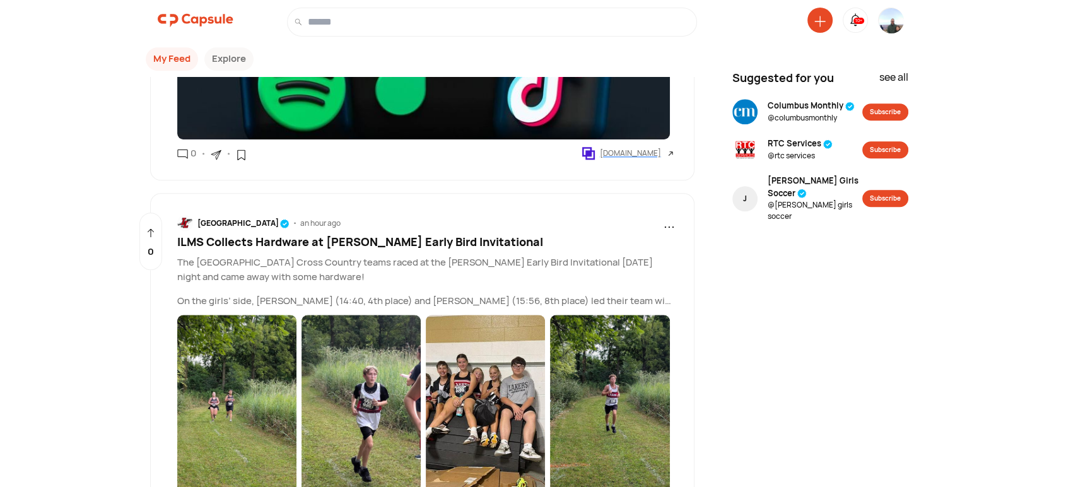
click at [386, 243] on span "ILMS Collects Hardware at [PERSON_NAME] Early Bird Invitational" at bounding box center [360, 241] width 366 height 15
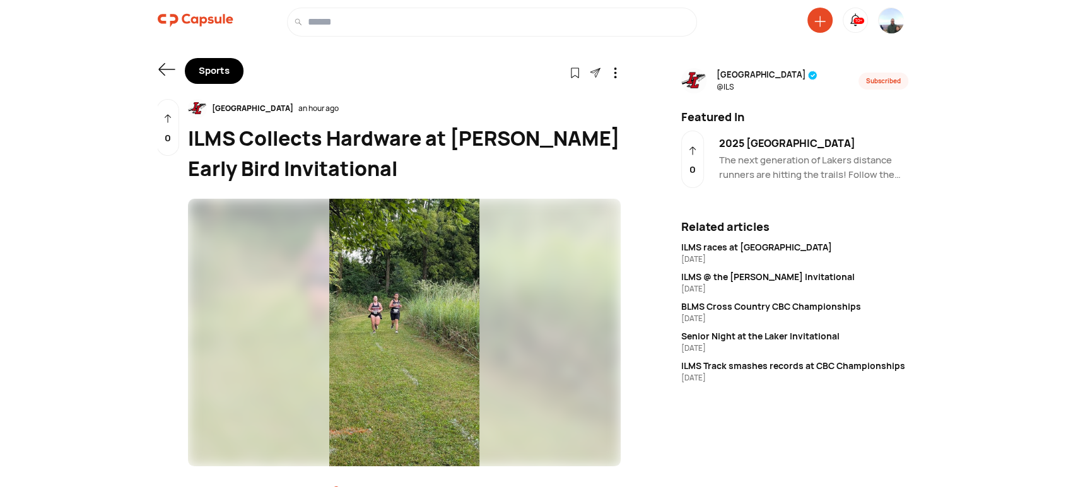
drag, startPoint x: 410, startPoint y: 170, endPoint x: 186, endPoint y: 141, distance: 225.8
click at [186, 141] on div "Shared in 1 Capsule(s) [GEOGRAPHIC_DATA] an hour ago ILMS Collects Hardware at …" at bounding box center [389, 468] width 463 height 738
copy div "ILMS Collects Hardware at [PERSON_NAME] Early Bird Invitational"
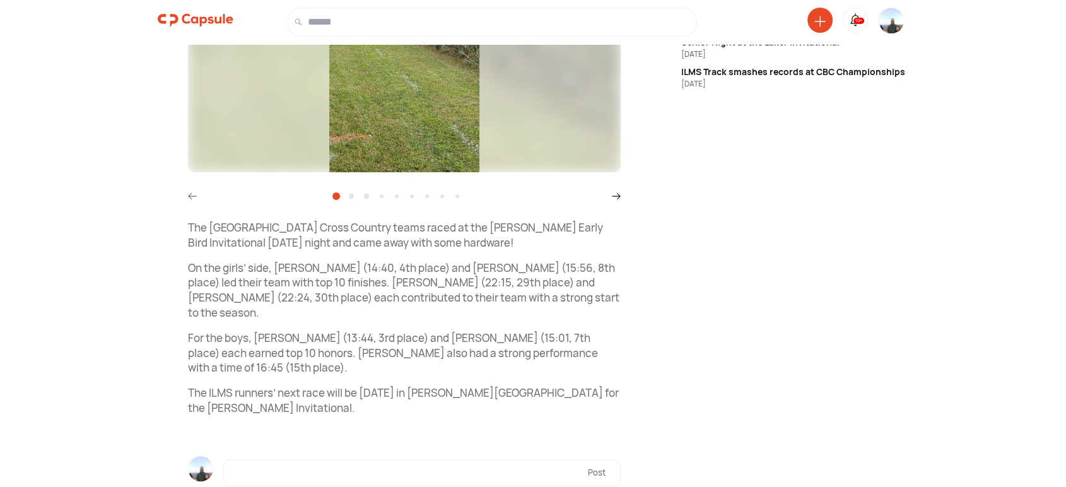
scroll to position [335, 0]
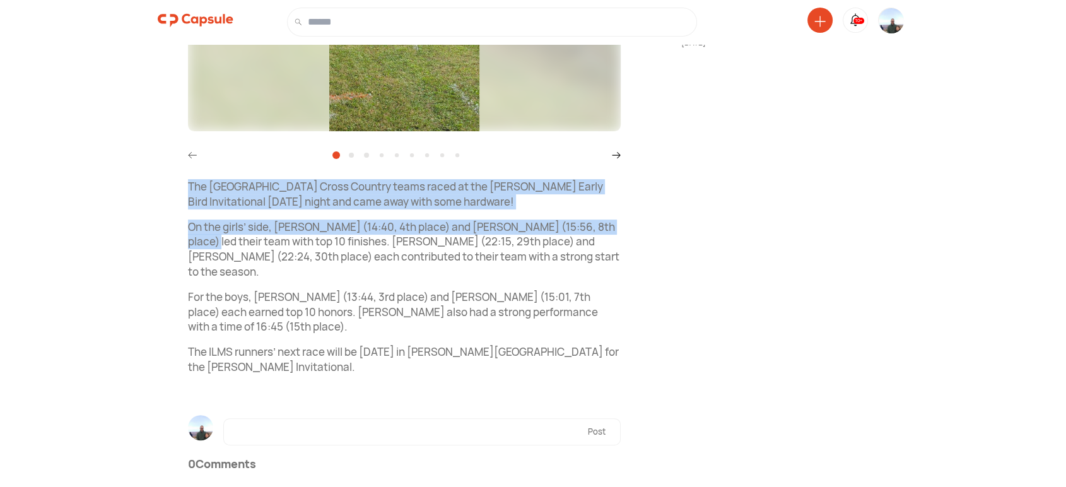
drag, startPoint x: 182, startPoint y: 183, endPoint x: 519, endPoint y: 206, distance: 338.1
click at [642, 220] on div "Sports Follow Visit link Shared in 1 Capsule(s) [GEOGRAPHIC_DATA] an hour ago I…" at bounding box center [533, 98] width 788 height 807
copy div "The [GEOGRAPHIC_DATA] Cross Country teams raced at the [PERSON_NAME] Early Bird…"
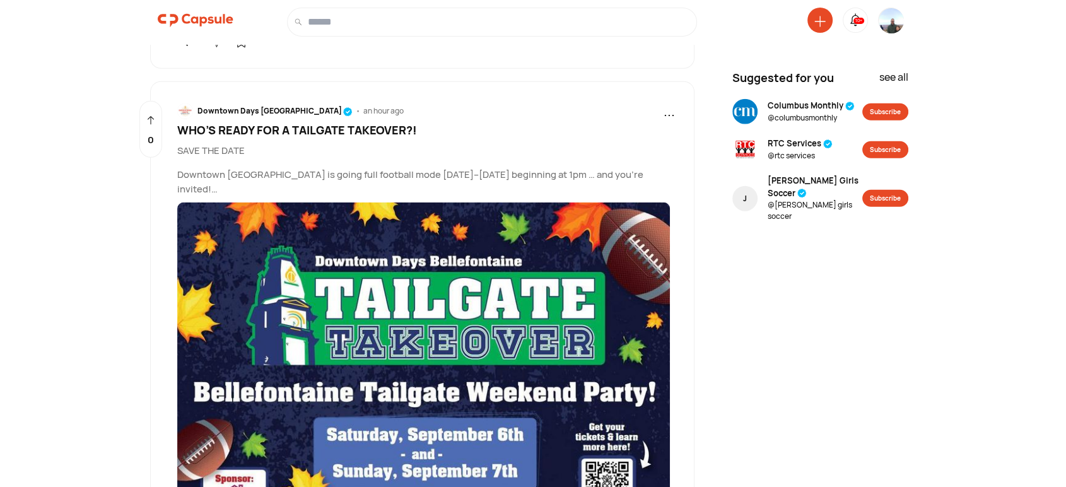
scroll to position [3149, 0]
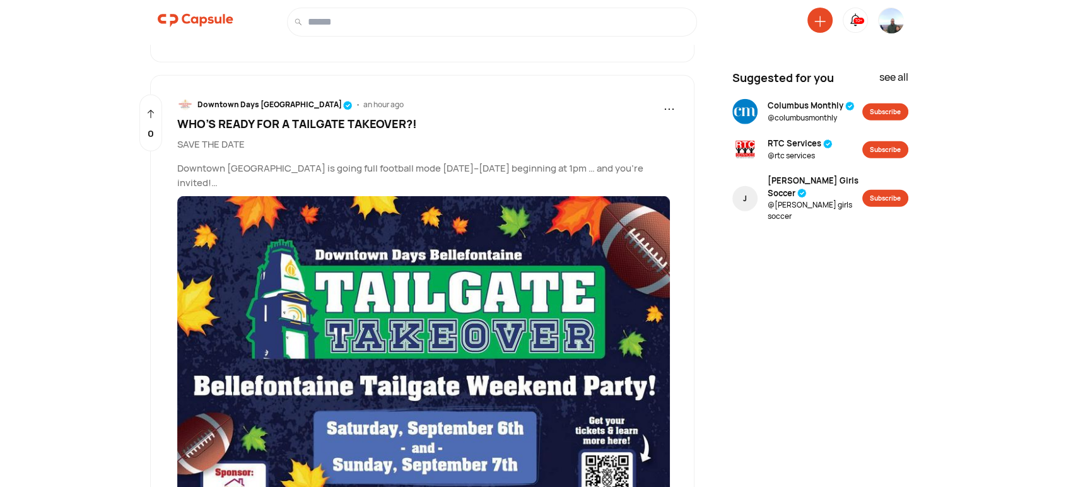
click at [272, 125] on span "WHO’S READY FOR A TAILGATE TAKEOVER?!" at bounding box center [297, 123] width 240 height 15
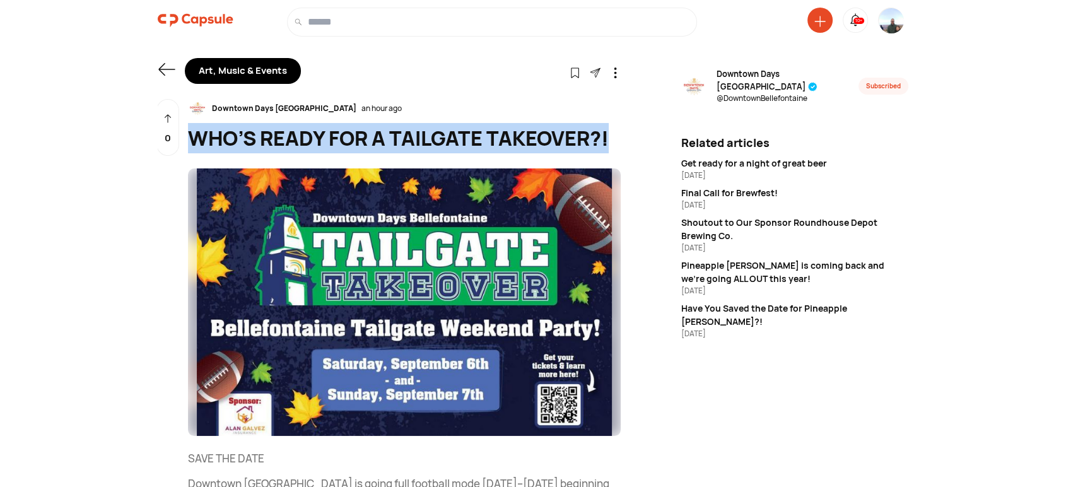
drag, startPoint x: 597, startPoint y: 135, endPoint x: 190, endPoint y: 141, distance: 407.4
click at [190, 141] on div "Art, Music & Events Follow Visit link Downtown Days [GEOGRAPHIC_DATA] an hour a…" at bounding box center [533, 452] width 788 height 844
copy div "WHO’S READY FOR A TAILGATE TAKEOVER?!"
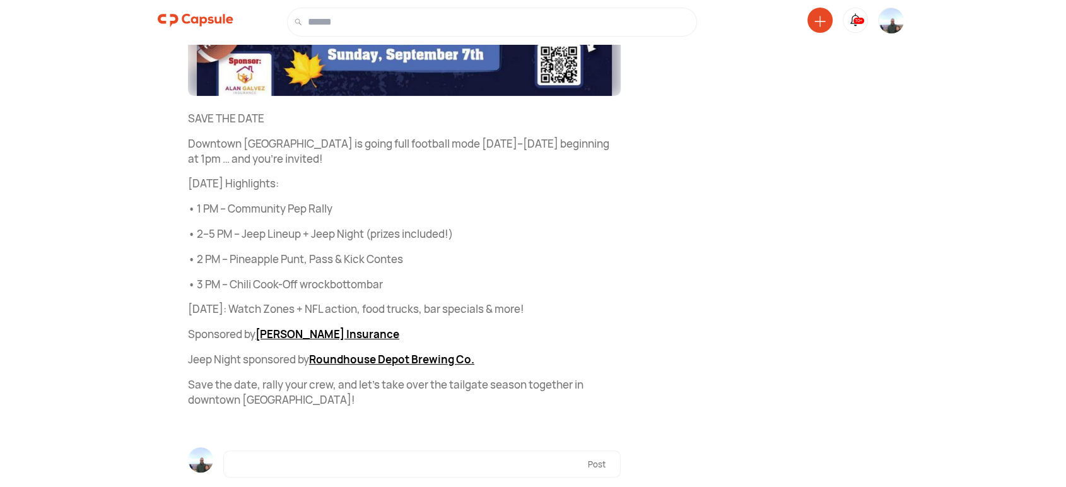
scroll to position [350, 0]
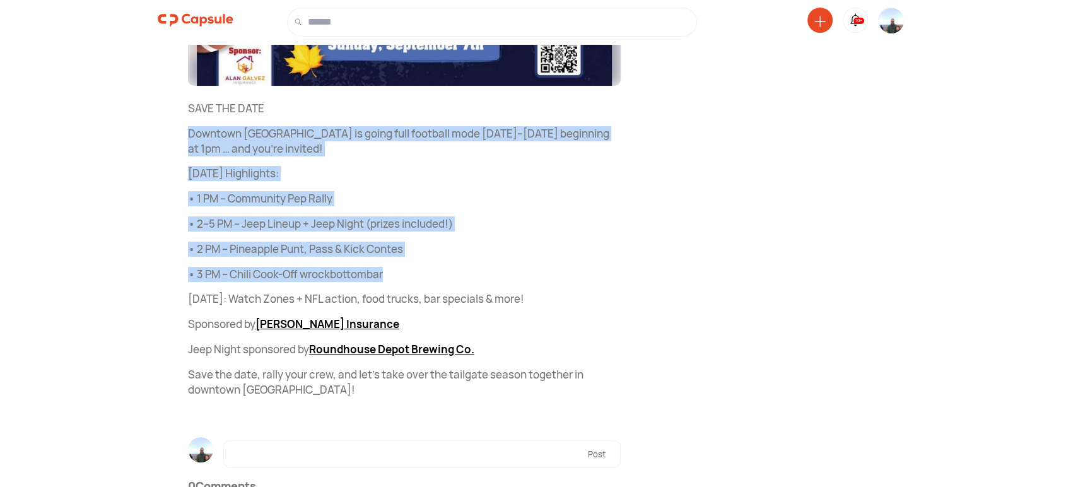
drag, startPoint x: 189, startPoint y: 133, endPoint x: 287, endPoint y: 202, distance: 120.4
click at [448, 260] on div "SAVE THE DATE Downtown [GEOGRAPHIC_DATA] is going full football mode [DATE]–[DA…" at bounding box center [404, 249] width 433 height 296
click at [173, 124] on div "Downtown Days [GEOGRAPHIC_DATA] an hour ago WHO’S READY FOR A TAILGATE TAKEOVER…" at bounding box center [389, 137] width 463 height 776
drag, startPoint x: 183, startPoint y: 112, endPoint x: 222, endPoint y: 194, distance: 91.1
click at [419, 251] on div "Downtown Days [GEOGRAPHIC_DATA] an hour ago WHO’S READY FOR A TAILGATE TAKEOVER…" at bounding box center [389, 137] width 463 height 776
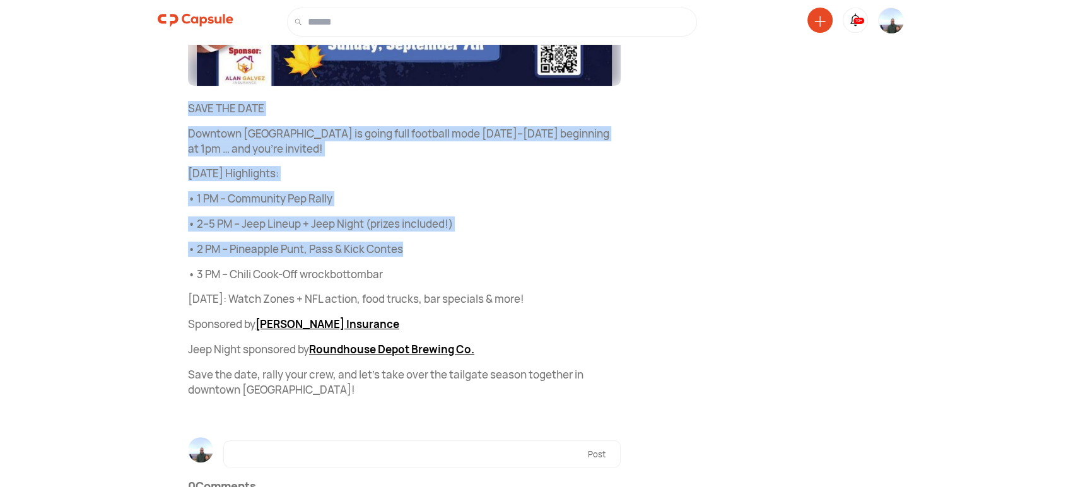
copy div "SAVE THE DATE Downtown [GEOGRAPHIC_DATA] is going full football mode [DATE]–[DA…"
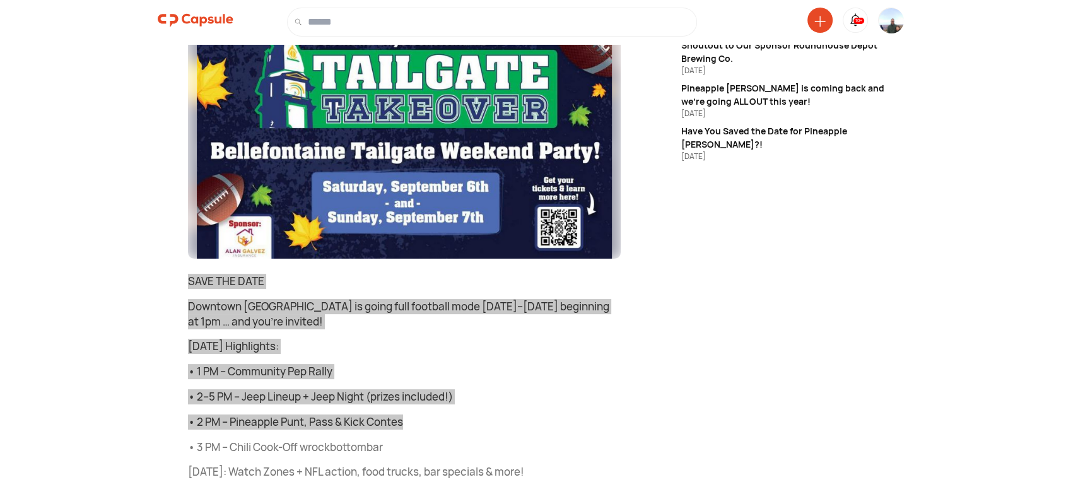
scroll to position [0, 0]
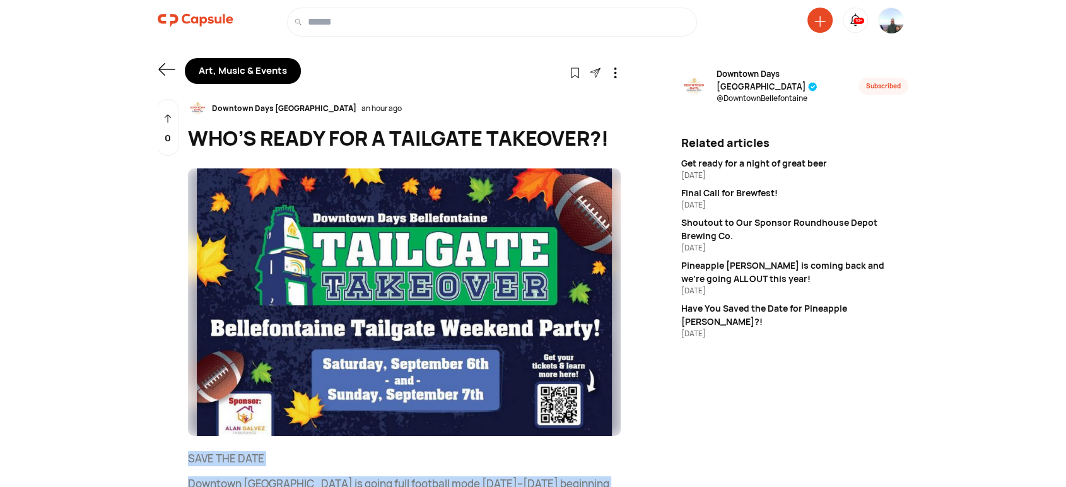
click at [410, 311] on img at bounding box center [404, 302] width 433 height 268
click at [153, 66] on div "Art, Music & Events Follow Visit link Downtown Days [GEOGRAPHIC_DATA] an hour a…" at bounding box center [533, 452] width 788 height 844
click at [168, 73] on icon at bounding box center [167, 70] width 18 height 18
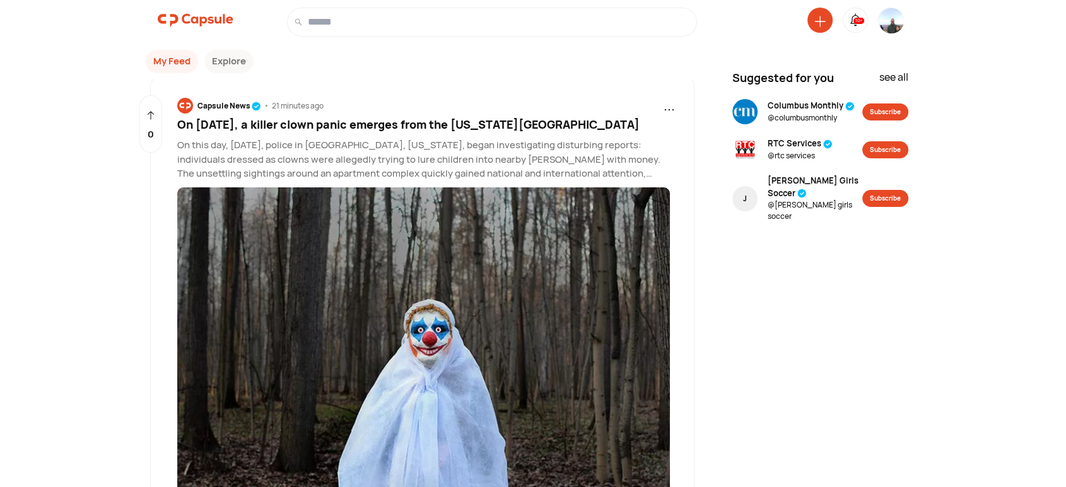
click at [352, 124] on span "On [DATE], a killer clown panic emerges from the [US_STATE][GEOGRAPHIC_DATA]" at bounding box center [408, 124] width 462 height 15
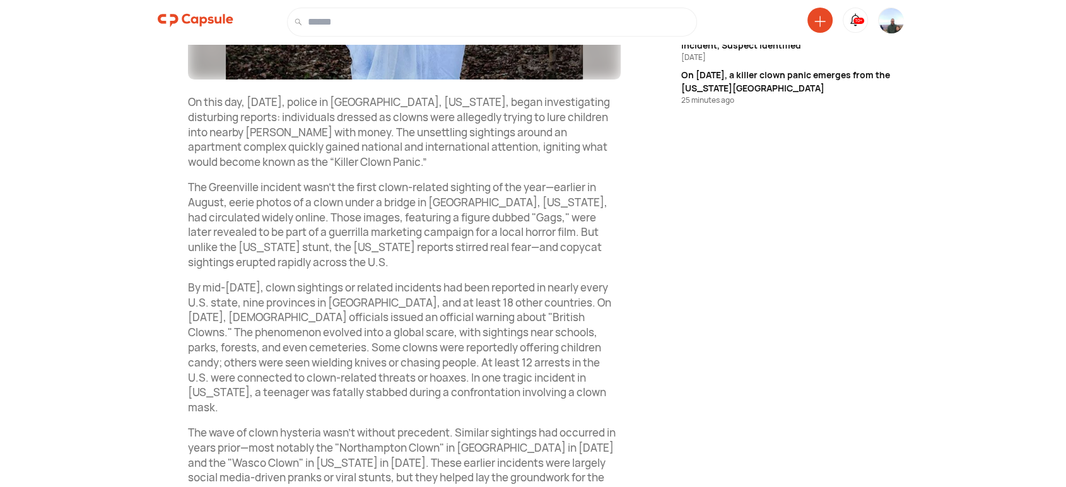
scroll to position [350, 0]
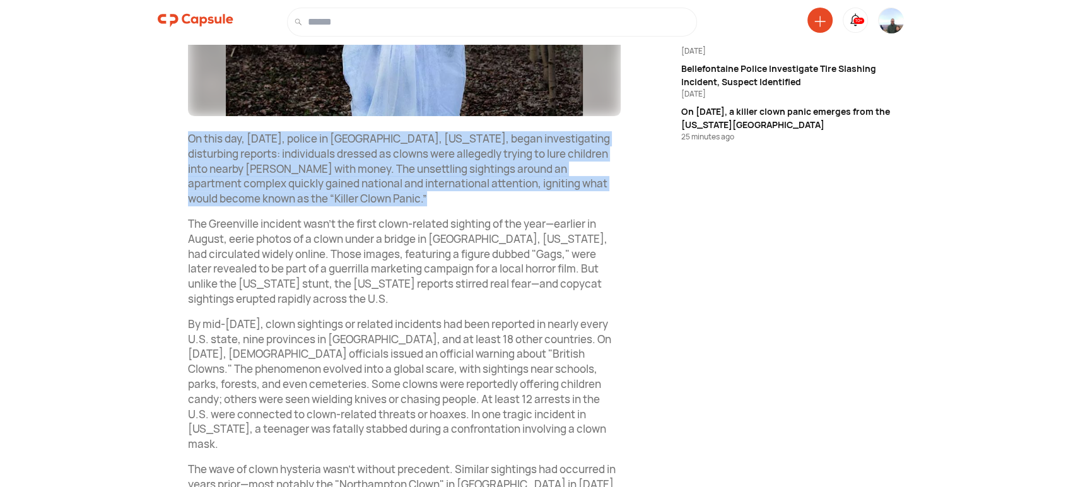
drag, startPoint x: 192, startPoint y: 135, endPoint x: 385, endPoint y: 204, distance: 205.0
click at [385, 204] on p "On this day, [DATE], police in [GEOGRAPHIC_DATA], [US_STATE], began investigati…" at bounding box center [404, 168] width 433 height 75
copy p "On this day, [DATE], police in [GEOGRAPHIC_DATA], [US_STATE], began investigati…"
click at [890, 23] on img at bounding box center [890, 31] width 25 height 46
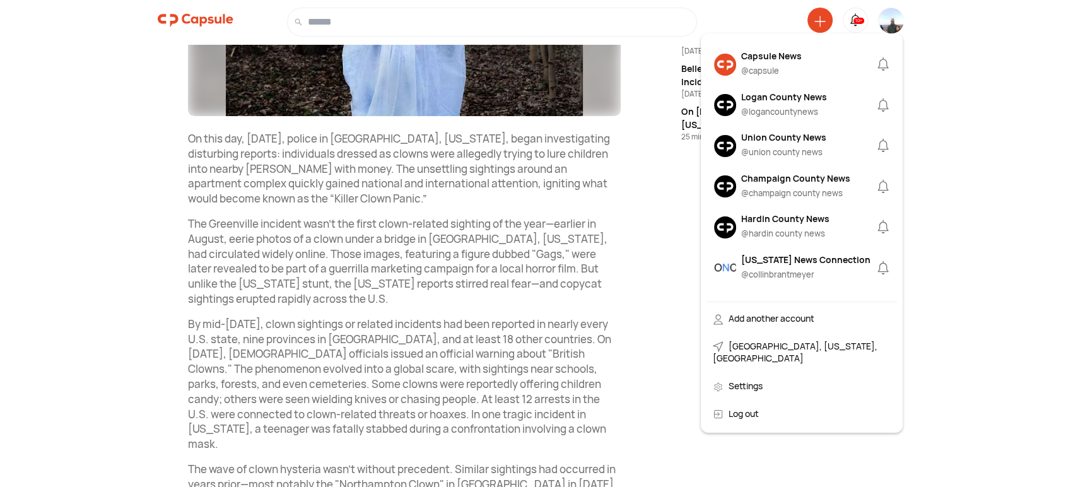
click at [86, 61] on div "10+ Capsule News @ capsule [GEOGRAPHIC_DATA] News @ [GEOGRAPHIC_DATA] [GEOGRAPH…" at bounding box center [533, 385] width 1066 height 1410
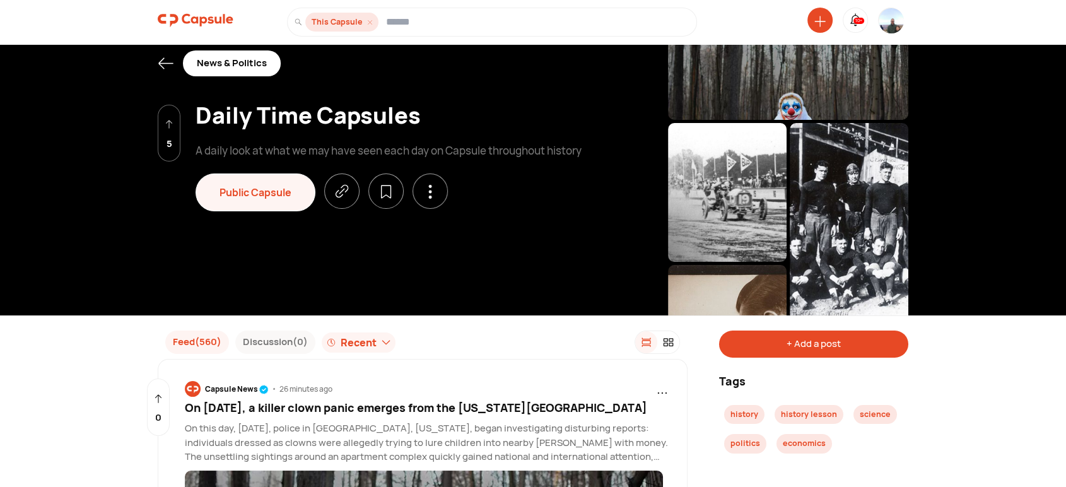
click at [202, 14] on img at bounding box center [196, 20] width 76 height 25
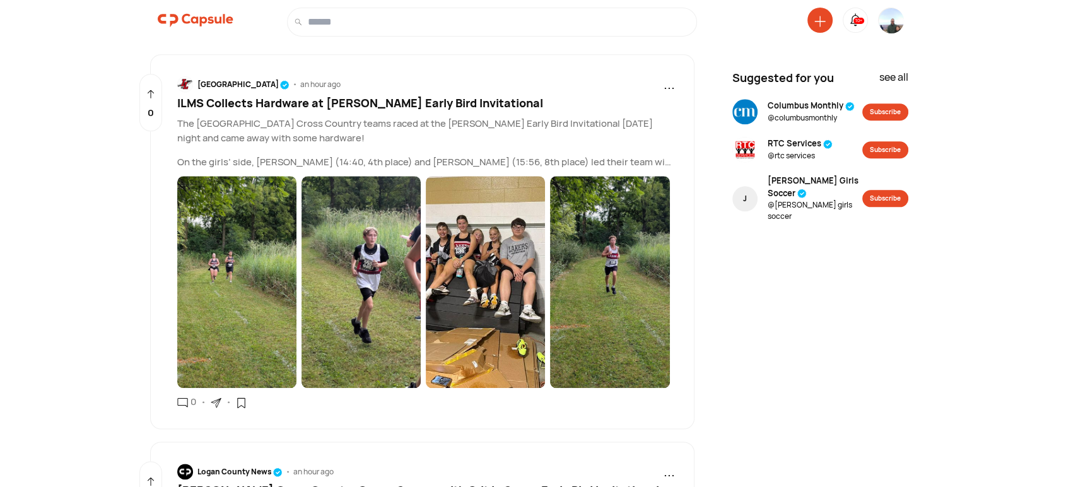
scroll to position [1357, 0]
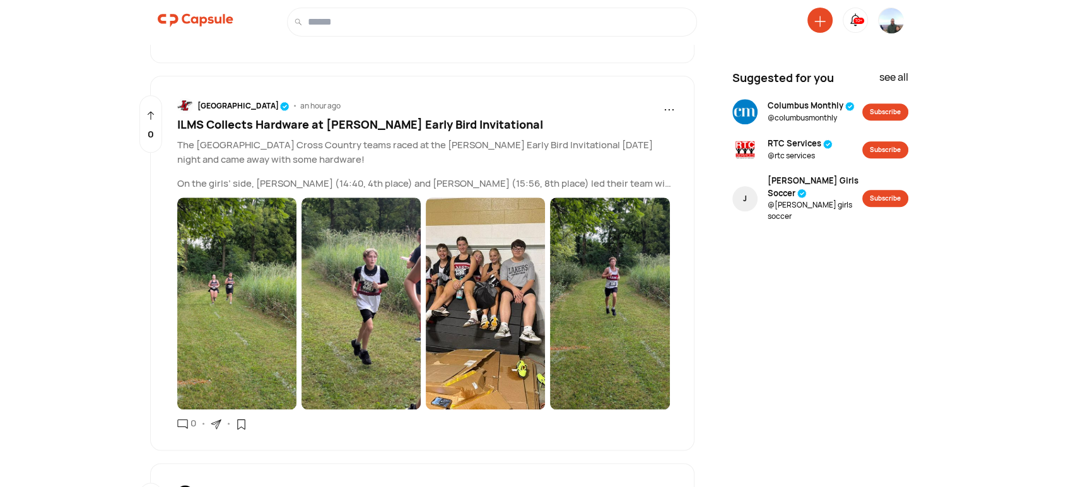
click at [212, 421] on icon at bounding box center [216, 424] width 11 height 11
click at [239, 453] on div "Copy link" at bounding box center [271, 456] width 107 height 28
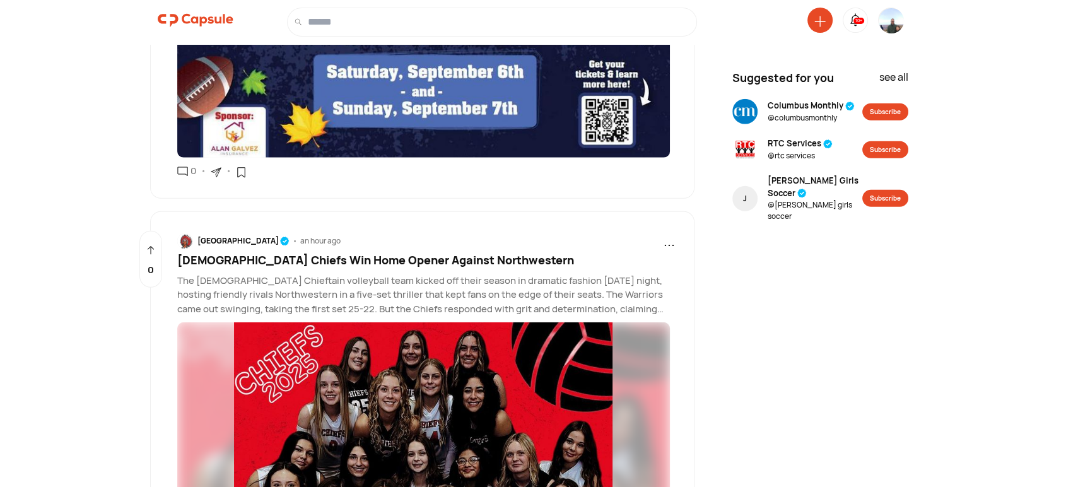
scroll to position [3576, 0]
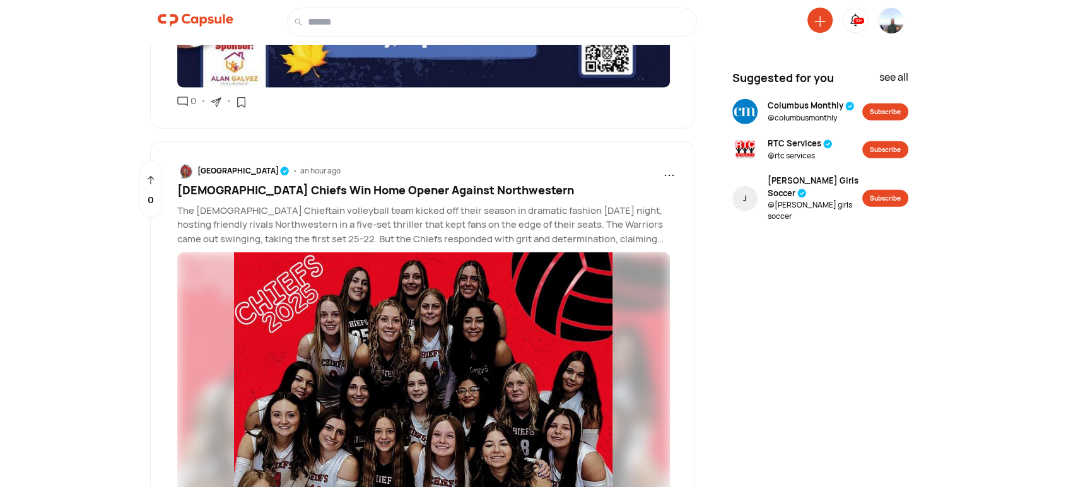
click at [217, 108] on icon at bounding box center [216, 102] width 11 height 11
click at [247, 146] on div "Copy link" at bounding box center [271, 134] width 107 height 28
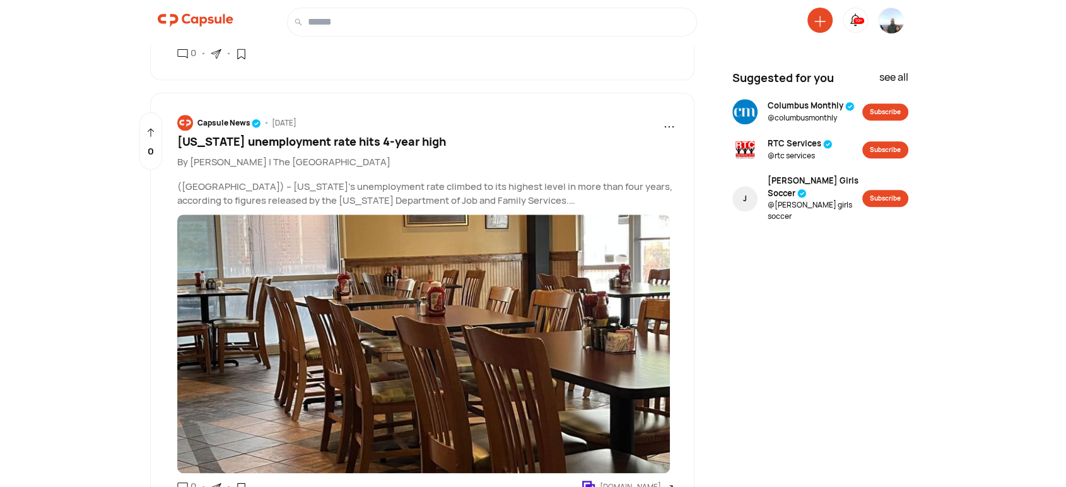
scroll to position [10966, 0]
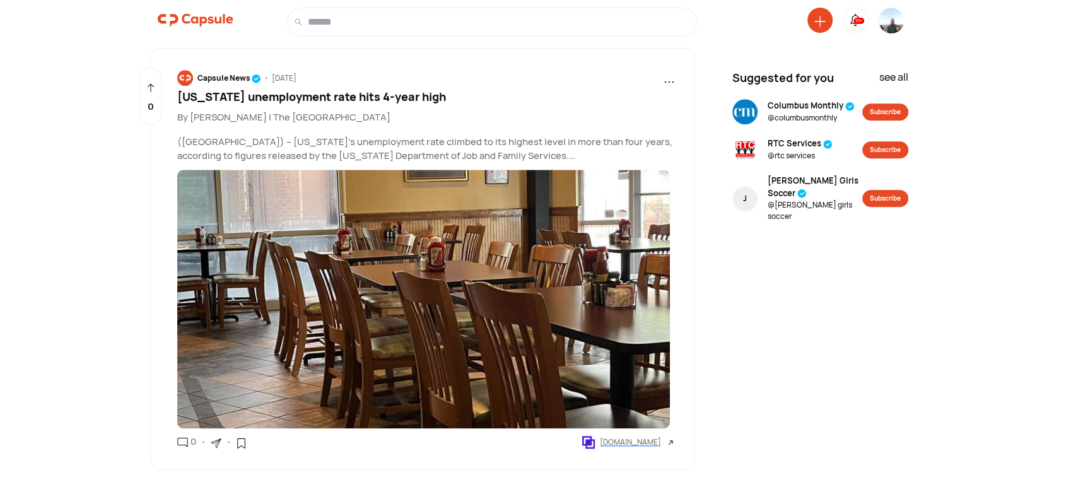
click at [886, 13] on img at bounding box center [890, 31] width 25 height 46
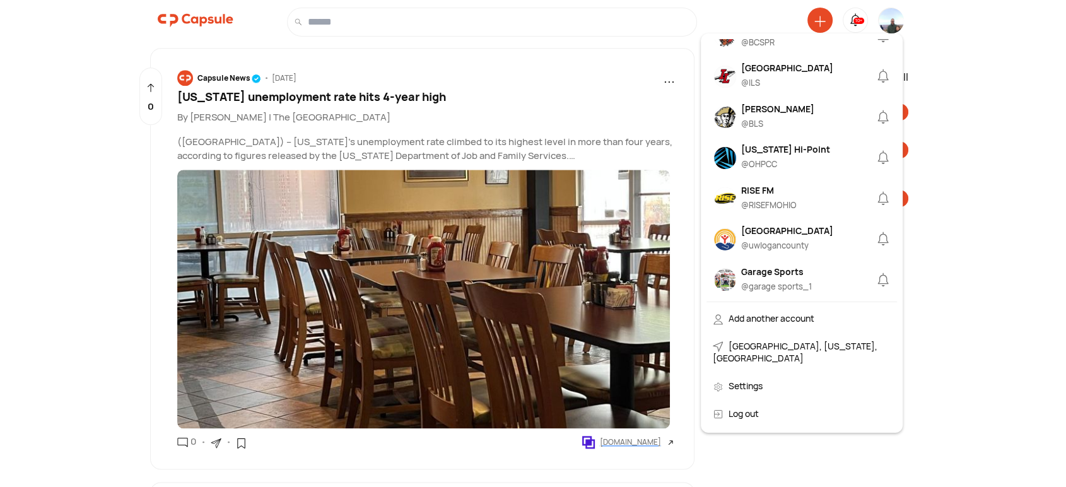
scroll to position [700, 0]
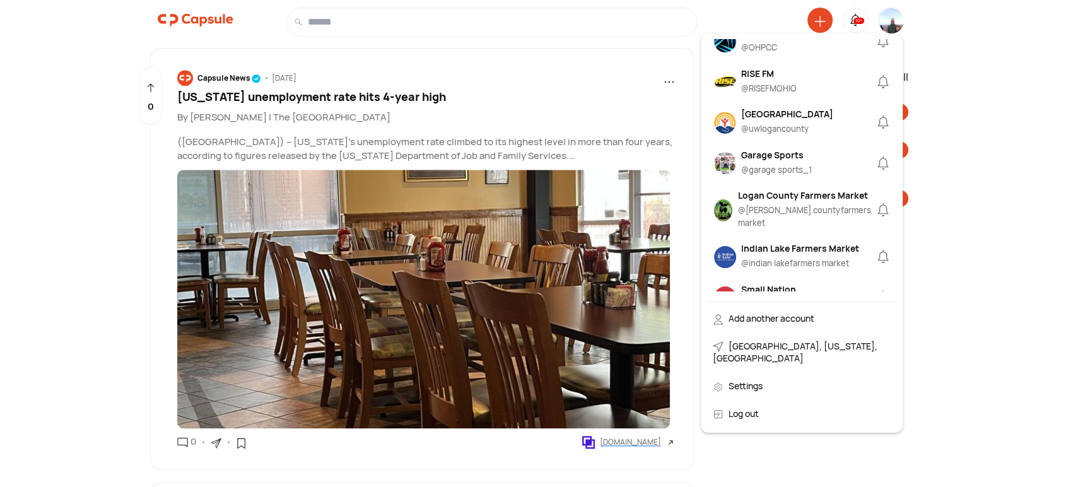
click at [787, 120] on div "[GEOGRAPHIC_DATA]" at bounding box center [787, 113] width 92 height 13
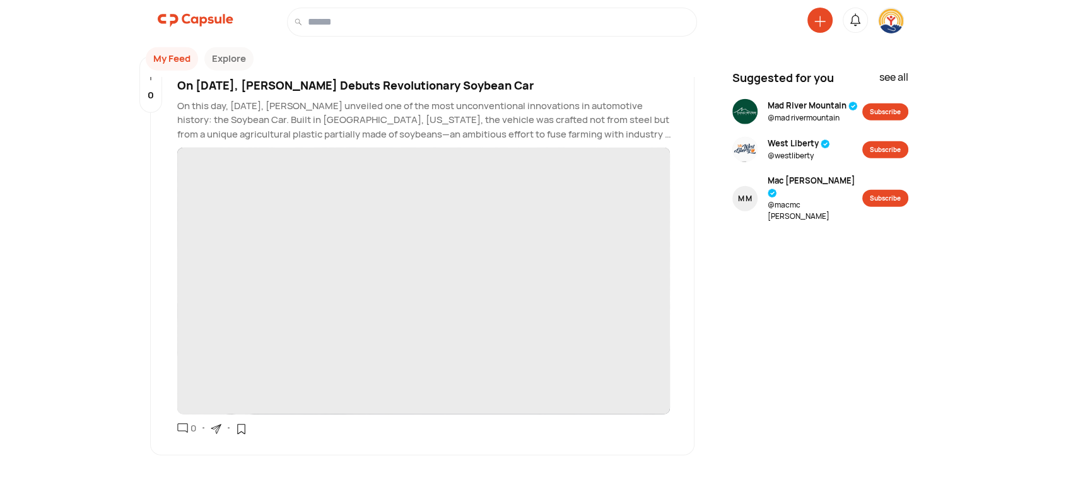
scroll to position [1514, 0]
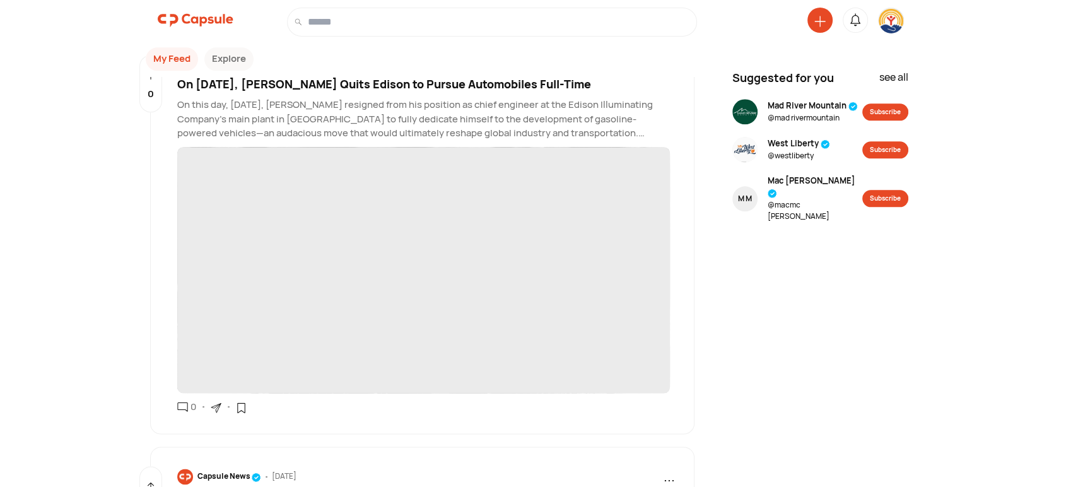
click at [896, 27] on img at bounding box center [890, 20] width 25 height 25
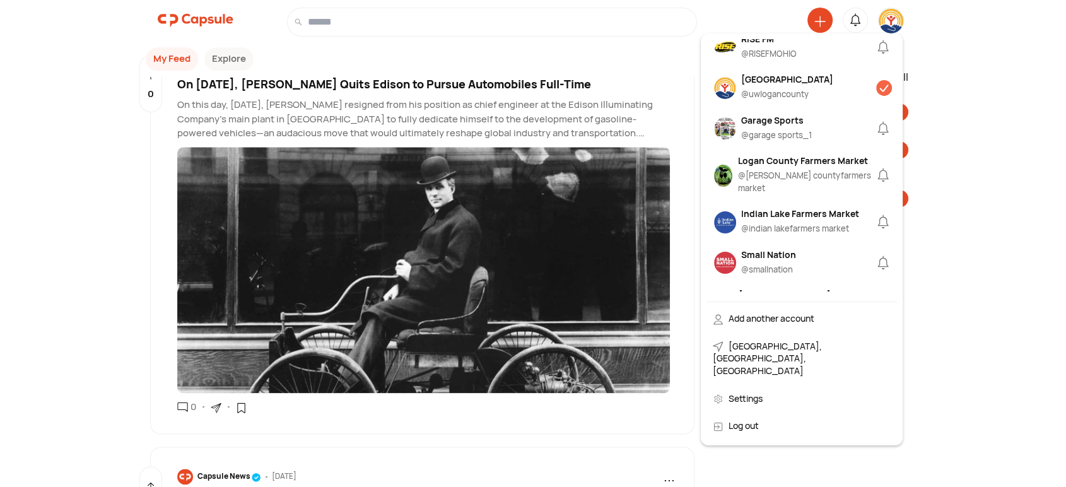
scroll to position [700, 0]
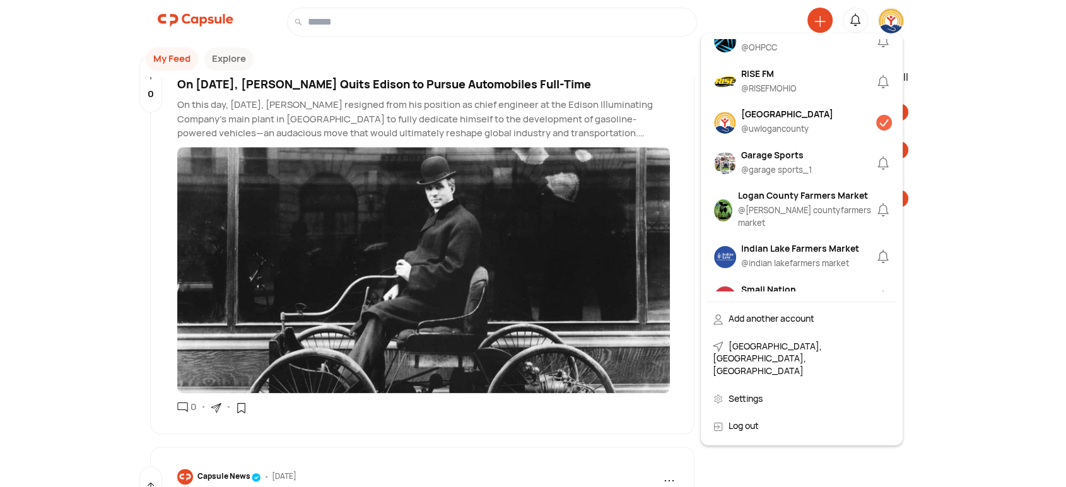
click at [789, 120] on div "[GEOGRAPHIC_DATA]" at bounding box center [787, 113] width 92 height 13
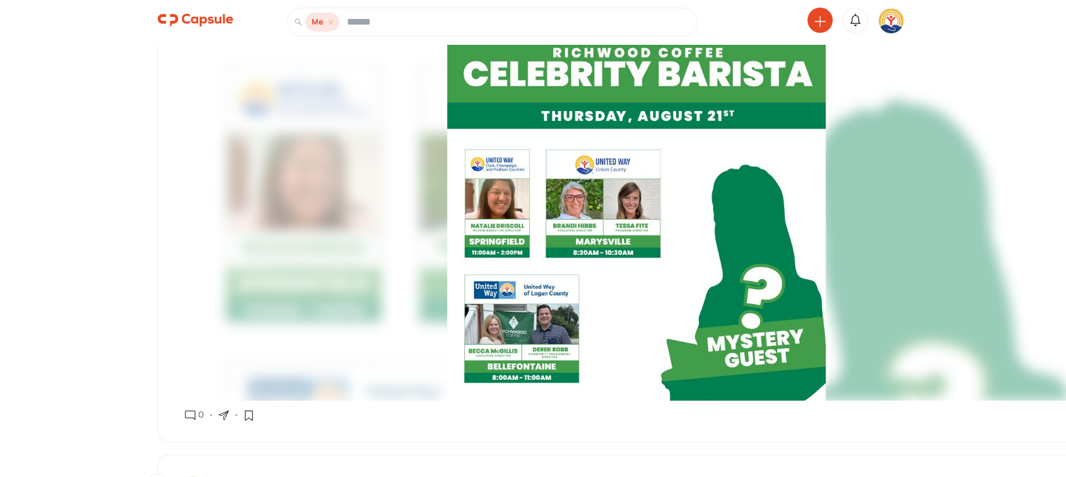
scroll to position [350, 0]
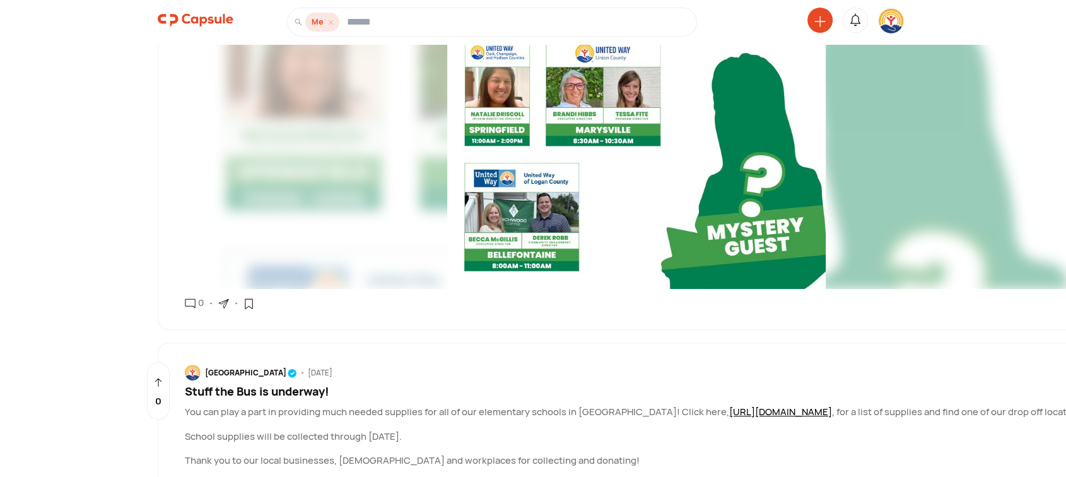
click at [227, 298] on icon at bounding box center [223, 303] width 11 height 11
click at [247, 325] on div "Copy link" at bounding box center [279, 336] width 107 height 28
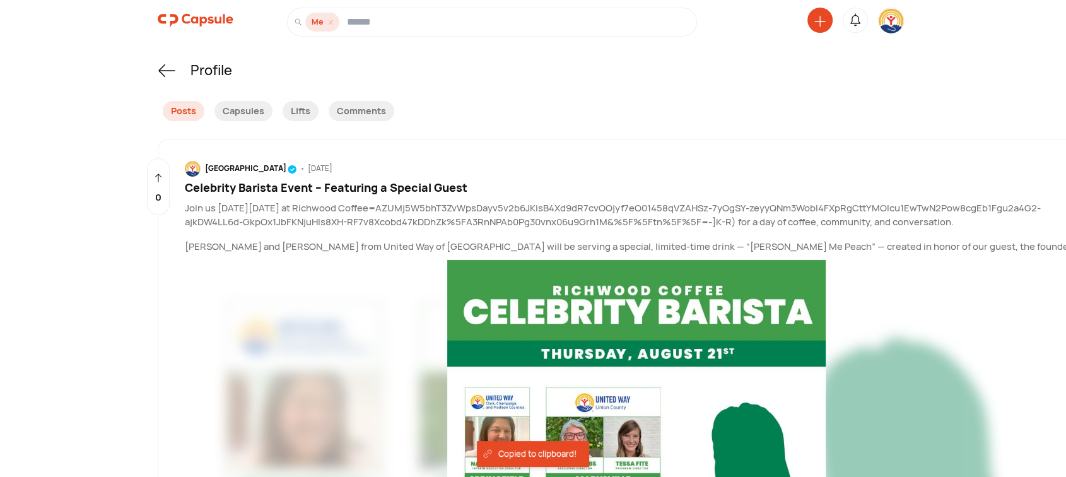
scroll to position [0, 0]
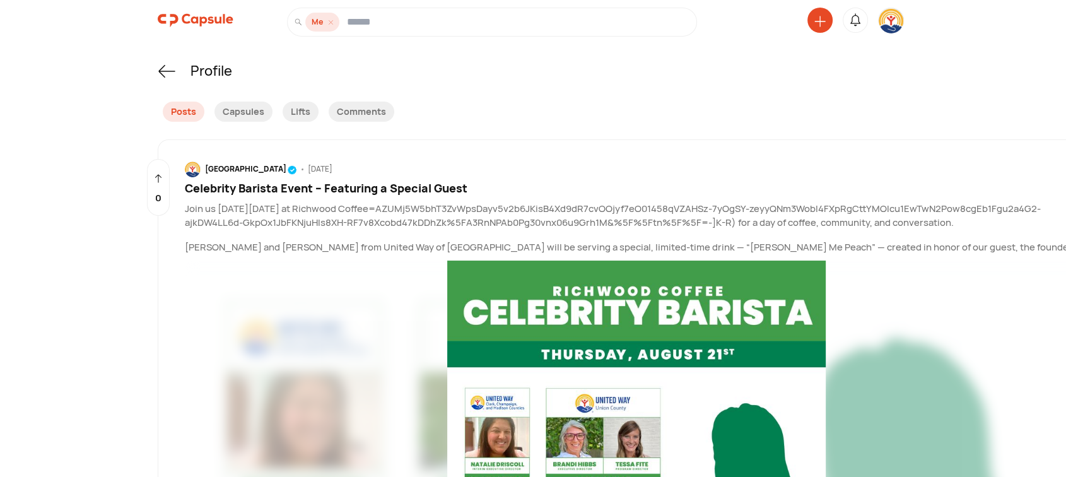
click at [1065, 173] on span "..." at bounding box center [1086, 169] width 11 height 19
click at [977, 195] on div "Edit" at bounding box center [1030, 199] width 107 height 28
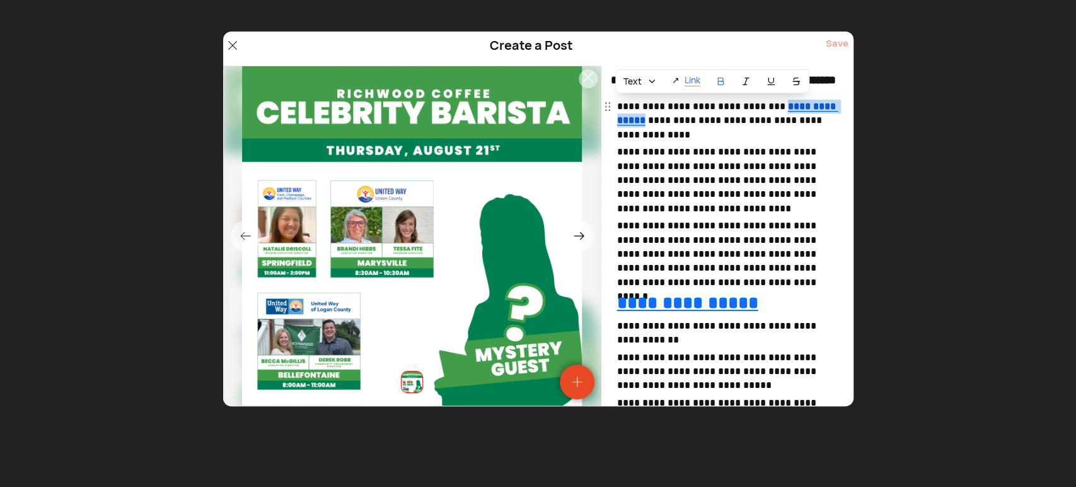
drag, startPoint x: 651, startPoint y: 122, endPoint x: 774, endPoint y: 104, distance: 124.3
click at [774, 104] on p "**********" at bounding box center [729, 121] width 224 height 42
click at [694, 84] on p "Link" at bounding box center [693, 80] width 16 height 13
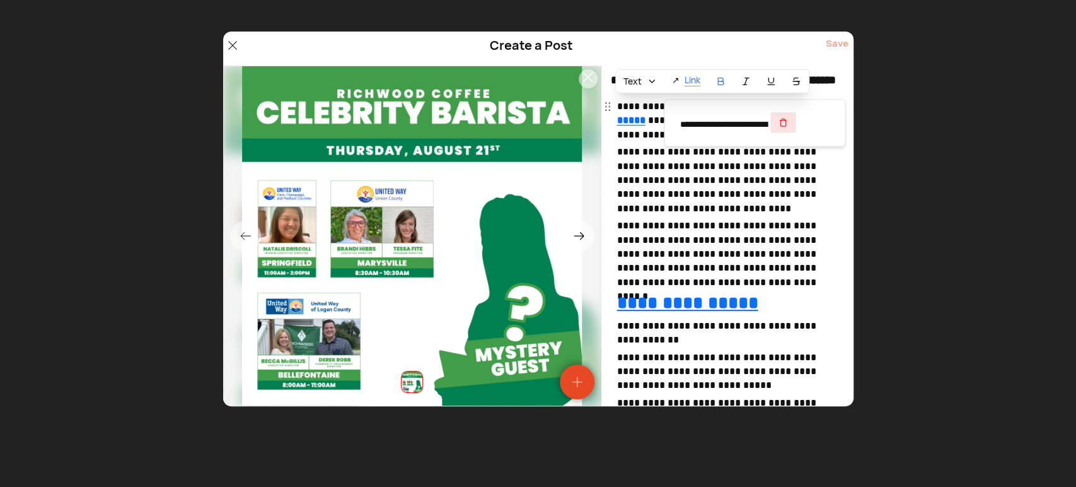
click at [796, 120] on button "button" at bounding box center [782, 122] width 25 height 20
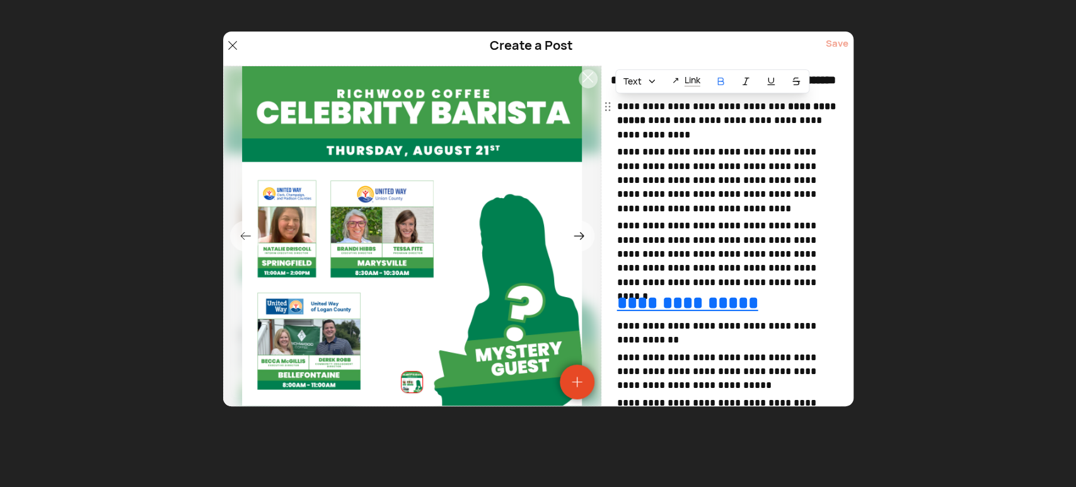
click at [723, 0] on html "**********" at bounding box center [538, 0] width 1076 height 0
drag, startPoint x: 716, startPoint y: 75, endPoint x: 718, endPoint y: 91, distance: 16.5
click at [718, 75] on button at bounding box center [720, 81] width 25 height 23
click at [726, 164] on p "**********" at bounding box center [729, 180] width 224 height 71
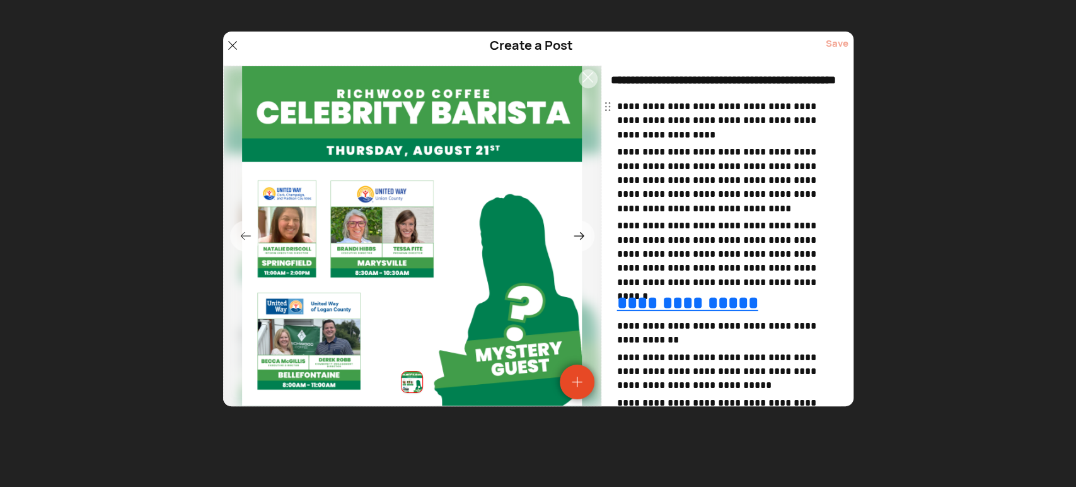
click at [842, 45] on div "Save" at bounding box center [837, 49] width 23 height 24
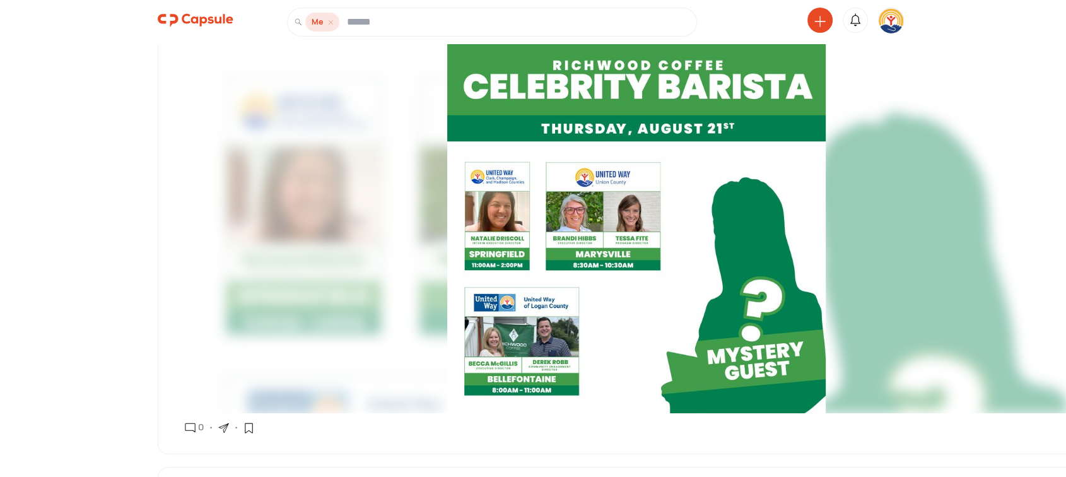
scroll to position [350, 0]
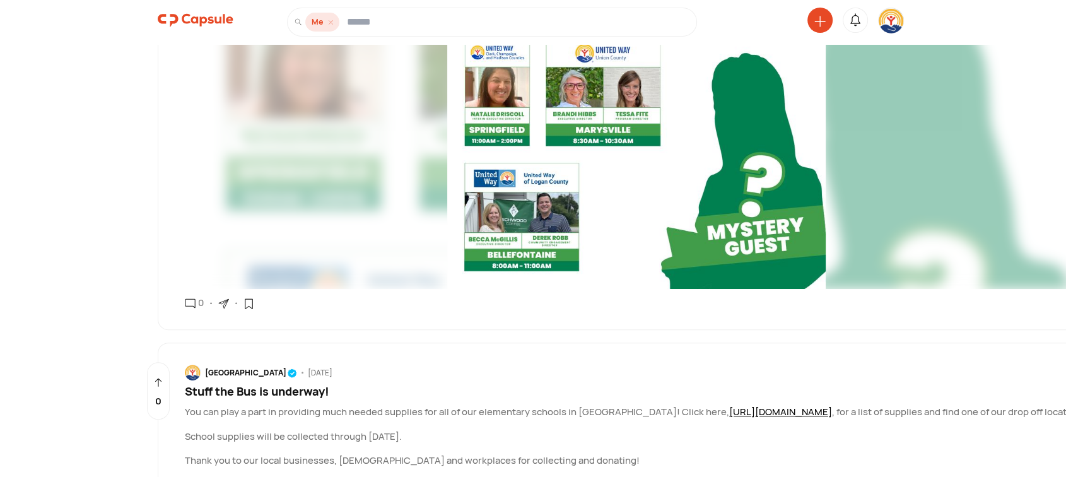
click at [222, 309] on icon at bounding box center [223, 303] width 11 height 11
drag, startPoint x: 250, startPoint y: 347, endPoint x: 264, endPoint y: 342, distance: 14.8
click at [250, 347] on div "Copy link" at bounding box center [279, 336] width 107 height 28
drag, startPoint x: 898, startPoint y: 22, endPoint x: 893, endPoint y: 29, distance: 8.2
click at [898, 21] on img at bounding box center [890, 20] width 25 height 25
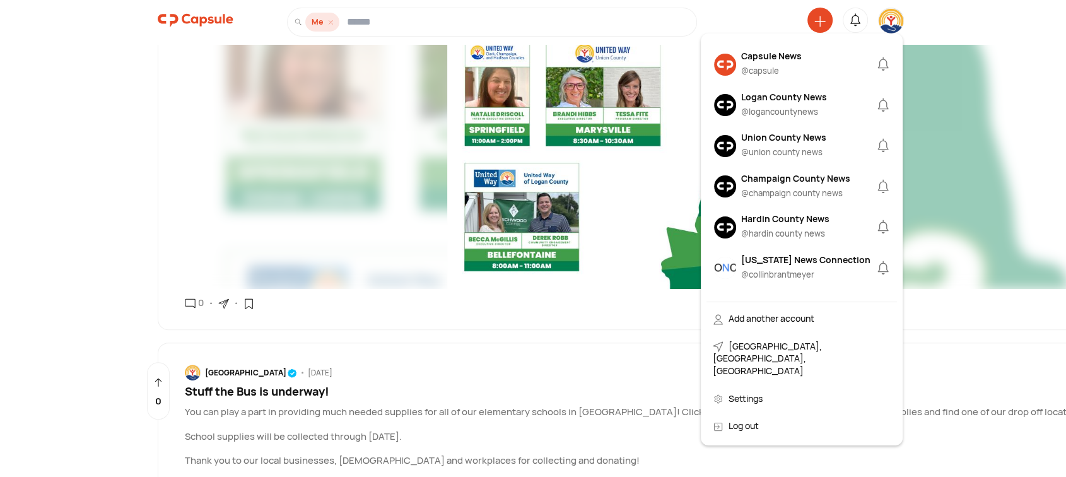
click at [758, 95] on div "Logan County News" at bounding box center [784, 96] width 86 height 13
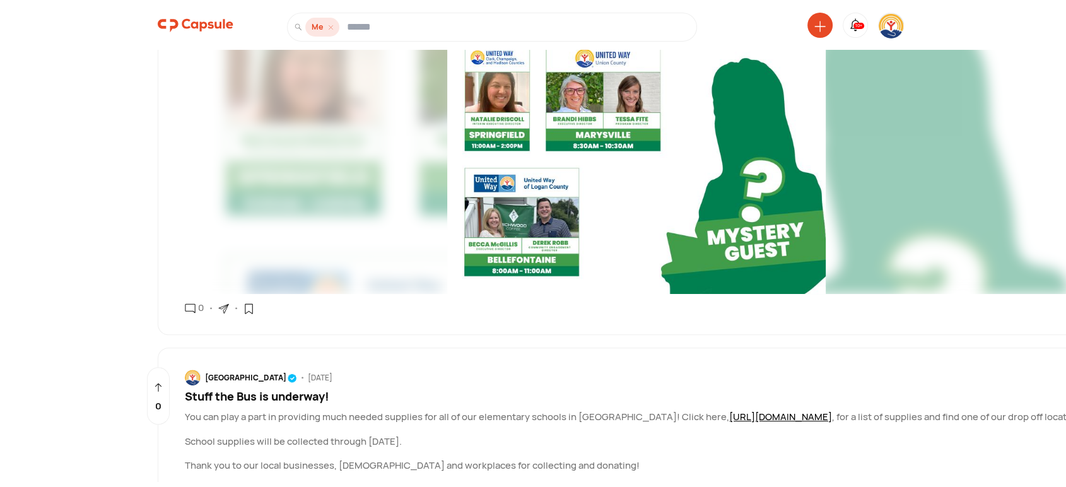
scroll to position [0, 0]
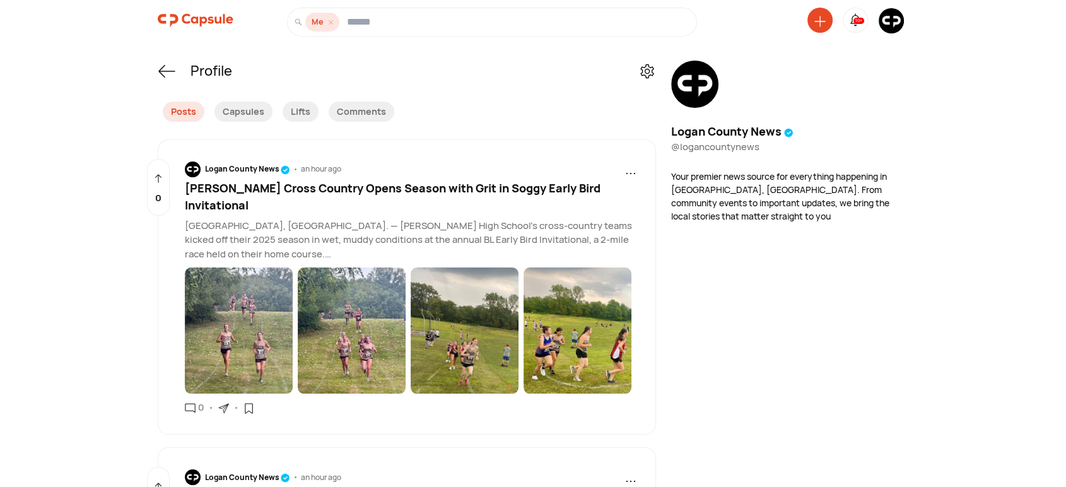
click at [472, 187] on span "Benjamin Logan Cross Country Opens Season with Grit in Soggy Early Bird Invitat…" at bounding box center [393, 196] width 416 height 32
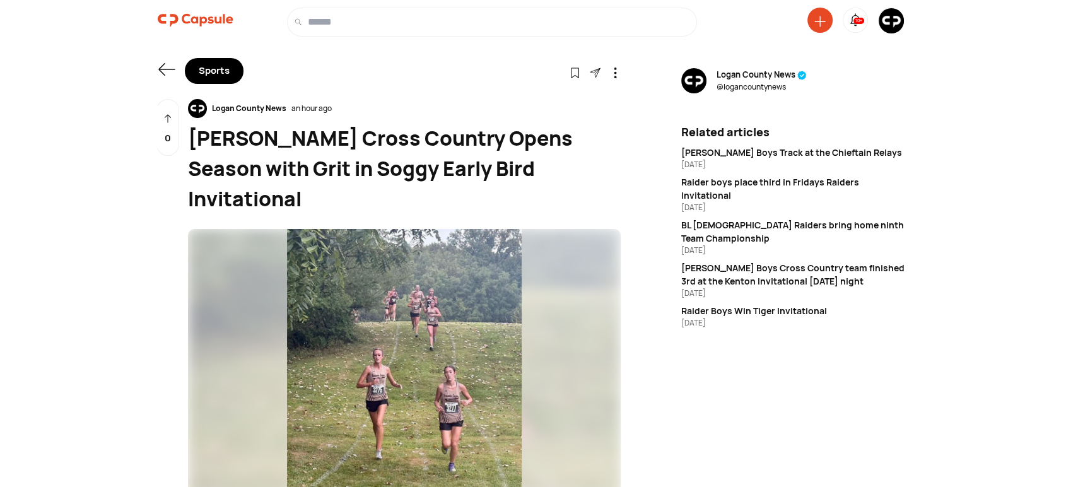
drag, startPoint x: 316, startPoint y: 187, endPoint x: 186, endPoint y: 142, distance: 137.6
copy div "Benjamin Logan Cross Country Opens Season with Grit in Soggy Early Bird Invitat…"
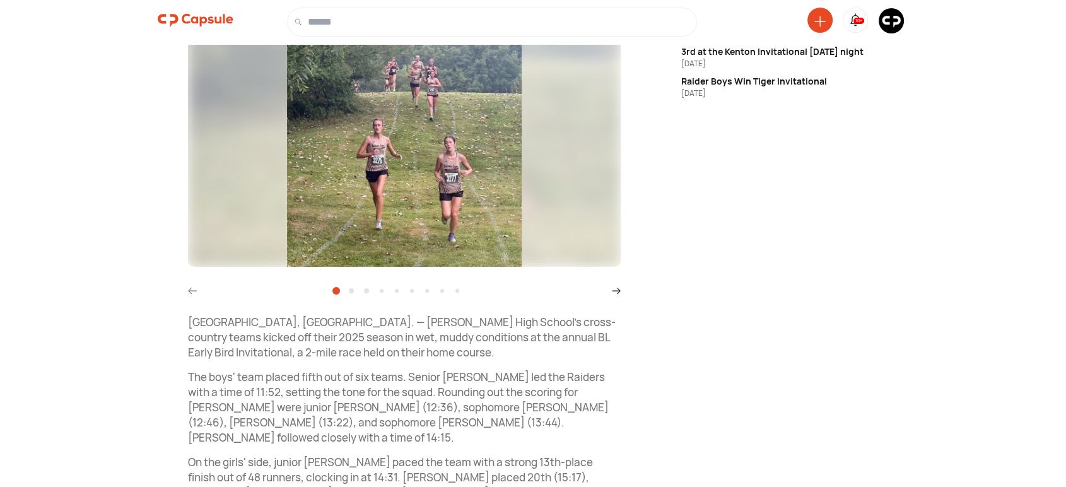
scroll to position [233, 0]
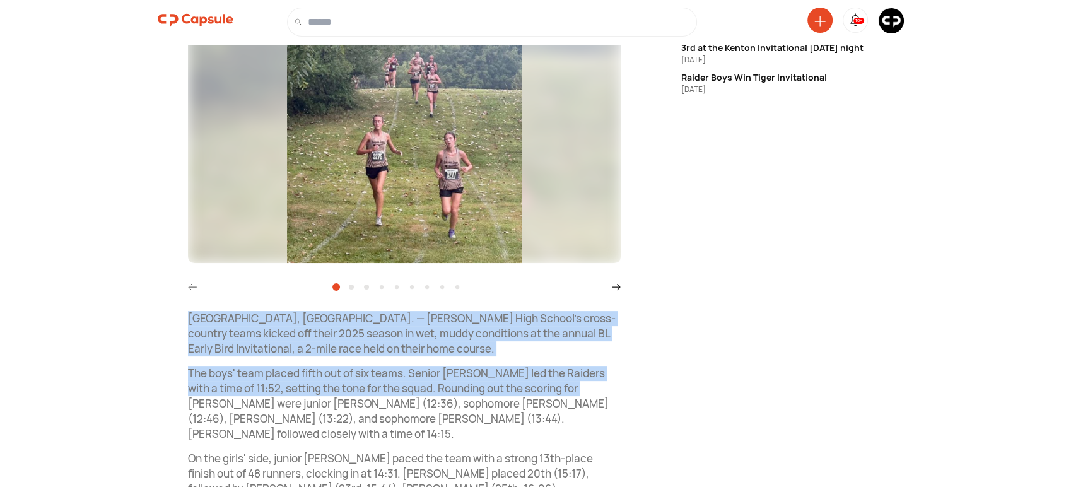
drag, startPoint x: 189, startPoint y: 317, endPoint x: 596, endPoint y: 392, distance: 414.9
click at [596, 392] on div "Bellefontaine, OH. — Benjamin Logan High School's cross-country teams kicked of…" at bounding box center [404, 478] width 433 height 335
click at [596, 392] on p "The boys' team placed fifth out of six teams. Senior Tyler Shoopman led the Rai…" at bounding box center [404, 403] width 433 height 75
copy div "Bellefontaine, OH. — Benjamin Logan High School's cross-country teams kicked of…"
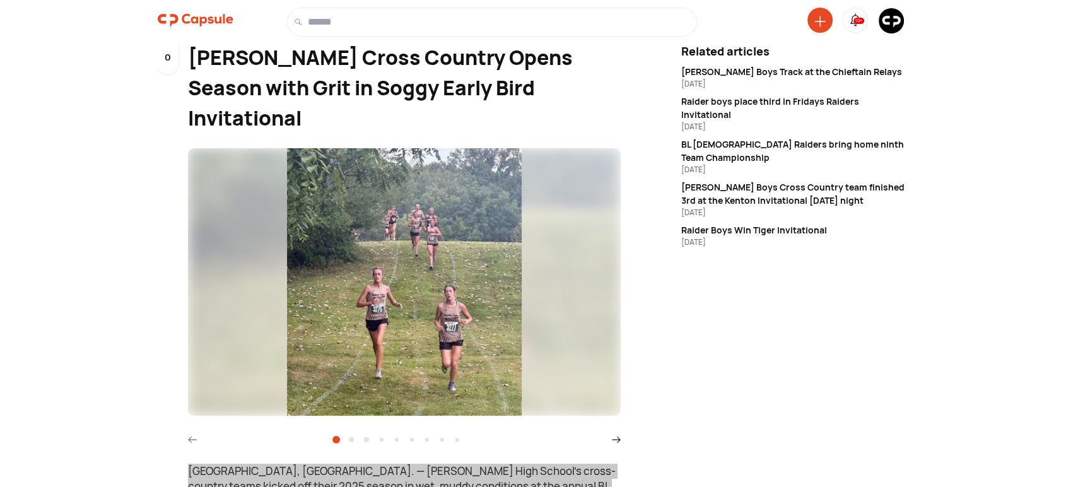
scroll to position [0, 0]
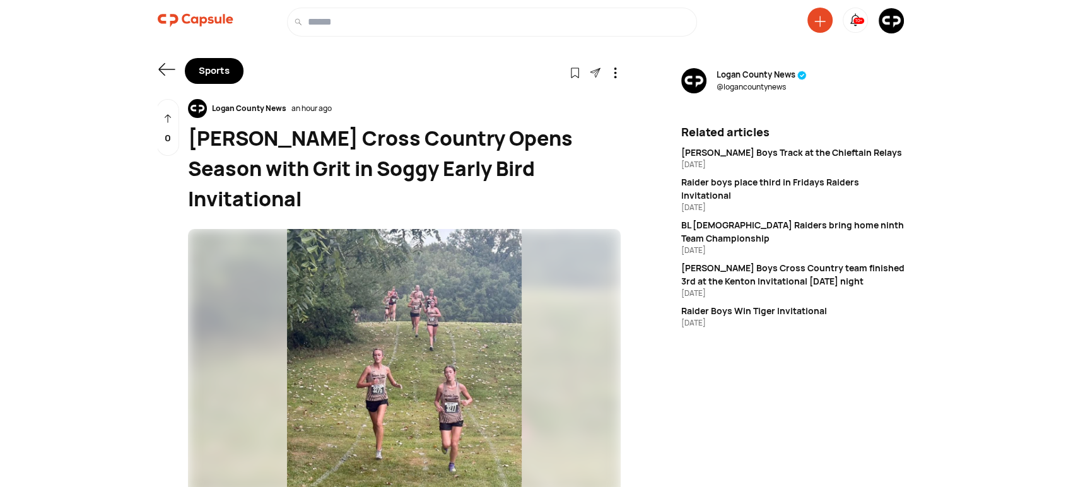
click at [599, 69] on icon at bounding box center [594, 73] width 9 height 9
click at [615, 105] on div "Copy link" at bounding box center [650, 105] width 107 height 28
click at [165, 64] on icon at bounding box center [167, 70] width 18 height 18
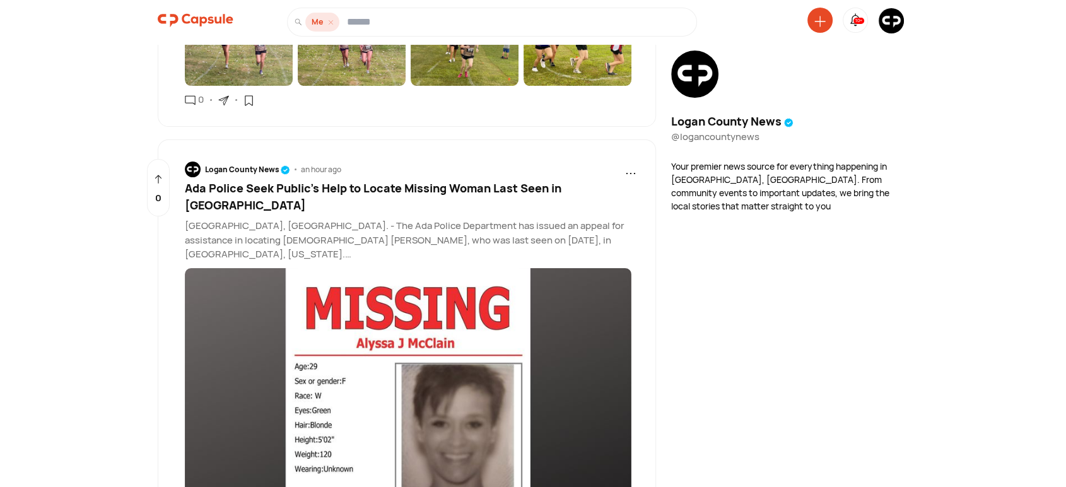
scroll to position [350, 0]
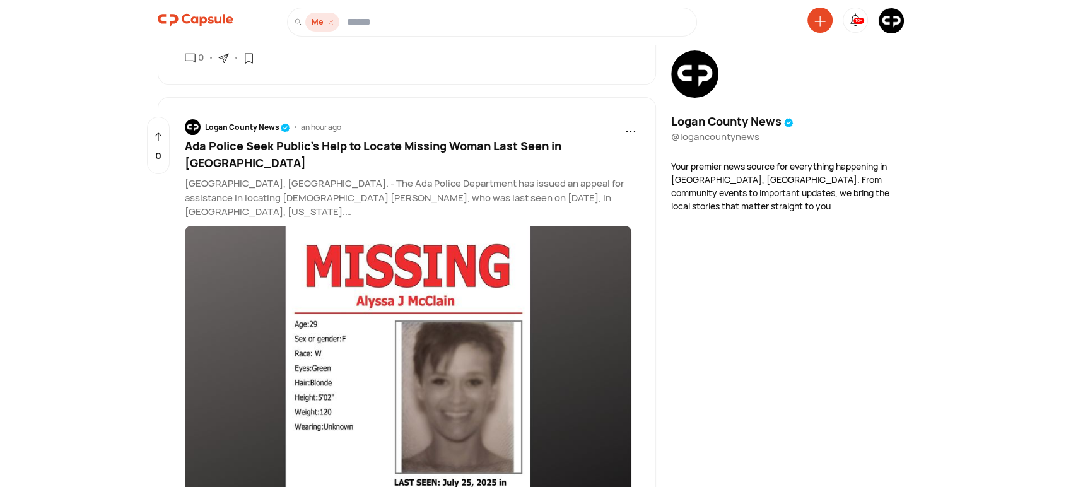
click at [437, 141] on span "Ada Police Seek Public’s Help to Locate Missing Woman Last Seen in [GEOGRAPHIC_…" at bounding box center [373, 154] width 376 height 32
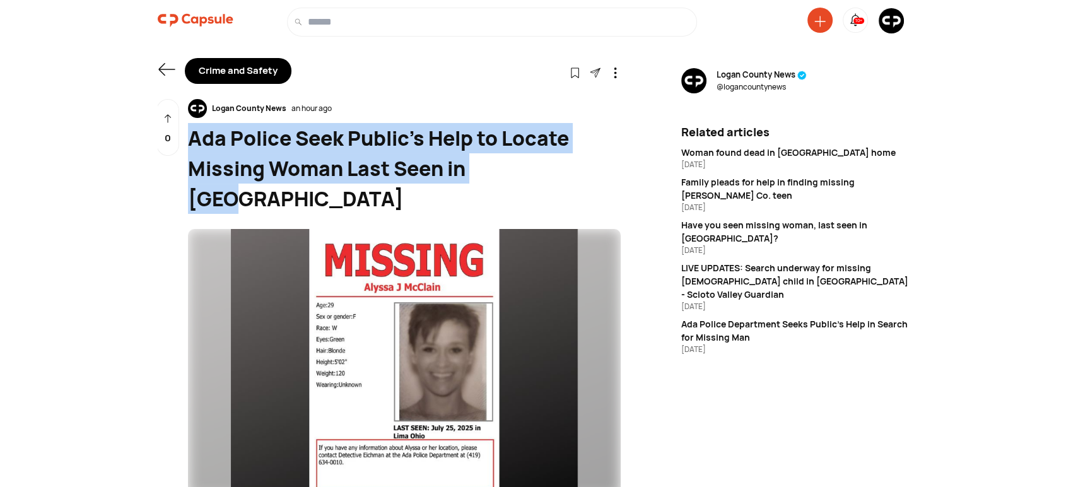
drag, startPoint x: 521, startPoint y: 173, endPoint x: 192, endPoint y: 137, distance: 330.4
click at [192, 137] on div "Ada Police Seek Public’s Help to Locate Missing Woman Last Seen in [GEOGRAPHIC_…" at bounding box center [404, 168] width 433 height 91
copy div "Ada Police Seek Public’s Help to Locate Missing Woman Last Seen in Lima"
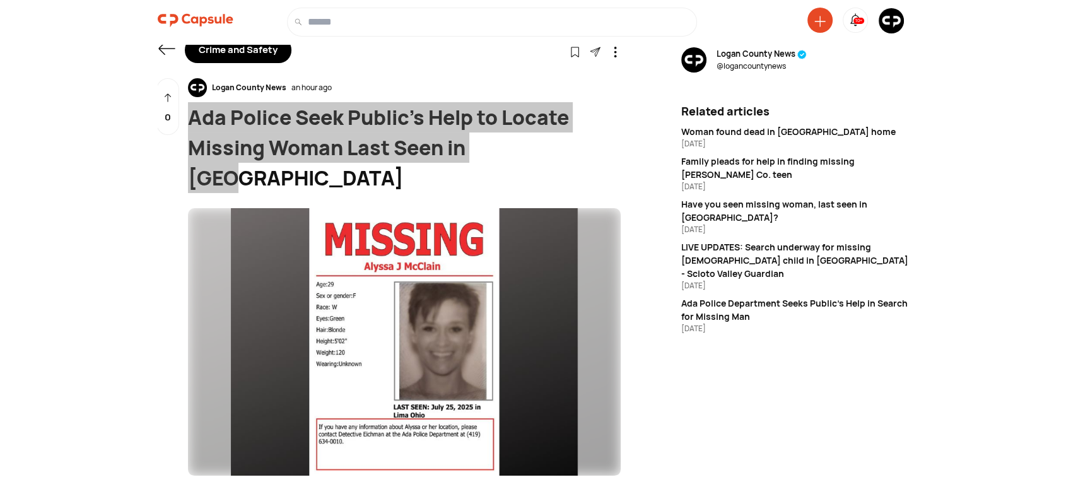
scroll to position [232, 0]
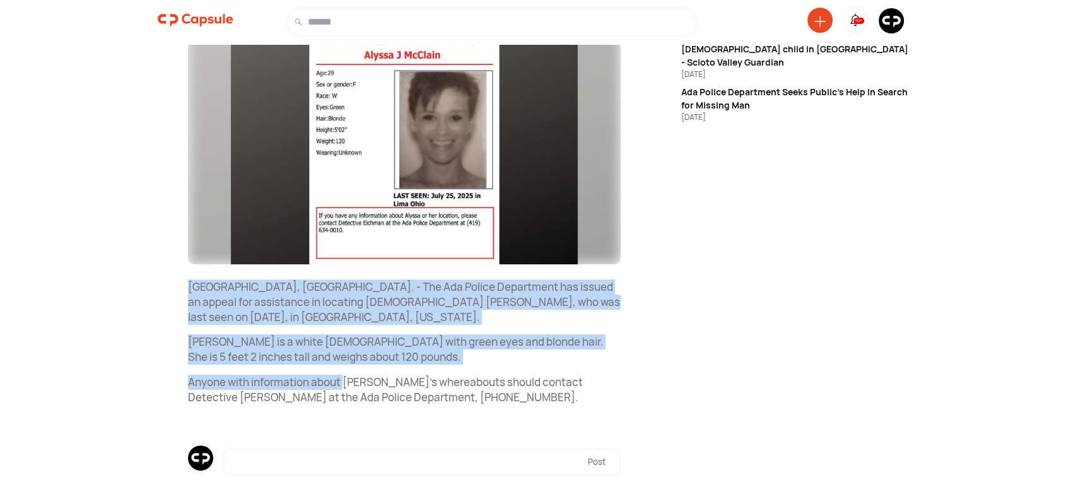
drag, startPoint x: 173, startPoint y: 251, endPoint x: 344, endPoint y: 332, distance: 189.2
click at [344, 332] on div "Logan County News an hour ago Ada Police Seek Public’s Help to Locate Missing W…" at bounding box center [389, 200] width 463 height 666
copy div "Ada, OH. - The Ada Police Department has issued an appeal for assistance in loc…"
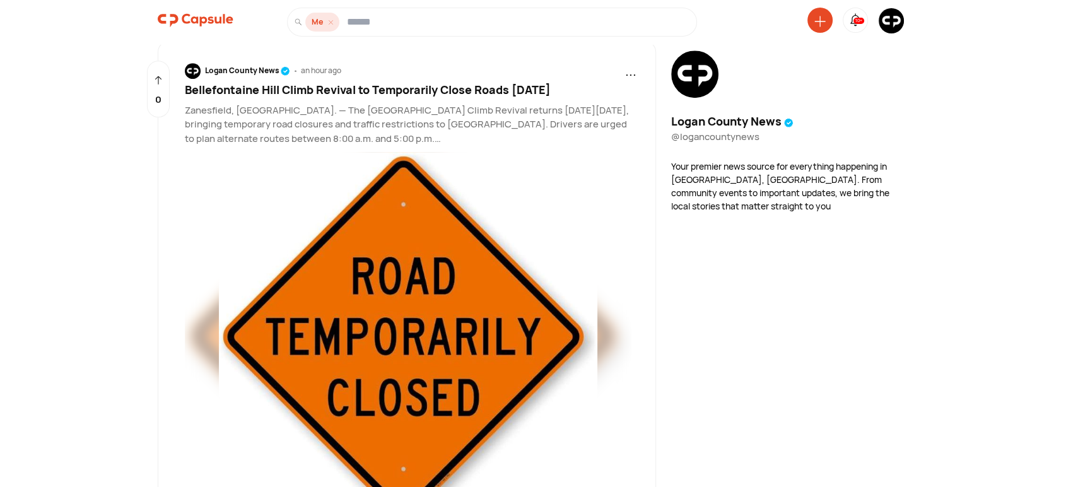
scroll to position [934, 0]
click at [443, 81] on span "Bellefontaine Hill Climb Revival to Temporarily Close Roads This Saturday" at bounding box center [368, 88] width 366 height 15
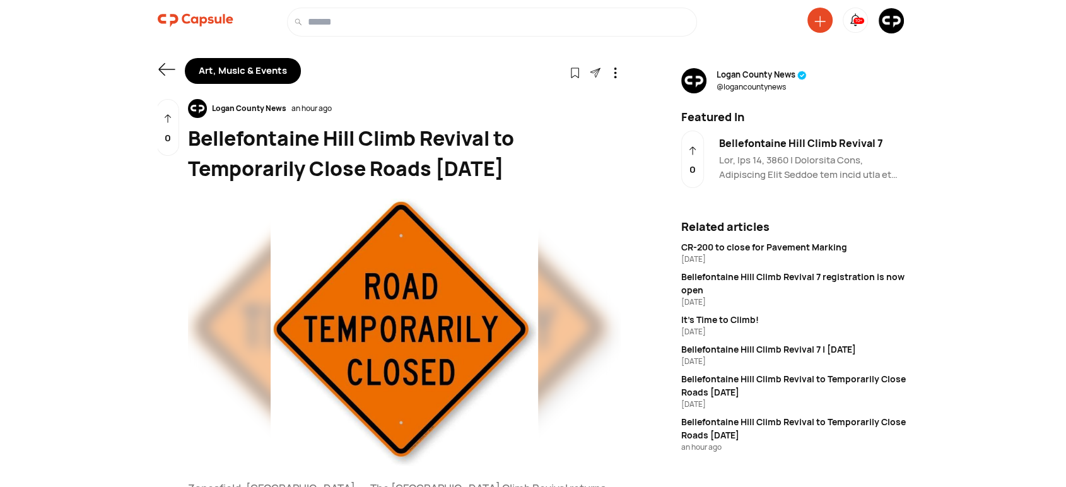
drag, startPoint x: 576, startPoint y: 166, endPoint x: 183, endPoint y: 126, distance: 394.2
copy div "Bellefontaine Hill Climb Revival to Temporarily Close Roads This Saturday"
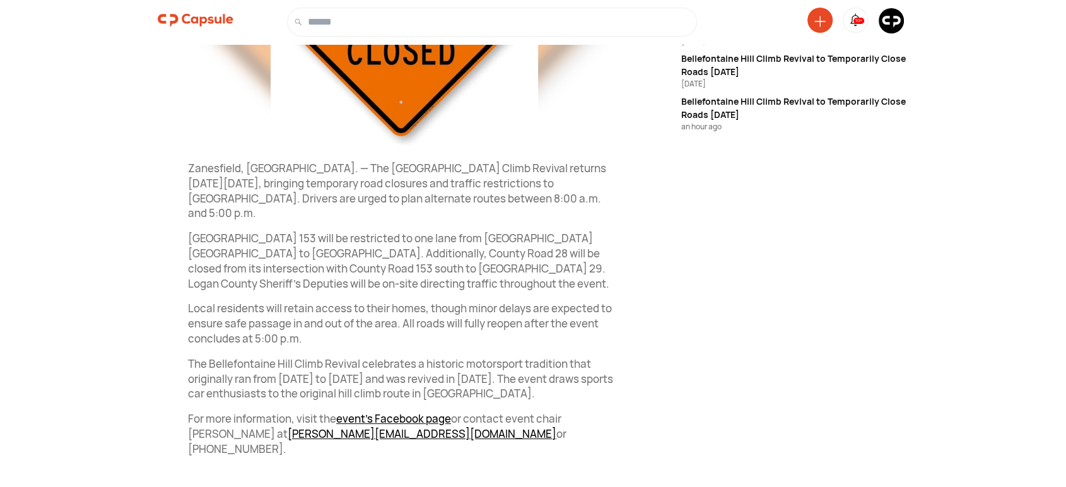
scroll to position [350, 0]
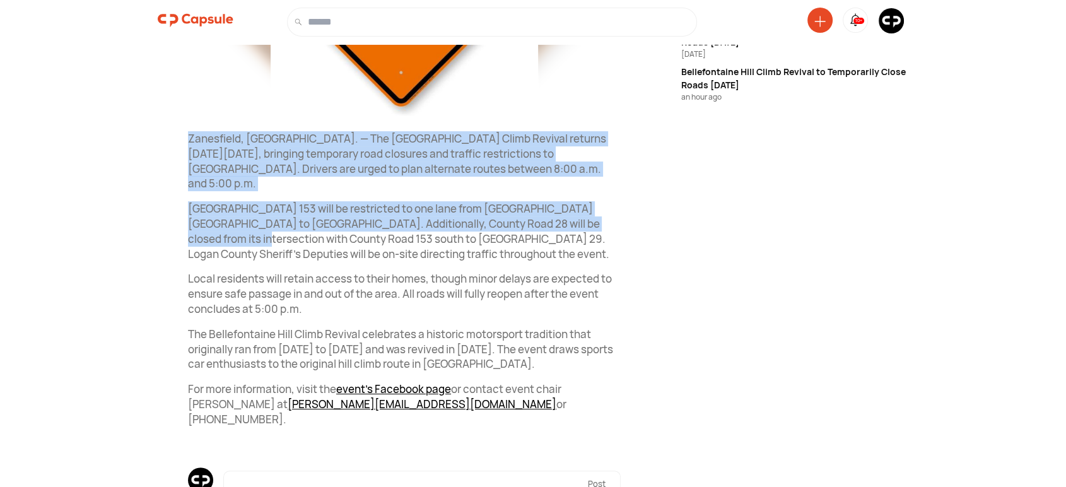
drag, startPoint x: 183, startPoint y: 132, endPoint x: 632, endPoint y: 211, distance: 455.2
click at [632, 211] on div "Art, Music & Events Follow Visit link Shared in 1 Capsule(s) Logan County News …" at bounding box center [533, 117] width 788 height 875
copy div "Zanesfield, OH. — The Bellefontaine Hill Climb Revival returns on Saturday, Aug…"
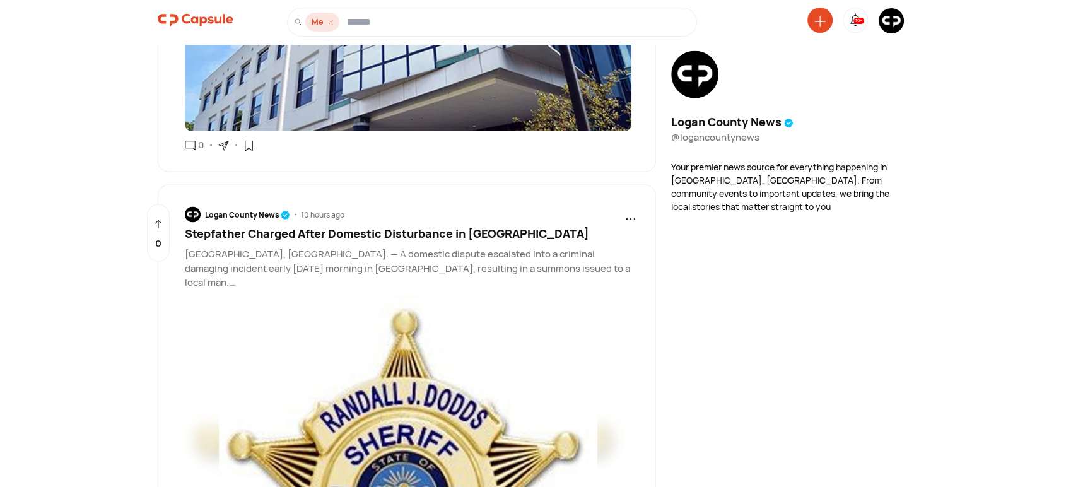
scroll to position [2320, 0]
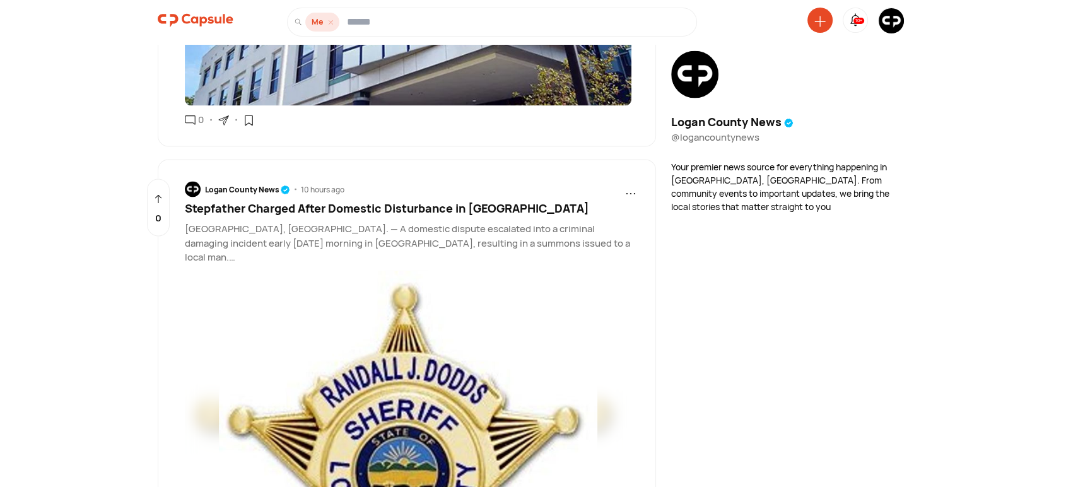
click at [338, 200] on span "Stepfather Charged After Domestic Disturbance in Logan County" at bounding box center [387, 207] width 404 height 15
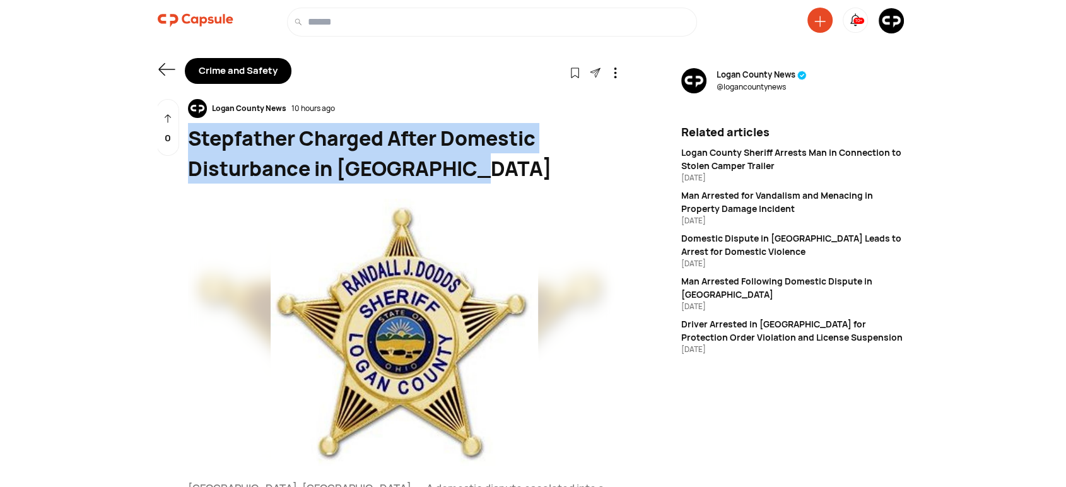
drag, startPoint x: 479, startPoint y: 174, endPoint x: 207, endPoint y: 139, distance: 274.0
click at [191, 131] on div "Stepfather Charged After Domestic Disturbance in Logan County" at bounding box center [404, 153] width 433 height 61
copy div "Stepfather Charged After Domestic Disturbance in Logan County"
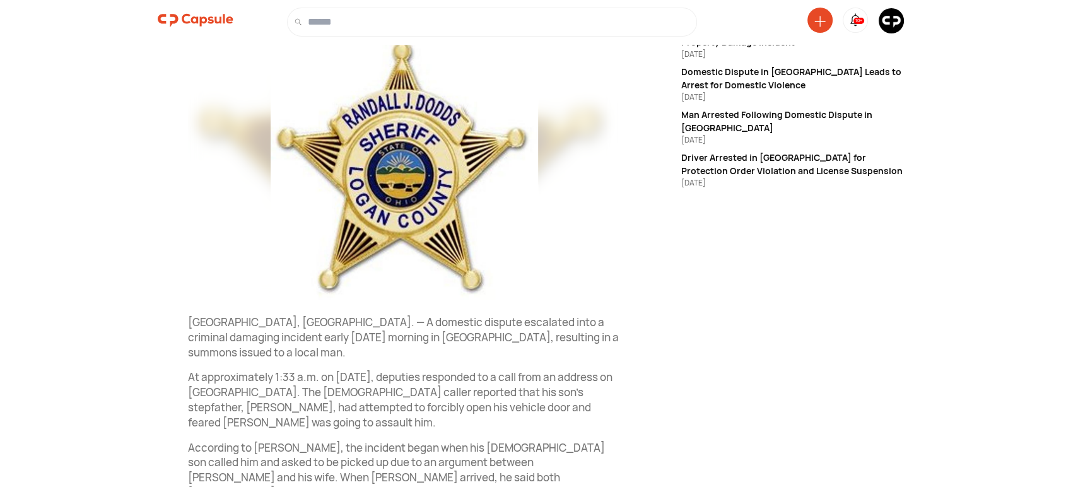
scroll to position [350, 0]
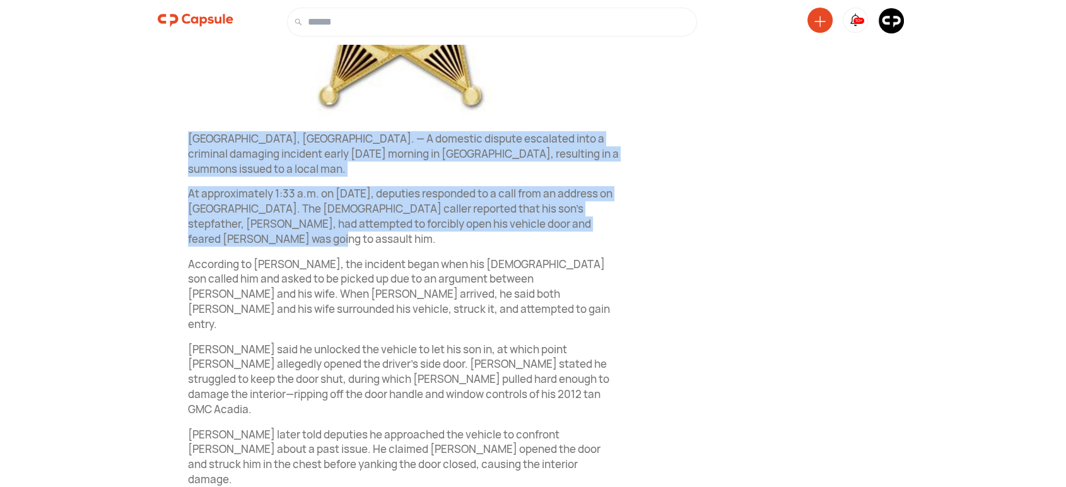
drag, startPoint x: 189, startPoint y: 134, endPoint x: 605, endPoint y: 222, distance: 425.3
click at [605, 222] on div "Logan County News 10 hours ago Stepfather Charged After Domestic Disturbance in…" at bounding box center [389, 202] width 463 height 906
copy div "Logan County, OH. — A domestic dispute escalated into a criminal damaging incid…"
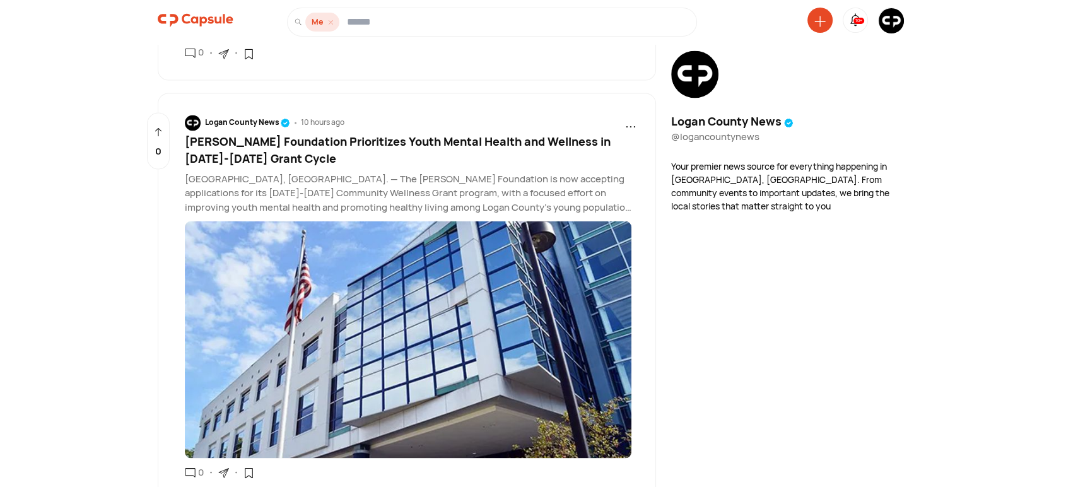
scroll to position [1871, 0]
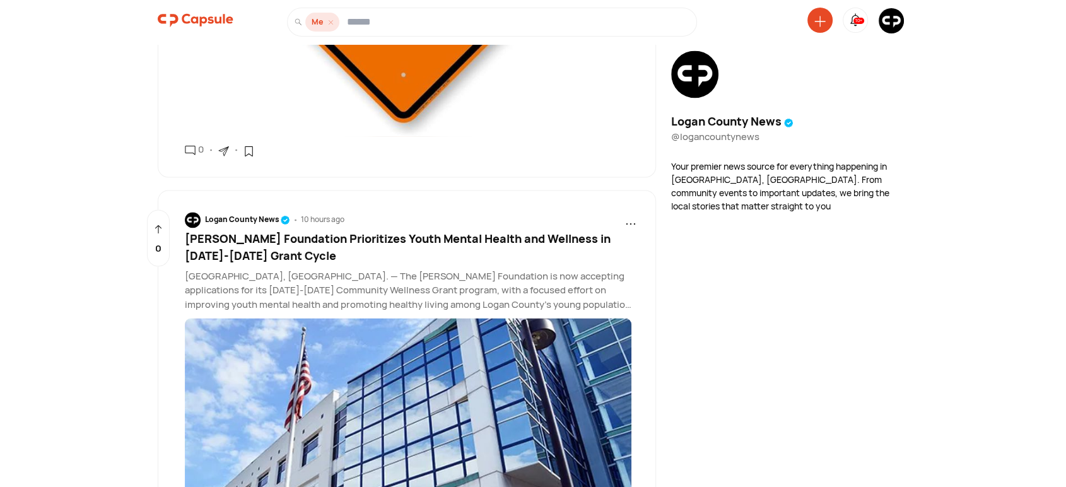
click at [400, 231] on span "Mary Rutan Foundation Prioritizes Youth Mental Health and Wellness in 2025-2026…" at bounding box center [398, 247] width 426 height 32
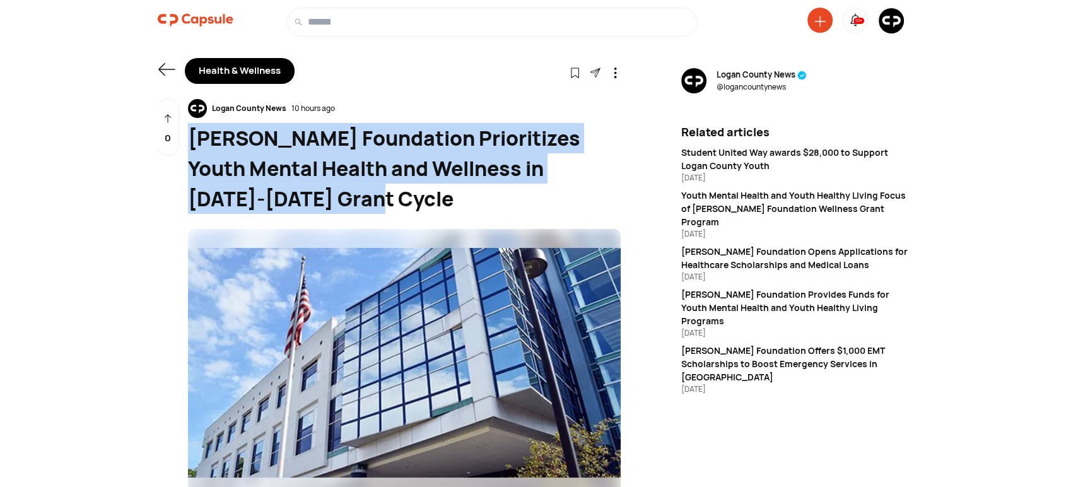
drag, startPoint x: 303, startPoint y: 199, endPoint x: 206, endPoint y: 137, distance: 115.6
click at [192, 132] on div "[PERSON_NAME] Foundation Prioritizes Youth Mental Health and Wellness in [DATE]…" at bounding box center [404, 168] width 433 height 91
copy div "[PERSON_NAME] Foundation Prioritizes Youth Mental Health and Wellness in [DATE]…"
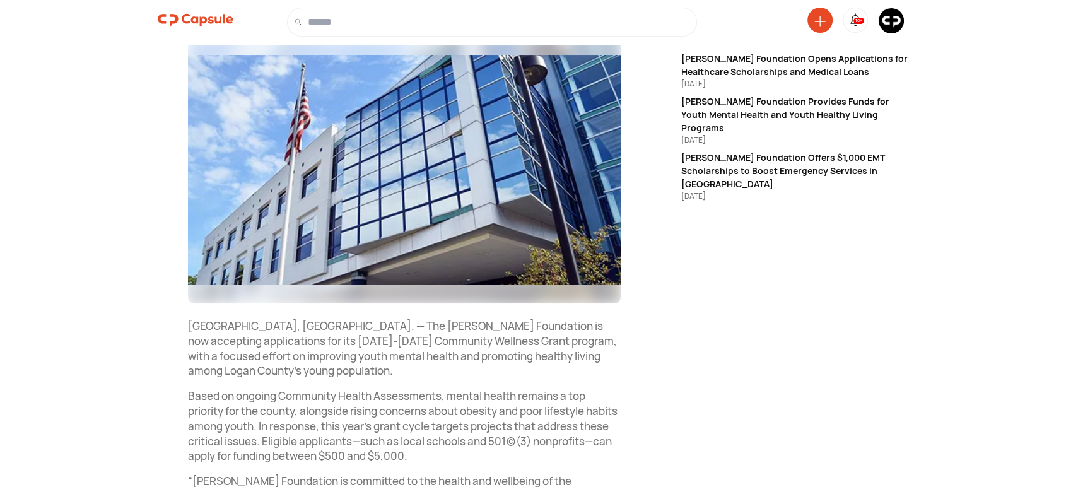
scroll to position [233, 0]
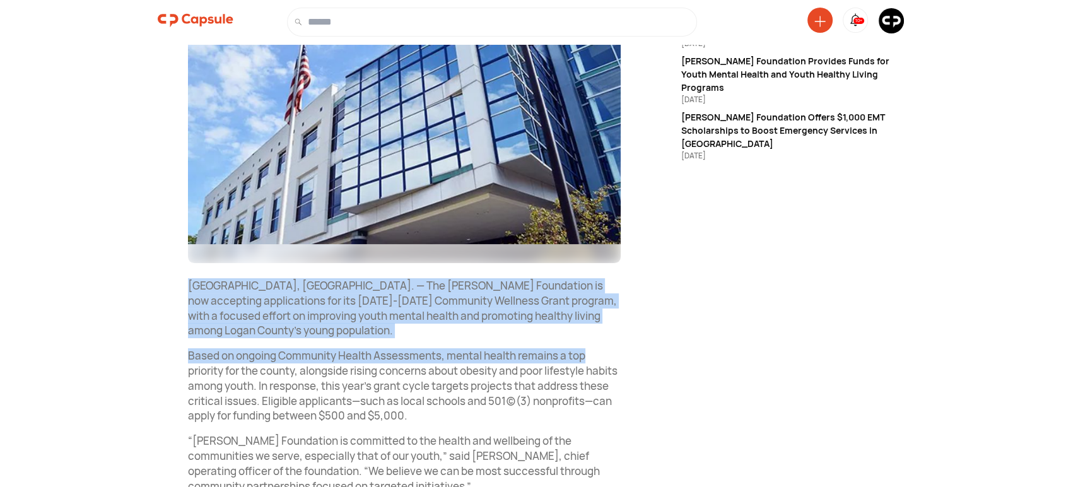
drag, startPoint x: 187, startPoint y: 284, endPoint x: 600, endPoint y: 351, distance: 418.9
click at [600, 351] on div "Logan County News 10 hours ago Mary Rutan Foundation Prioritizes Youth Mental H…" at bounding box center [389, 299] width 463 height 866
copy div "Bellefontaine, OH. — The Mary Rutan Foundation is now accepting applications fo…"
click at [893, 20] on img at bounding box center [890, 20] width 25 height 25
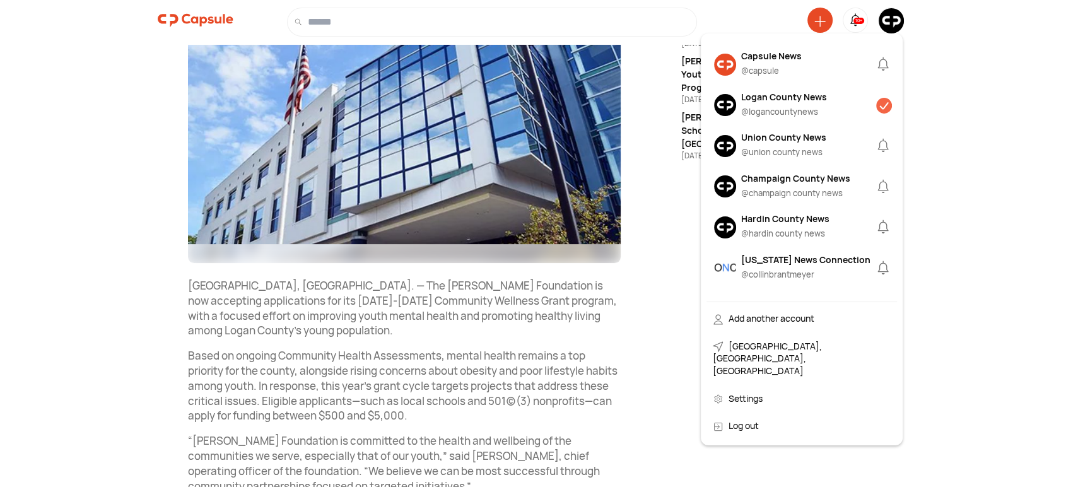
click at [776, 52] on div "Capsule News" at bounding box center [771, 55] width 61 height 13
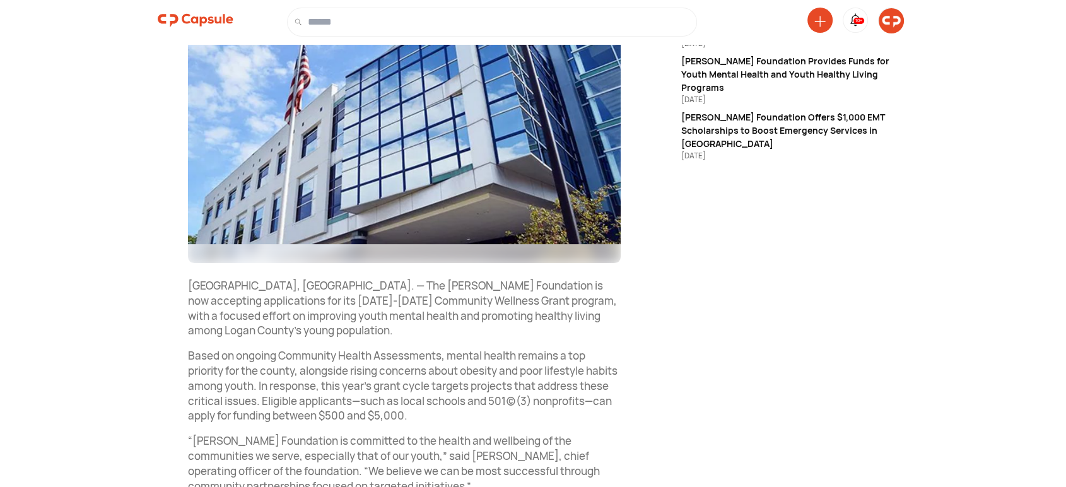
click at [893, 23] on img at bounding box center [890, 20] width 25 height 25
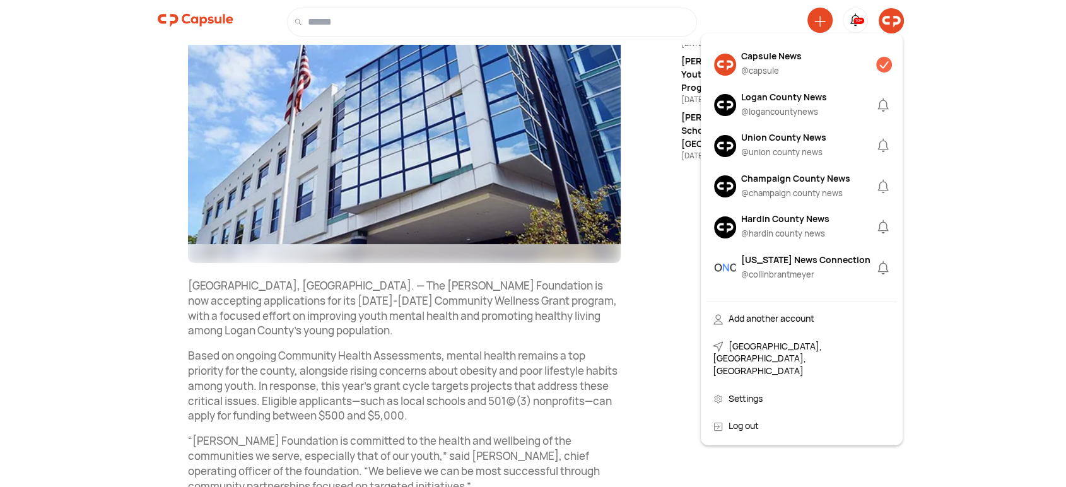
click at [749, 54] on div "Capsule News" at bounding box center [771, 55] width 61 height 13
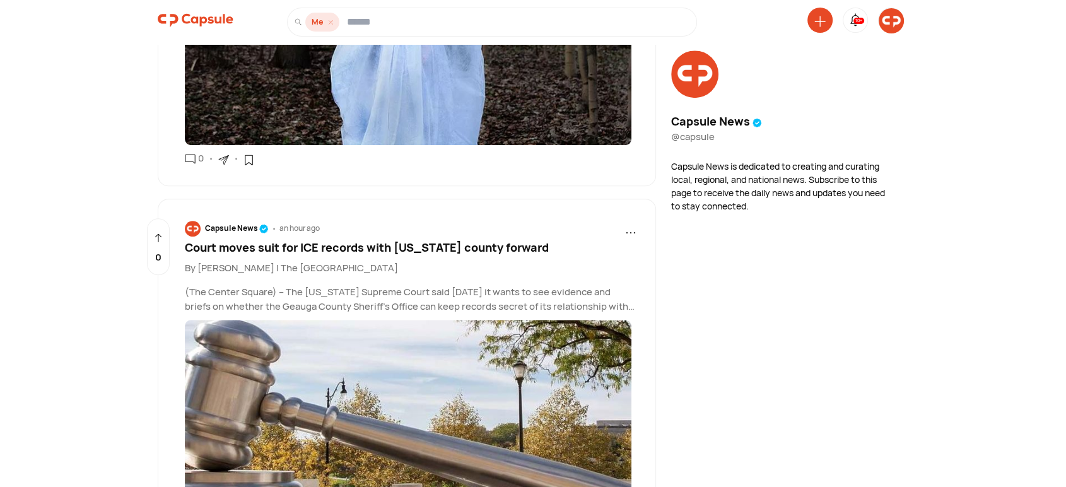
scroll to position [1050, 0]
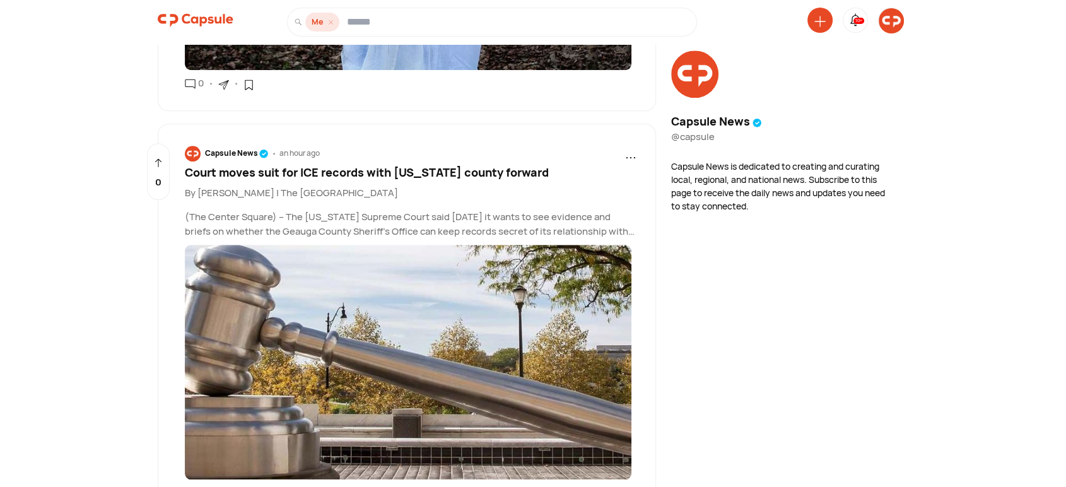
click at [338, 170] on span "Court moves suit for ICE records with Ohio county forward" at bounding box center [367, 172] width 364 height 15
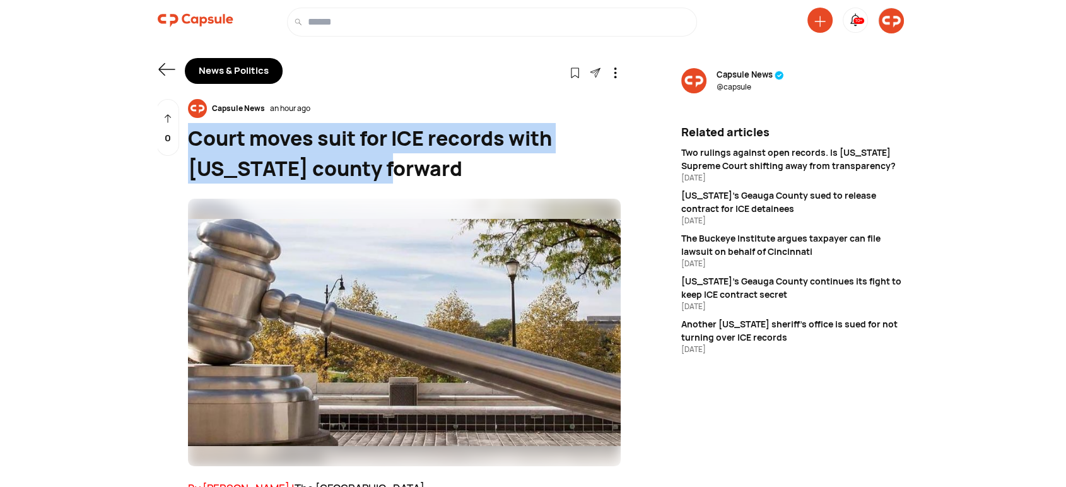
drag, startPoint x: 344, startPoint y: 165, endPoint x: 187, endPoint y: 124, distance: 162.3
click at [188, 124] on div "Court moves suit for ICE records with Ohio county forward" at bounding box center [404, 153] width 433 height 61
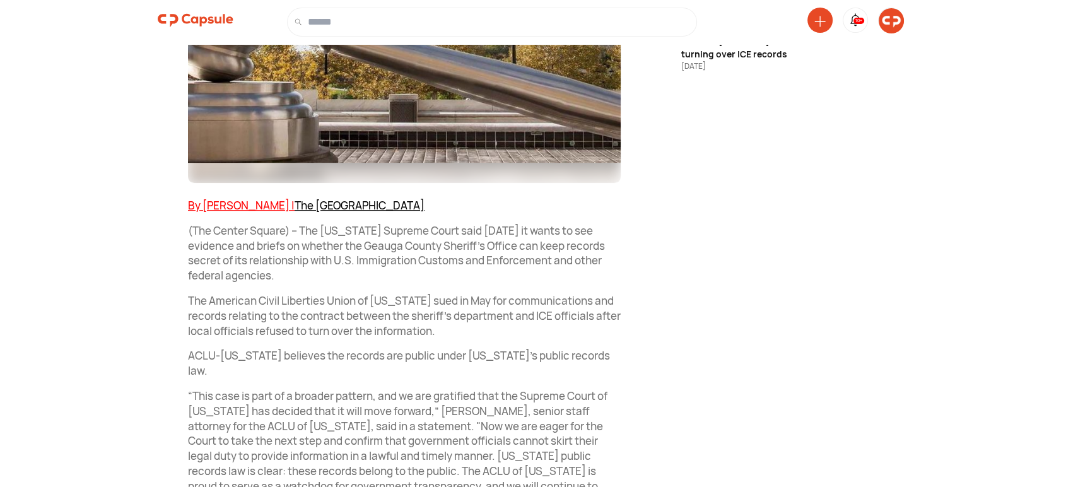
scroll to position [350, 0]
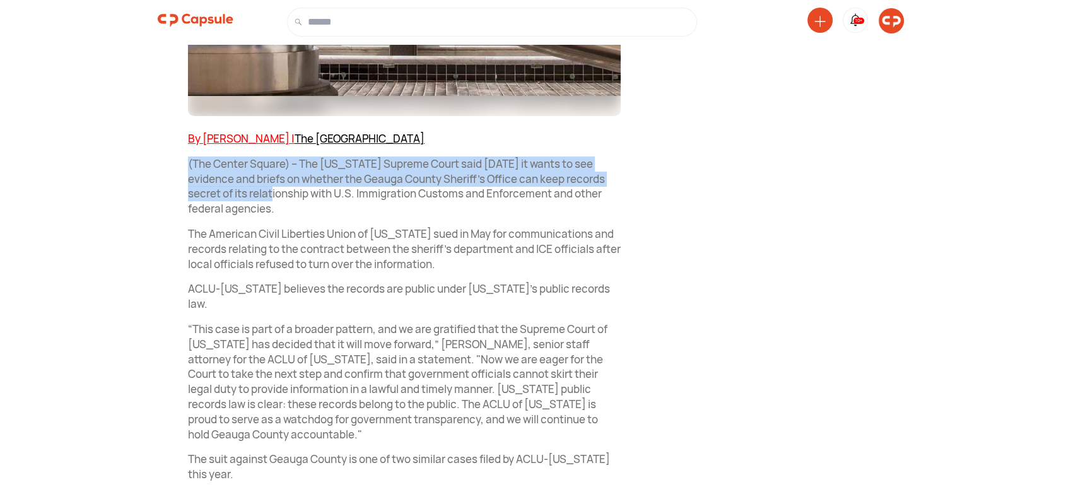
drag, startPoint x: 291, startPoint y: 201, endPoint x: 224, endPoint y: 176, distance: 71.2
click at [188, 161] on p "(The Center Square) – The Ohio Supreme Court said Wednesday it wants to see evi…" at bounding box center [404, 186] width 433 height 60
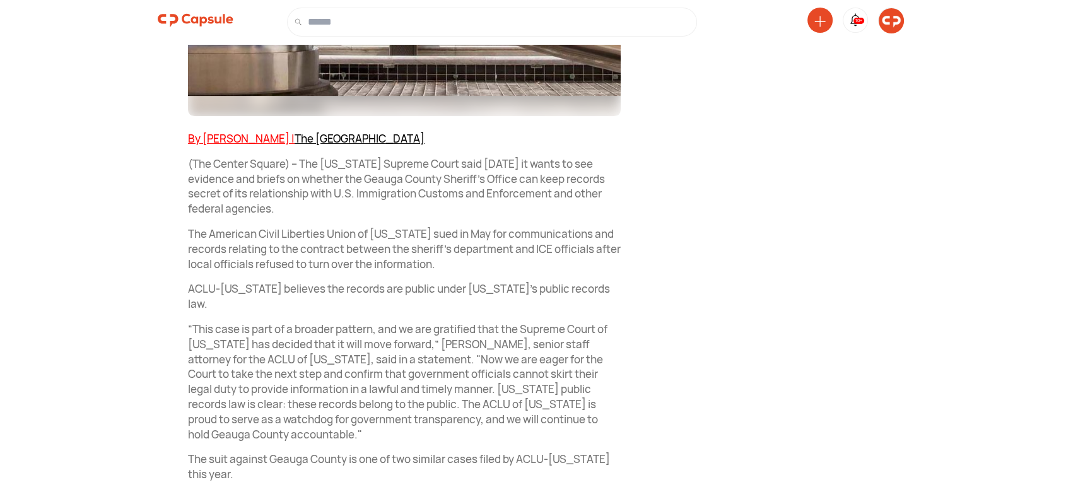
click at [318, 207] on p "(The Center Square) – The Ohio Supreme Court said Wednesday it wants to see evi…" at bounding box center [404, 186] width 433 height 60
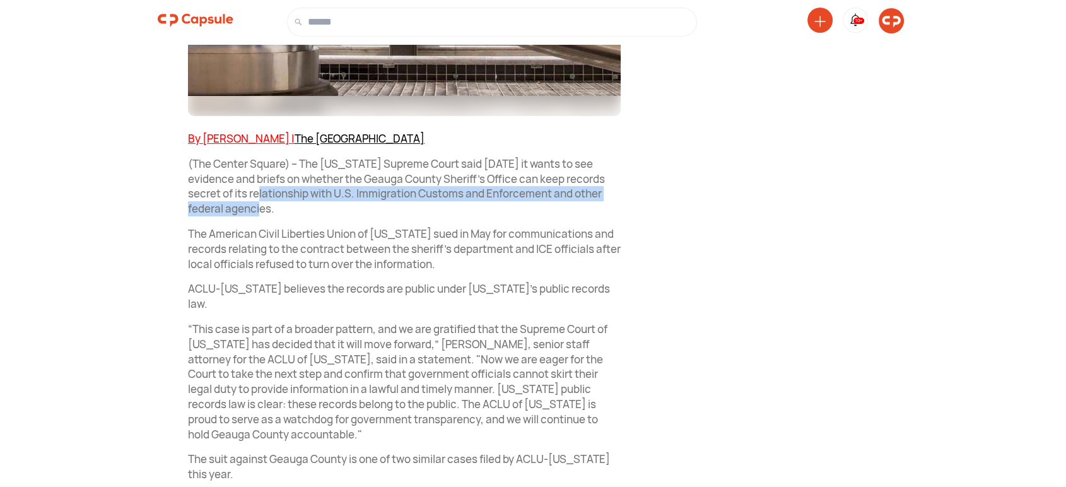
drag, startPoint x: 277, startPoint y: 213, endPoint x: 272, endPoint y: 187, distance: 27.0
click at [272, 187] on p "(The Center Square) – The Ohio Supreme Court said Wednesday it wants to see evi…" at bounding box center [404, 186] width 433 height 60
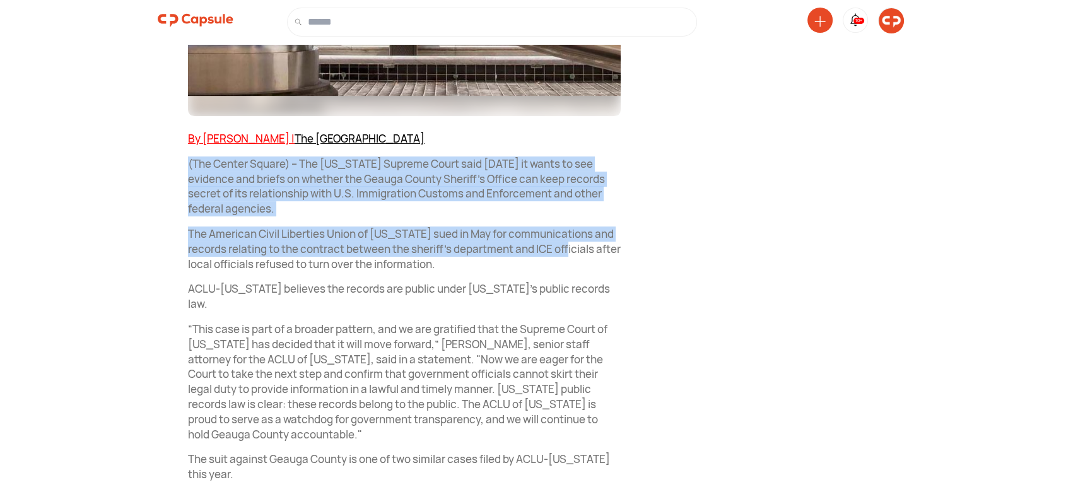
drag, startPoint x: 600, startPoint y: 247, endPoint x: 230, endPoint y: 180, distance: 376.7
click at [185, 159] on div "Capsule News an hour ago Court moves suit for ICE records with Ohio county forw…" at bounding box center [389, 286] width 463 height 1074
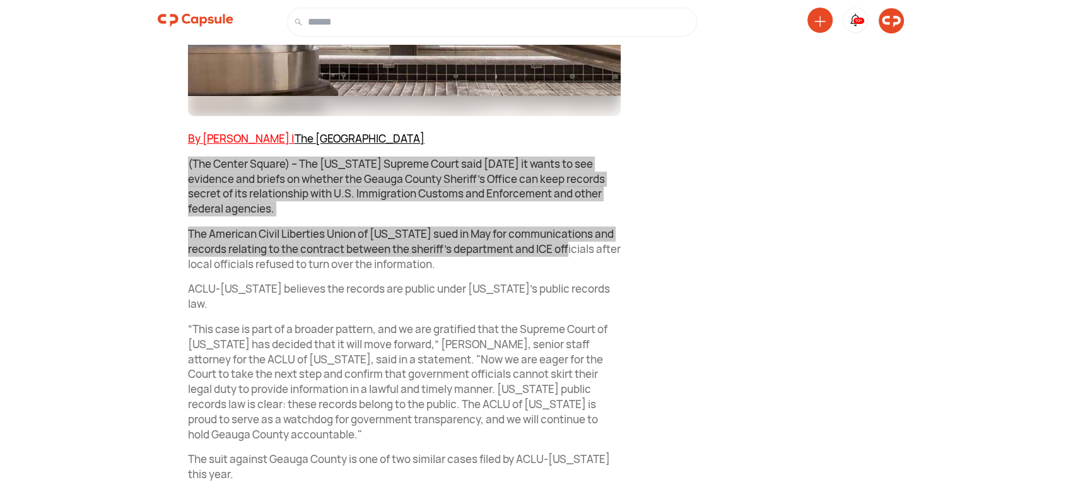
scroll to position [1470, 0]
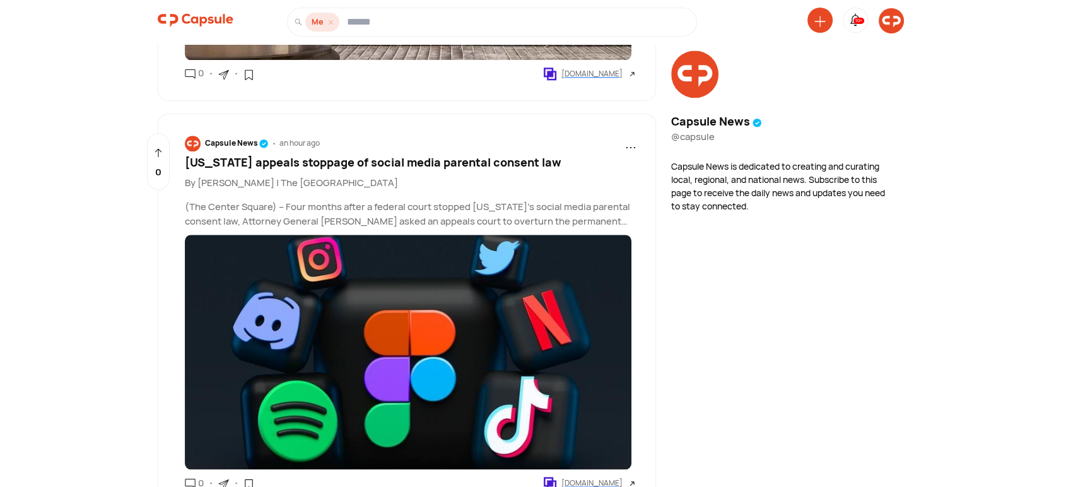
click at [405, 163] on span "Ohio appeals stoppage of social media parental consent law" at bounding box center [373, 161] width 376 height 15
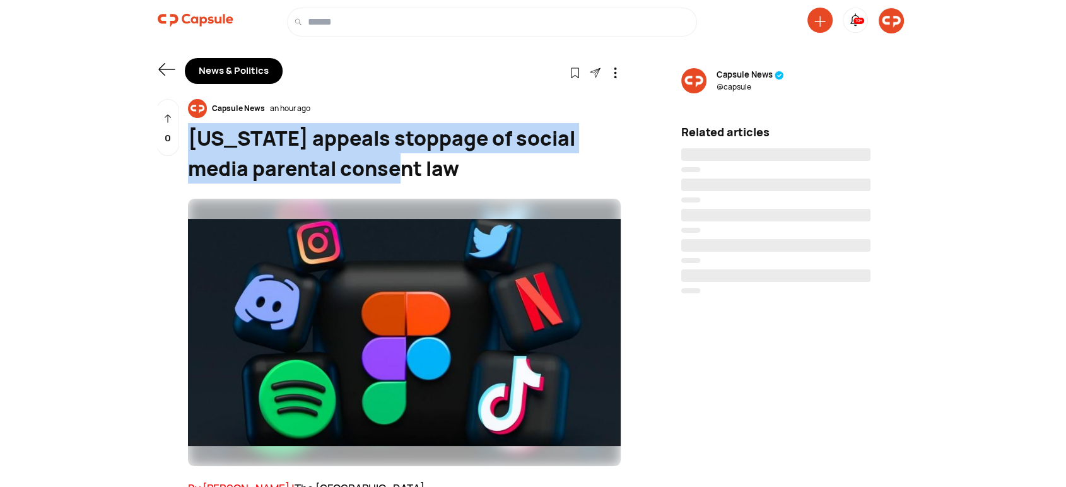
drag, startPoint x: 401, startPoint y: 171, endPoint x: 182, endPoint y: 125, distance: 223.6
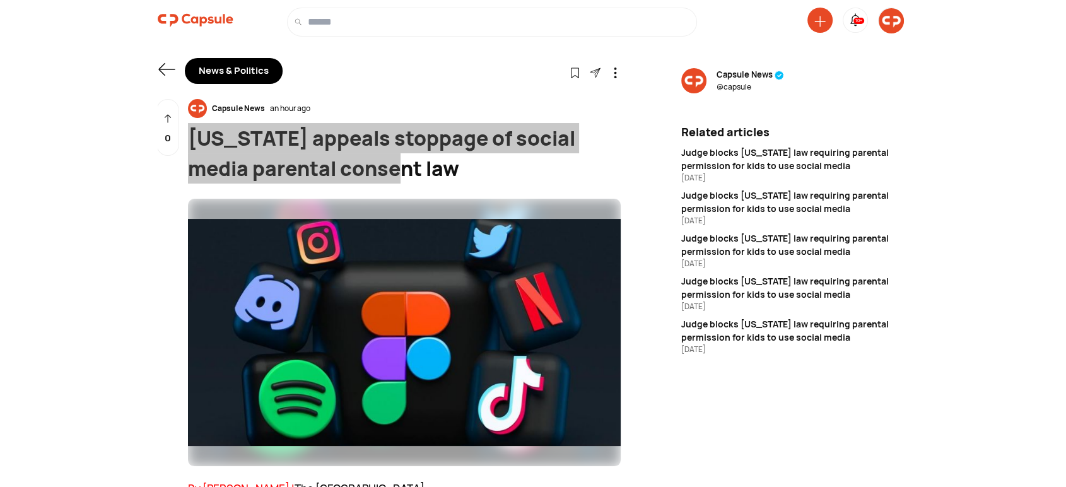
scroll to position [233, 0]
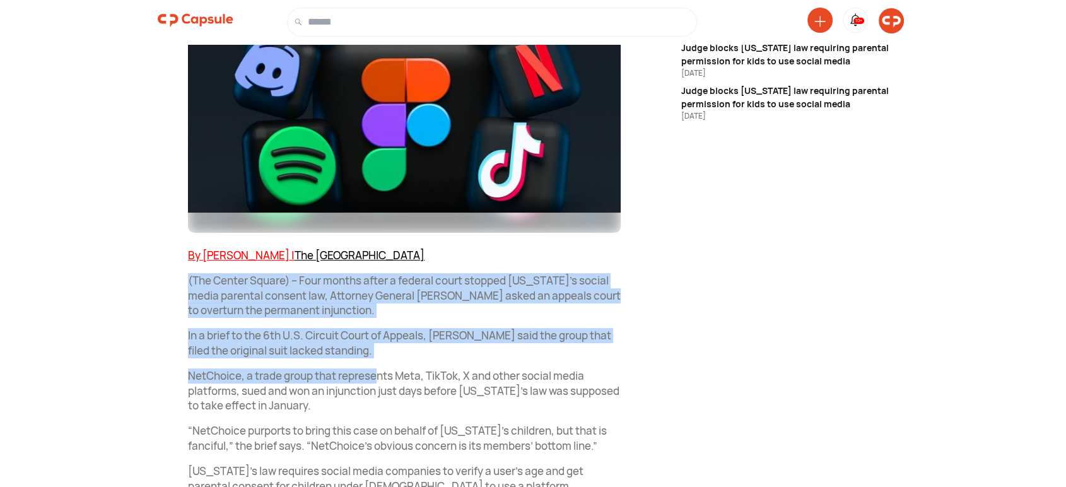
drag, startPoint x: 182, startPoint y: 277, endPoint x: 335, endPoint y: 298, distance: 154.5
click at [378, 356] on div "Capsule News an hour ago Ohio appeals stoppage of social media parental consent…" at bounding box center [389, 440] width 463 height 1149
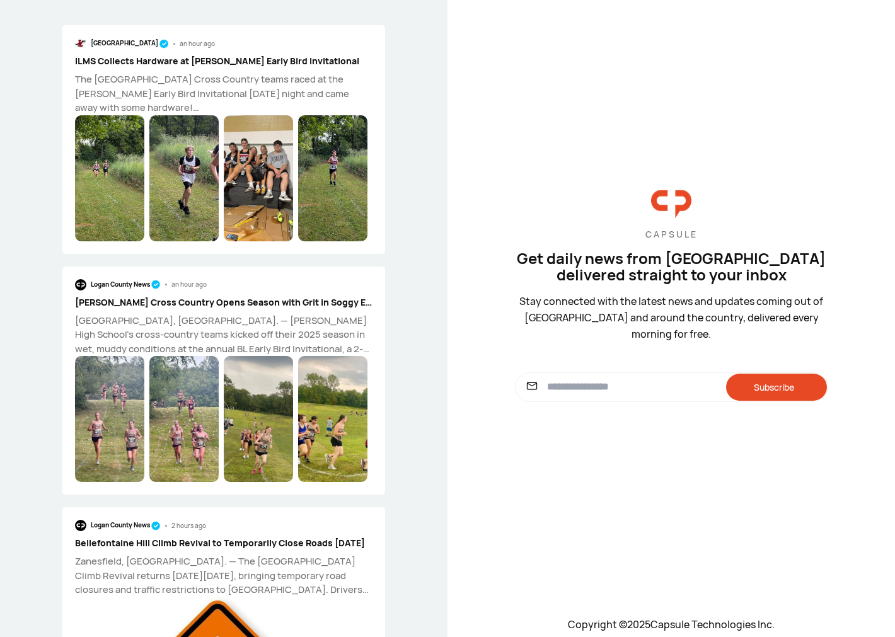
type input "**********"
click at [788, 392] on div "Subscribe" at bounding box center [776, 387] width 101 height 27
type input "**********"
click at [776, 392] on div "Subscribe" at bounding box center [776, 387] width 101 height 27
